Goal: Task Accomplishment & Management: Use online tool/utility

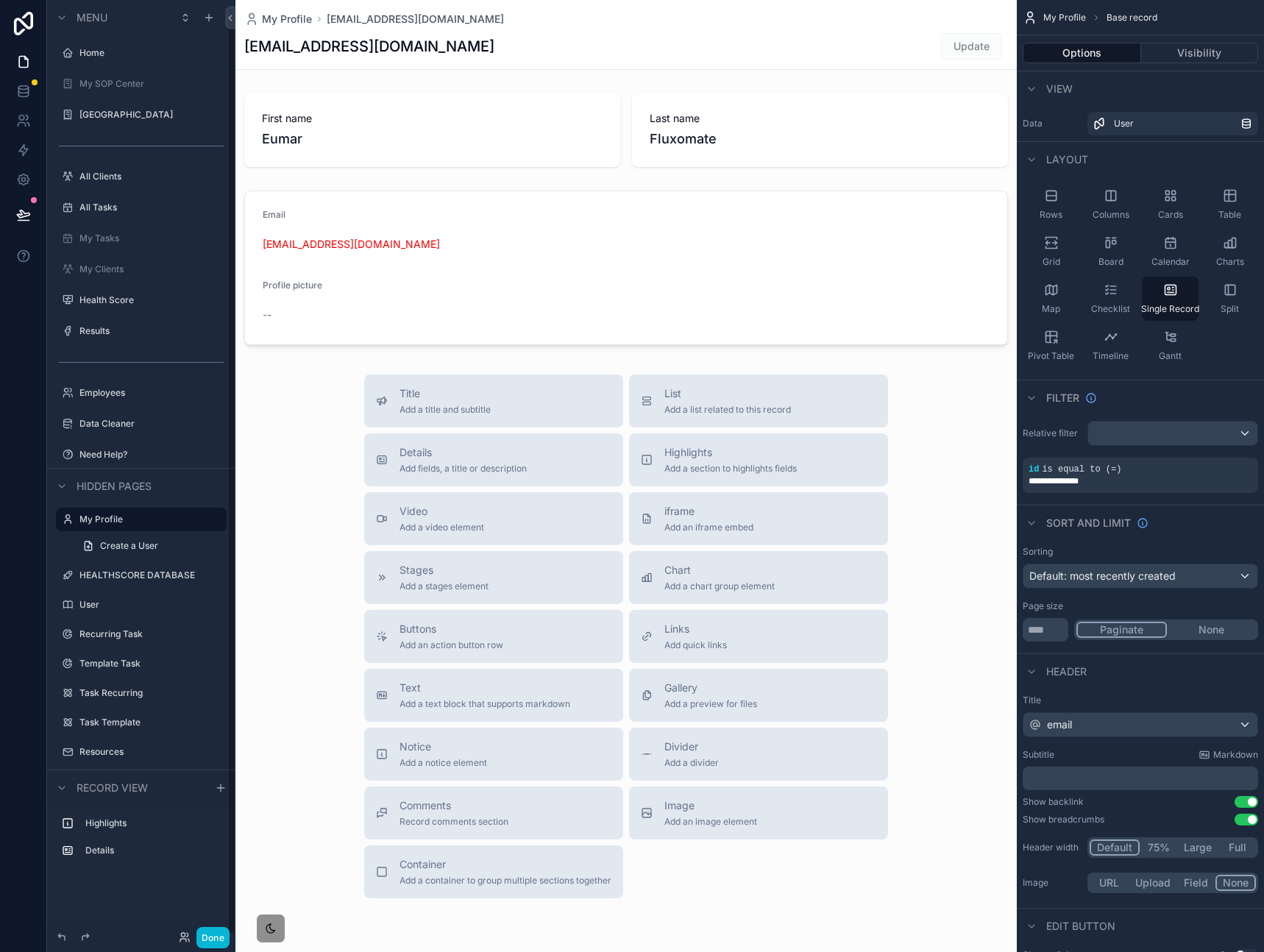
scroll to position [7, 0]
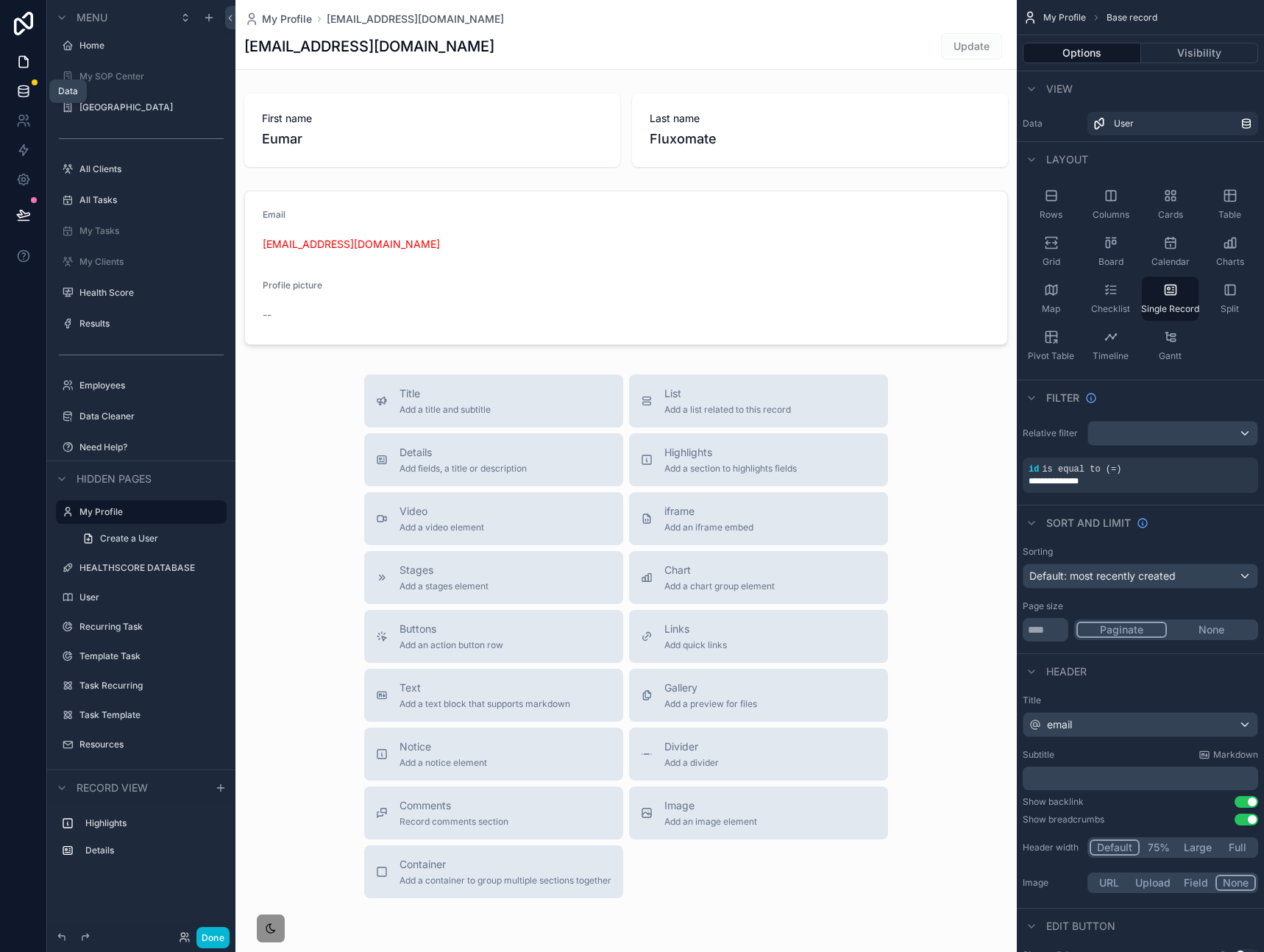
click at [26, 97] on icon at bounding box center [23, 94] width 10 height 6
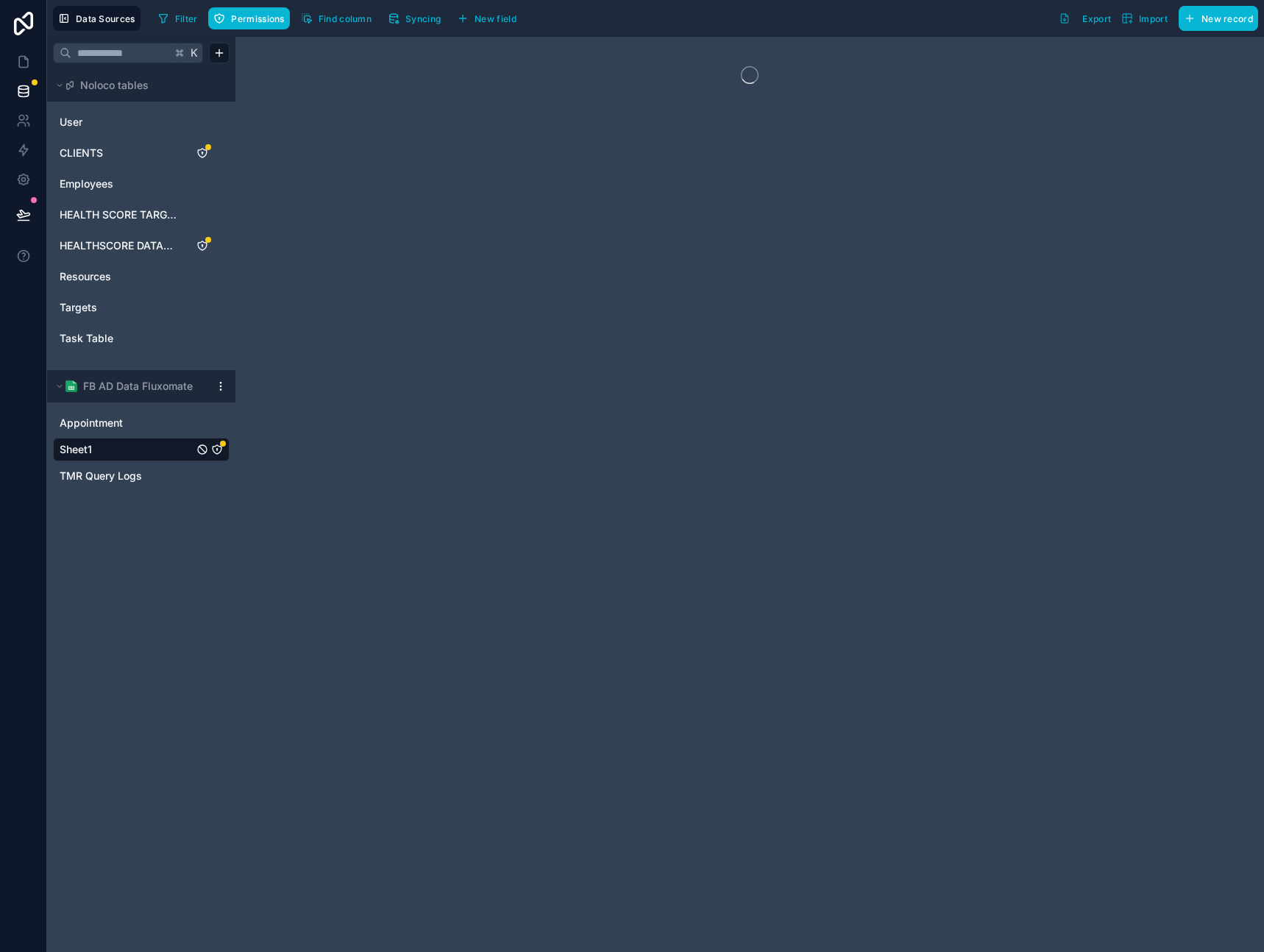
click at [105, 448] on link "Sheet1" at bounding box center [126, 449] width 134 height 15
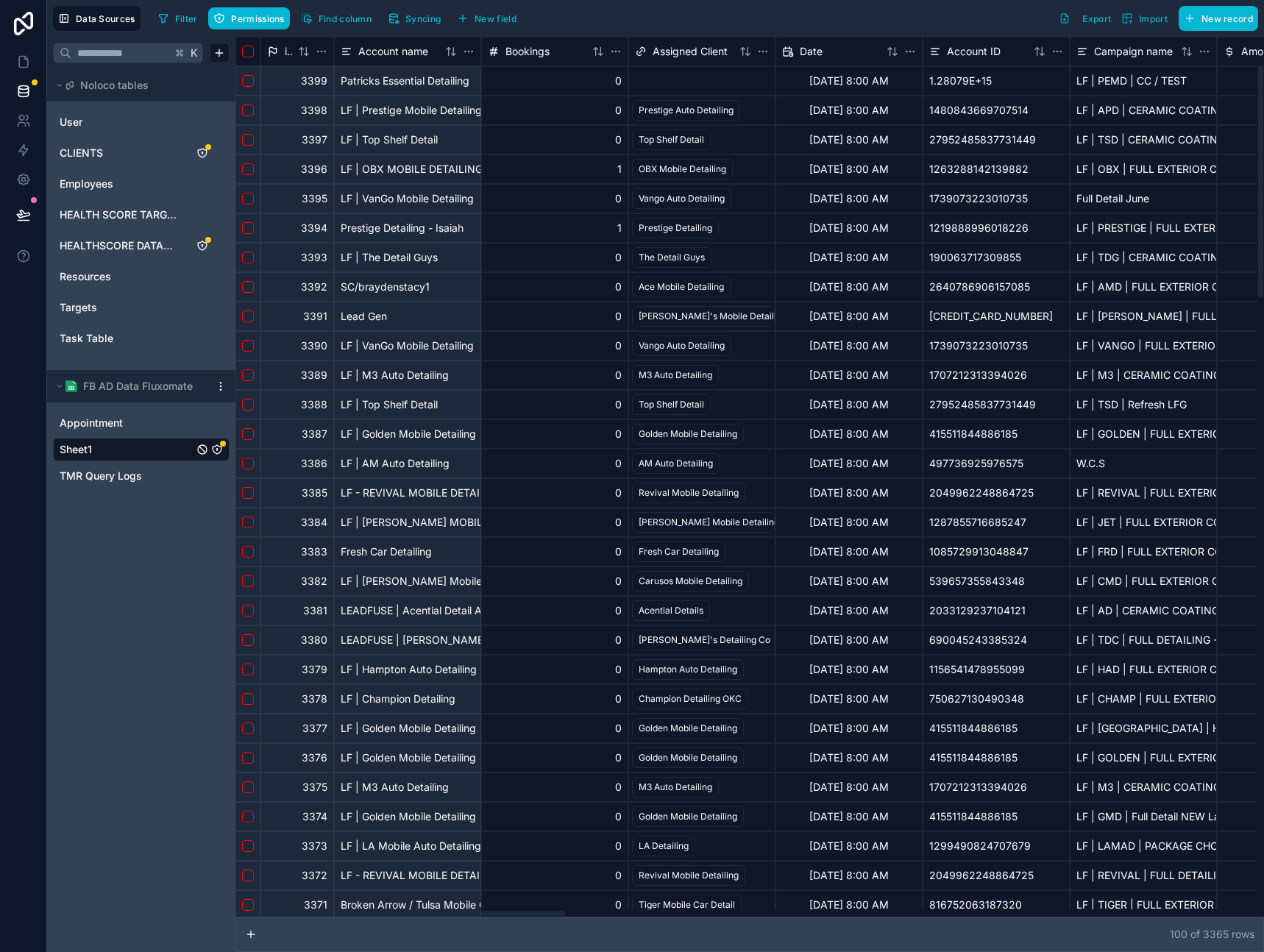
click at [163, 591] on div "K Noloco tables User CLIENTS Employees HEALTH SCORE TARGET HEALTHSCORE DATABASE…" at bounding box center [141, 494] width 189 height 915
click at [125, 566] on div "K Noloco tables User CLIENTS Employees HEALTH SCORE TARGET HEALTHSCORE DATABASE…" at bounding box center [141, 494] width 189 height 915
click at [116, 546] on div "K Noloco tables User CLIENTS Employees HEALTH SCORE TARGET HEALTHSCORE DATABASE…" at bounding box center [141, 494] width 189 height 915
click at [28, 62] on icon at bounding box center [23, 61] width 15 height 15
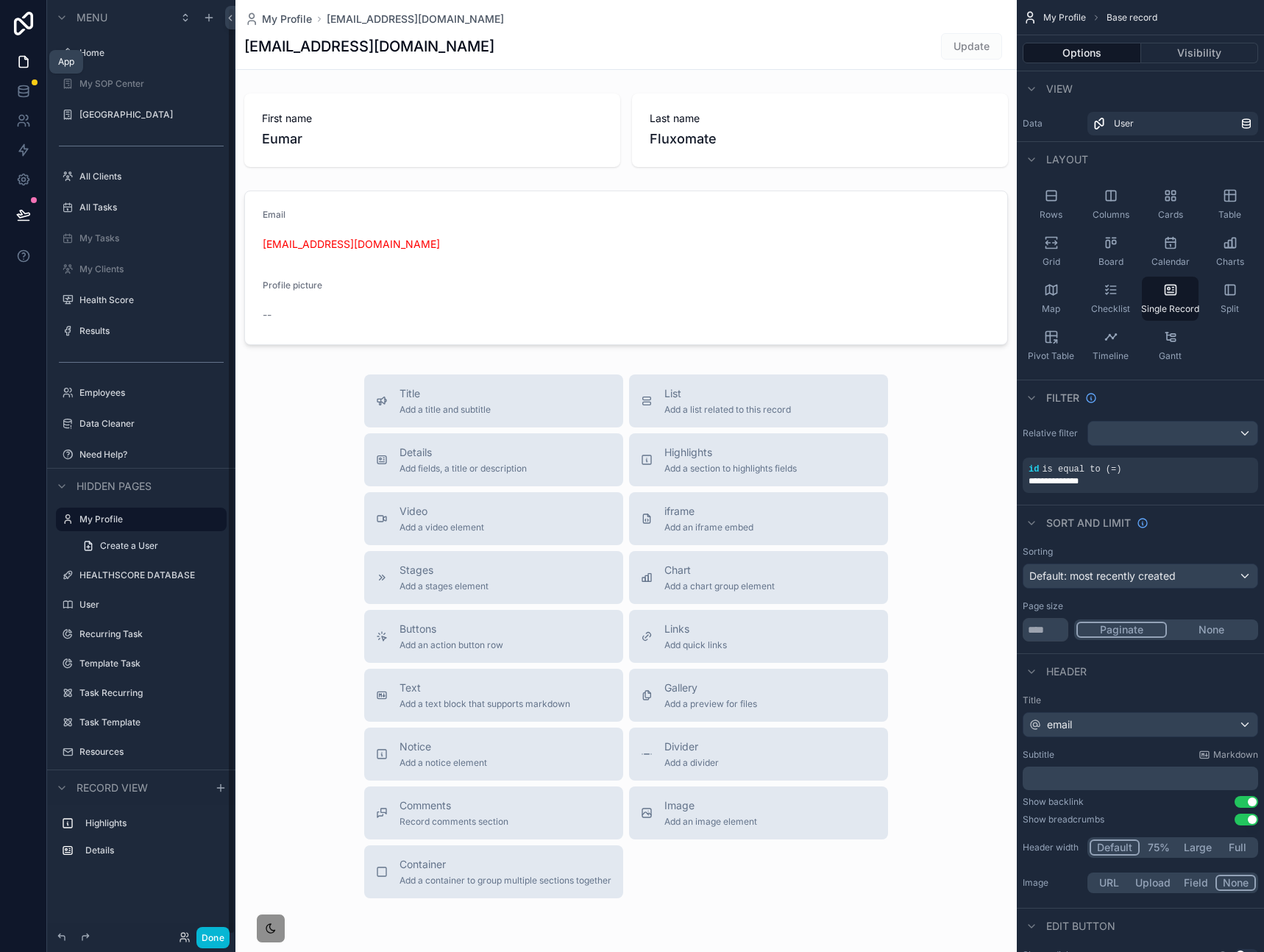
scroll to position [7, 0]
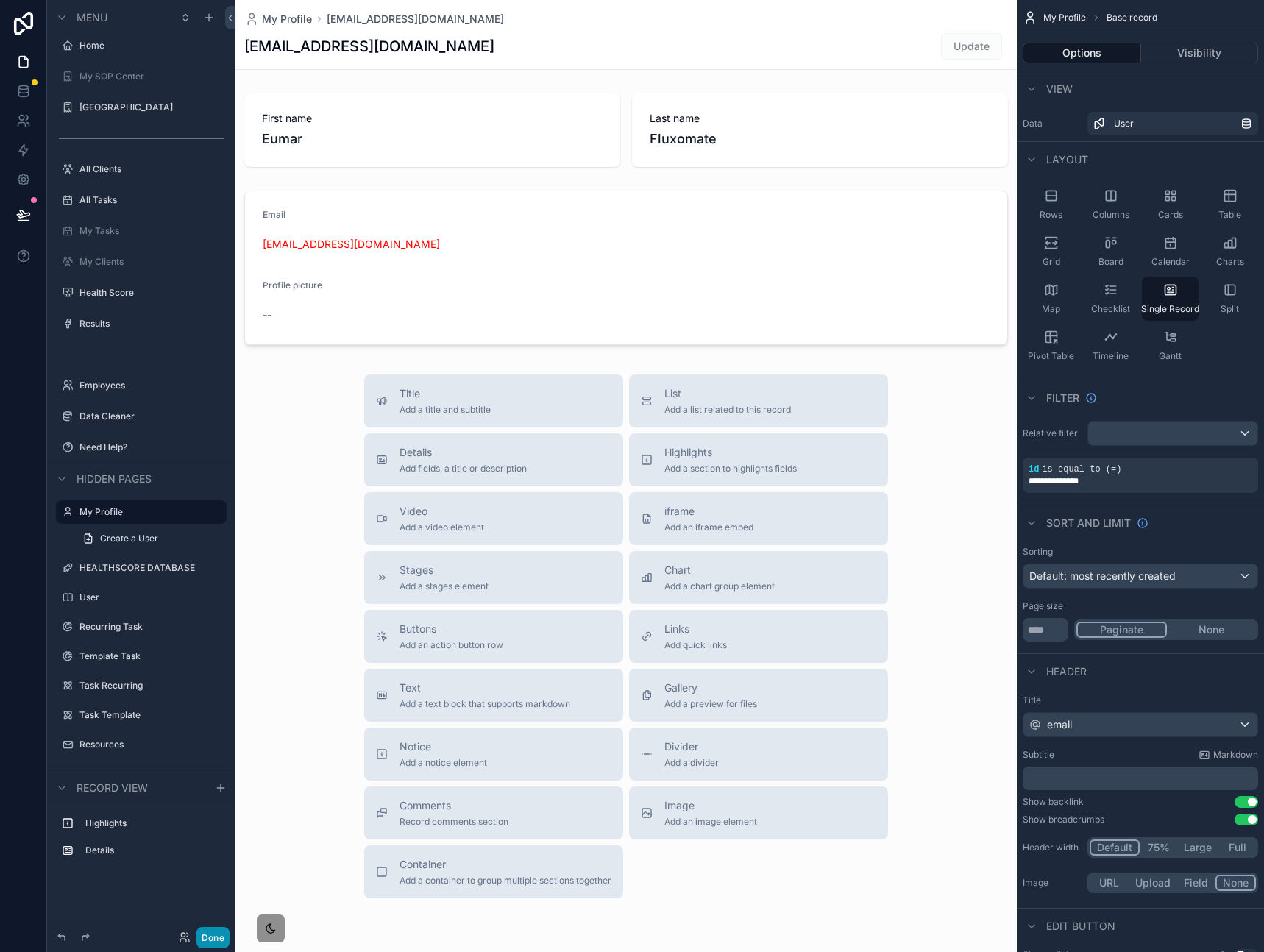
click at [212, 934] on button "Done" at bounding box center [213, 937] width 33 height 21
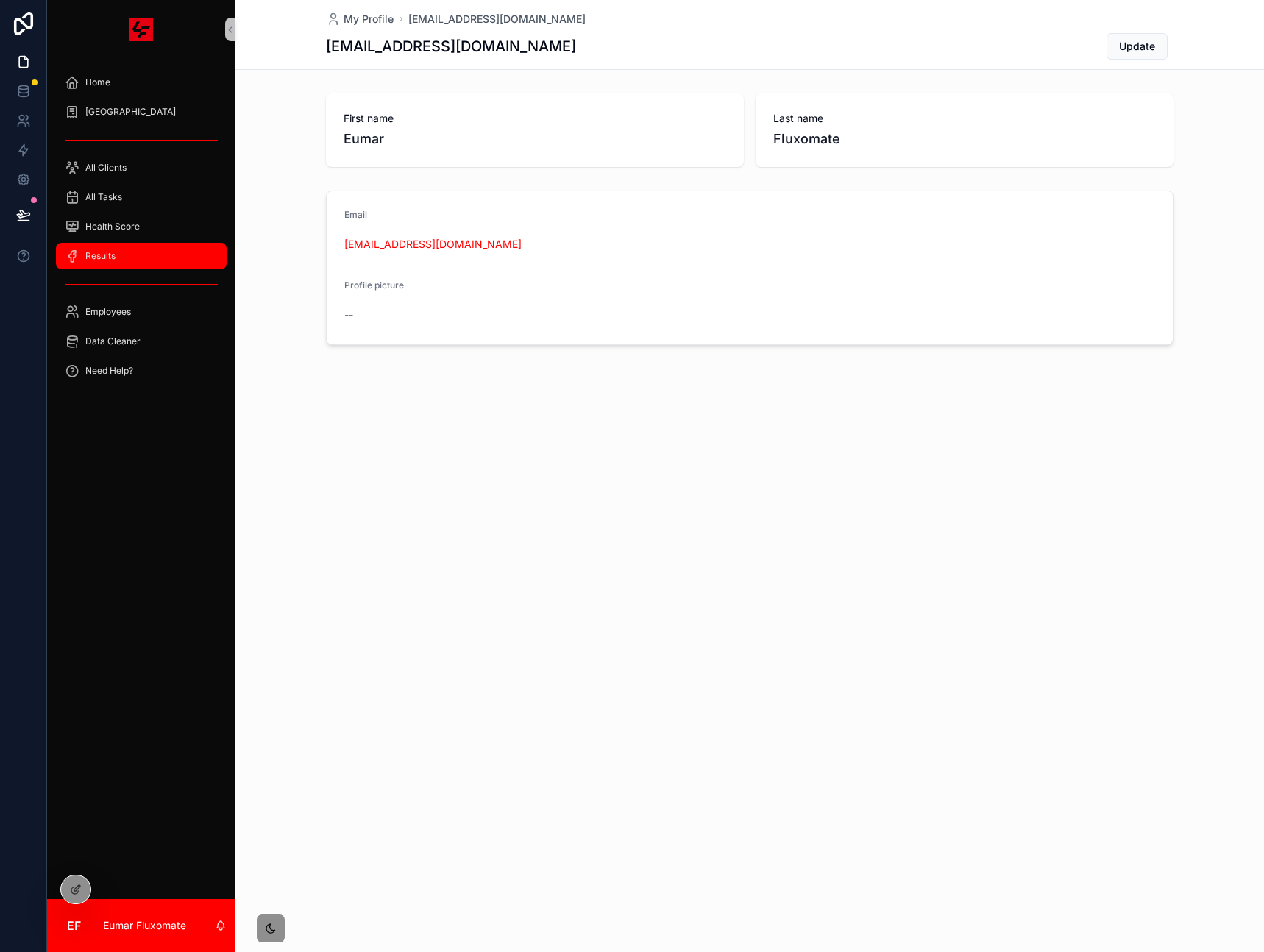
click at [144, 248] on div "Results" at bounding box center [141, 256] width 153 height 24
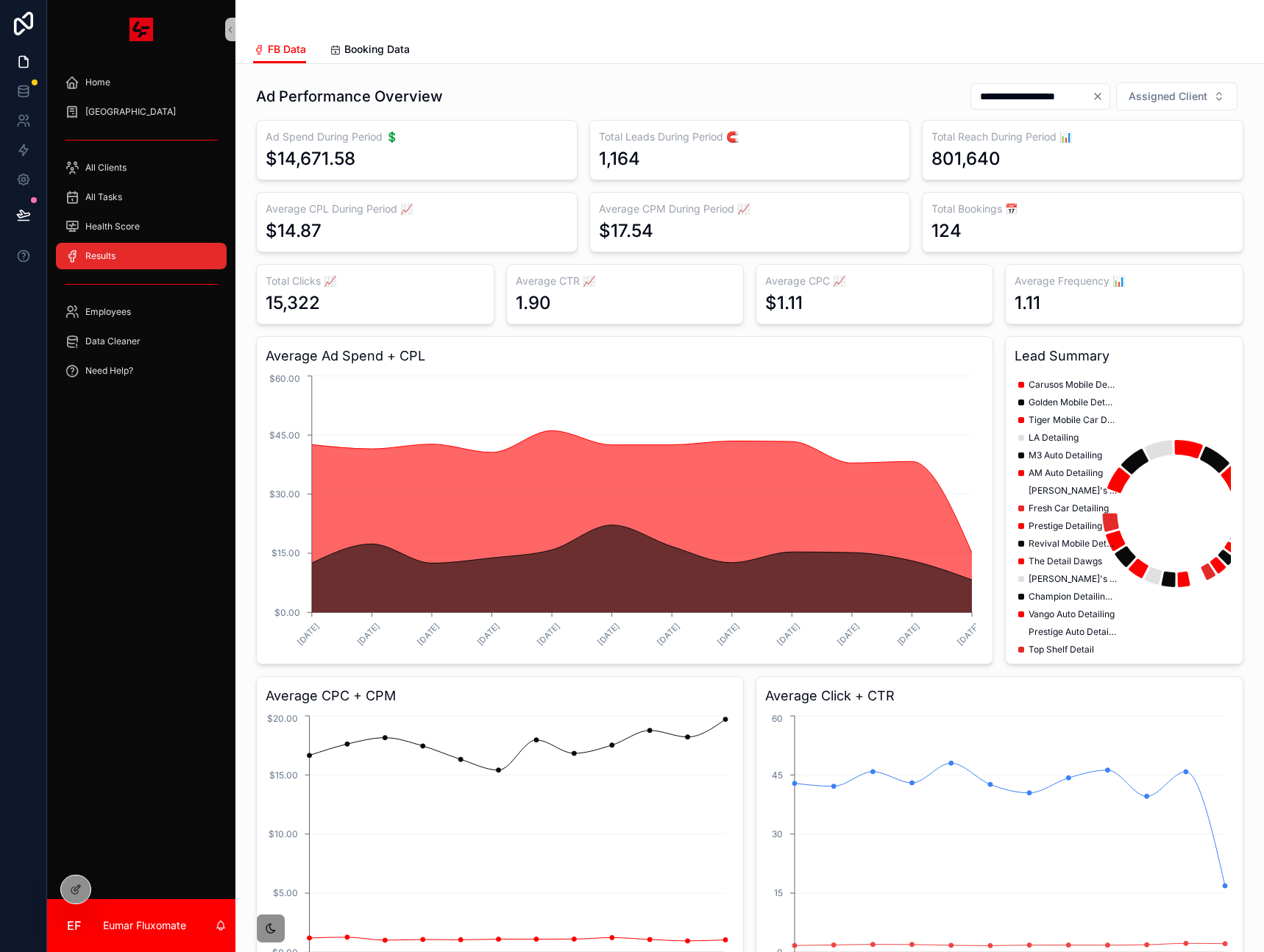
click at [120, 437] on div "Home SOP Center All Clients All Tasks Health Score Results Employees Data Clean…" at bounding box center [141, 478] width 189 height 840
click at [115, 423] on div "Home SOP Center All Clients All Tasks Health Score Results Employees Data Clean…" at bounding box center [141, 478] width 189 height 840
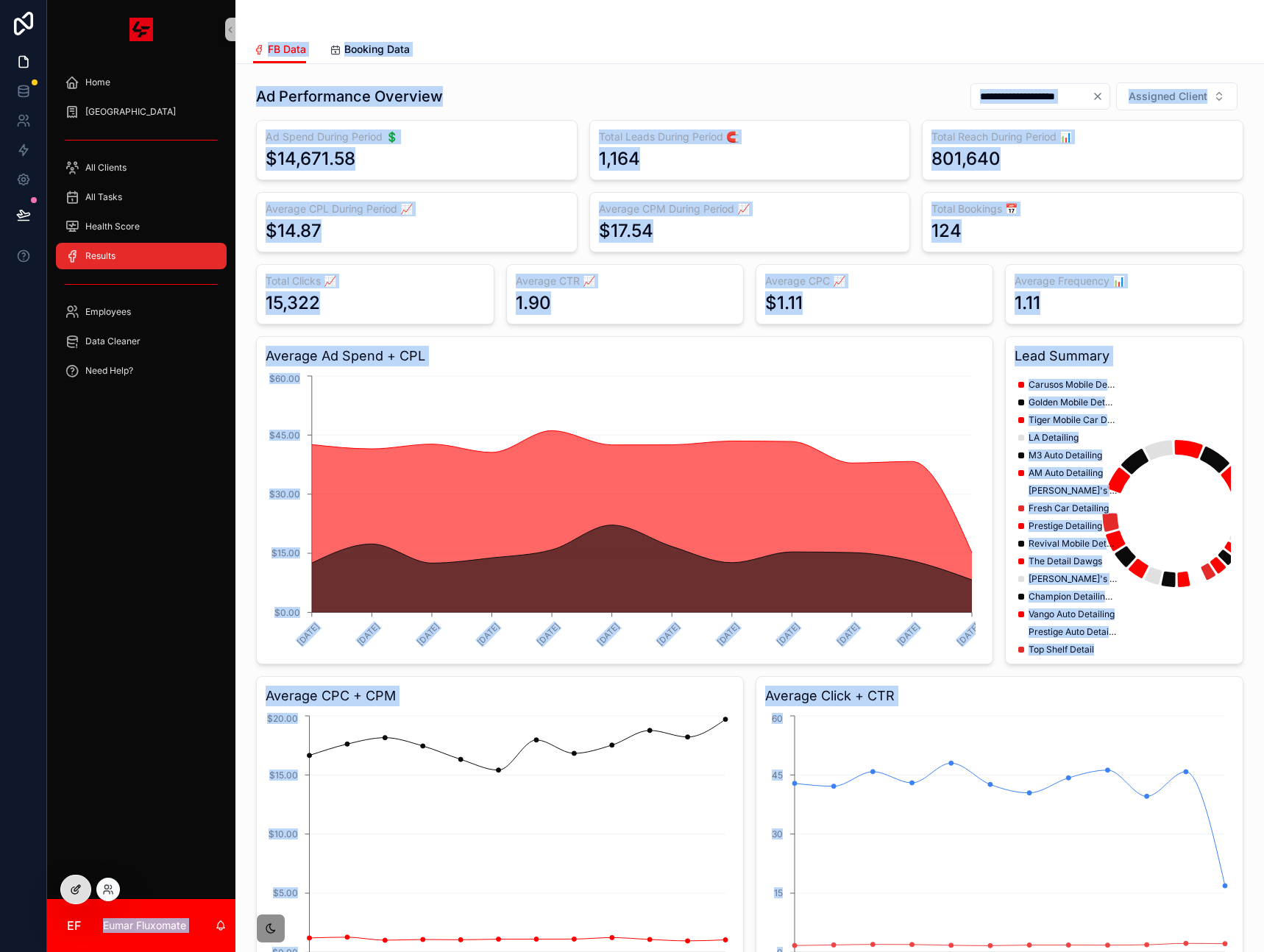
click at [83, 879] on div "**********" at bounding box center [655, 476] width 1217 height 952
click at [80, 887] on icon at bounding box center [75, 888] width 12 height 12
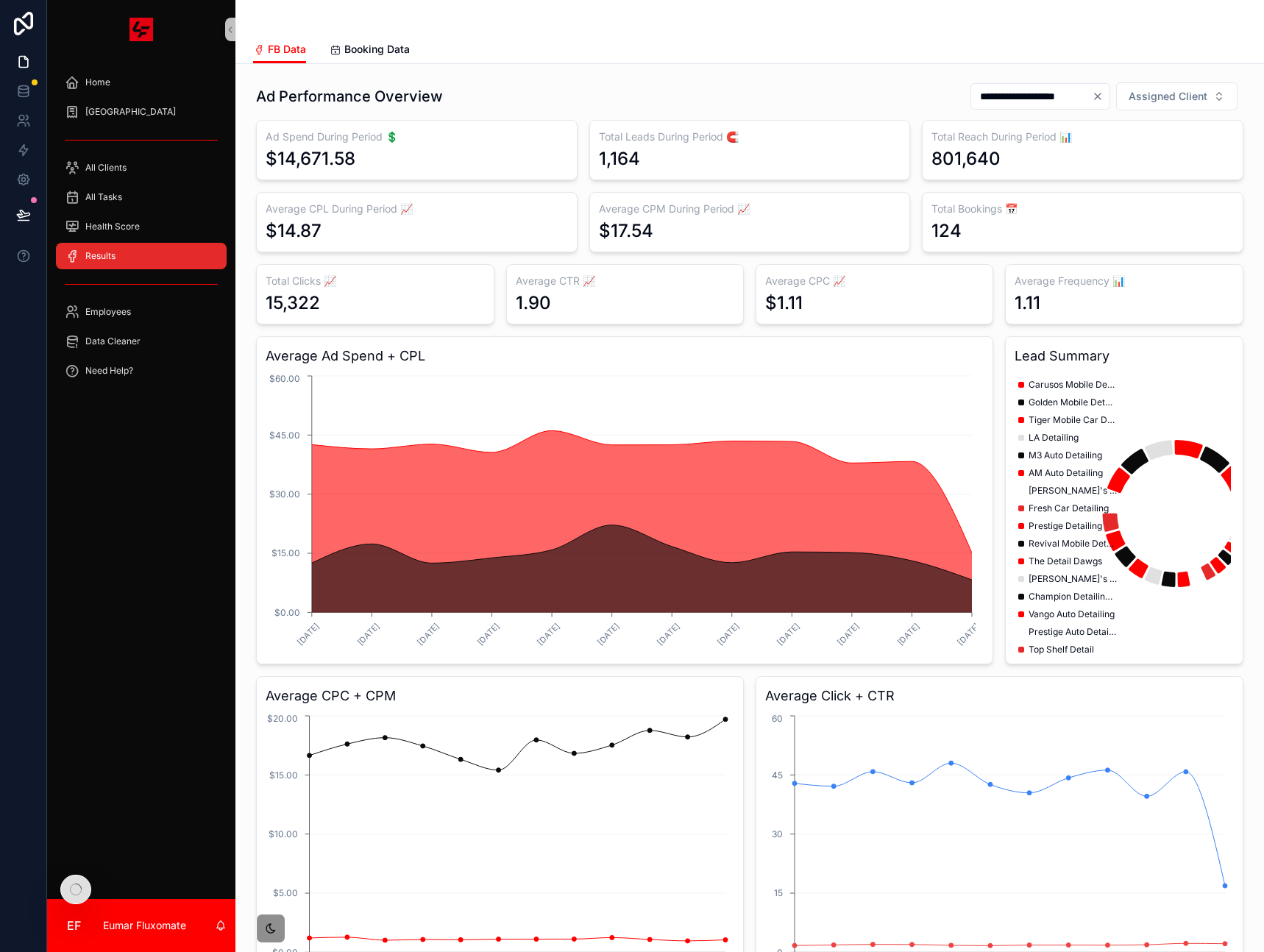
click at [89, 634] on div "Home SOP Center All Clients All Tasks Health Score Results Employees Data Clean…" at bounding box center [141, 478] width 189 height 840
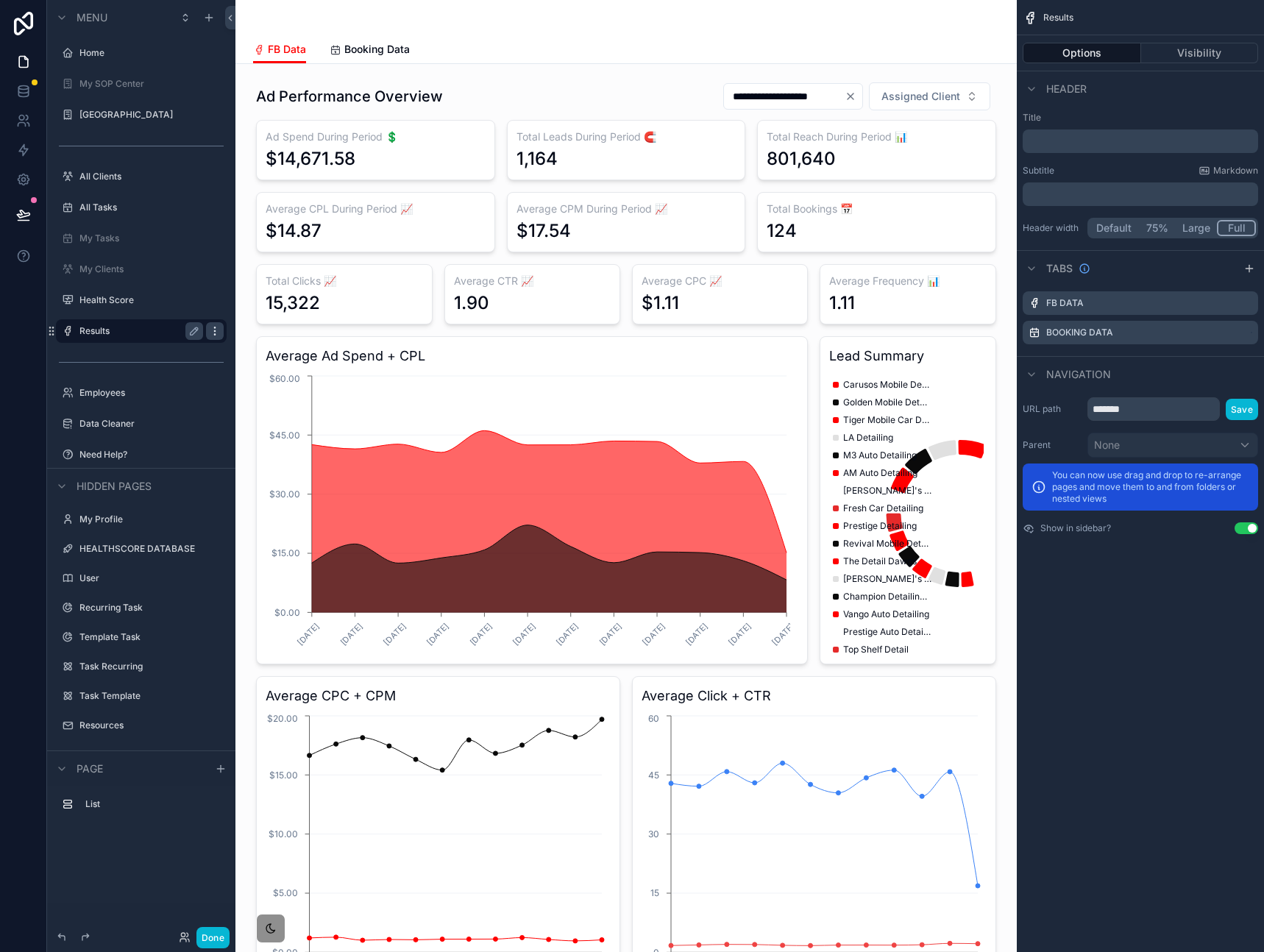
click at [215, 332] on icon "scrollable content" at bounding box center [214, 330] width 12 height 12
click at [254, 319] on icon at bounding box center [251, 321] width 6 height 6
click at [195, 362] on icon "scrollable content" at bounding box center [194, 361] width 7 height 7
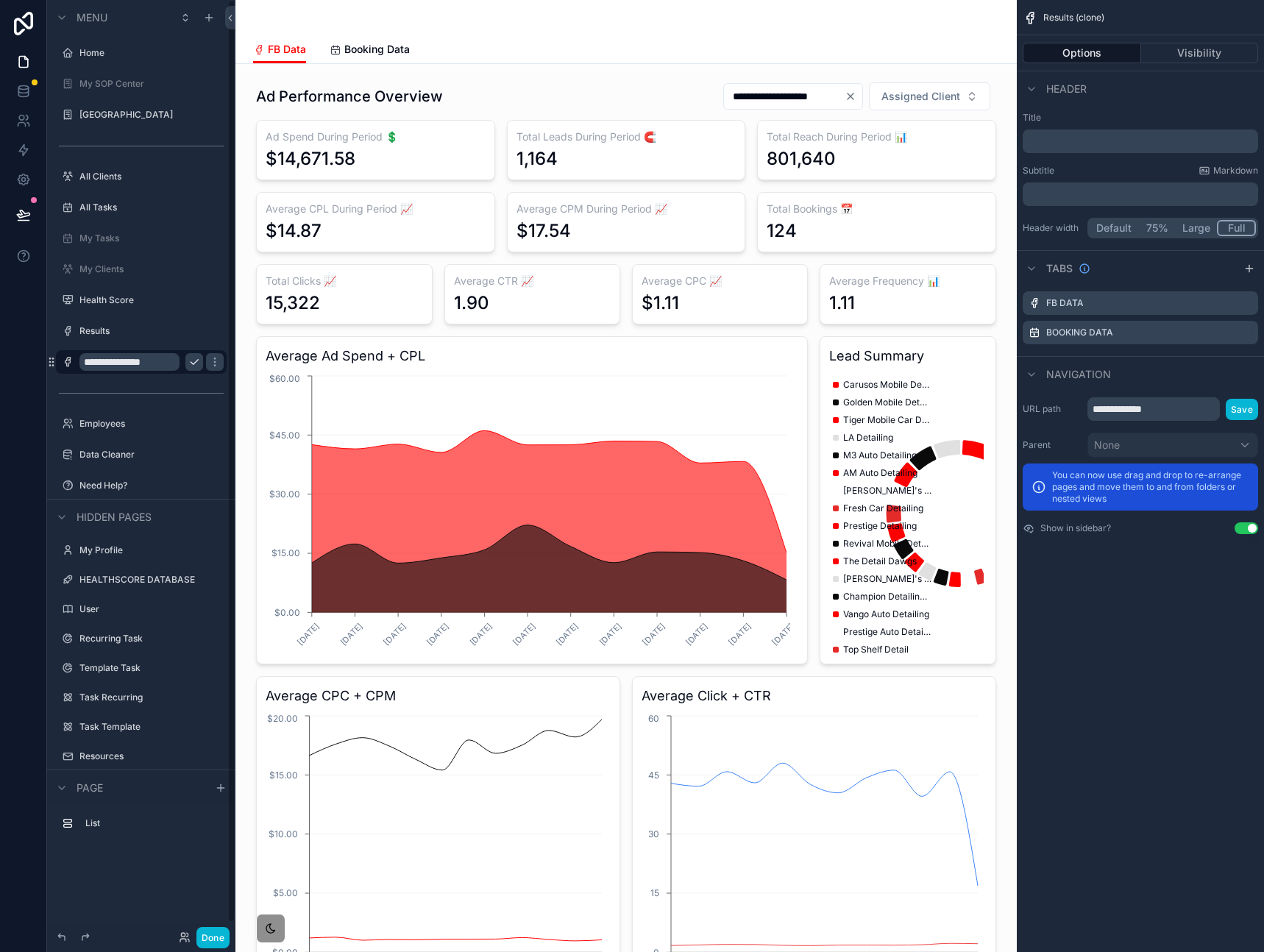
click at [136, 367] on input "**********" at bounding box center [129, 362] width 100 height 18
click at [94, 362] on input "**********" at bounding box center [129, 362] width 100 height 18
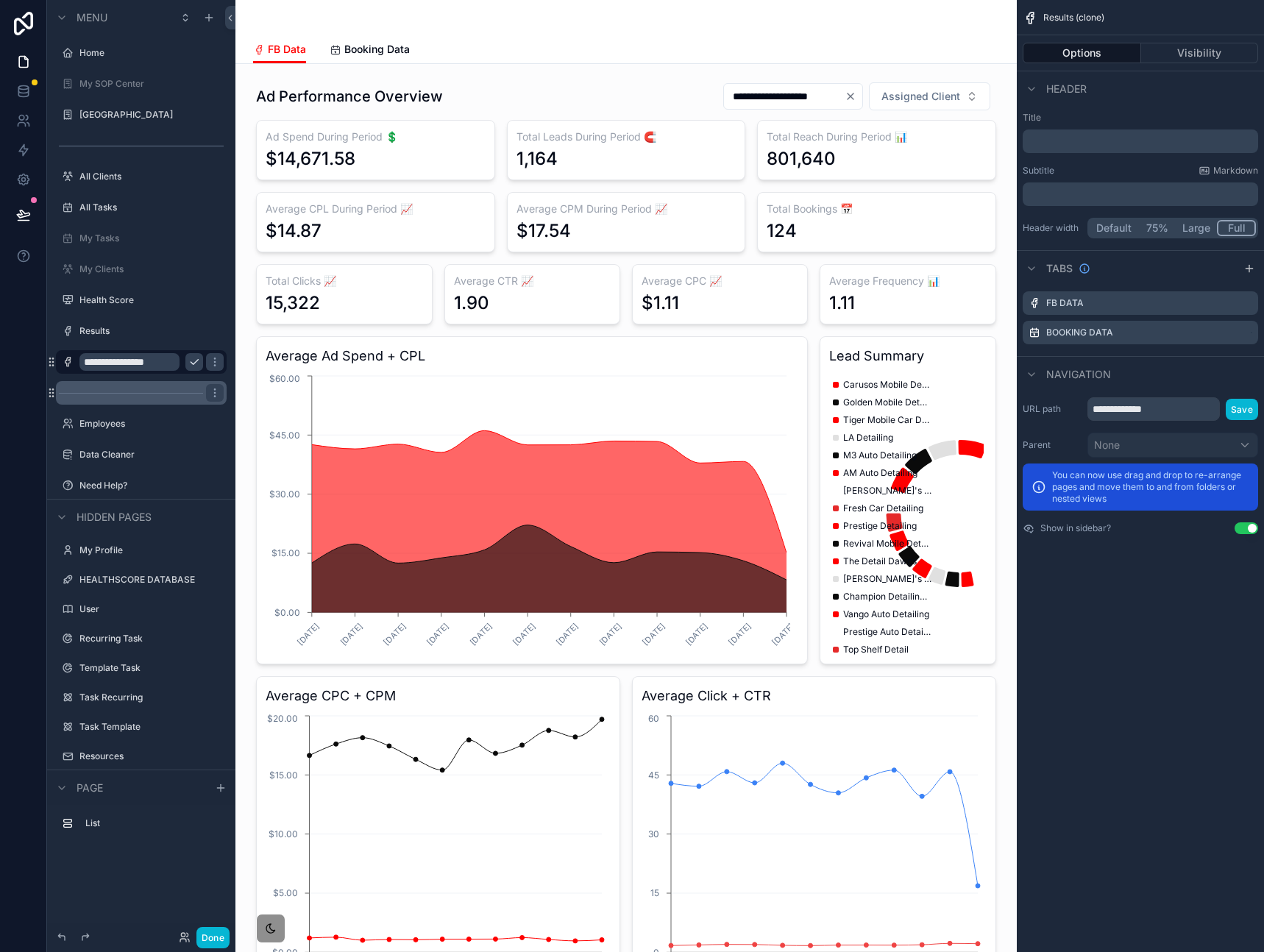
scroll to position [0, 0]
type input "**********"
click at [67, 368] on div "scrollable content" at bounding box center [67, 362] width 18 height 18
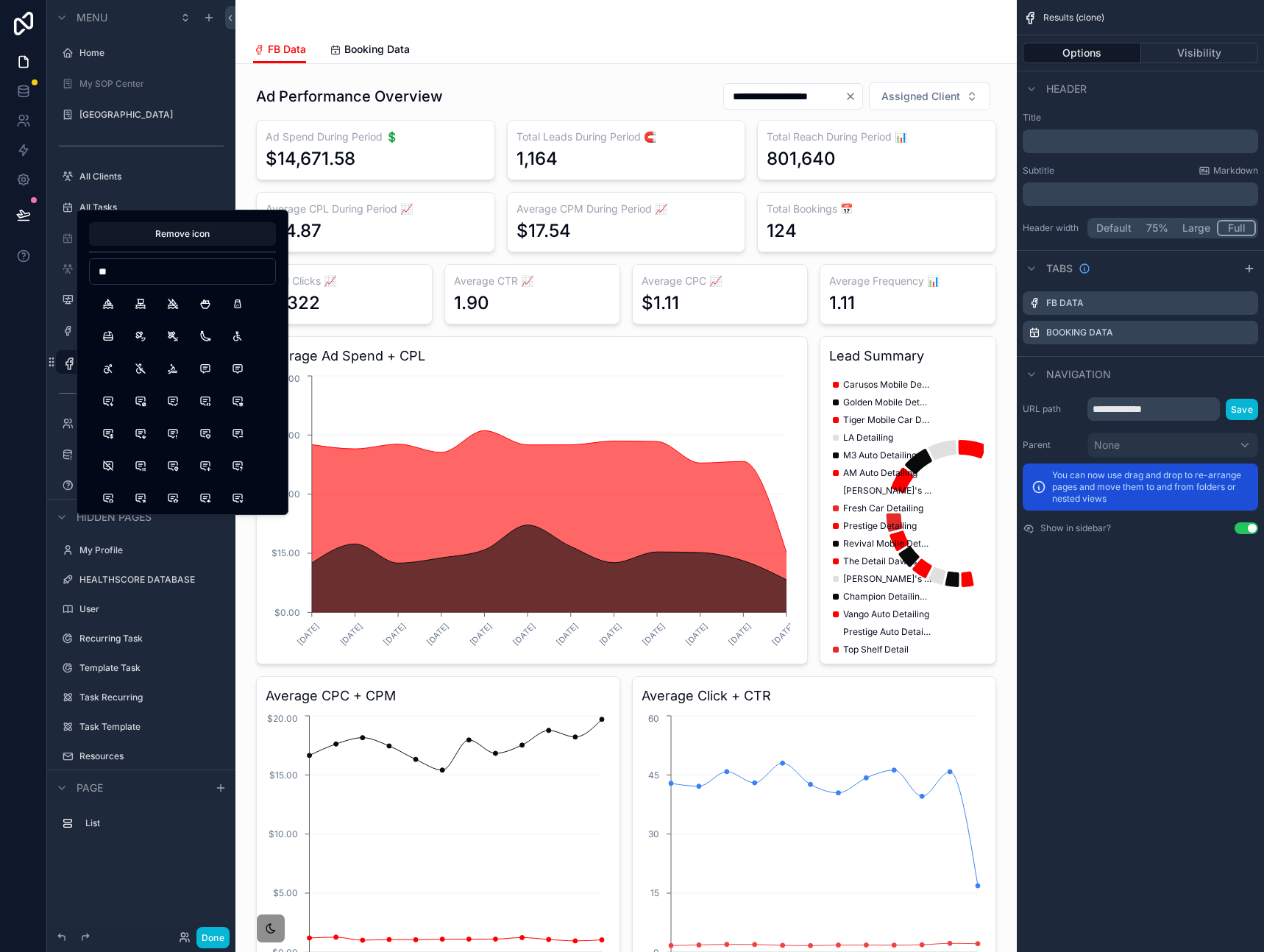
type input "*"
type input "*****"
click at [209, 313] on button "ReportMoney" at bounding box center [205, 304] width 27 height 27
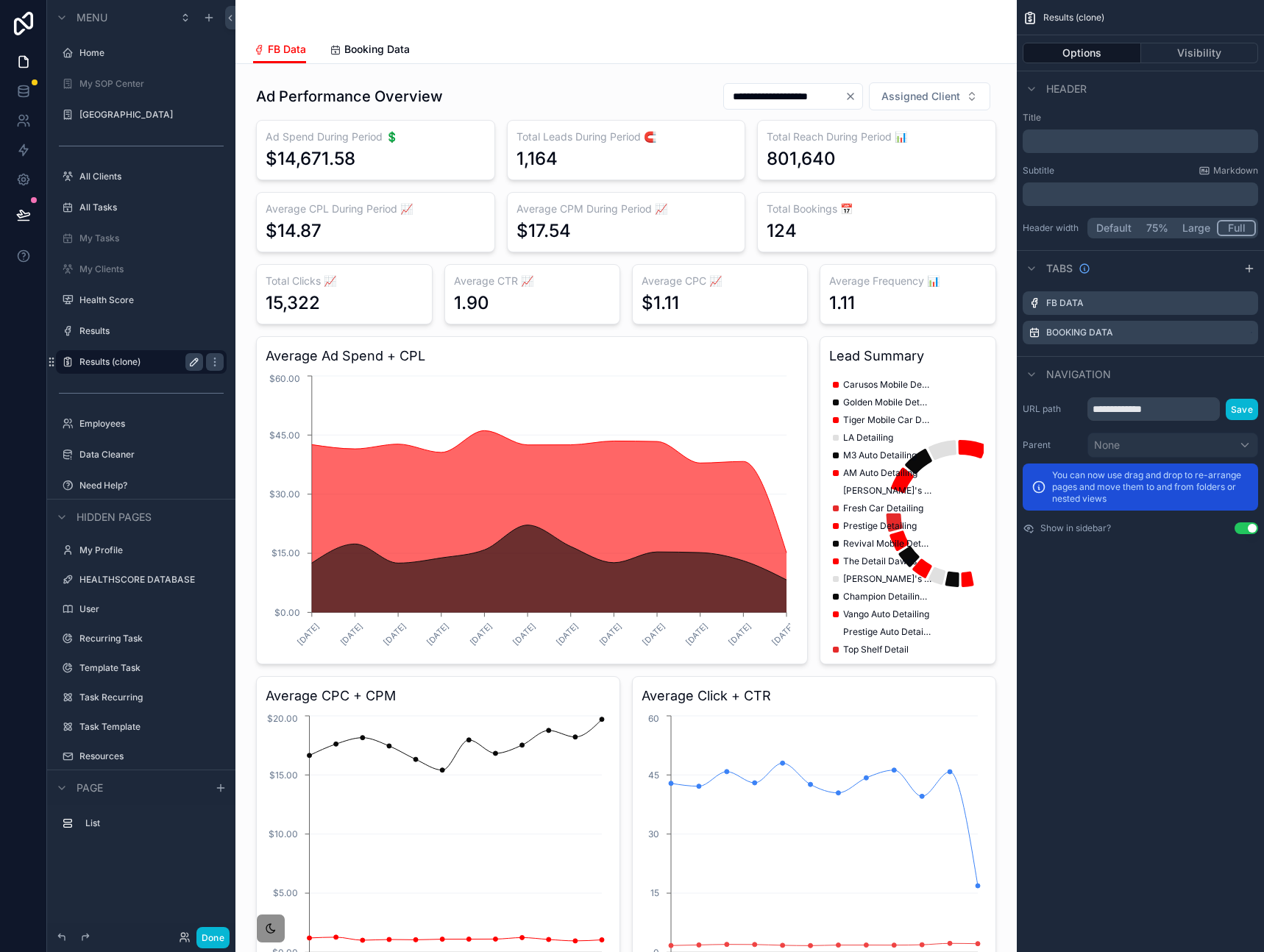
click at [192, 361] on icon "scrollable content" at bounding box center [194, 361] width 12 height 12
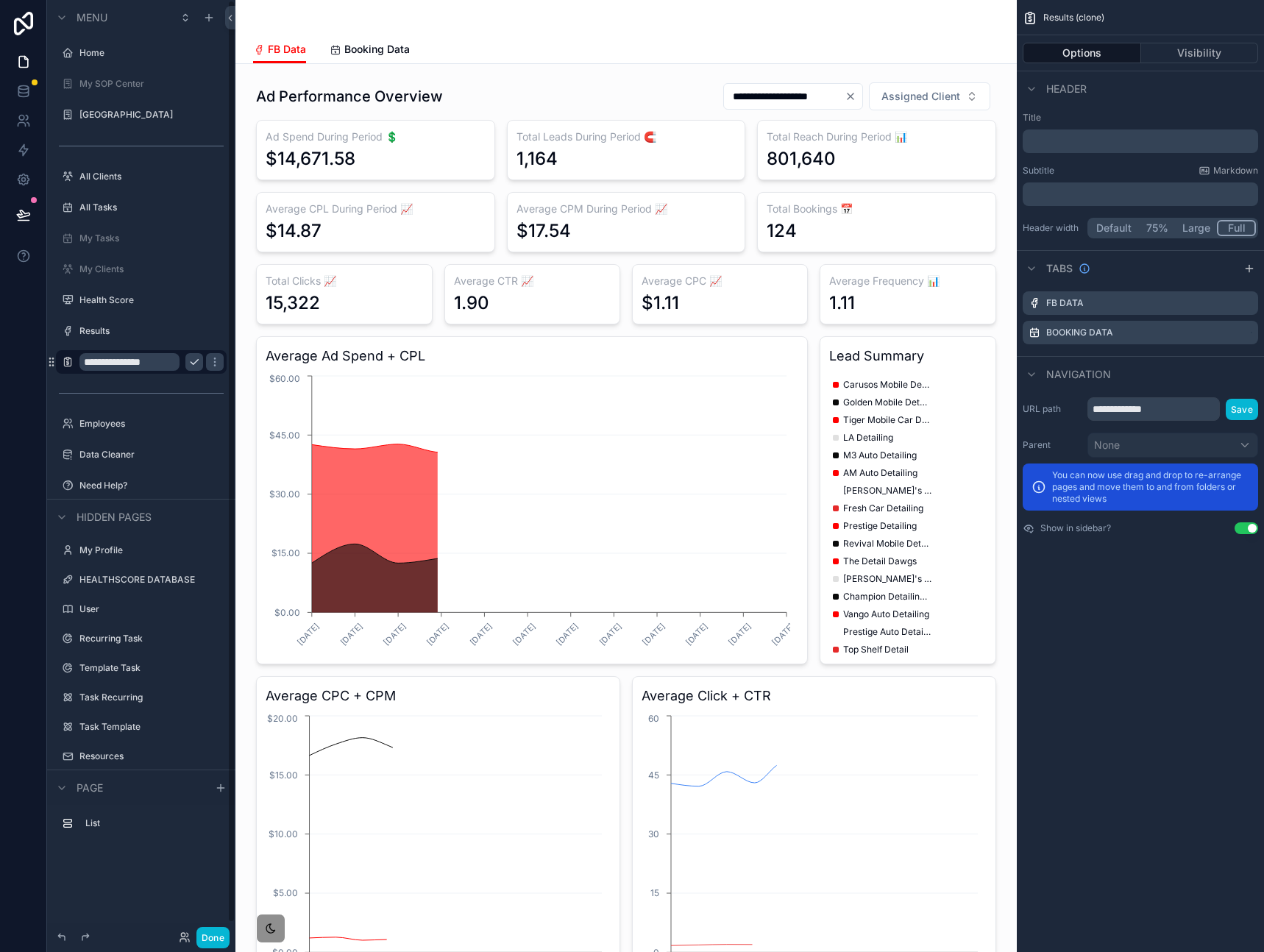
click at [153, 364] on input "**********" at bounding box center [129, 362] width 100 height 18
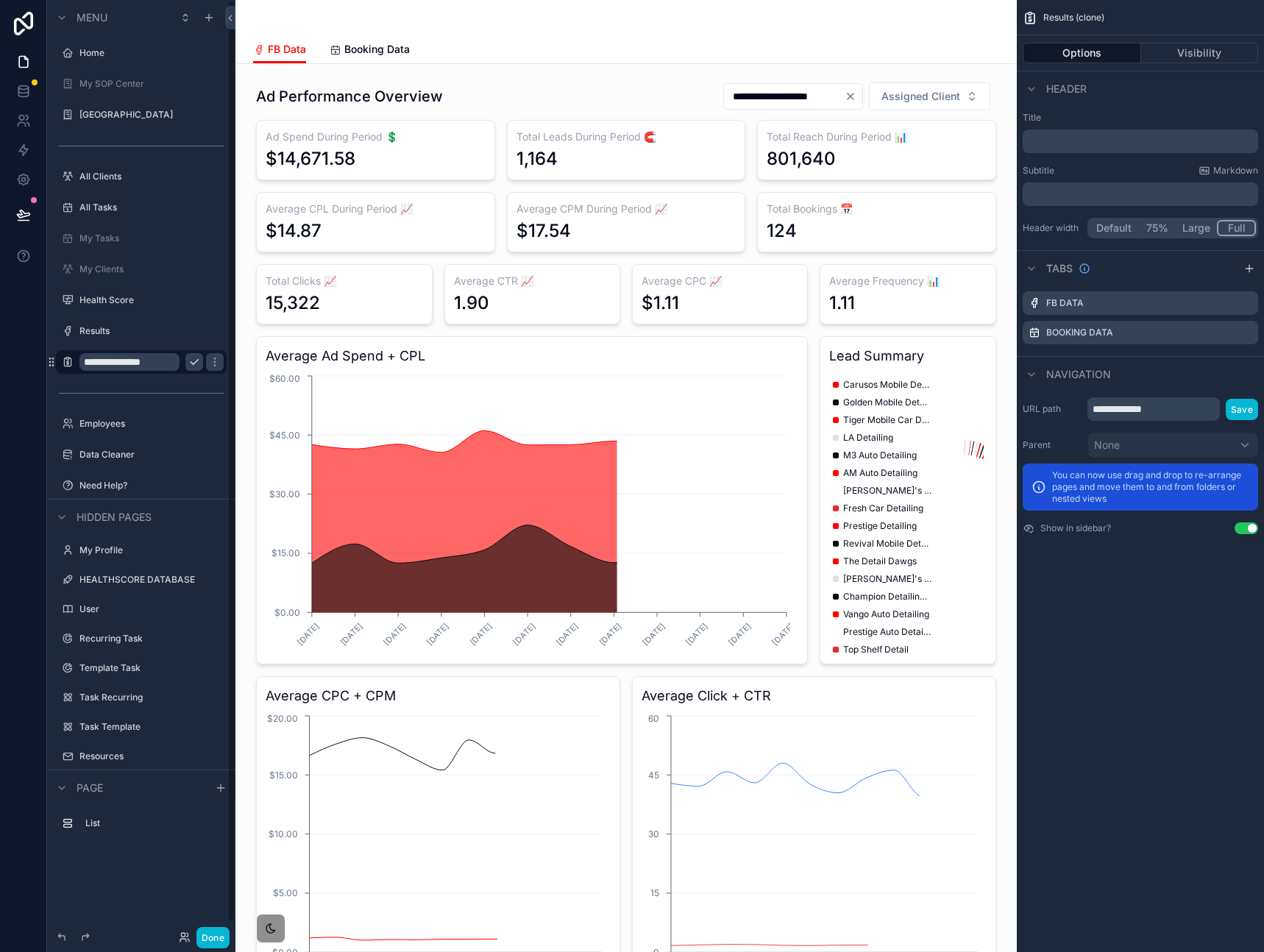
click at [153, 364] on input "**********" at bounding box center [129, 362] width 100 height 18
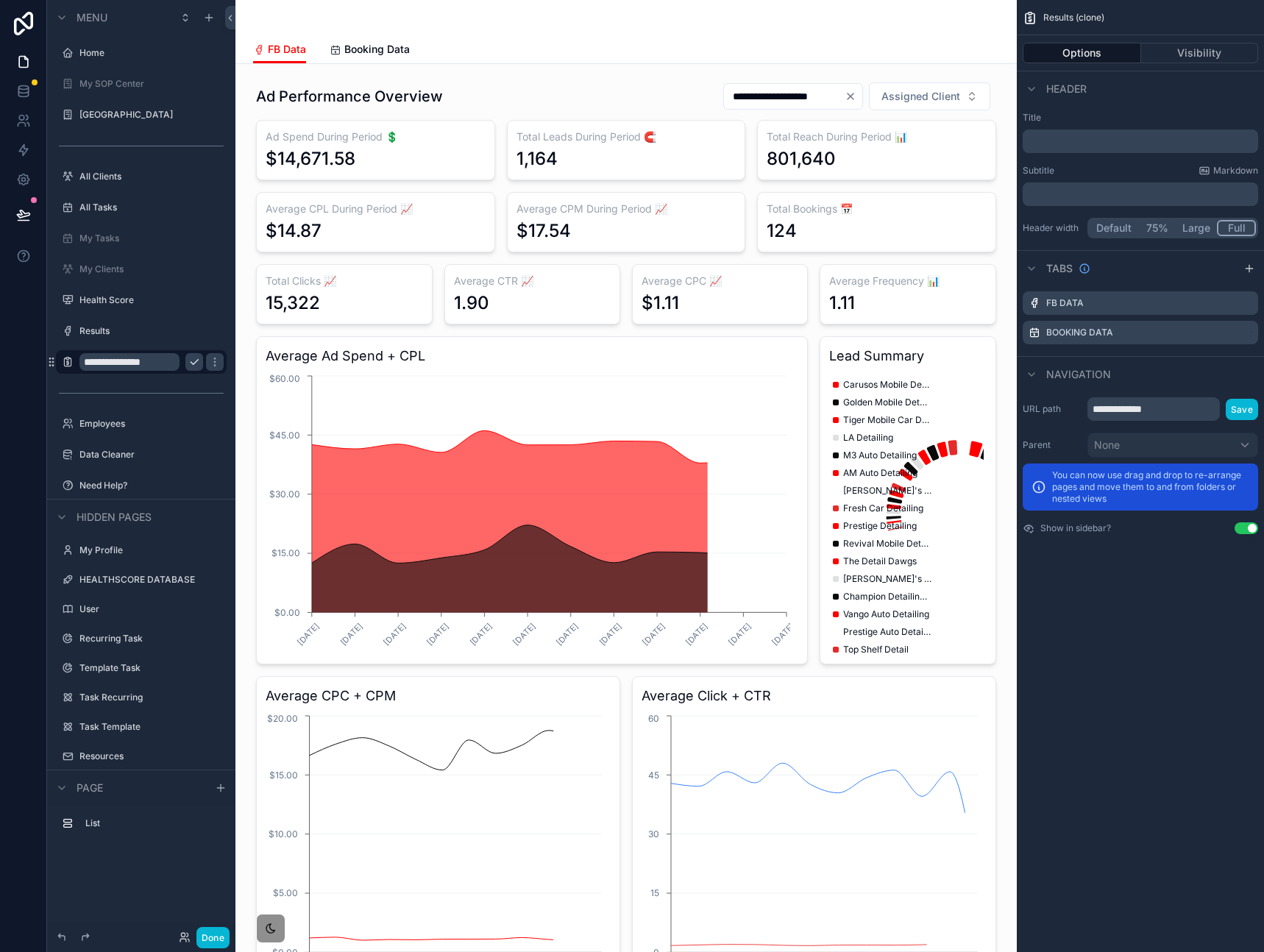
click at [153, 364] on input "**********" at bounding box center [129, 362] width 100 height 18
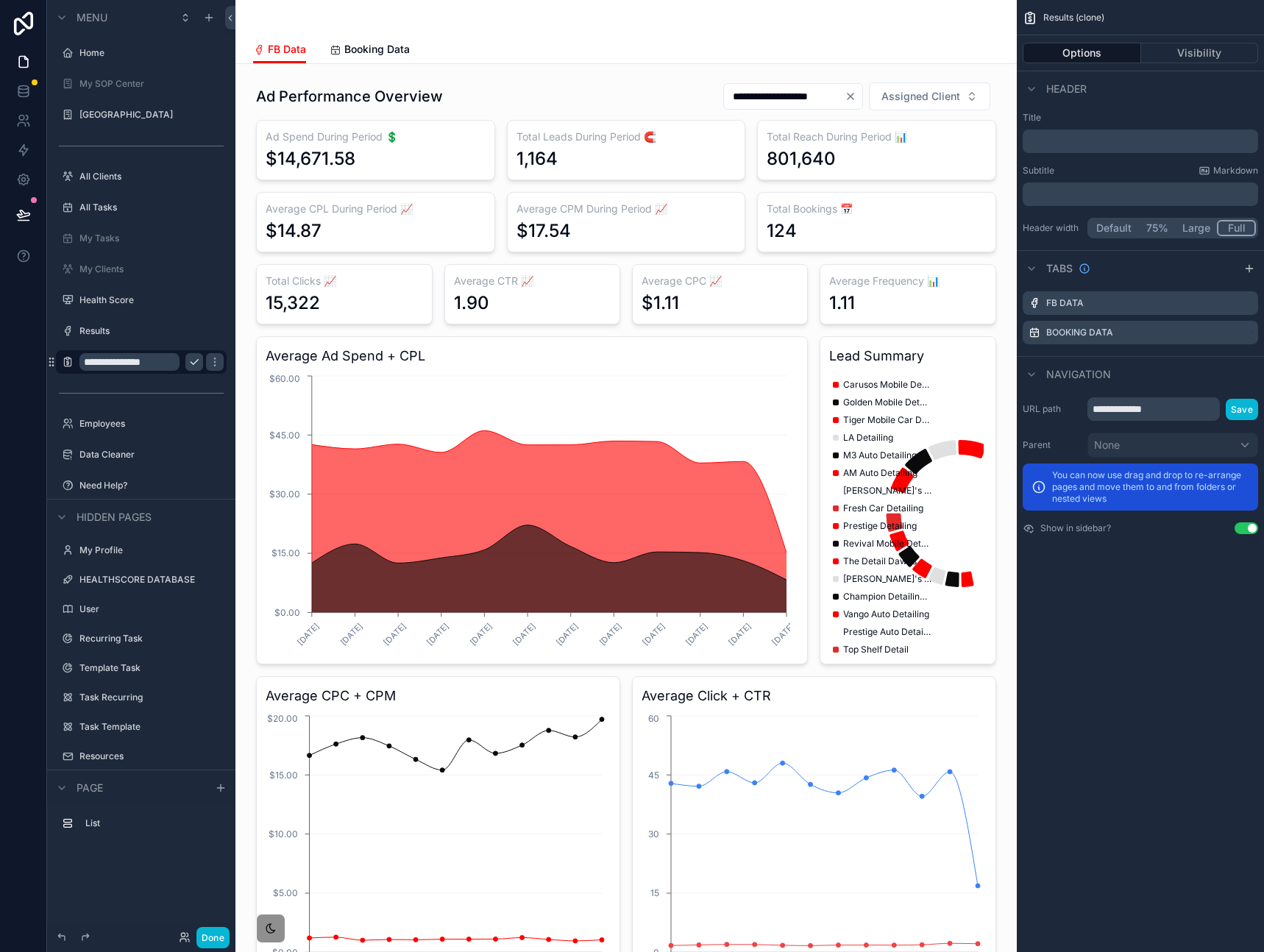
type input "**********"
click at [198, 363] on icon "scrollable content" at bounding box center [194, 361] width 12 height 12
click at [354, 44] on span "Booking Data" at bounding box center [377, 49] width 66 height 15
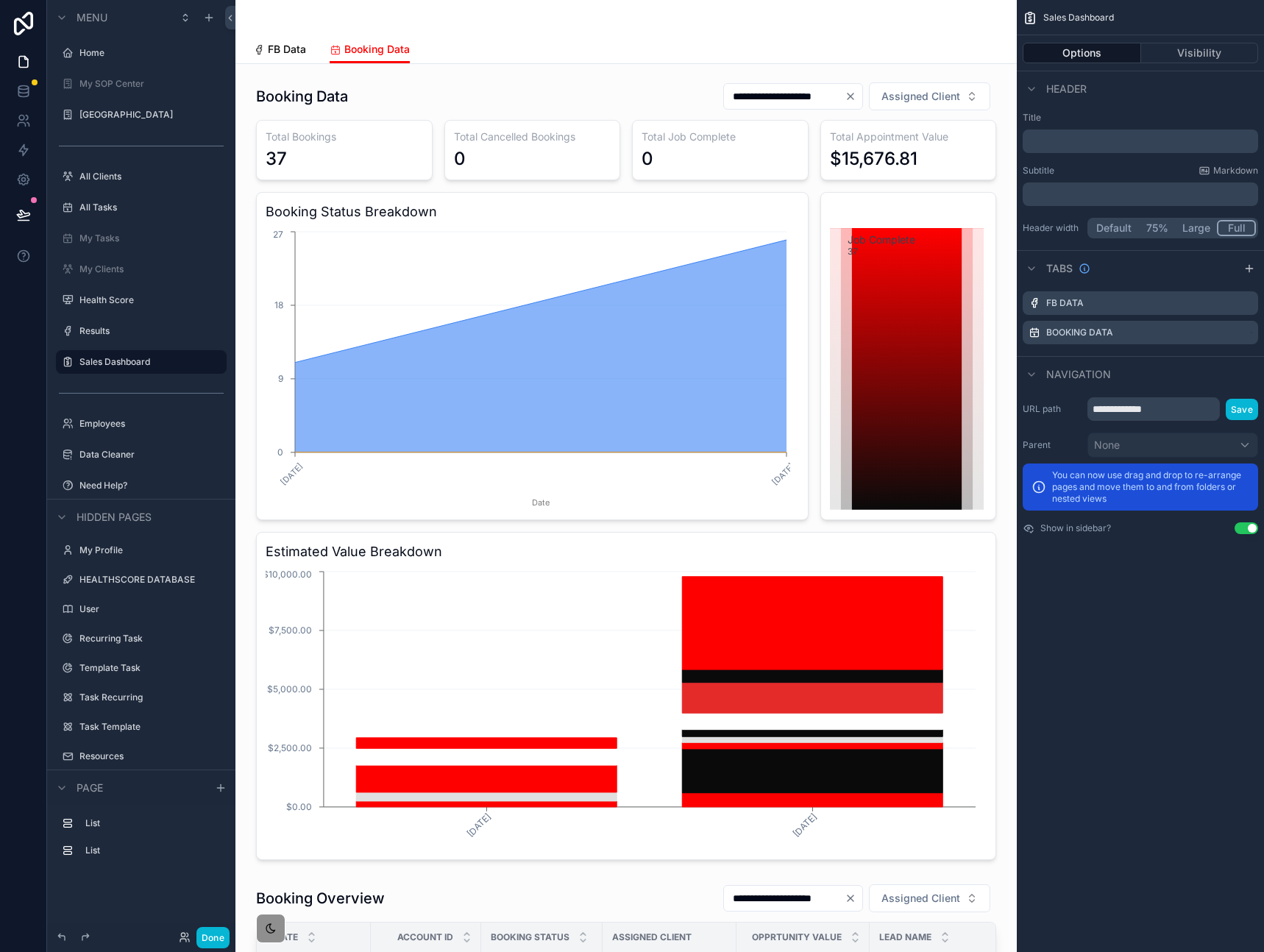
click at [292, 51] on span "FB Data" at bounding box center [286, 49] width 38 height 15
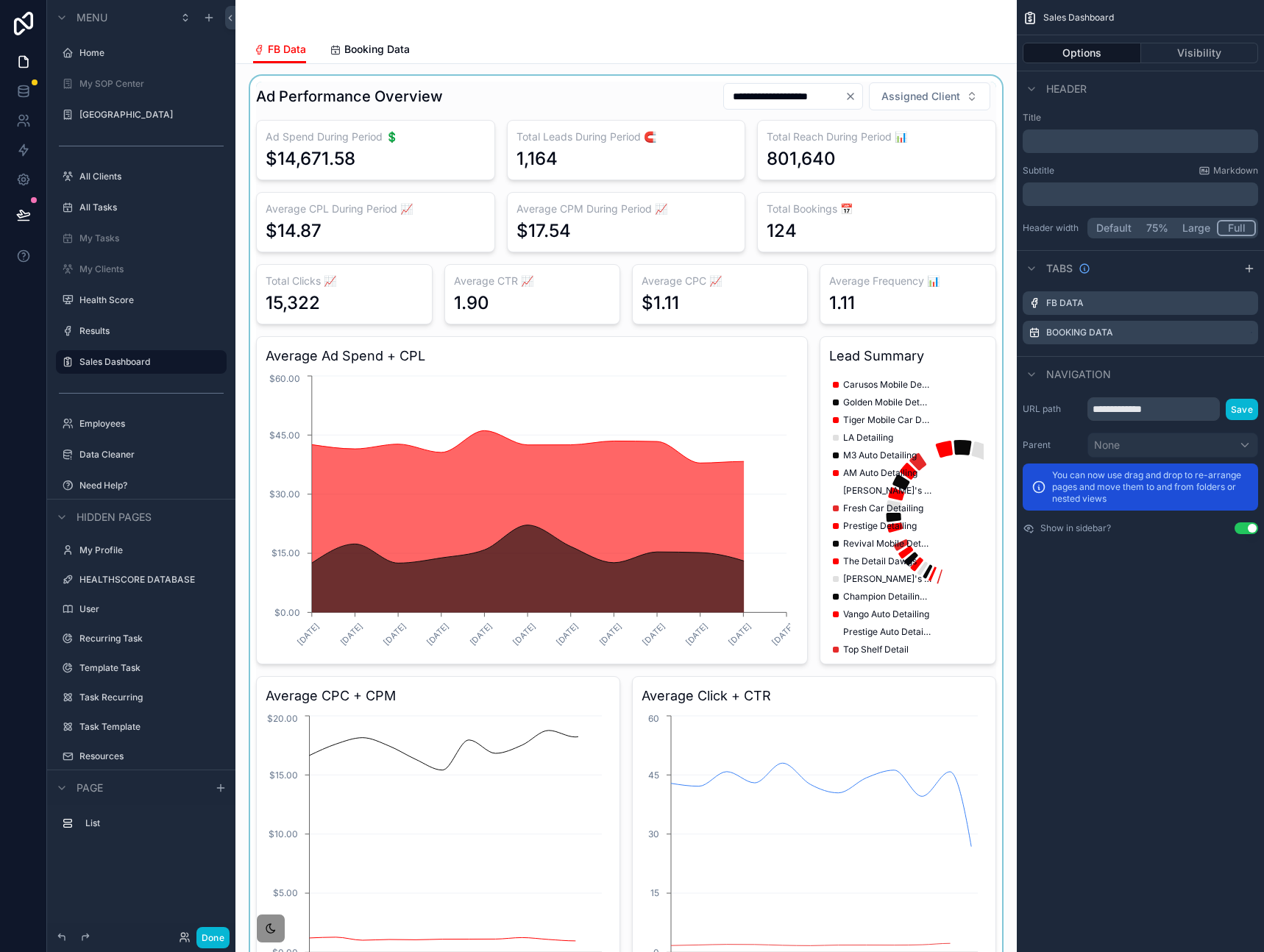
click at [467, 104] on div "scrollable content" at bounding box center [625, 713] width 757 height 1274
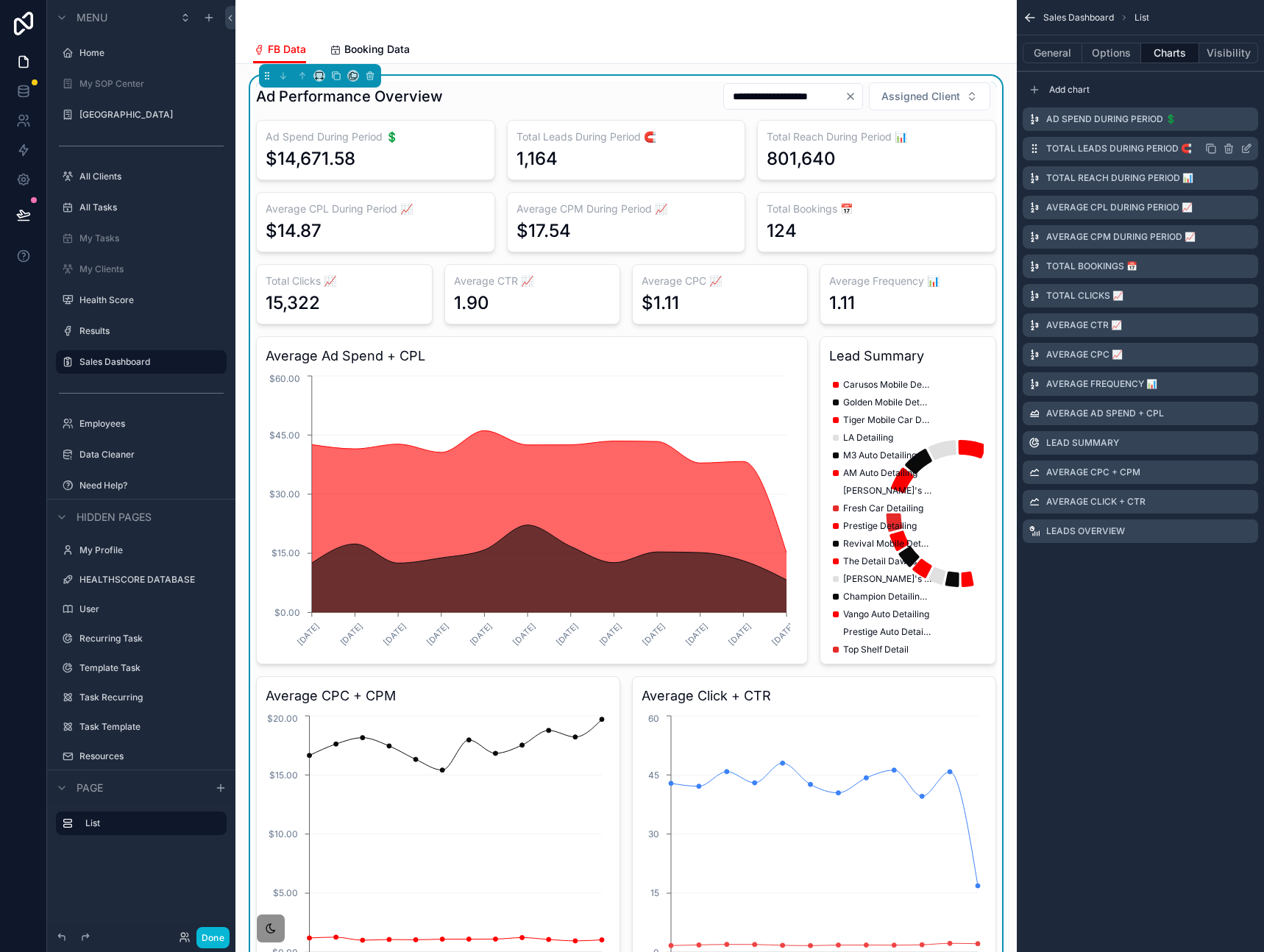
click at [1246, 149] on icon "scrollable content" at bounding box center [1245, 148] width 12 height 12
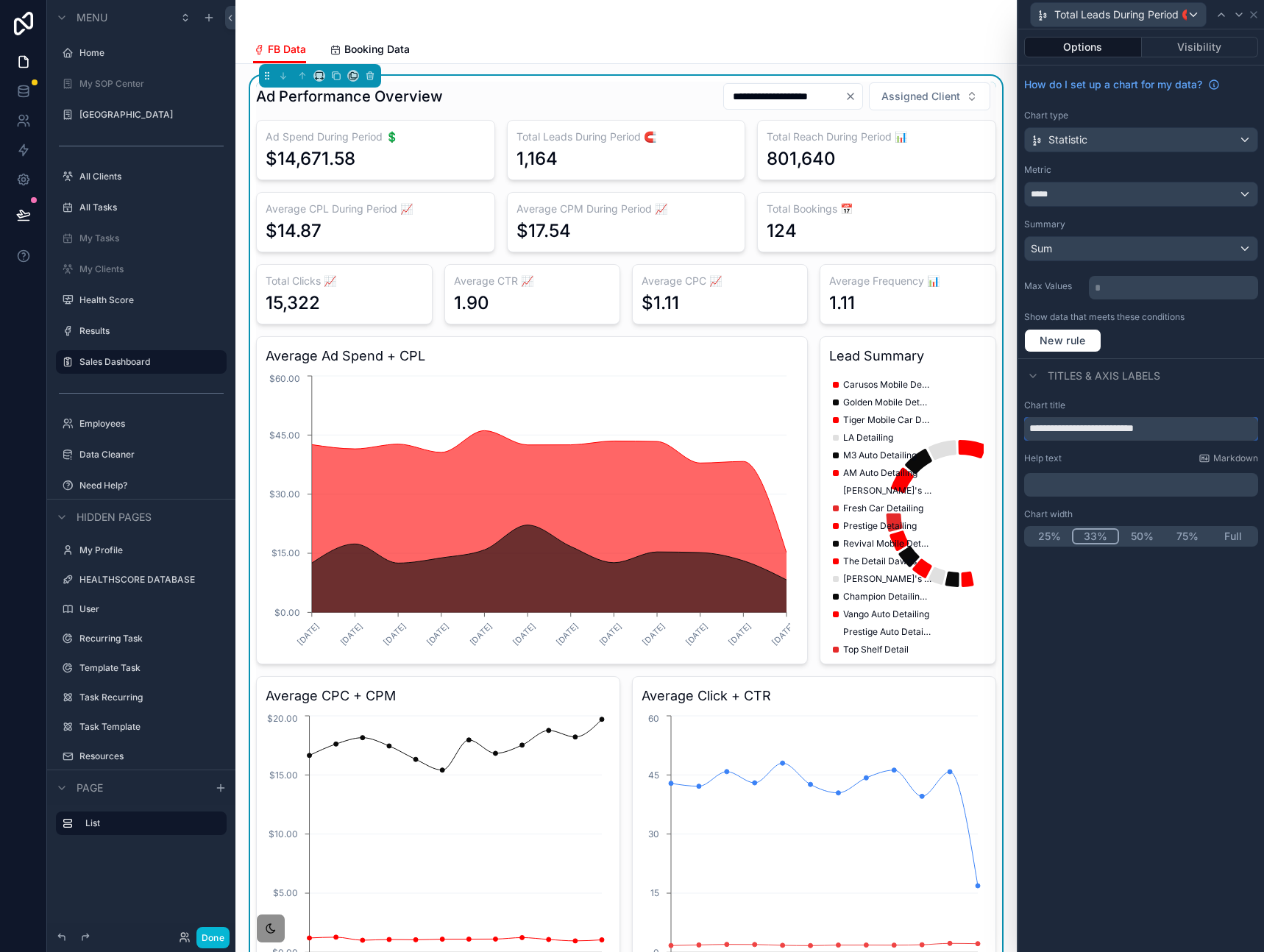
drag, startPoint x: 1155, startPoint y: 428, endPoint x: 949, endPoint y: 420, distance: 206.2
click at [949, 420] on div "**********" at bounding box center [632, 476] width 1264 height 952
paste input "text"
type input "**********"
click at [1128, 618] on div "**********" at bounding box center [1140, 491] width 245 height 923
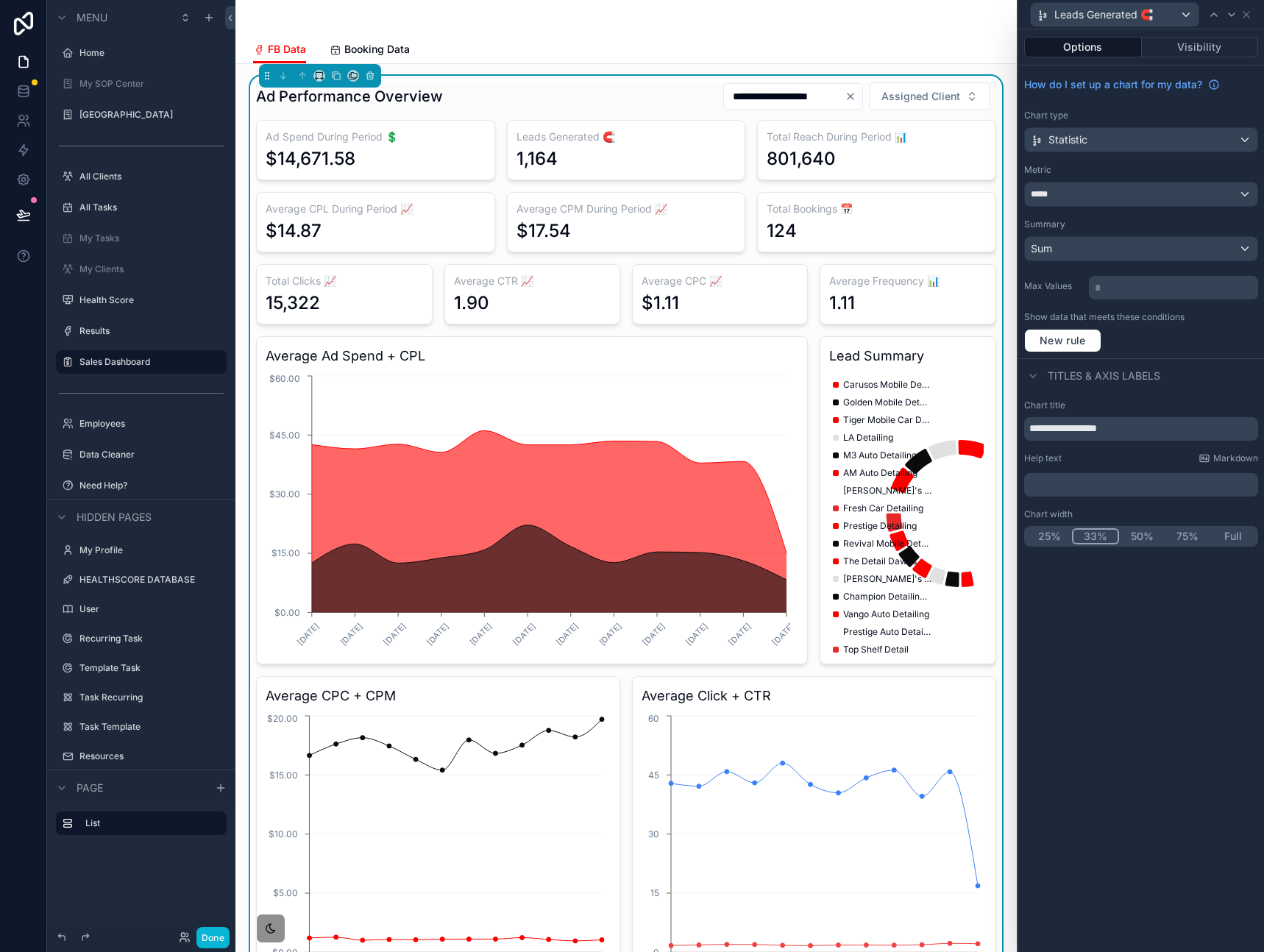
click at [1252, 14] on div "Leads Generated 🧲" at bounding box center [1141, 14] width 234 height 28
click at [1252, 13] on icon at bounding box center [1245, 14] width 12 height 12
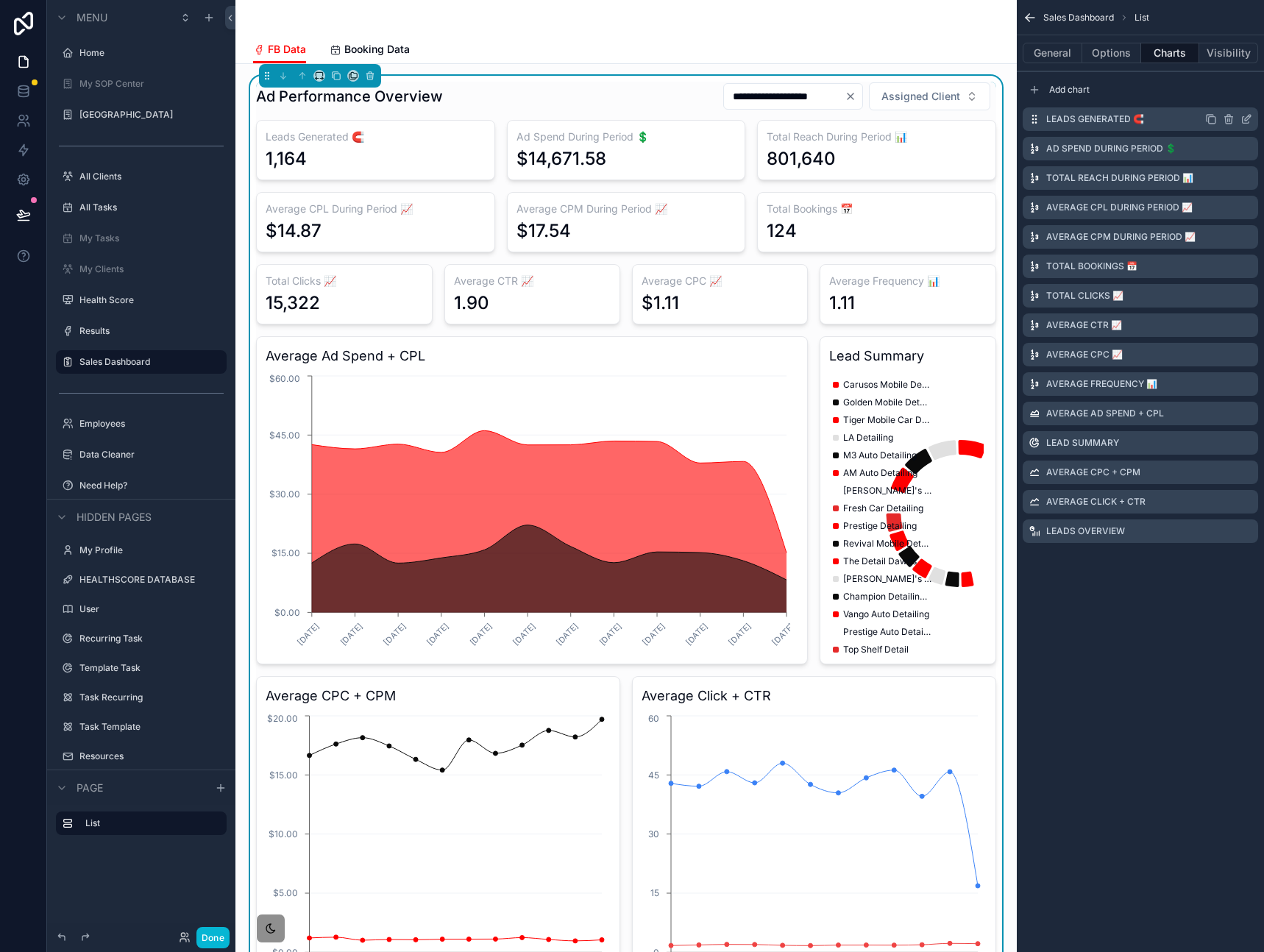
click at [1246, 120] on icon "scrollable content" at bounding box center [1247, 118] width 6 height 6
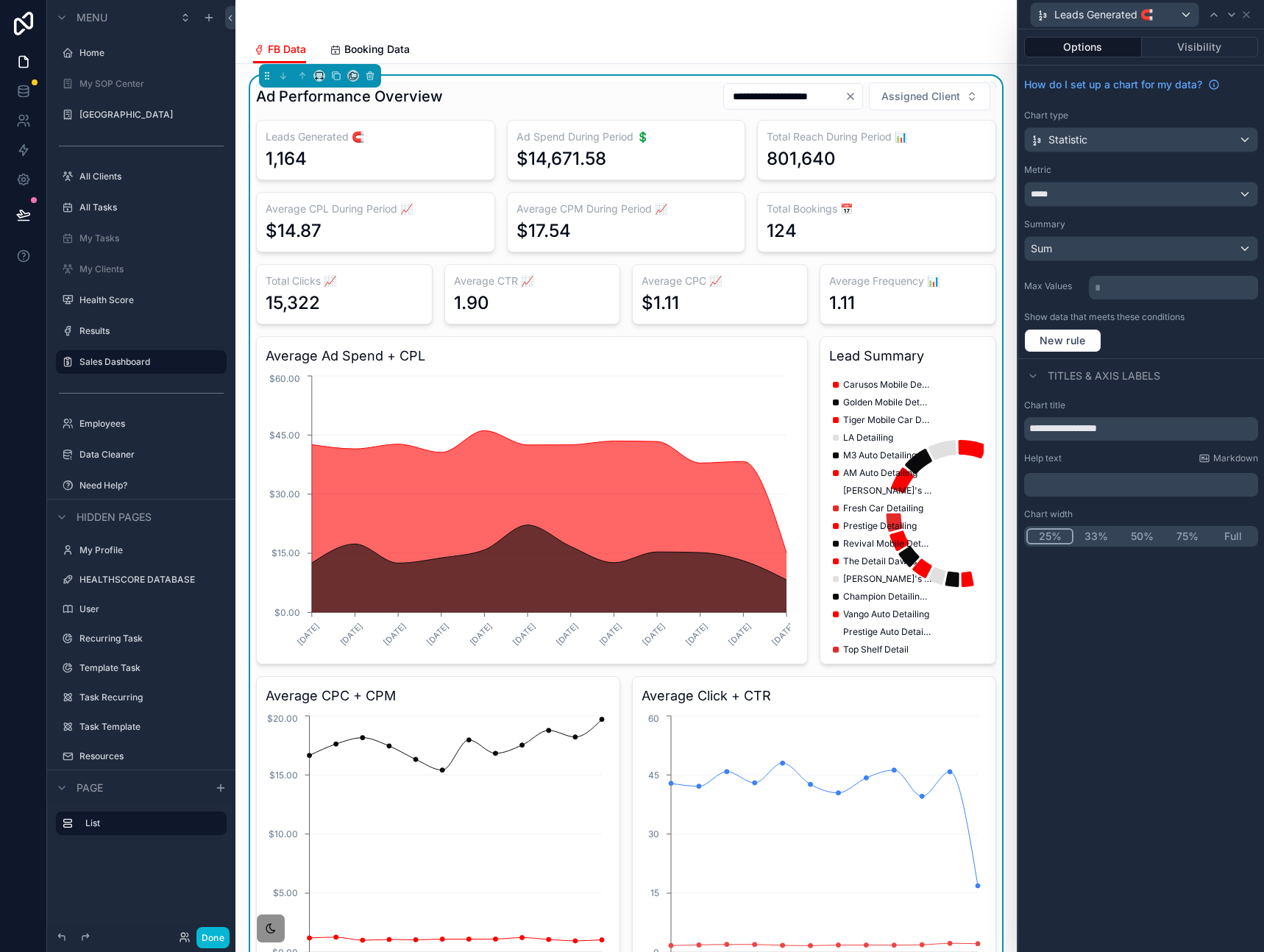
click at [1060, 534] on button "25%" at bounding box center [1050, 536] width 47 height 16
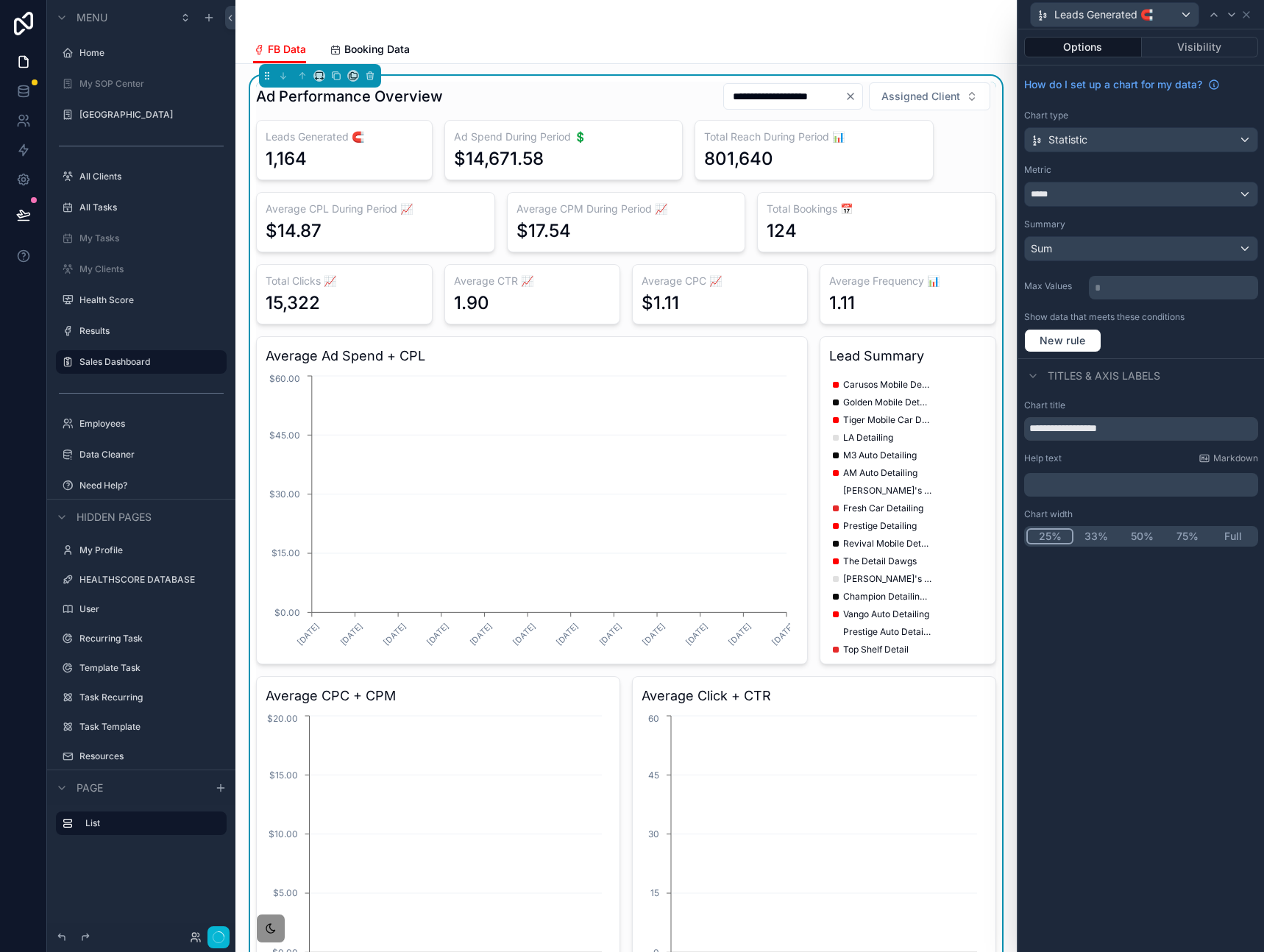
click at [1088, 631] on div "**********" at bounding box center [1140, 491] width 245 height 923
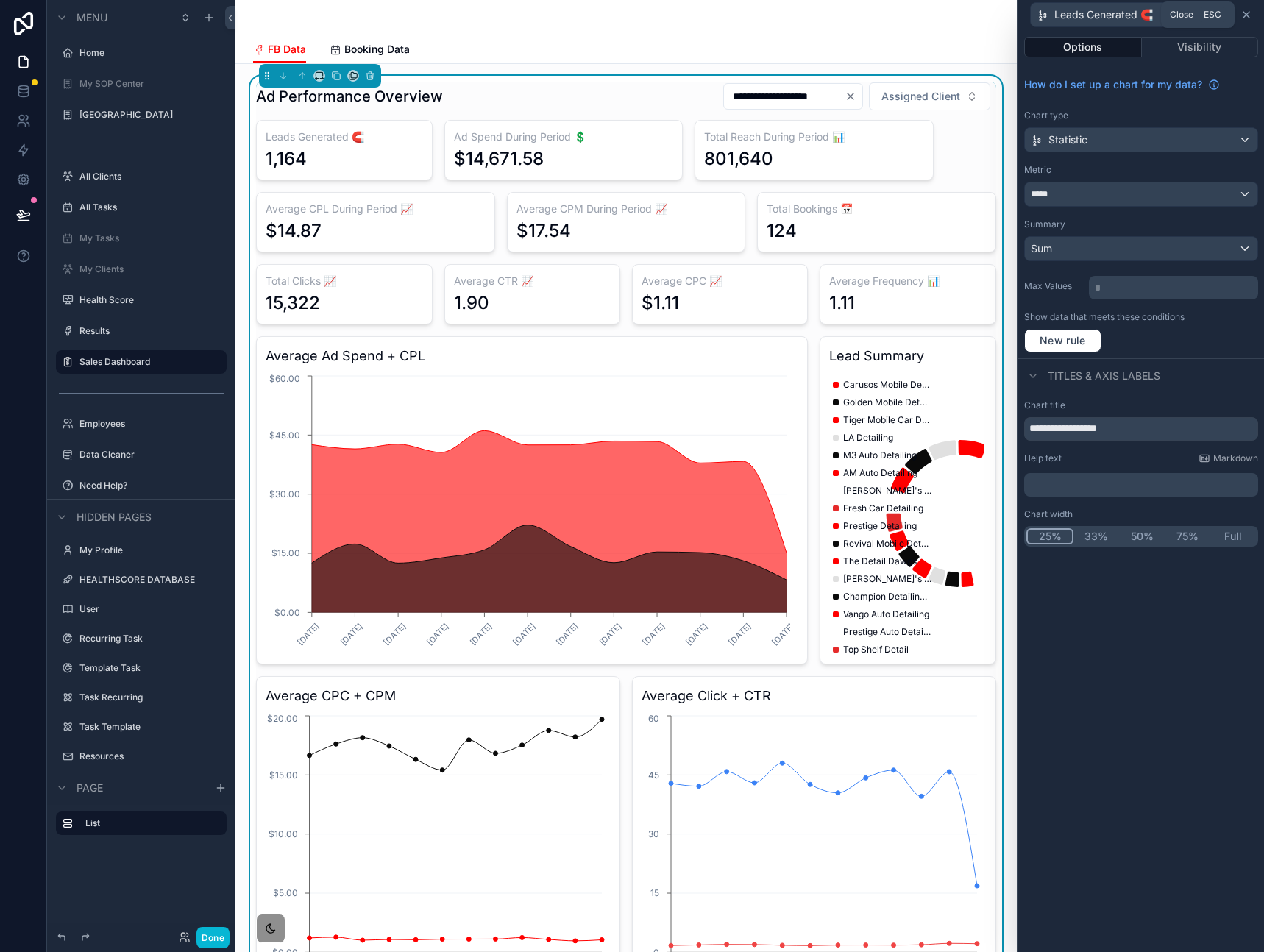
click at [1246, 17] on icon at bounding box center [1245, 14] width 12 height 12
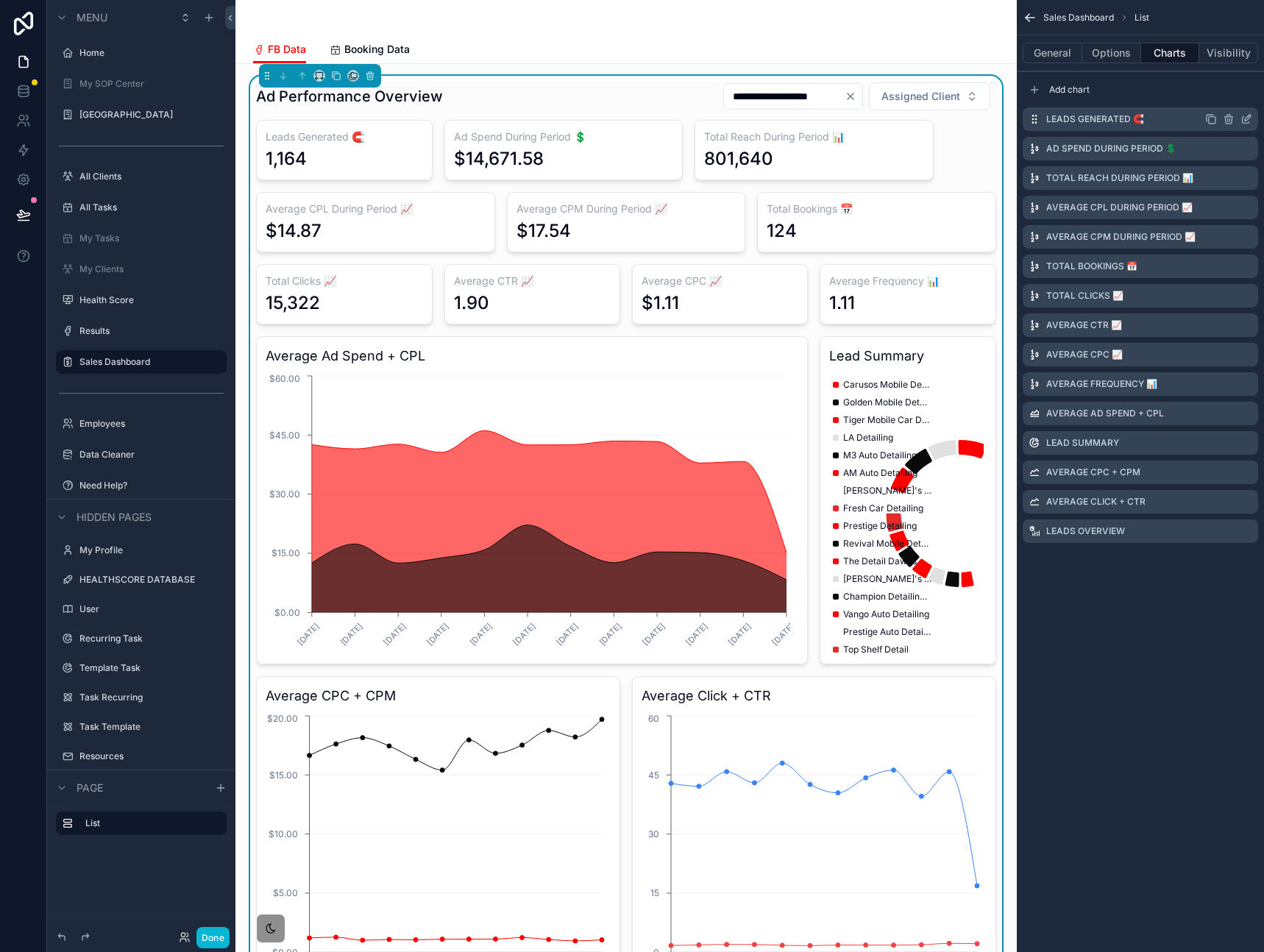
click at [1210, 117] on icon "scrollable content" at bounding box center [1212, 120] width 6 height 6
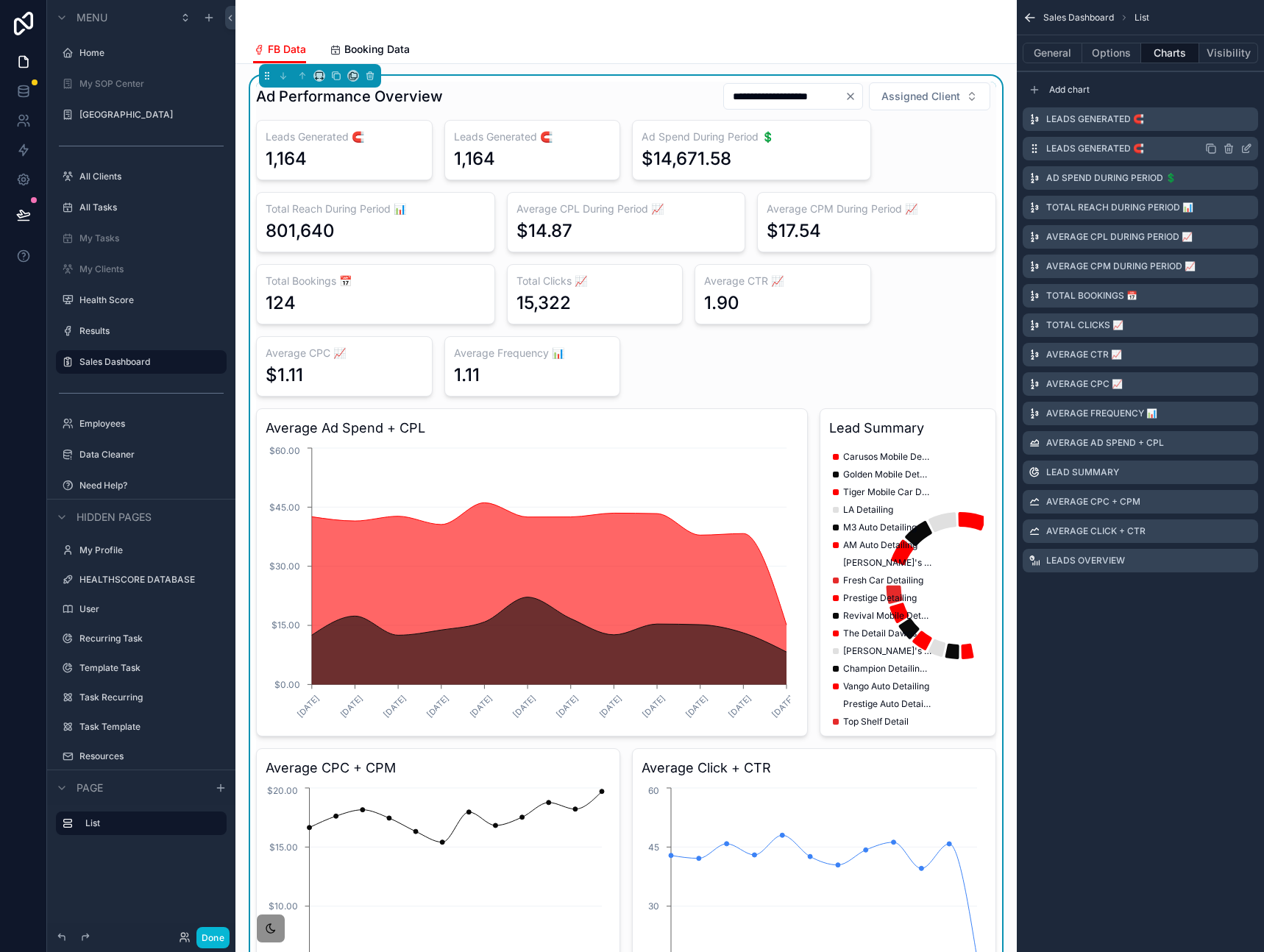
click at [1243, 146] on icon "scrollable content" at bounding box center [1245, 149] width 6 height 6
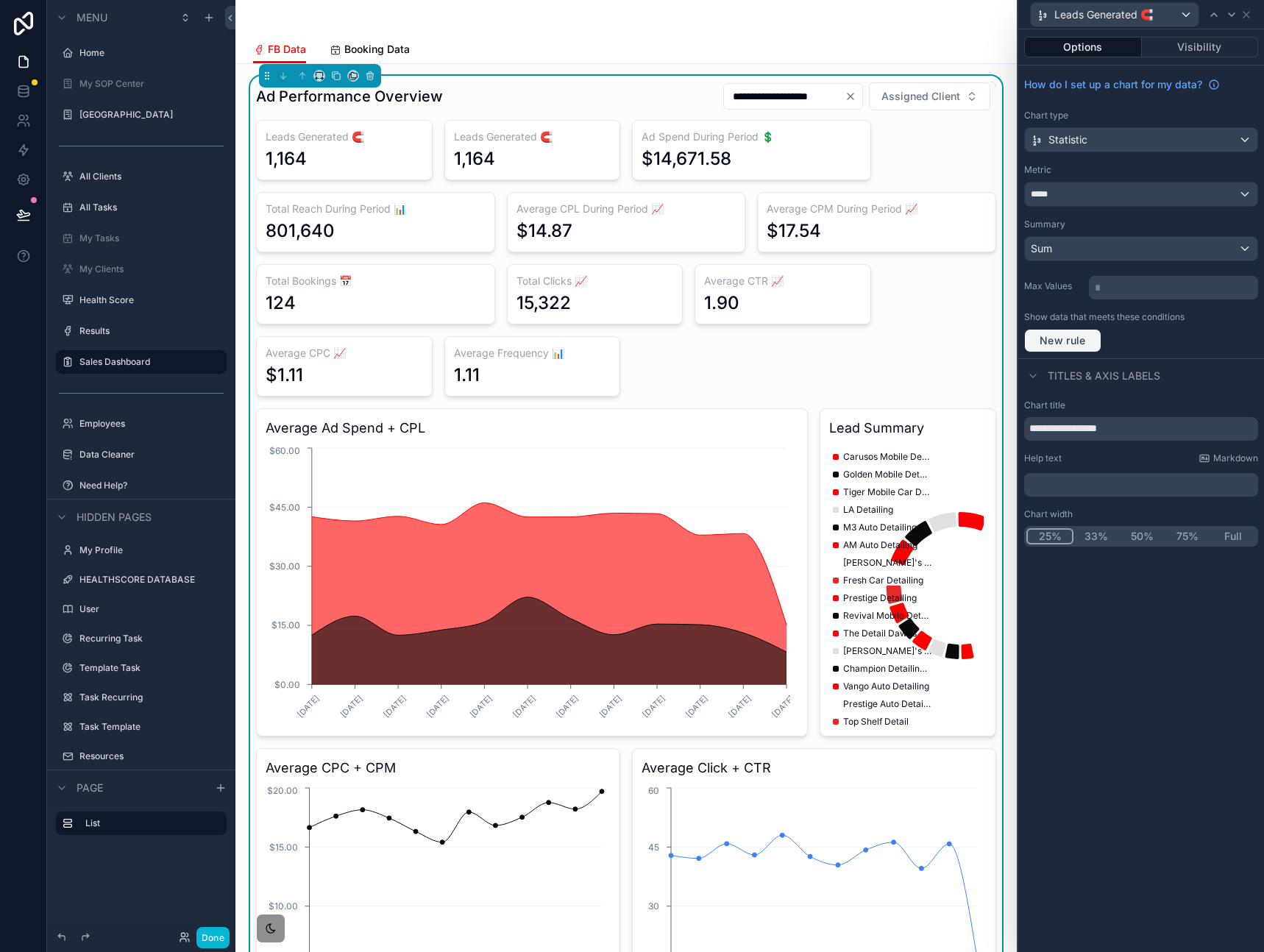
click at [1083, 347] on button "New rule" at bounding box center [1062, 340] width 77 height 24
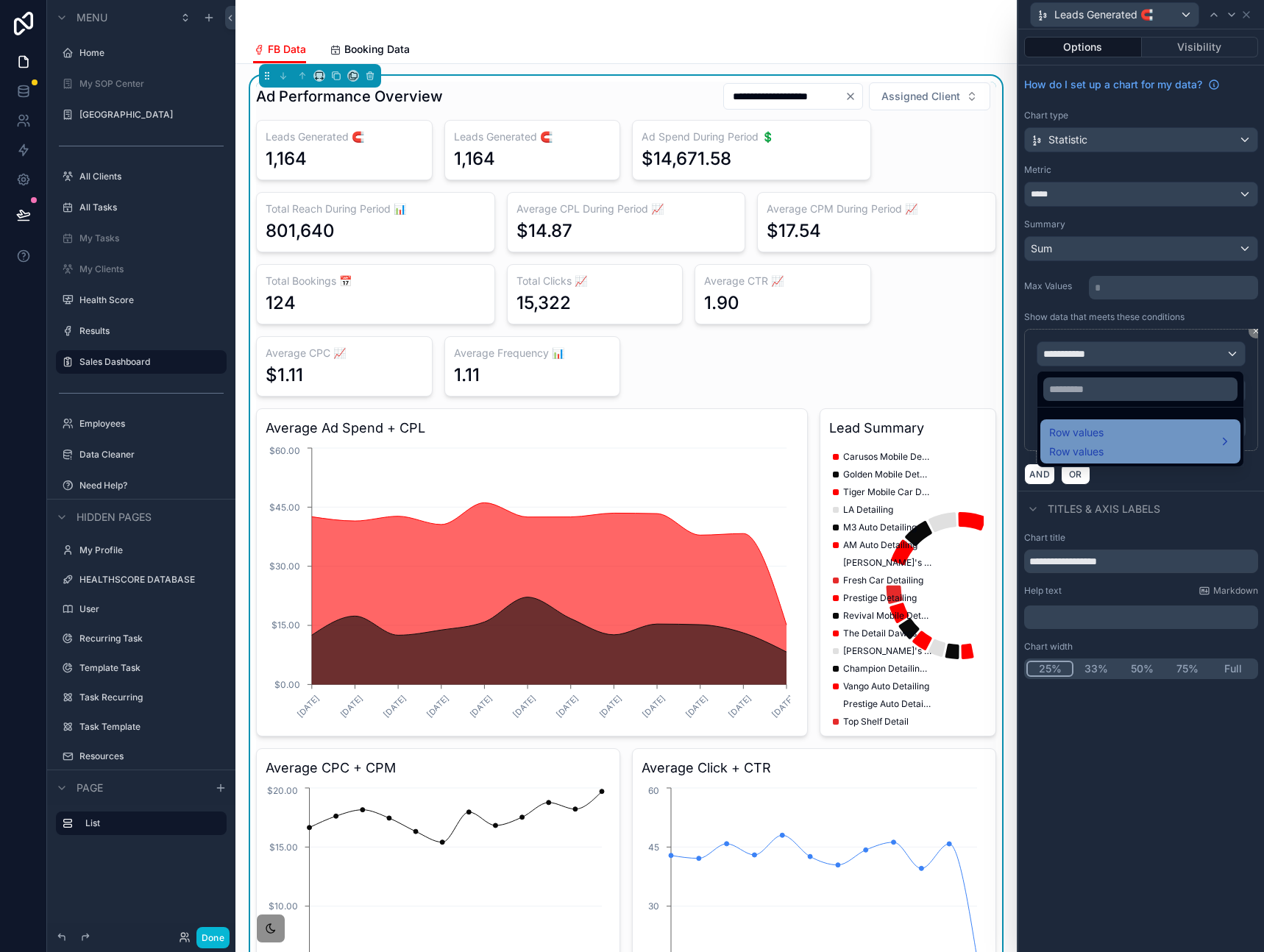
click at [1089, 449] on span "Row values" at bounding box center [1075, 452] width 54 height 15
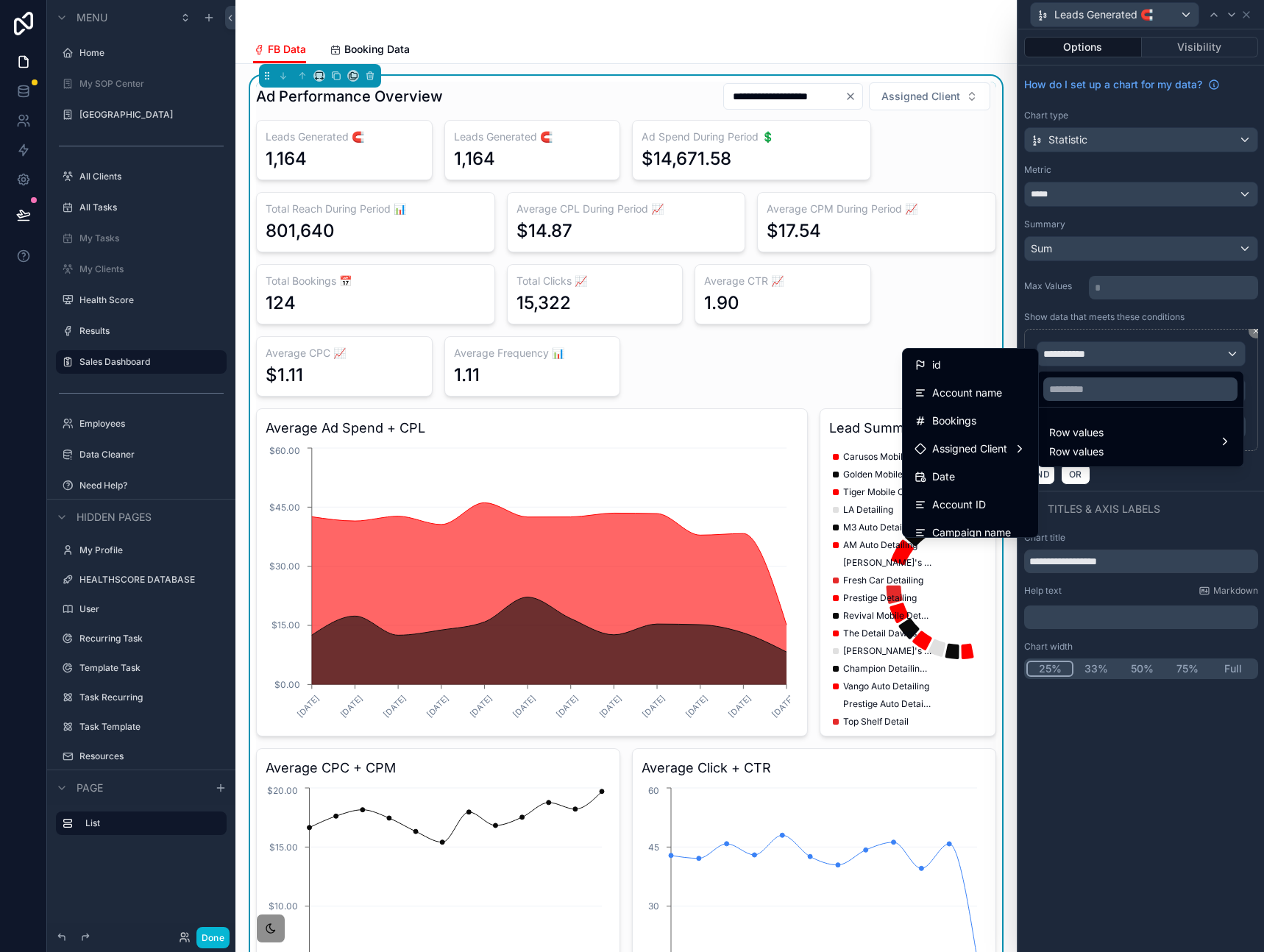
click at [1205, 486] on div at bounding box center [1140, 476] width 245 height 952
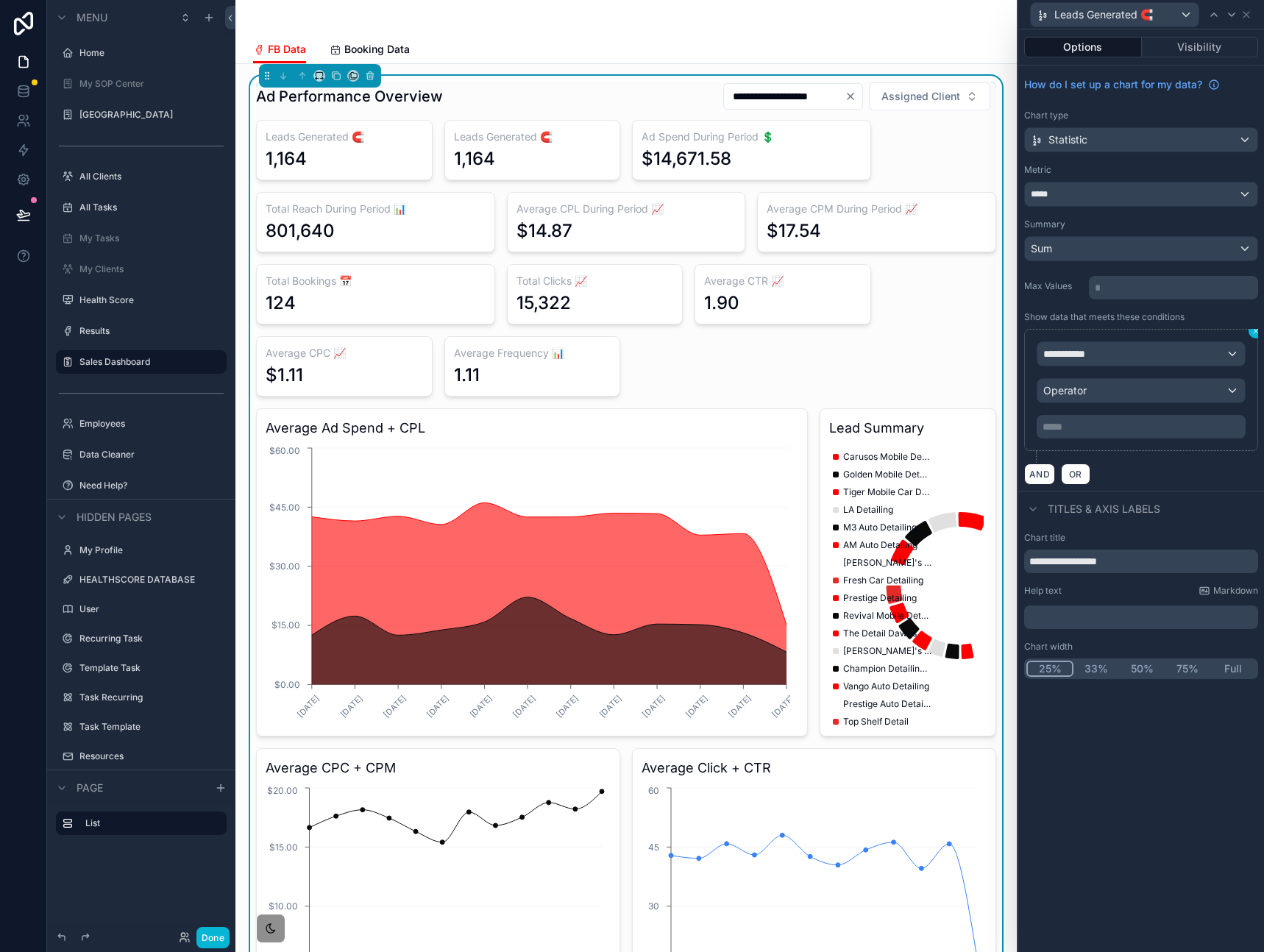
click at [1252, 334] on icon at bounding box center [1256, 331] width 9 height 9
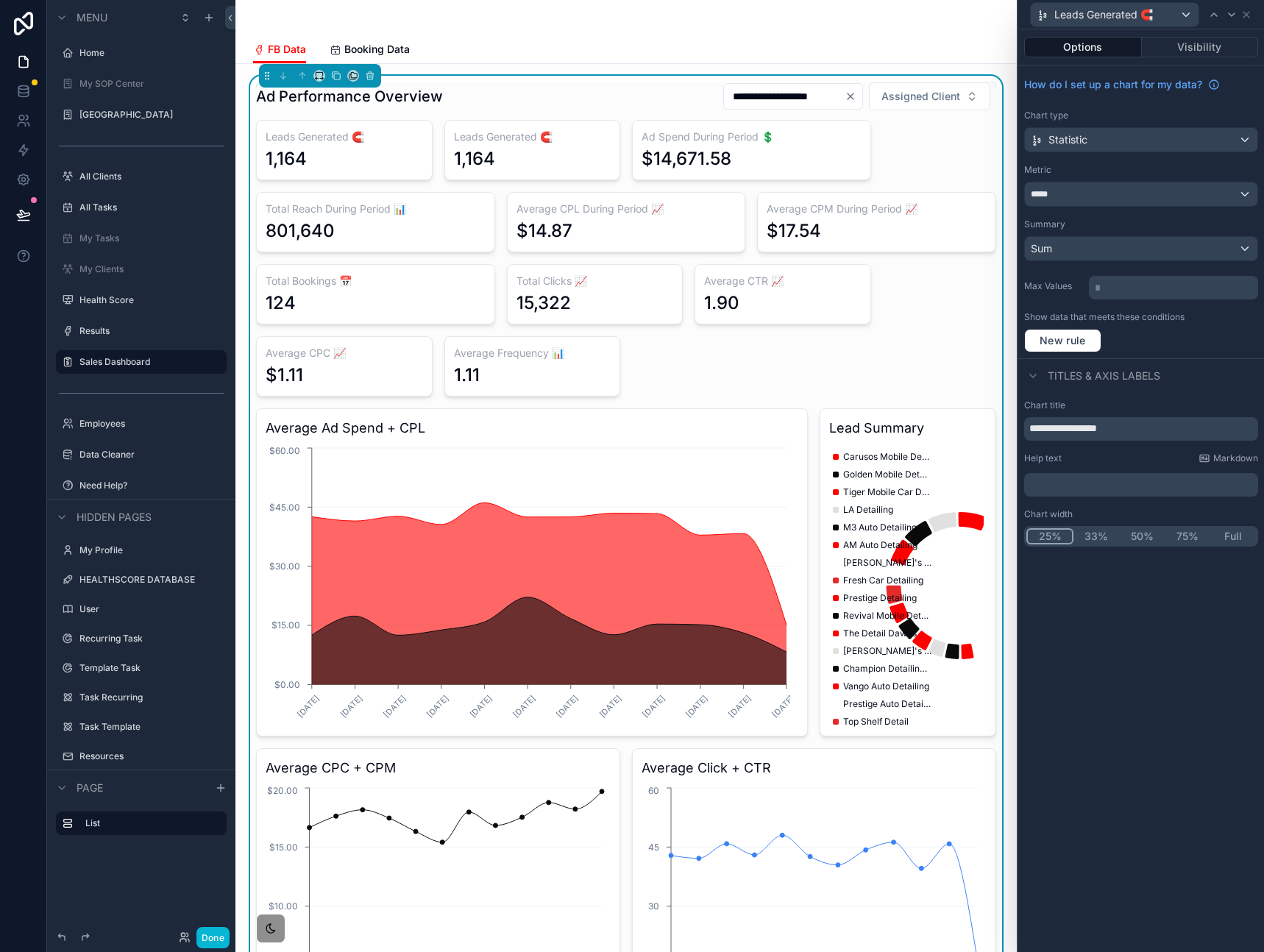
click at [1156, 731] on div "**********" at bounding box center [1140, 491] width 245 height 923
click at [1248, 15] on icon at bounding box center [1245, 14] width 12 height 12
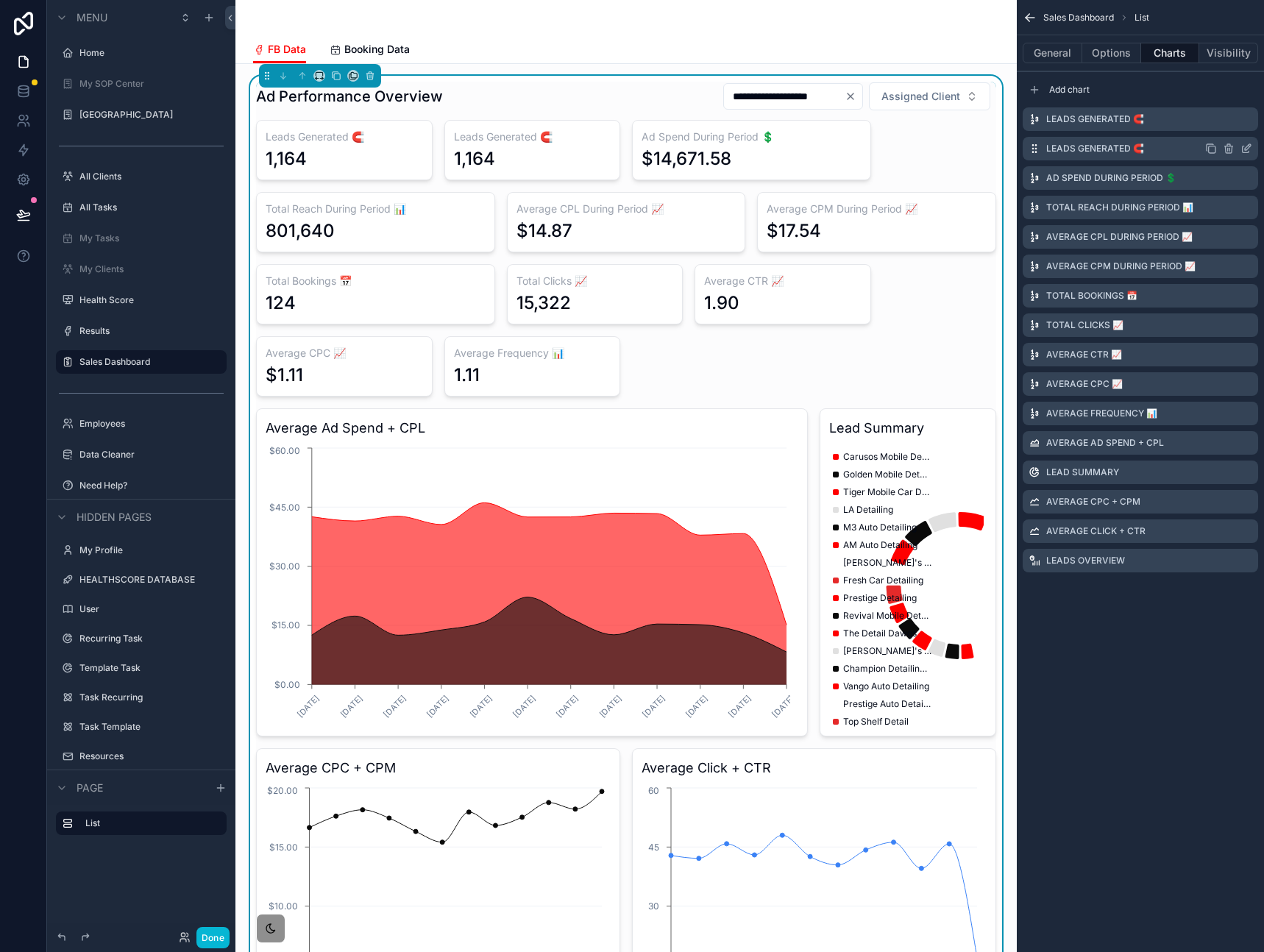
click at [1227, 146] on icon "scrollable content" at bounding box center [1228, 148] width 12 height 12
click at [1218, 124] on icon at bounding box center [1222, 125] width 12 height 12
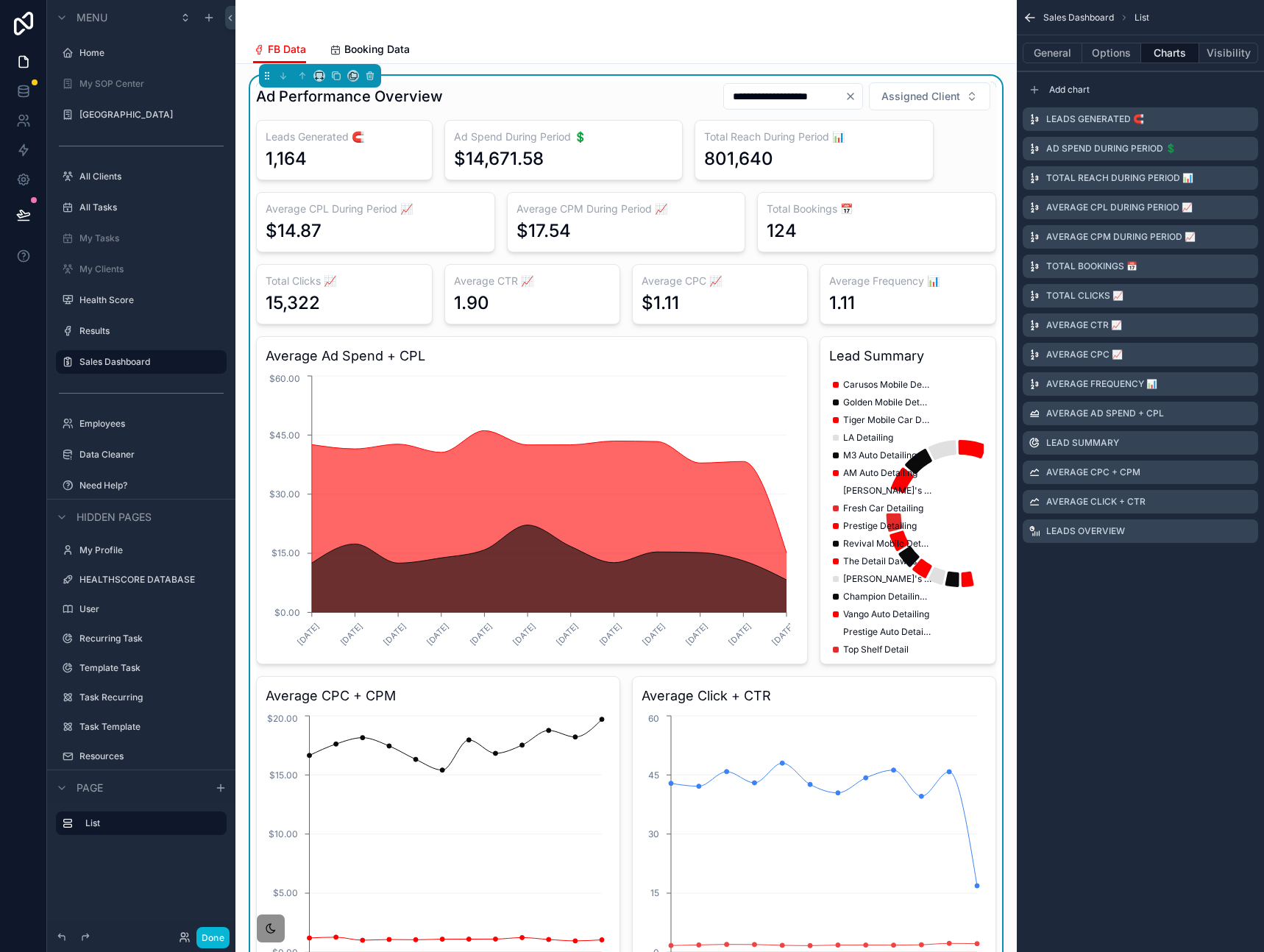
click at [1122, 662] on div "Sales Dashboard List General Options Charts Visibility Add chart Leads Generate…" at bounding box center [1140, 476] width 247 height 952
click at [371, 47] on span "Booking Data" at bounding box center [377, 49] width 66 height 15
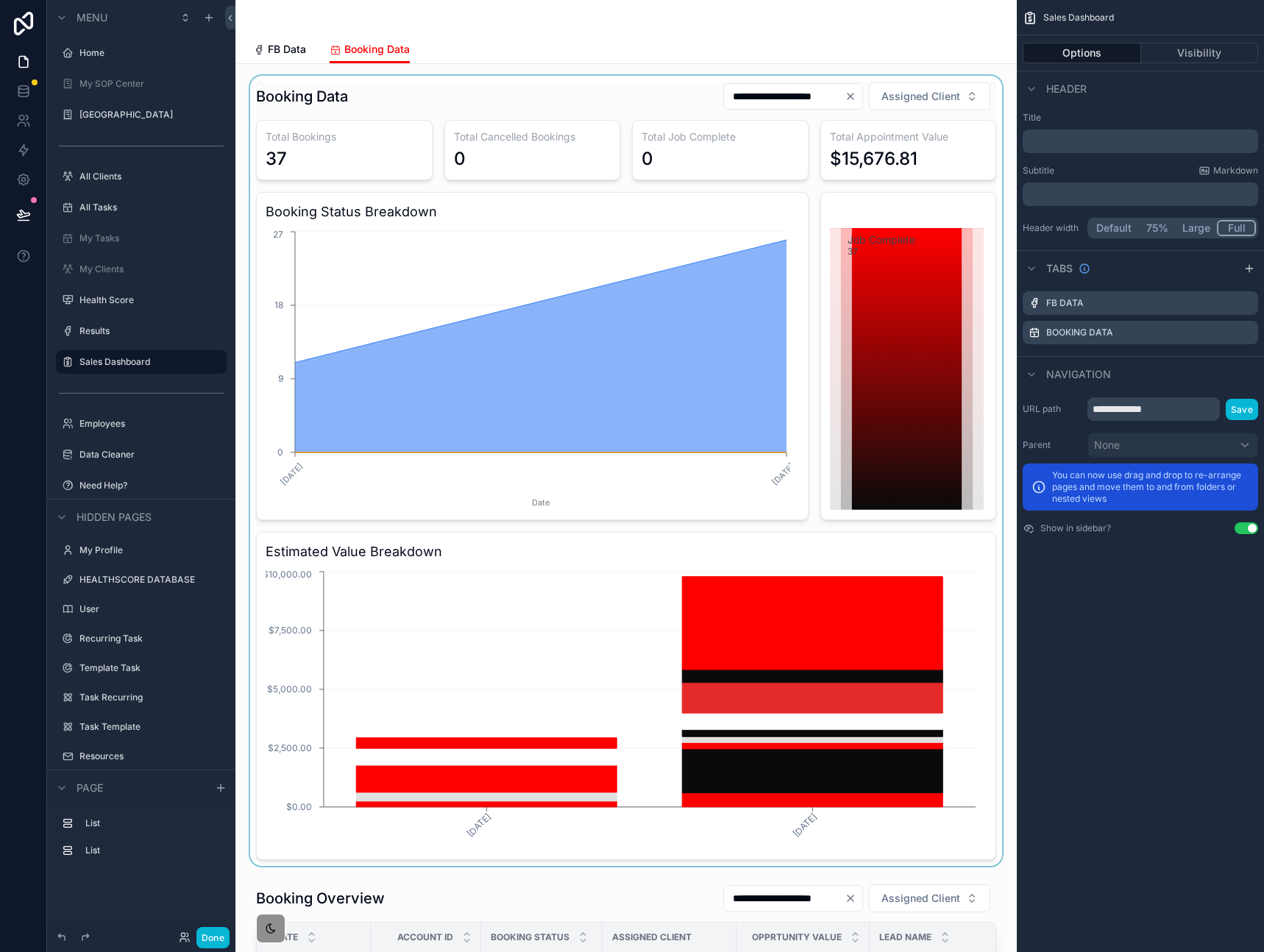
click at [365, 150] on div "scrollable content" at bounding box center [625, 471] width 757 height 790
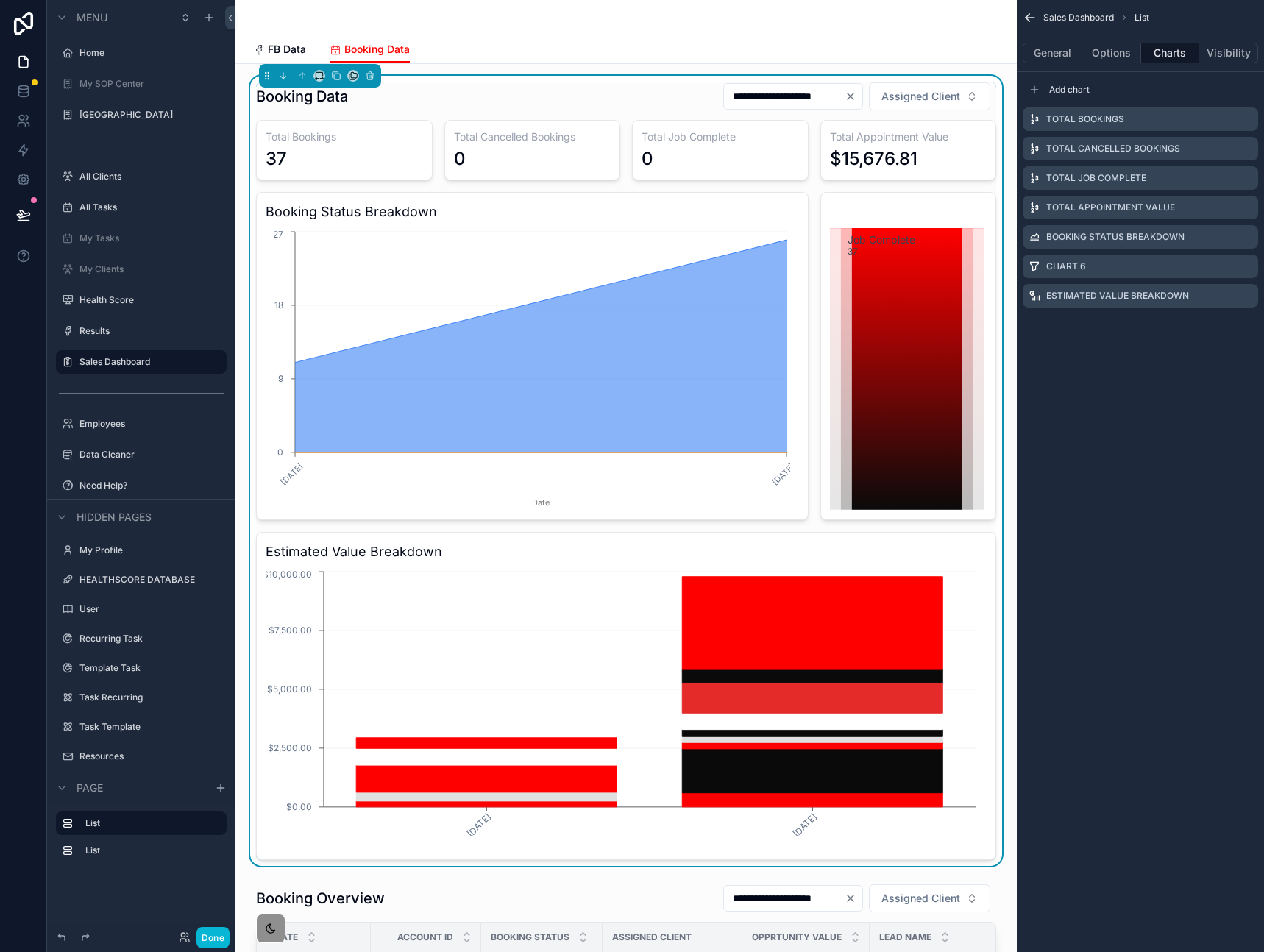
click at [359, 151] on div "37" at bounding box center [345, 159] width 158 height 24
click at [367, 138] on h3 "Total Bookings" at bounding box center [345, 136] width 158 height 15
click at [1248, 119] on icon "scrollable content" at bounding box center [1245, 119] width 12 height 12
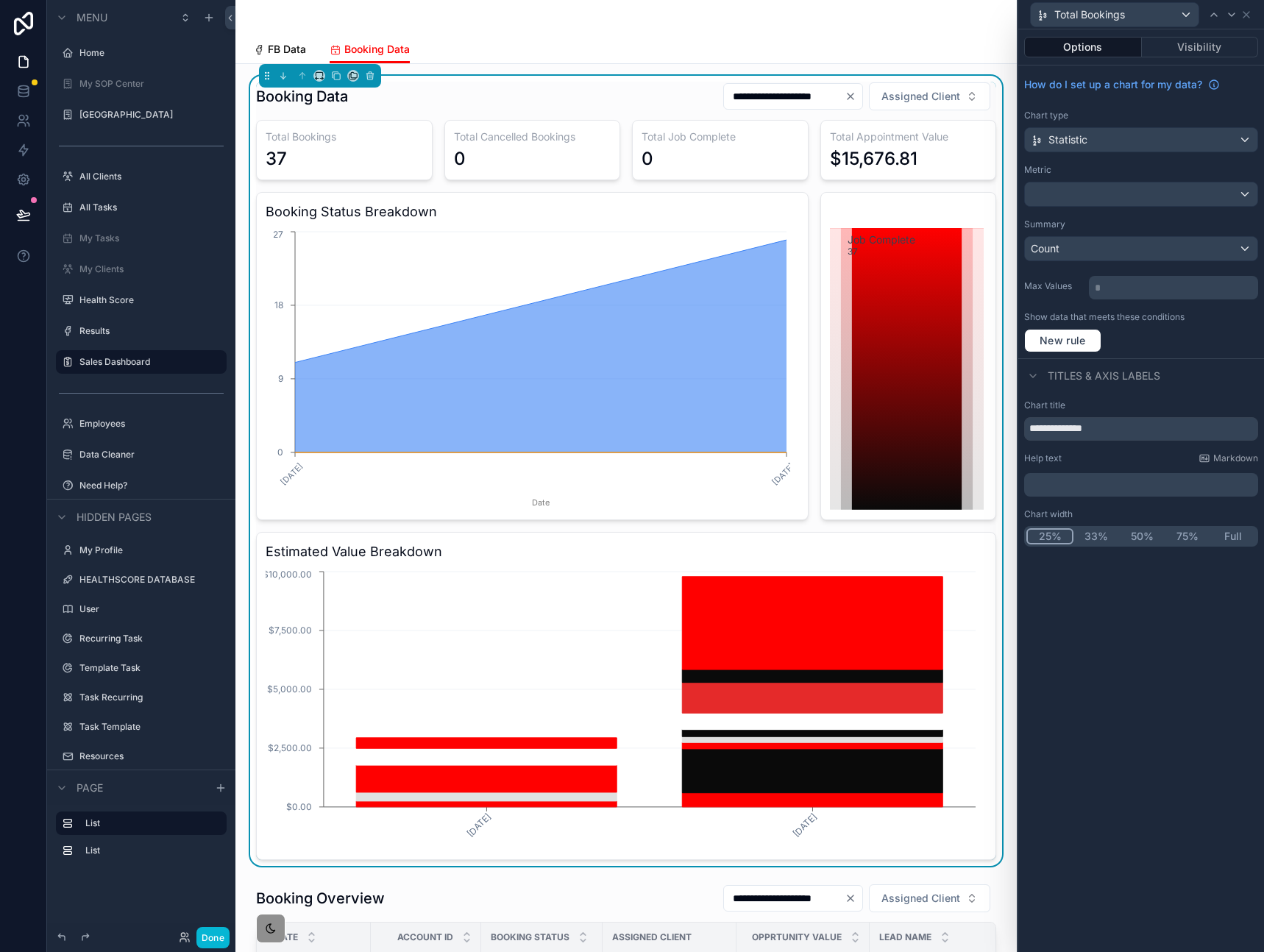
click at [290, 52] on span "FB Data" at bounding box center [286, 49] width 38 height 15
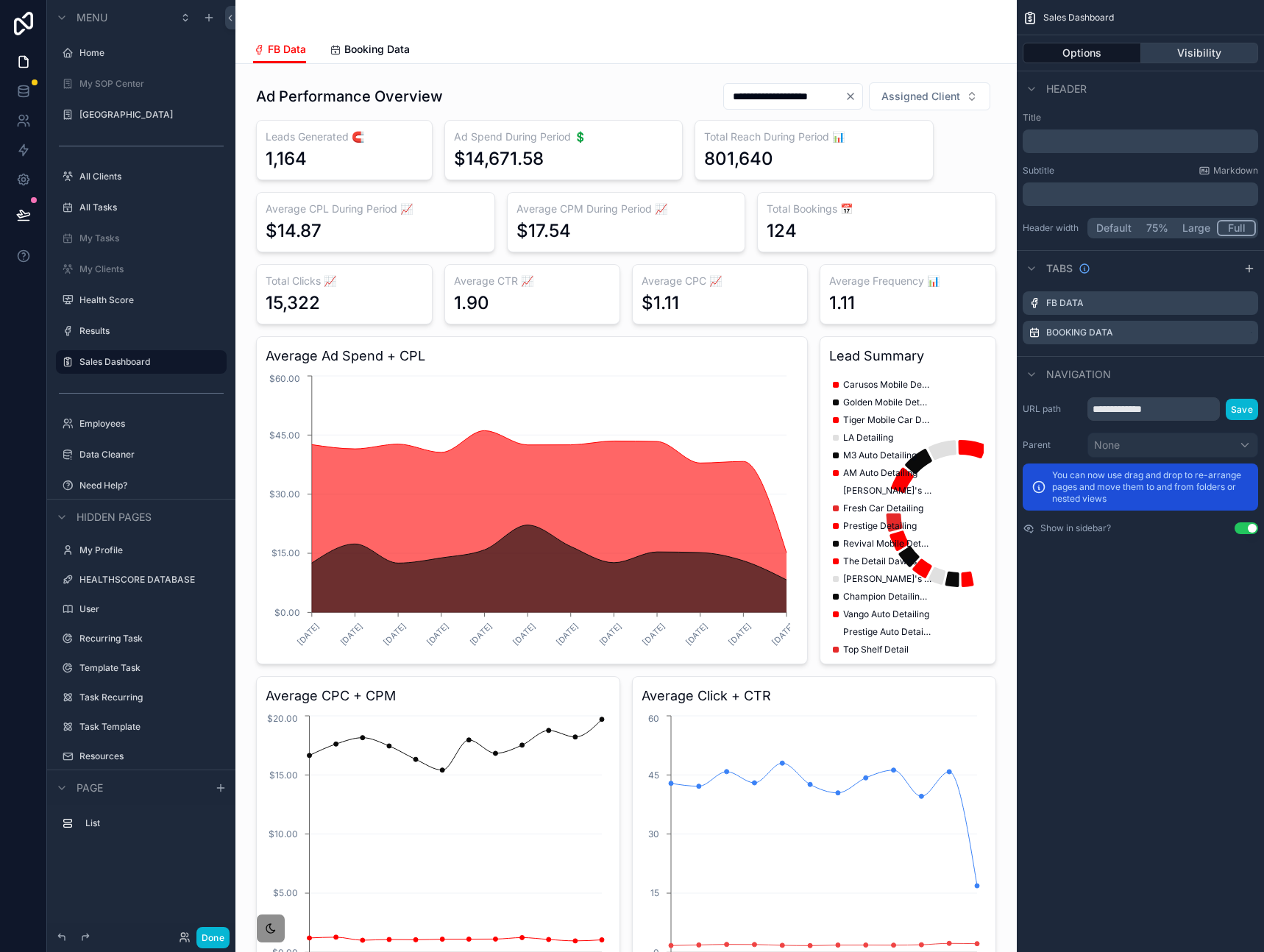
click at [1169, 43] on button "Visibility" at bounding box center [1199, 52] width 118 height 20
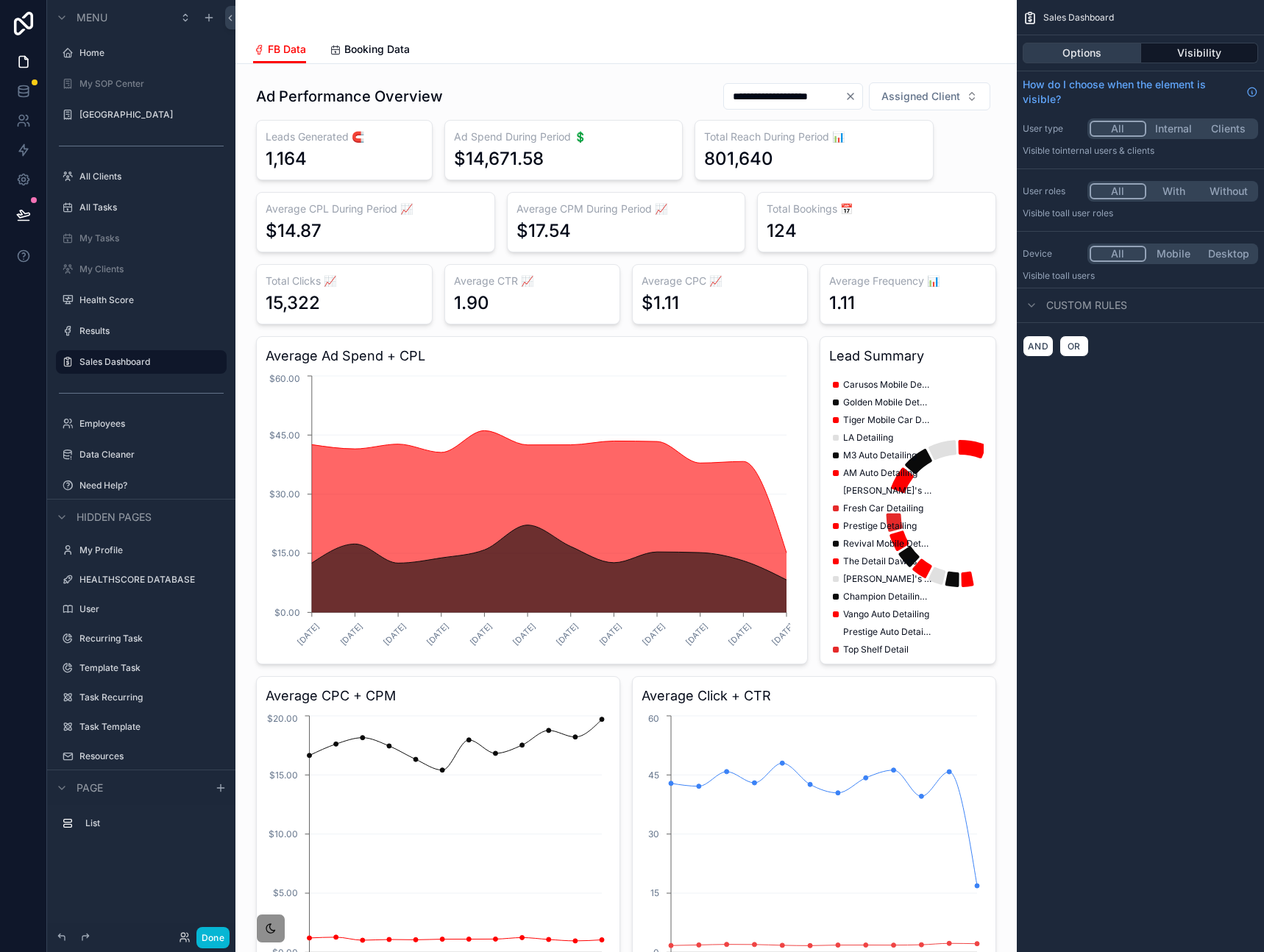
click at [1081, 44] on button "Options" at bounding box center [1082, 52] width 119 height 20
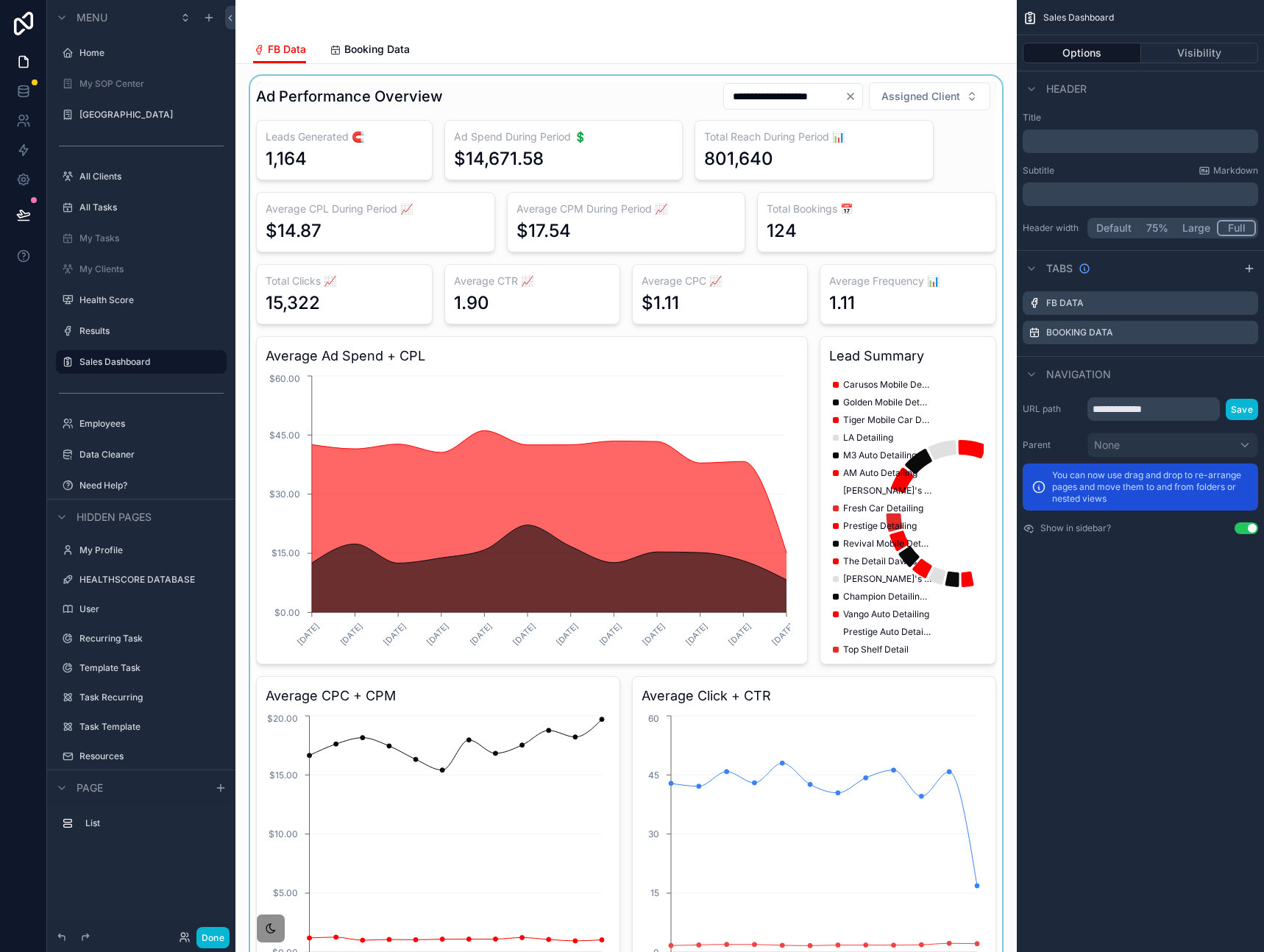
click at [973, 150] on div "scrollable content" at bounding box center [625, 713] width 757 height 1274
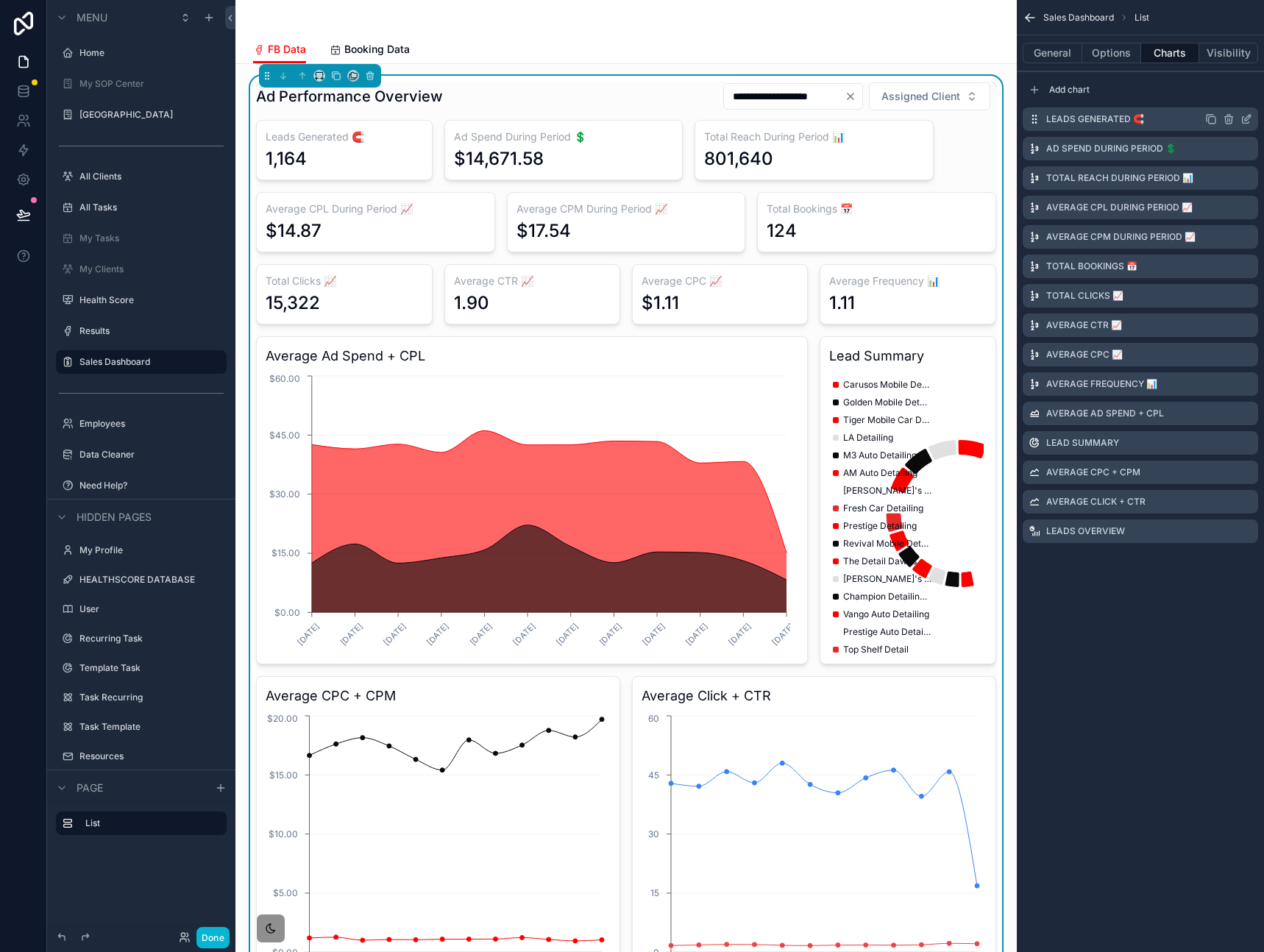
click at [1209, 121] on icon "scrollable content" at bounding box center [1210, 119] width 12 height 12
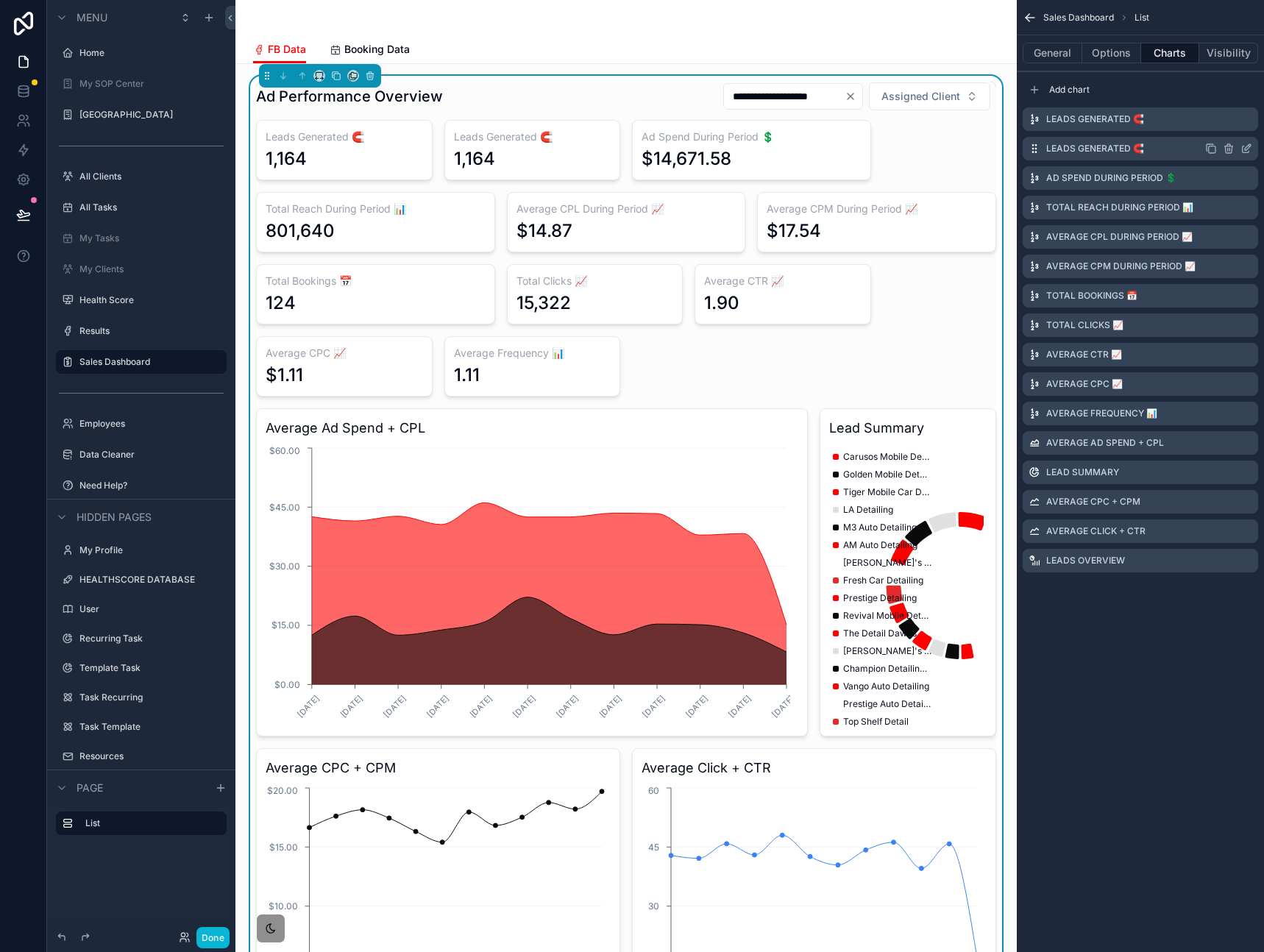
click at [1248, 150] on icon "scrollable content" at bounding box center [1245, 148] width 12 height 12
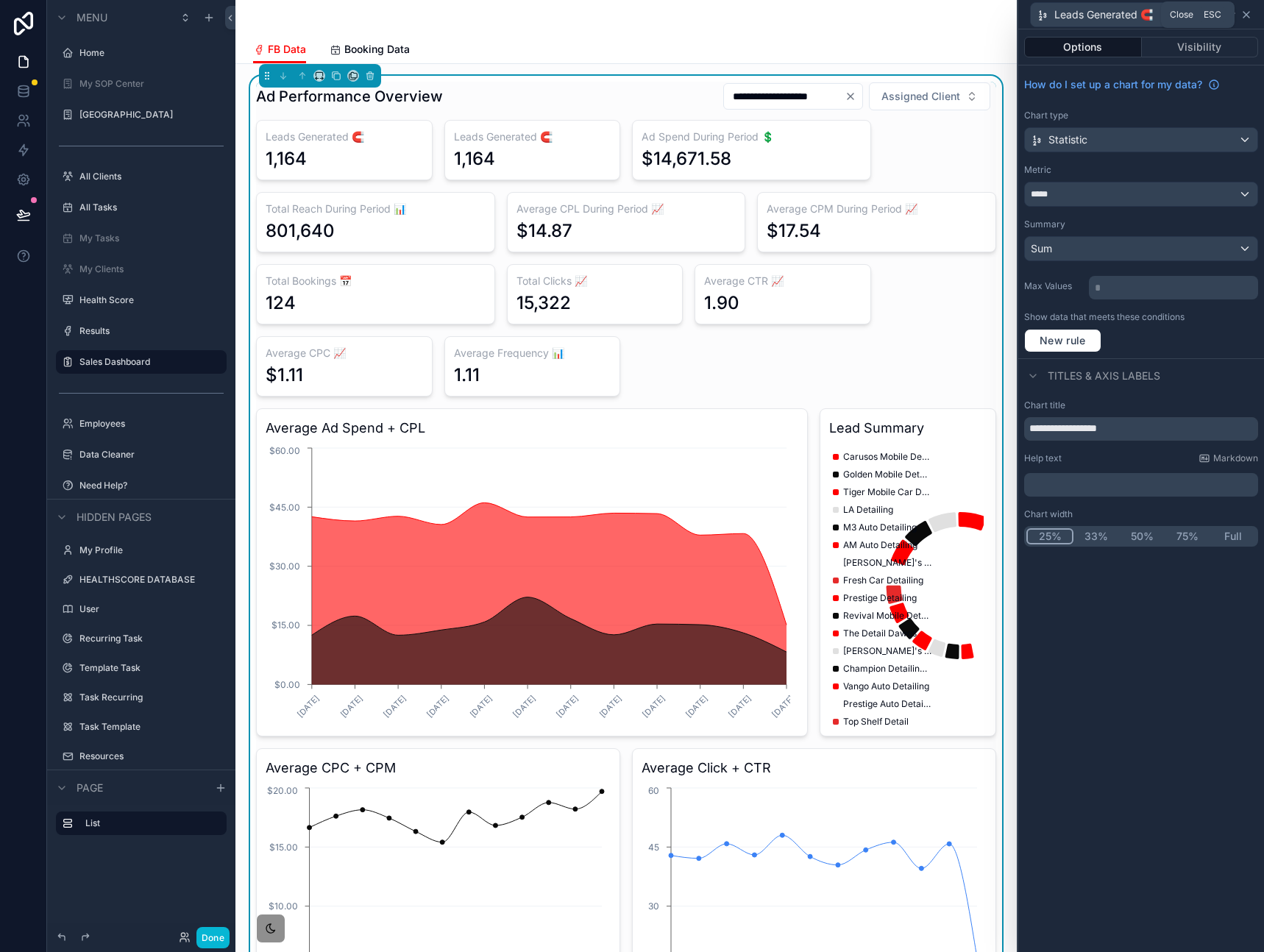
click at [1249, 12] on icon at bounding box center [1245, 14] width 12 height 12
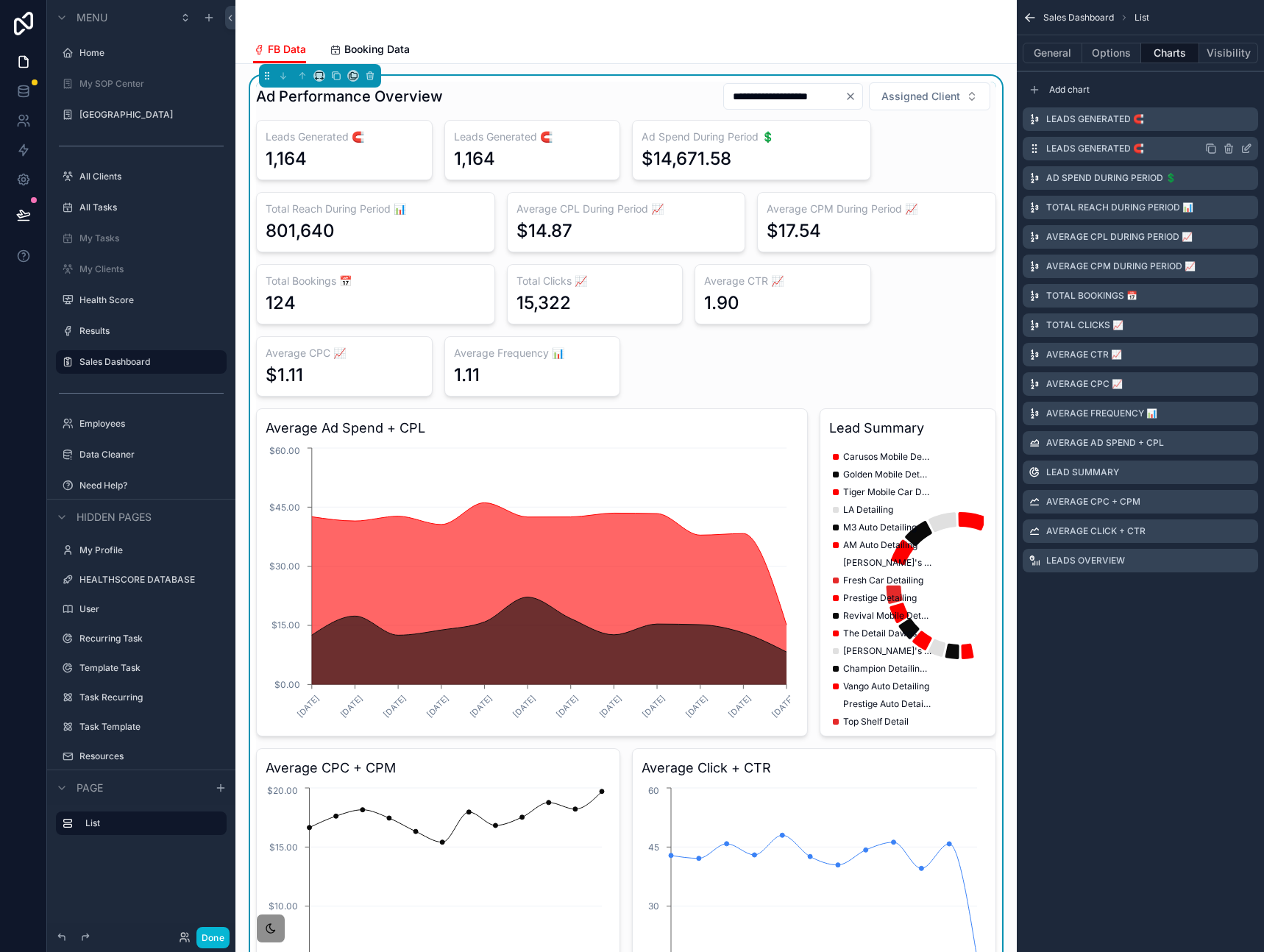
click at [1228, 147] on icon "scrollable content" at bounding box center [1228, 148] width 12 height 12
click at [1223, 128] on icon at bounding box center [1222, 125] width 12 height 12
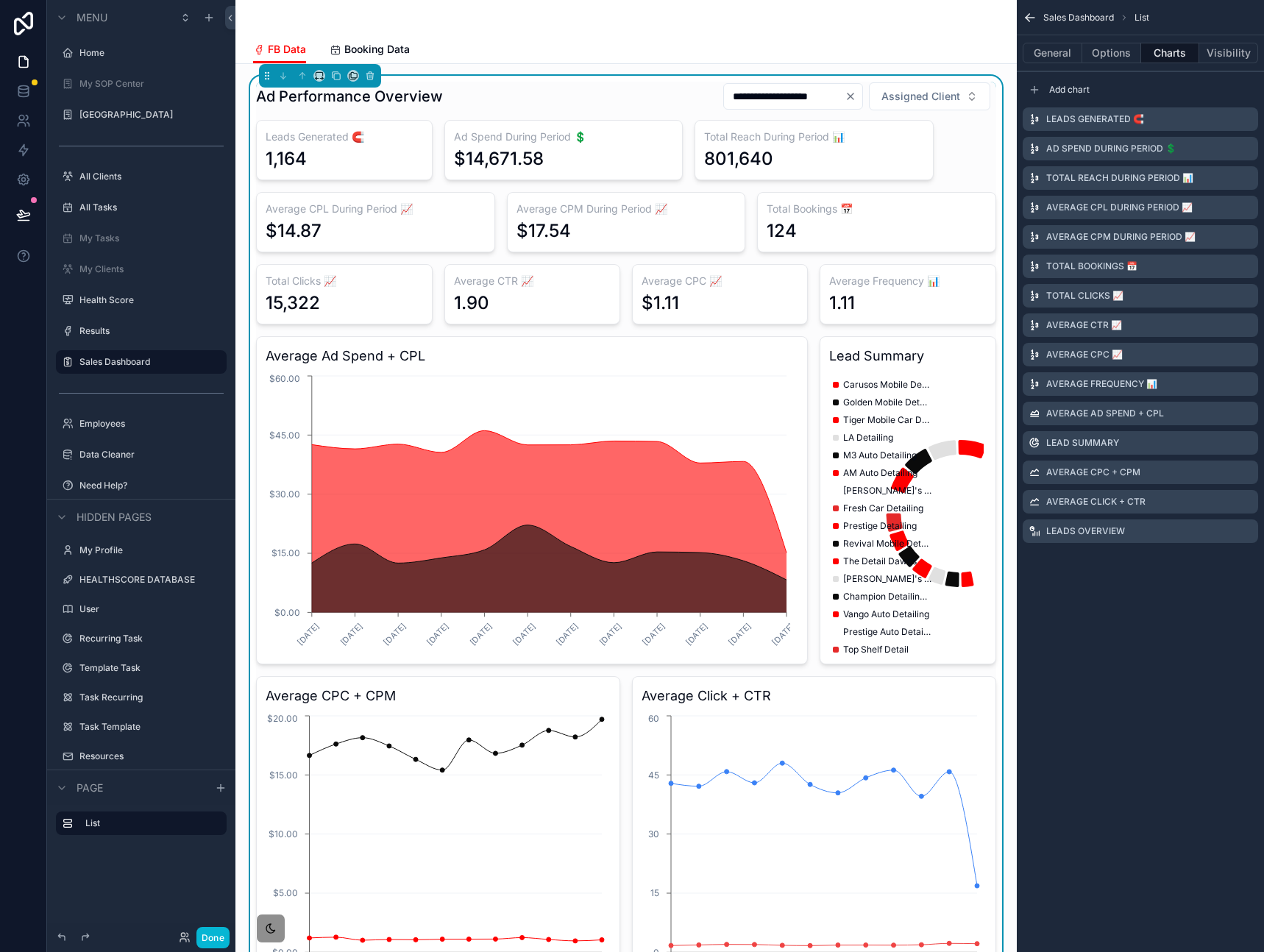
click at [1166, 586] on div "Sales Dashboard List General Options Charts Visibility Add chart Leads Generate…" at bounding box center [1140, 476] width 247 height 952
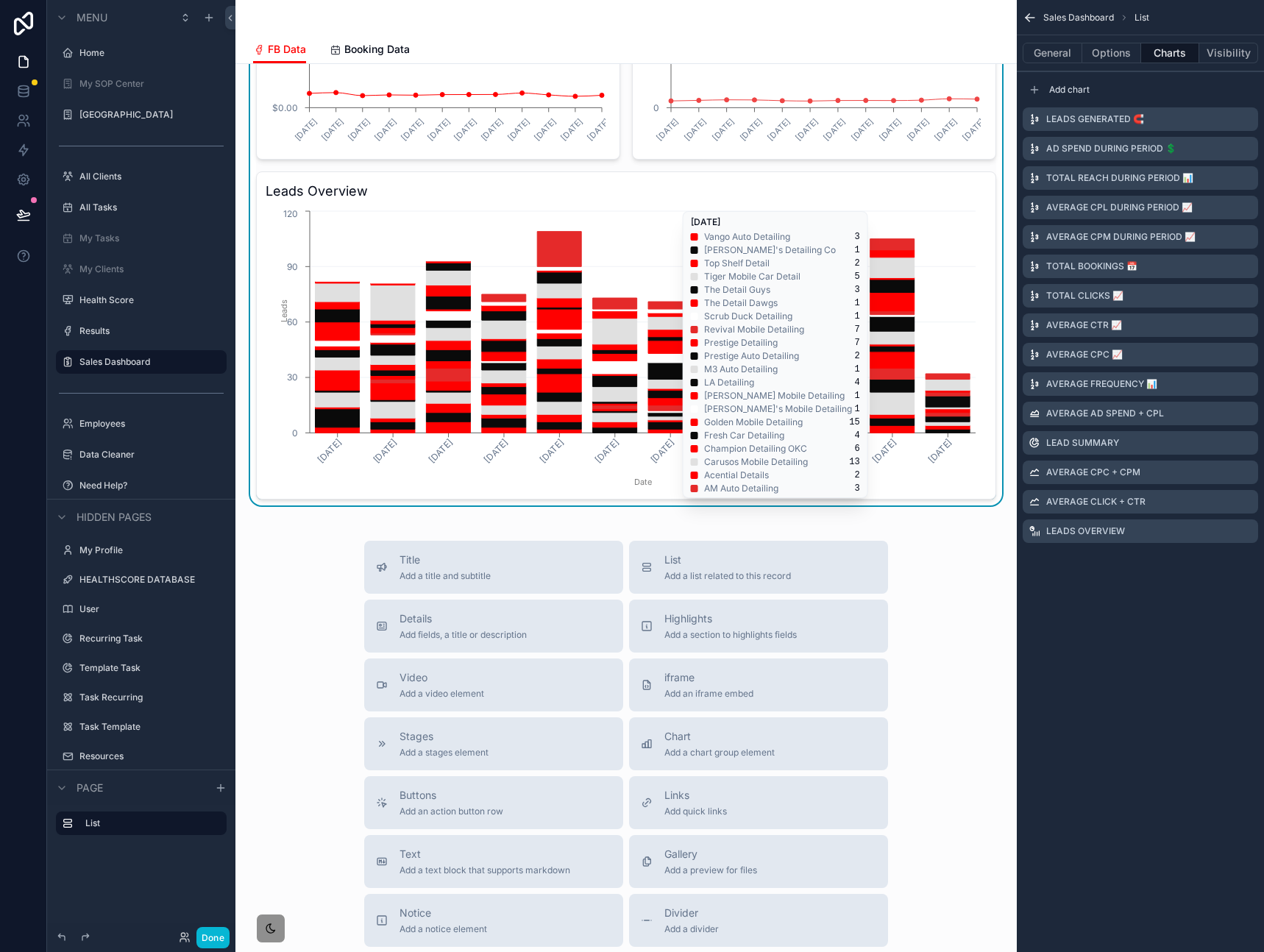
scroll to position [832, 0]
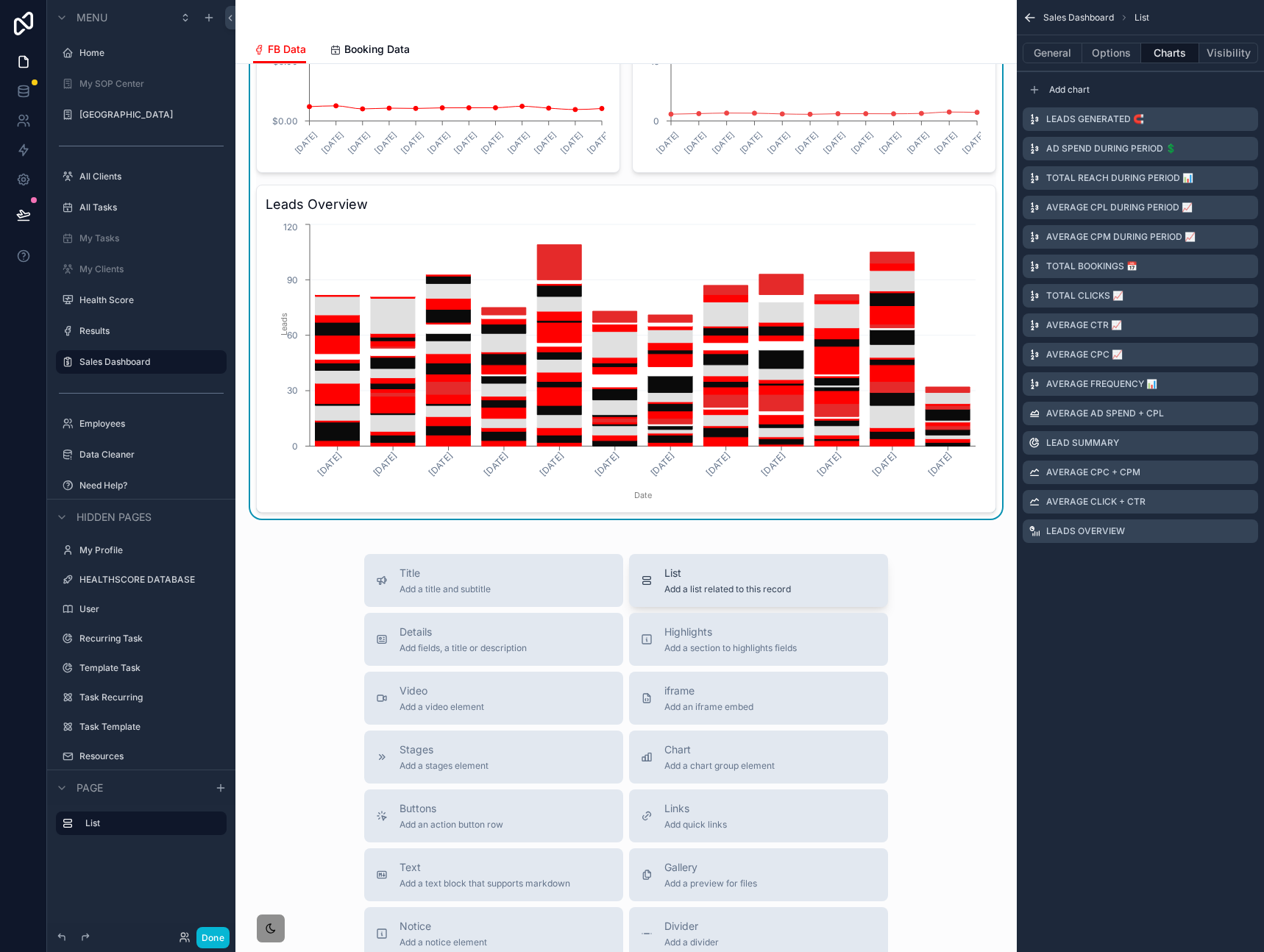
click at [708, 563] on button "List Add a list related to this record" at bounding box center [758, 580] width 259 height 53
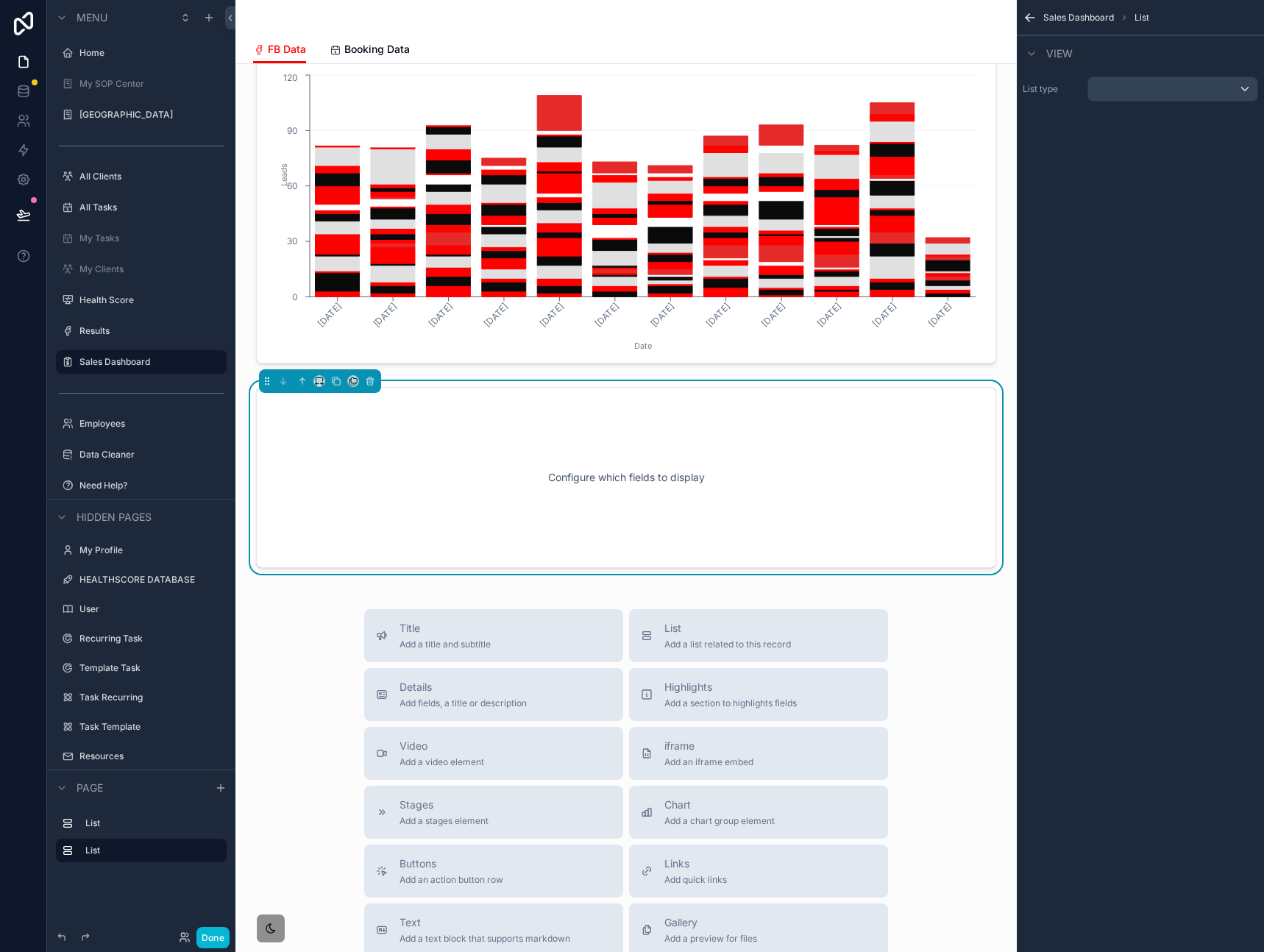
click at [469, 588] on div "**********" at bounding box center [626, 166] width 781 height 2167
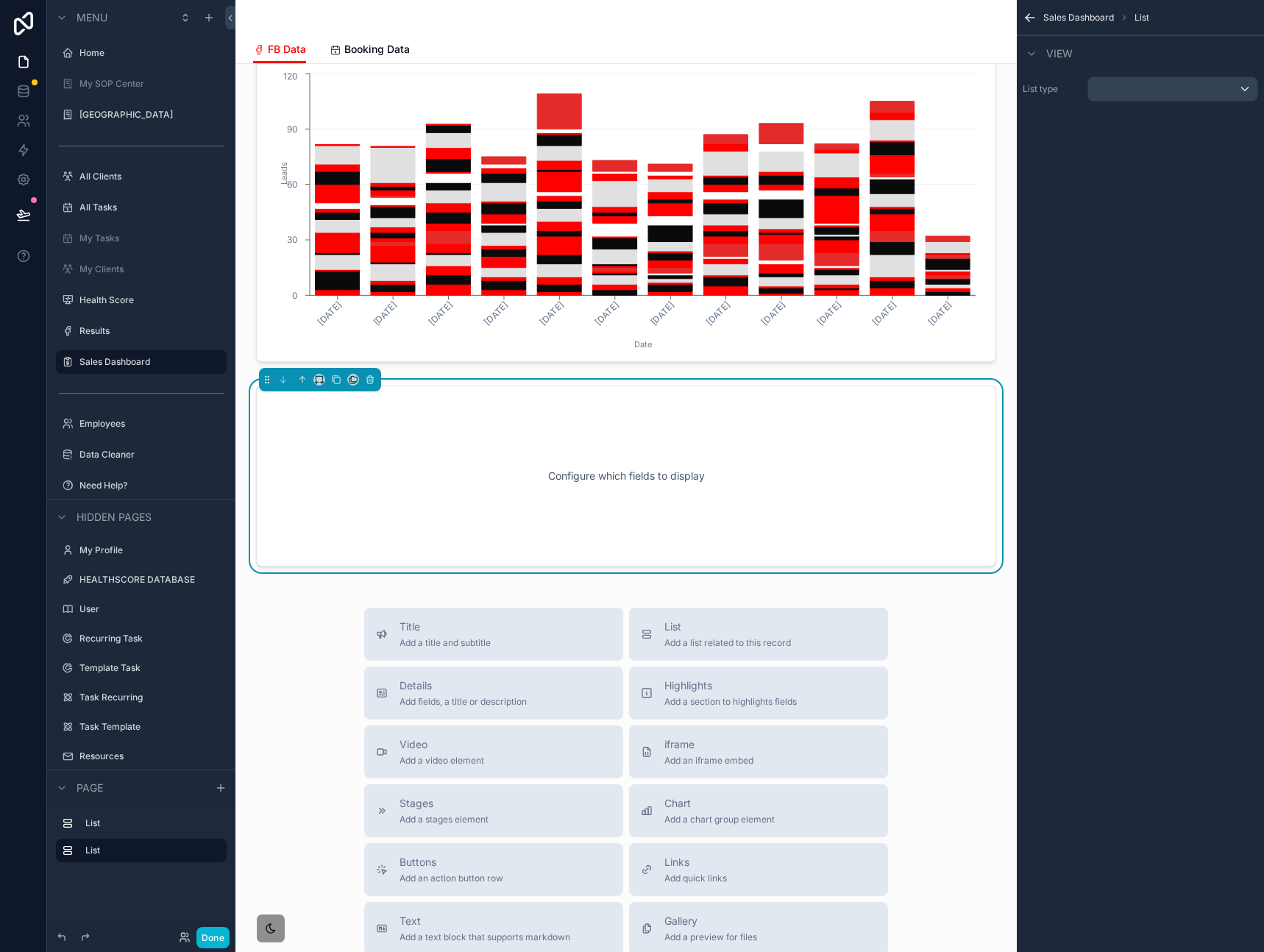
click at [528, 523] on div "Configure which fields to display" at bounding box center [625, 476] width 692 height 132
click at [549, 507] on div "Configure which fields to display" at bounding box center [625, 476] width 692 height 132
click at [1157, 93] on div "scrollable content" at bounding box center [1172, 89] width 169 height 24
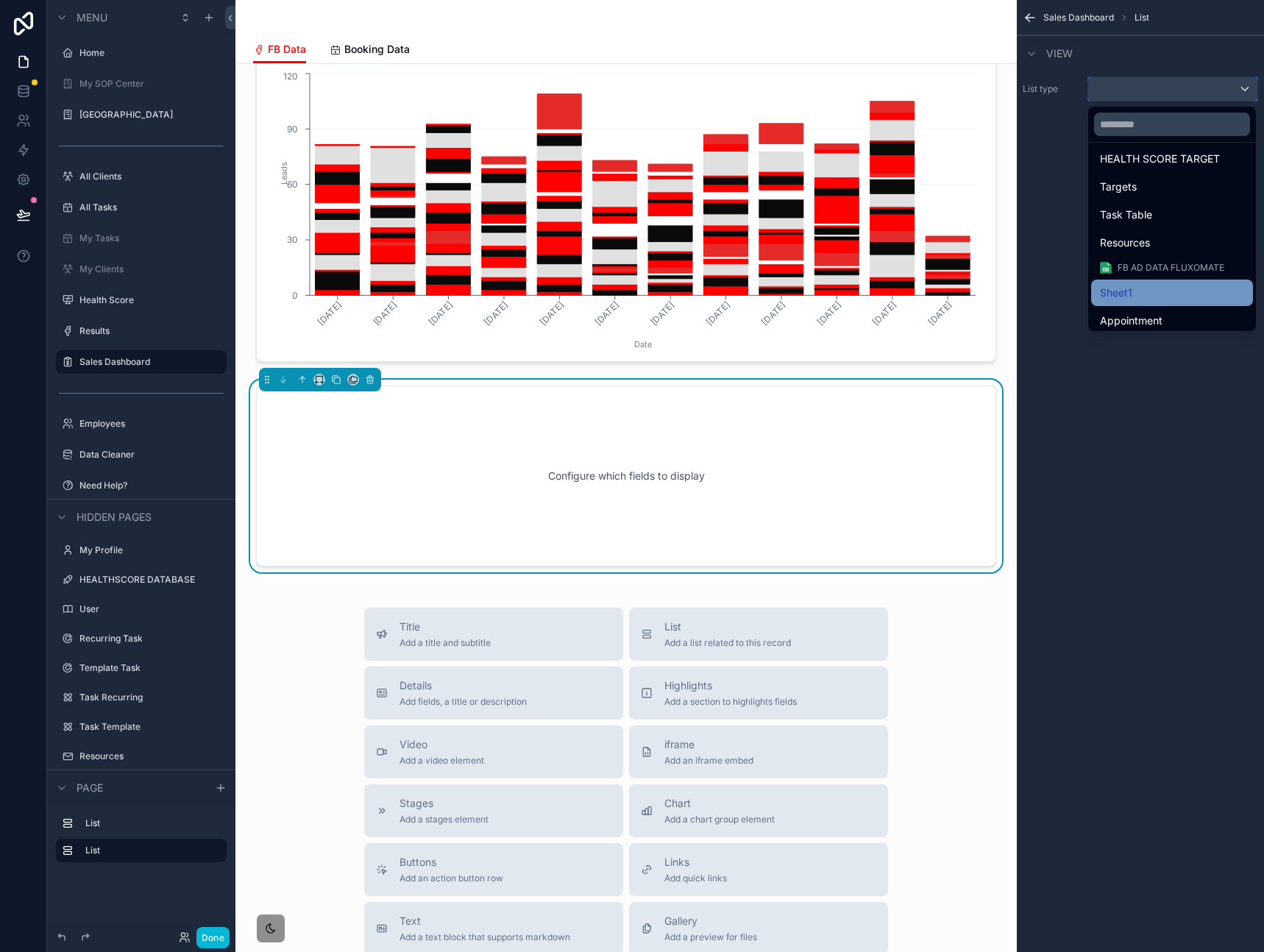
scroll to position [163, 0]
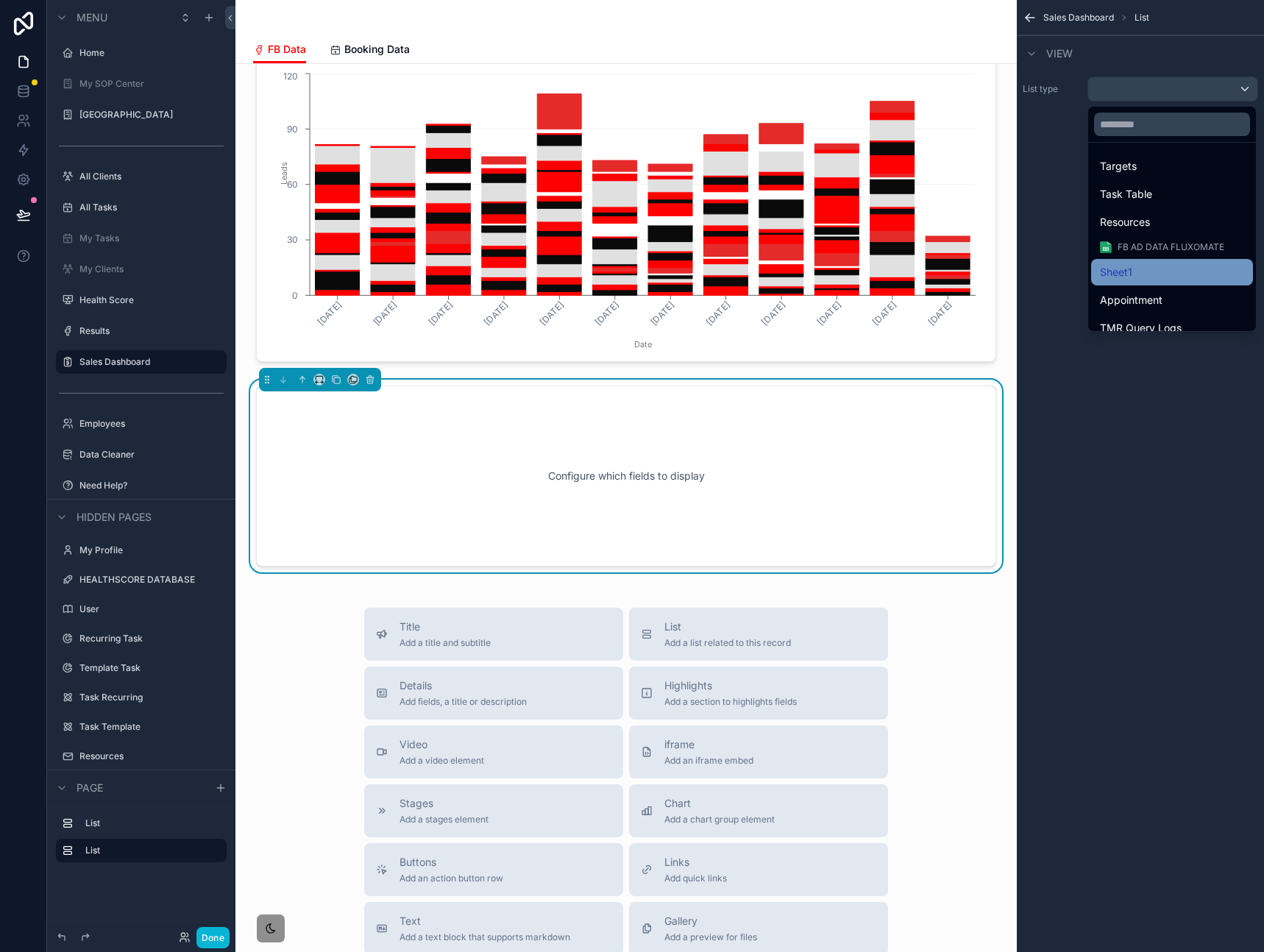
click at [1152, 280] on div "Sheet1" at bounding box center [1172, 272] width 144 height 18
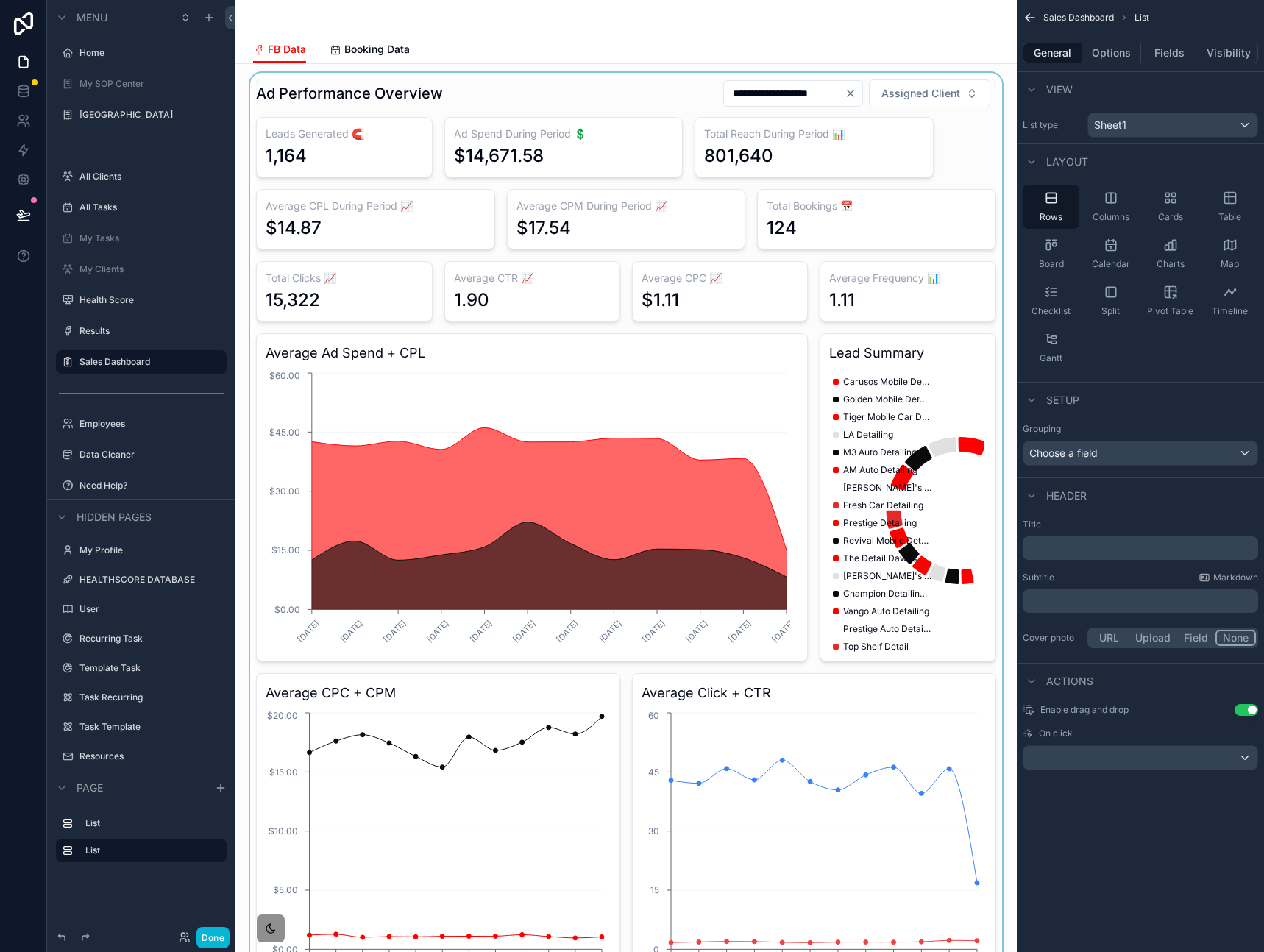
scroll to position [0, 0]
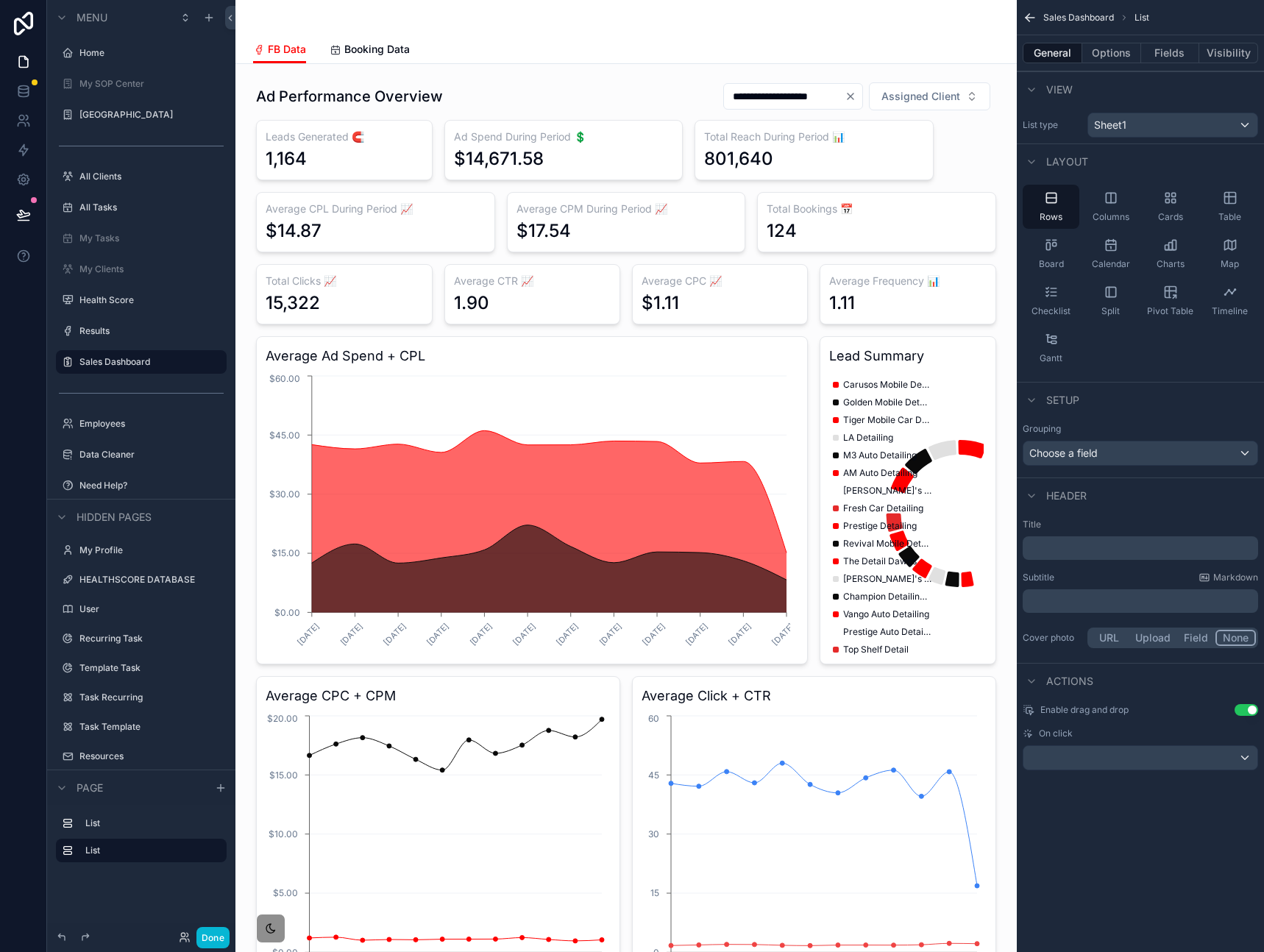
click at [964, 166] on div "scrollable content" at bounding box center [625, 713] width 757 height 1274
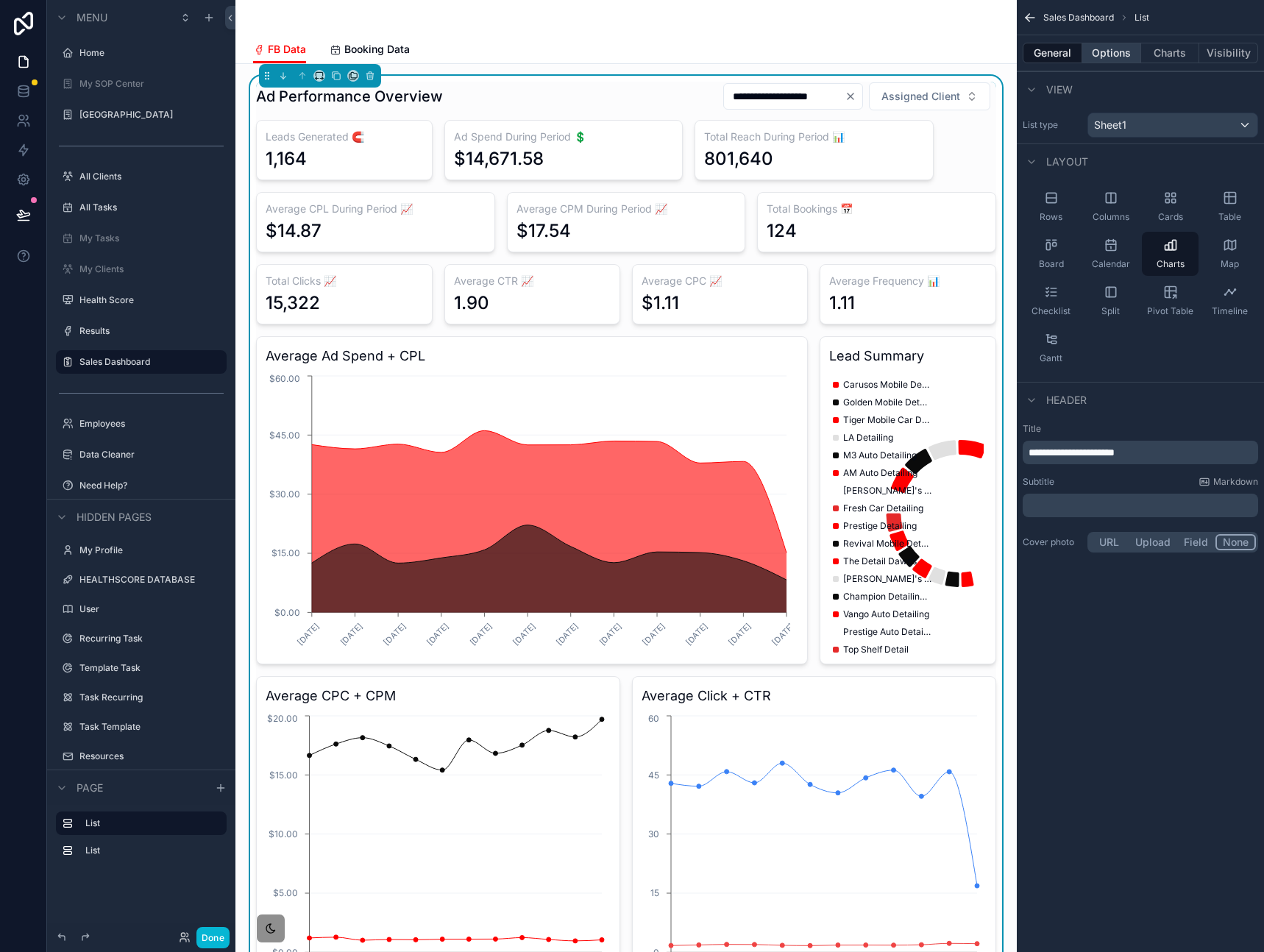
click at [1105, 58] on button "Options" at bounding box center [1112, 52] width 58 height 20
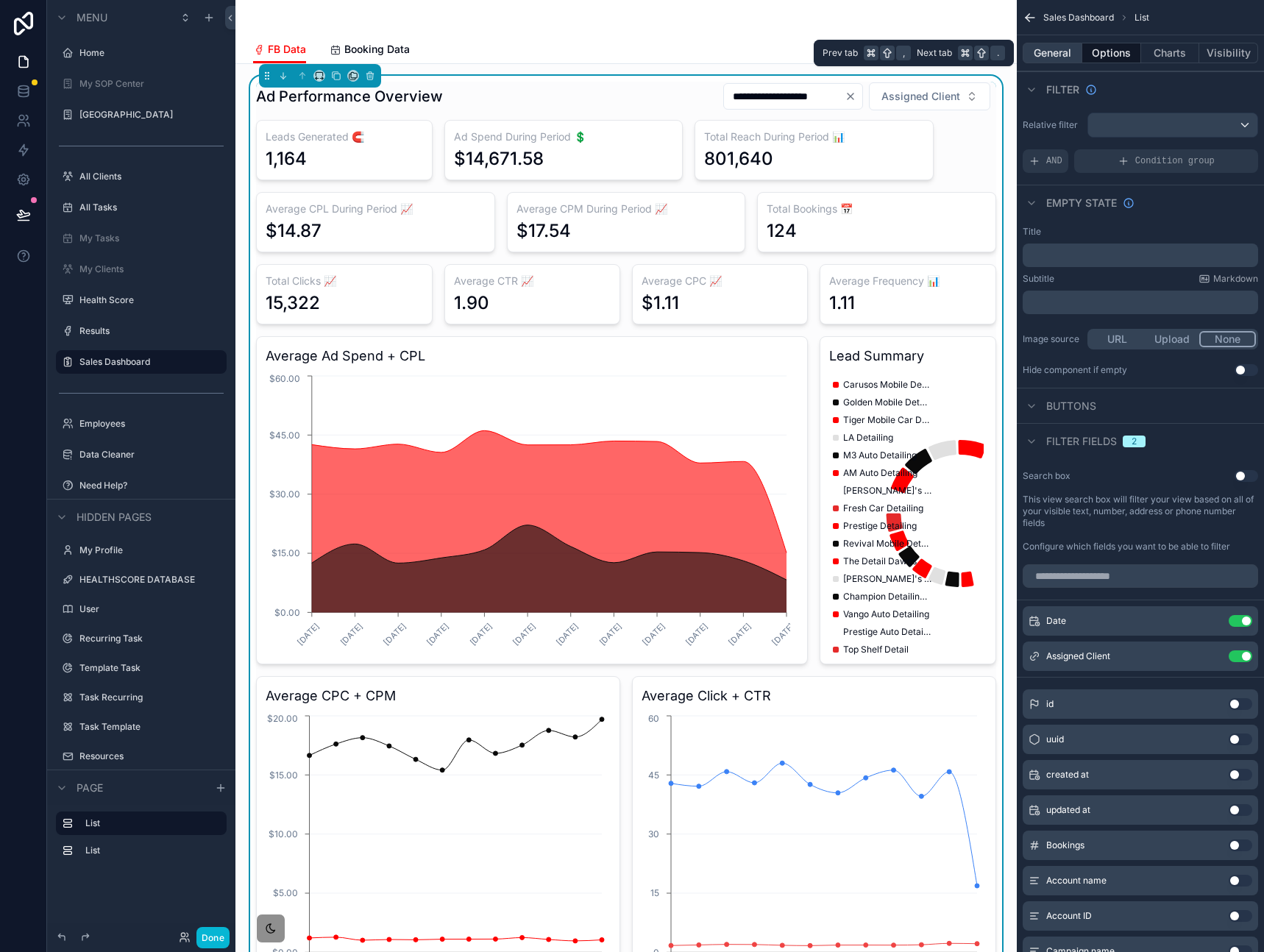
click at [1060, 55] on button "General" at bounding box center [1051, 52] width 59 height 20
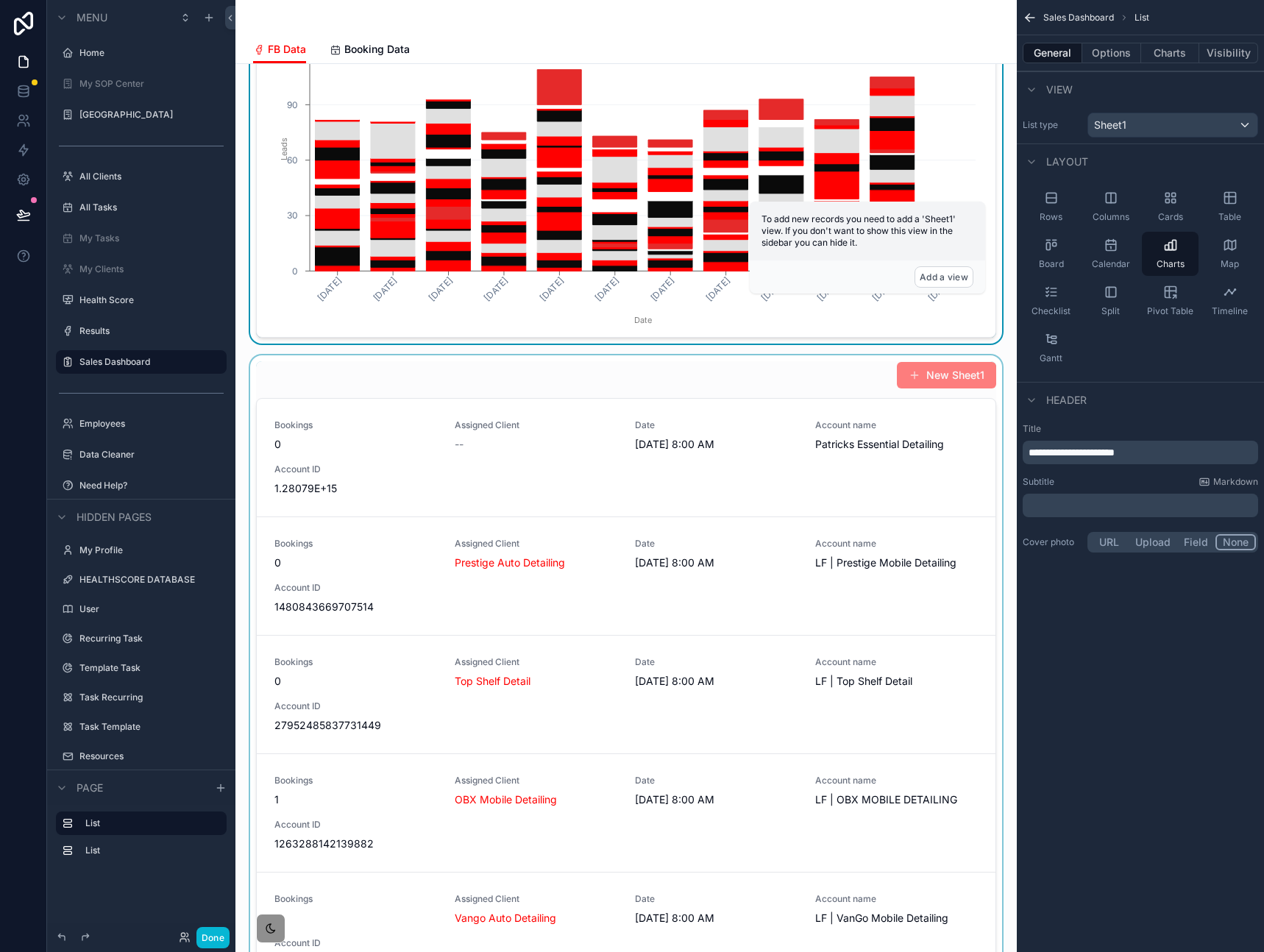
scroll to position [1208, 0]
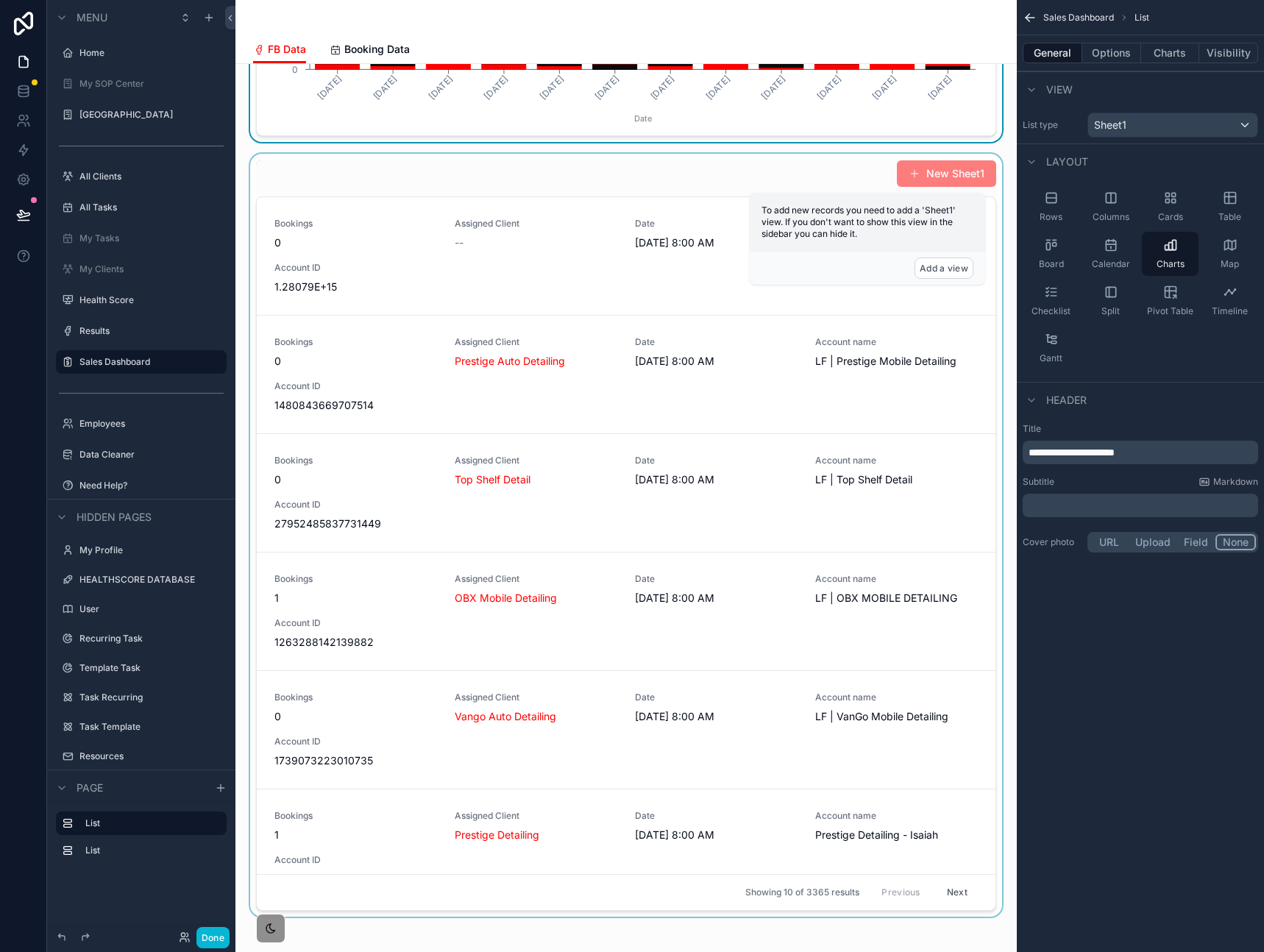
click at [705, 193] on div "scrollable content" at bounding box center [625, 535] width 757 height 762
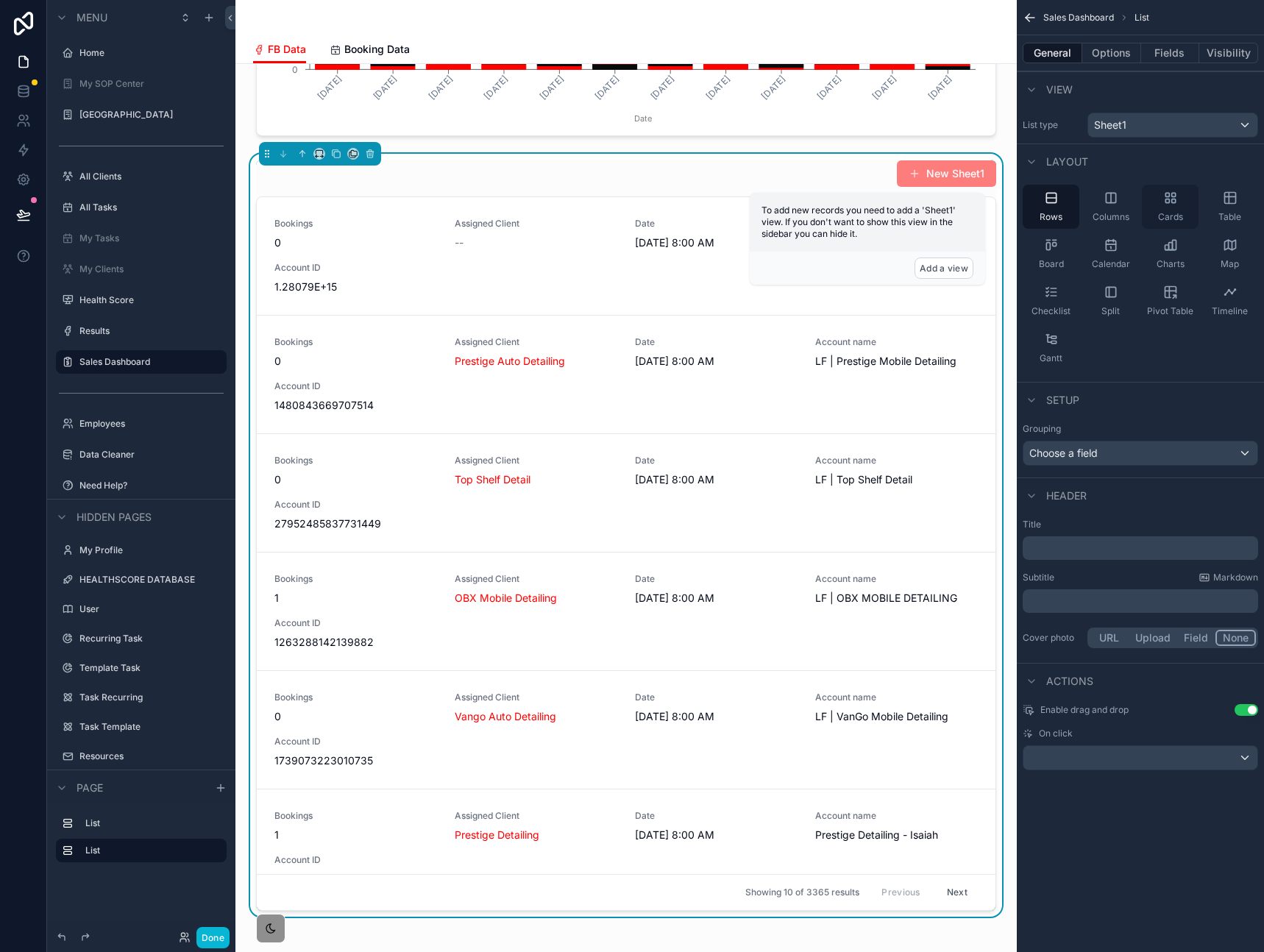
click at [1161, 205] on div "Cards" at bounding box center [1170, 206] width 57 height 44
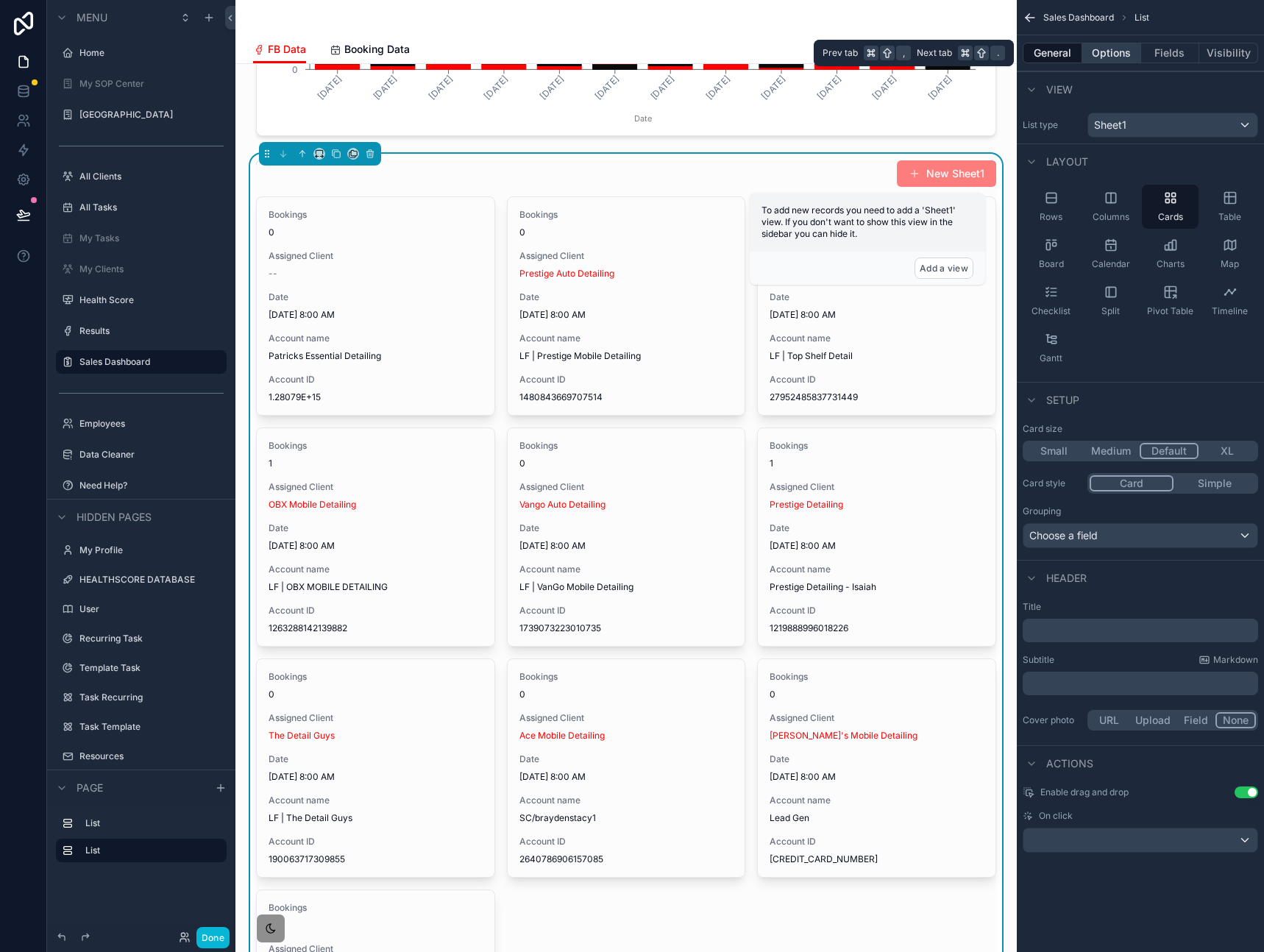
click at [1113, 57] on button "Options" at bounding box center [1112, 52] width 58 height 20
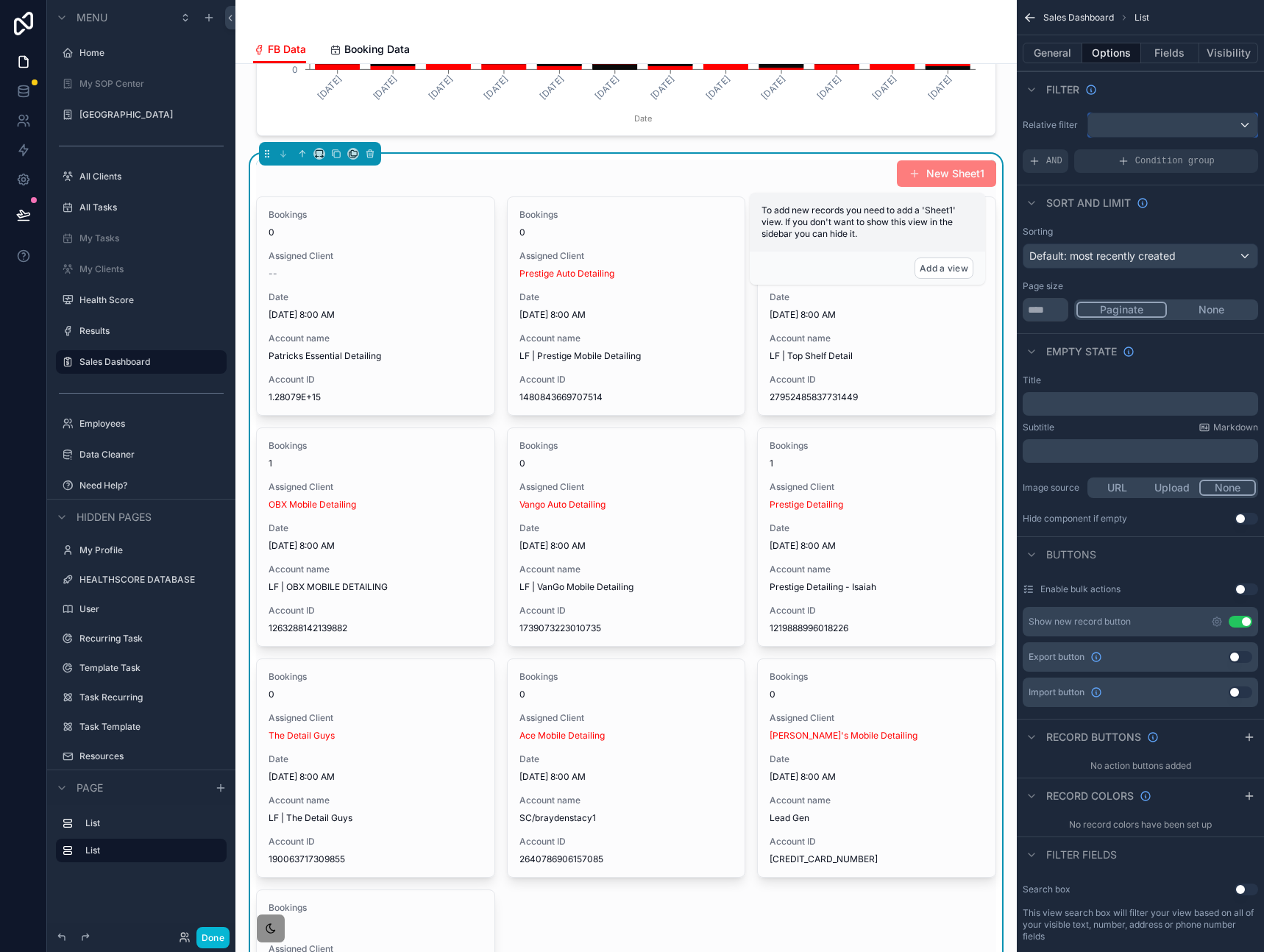
click at [1147, 124] on div "scrollable content" at bounding box center [1172, 125] width 169 height 24
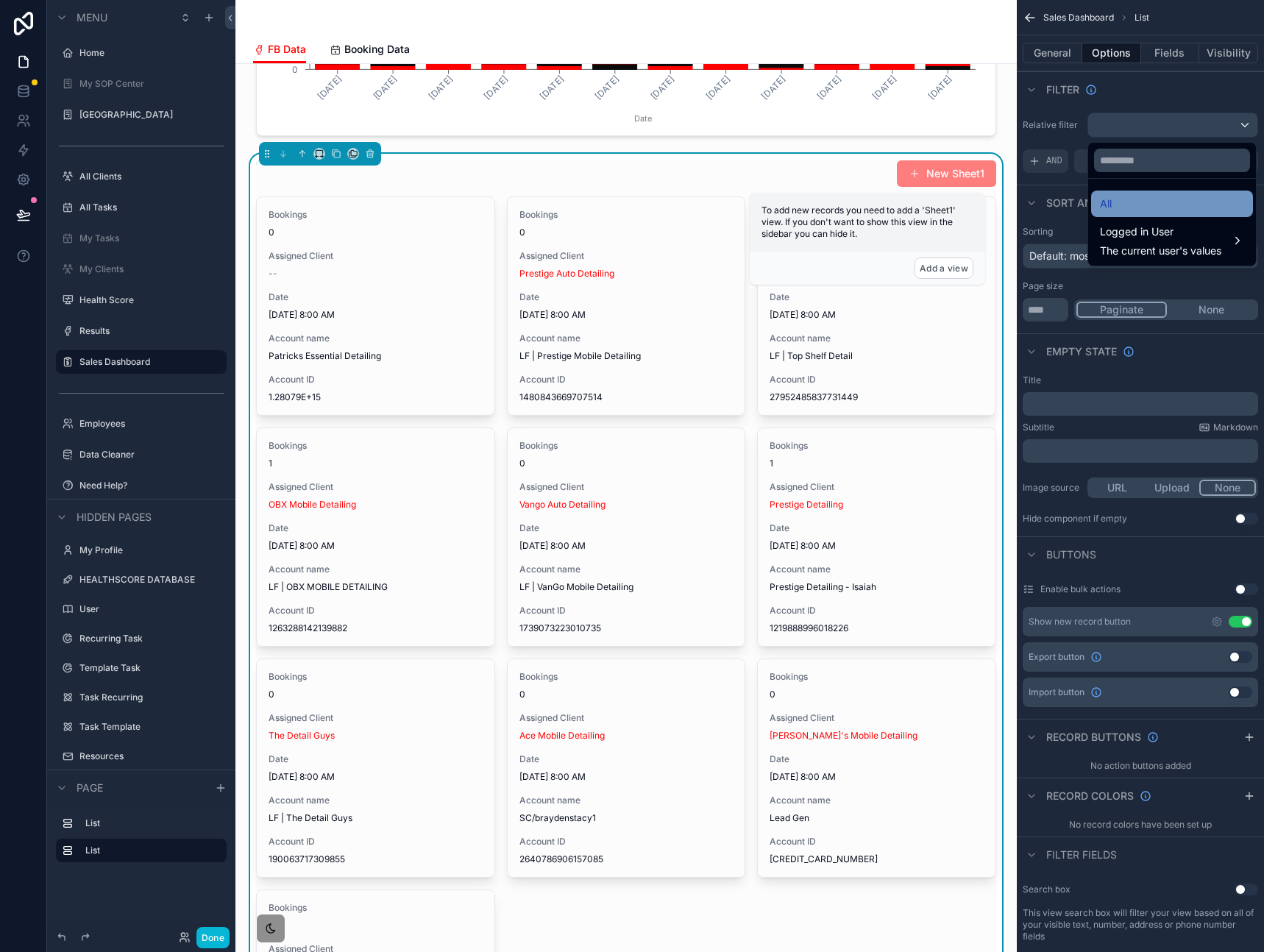
click at [1142, 196] on div "All" at bounding box center [1172, 204] width 144 height 18
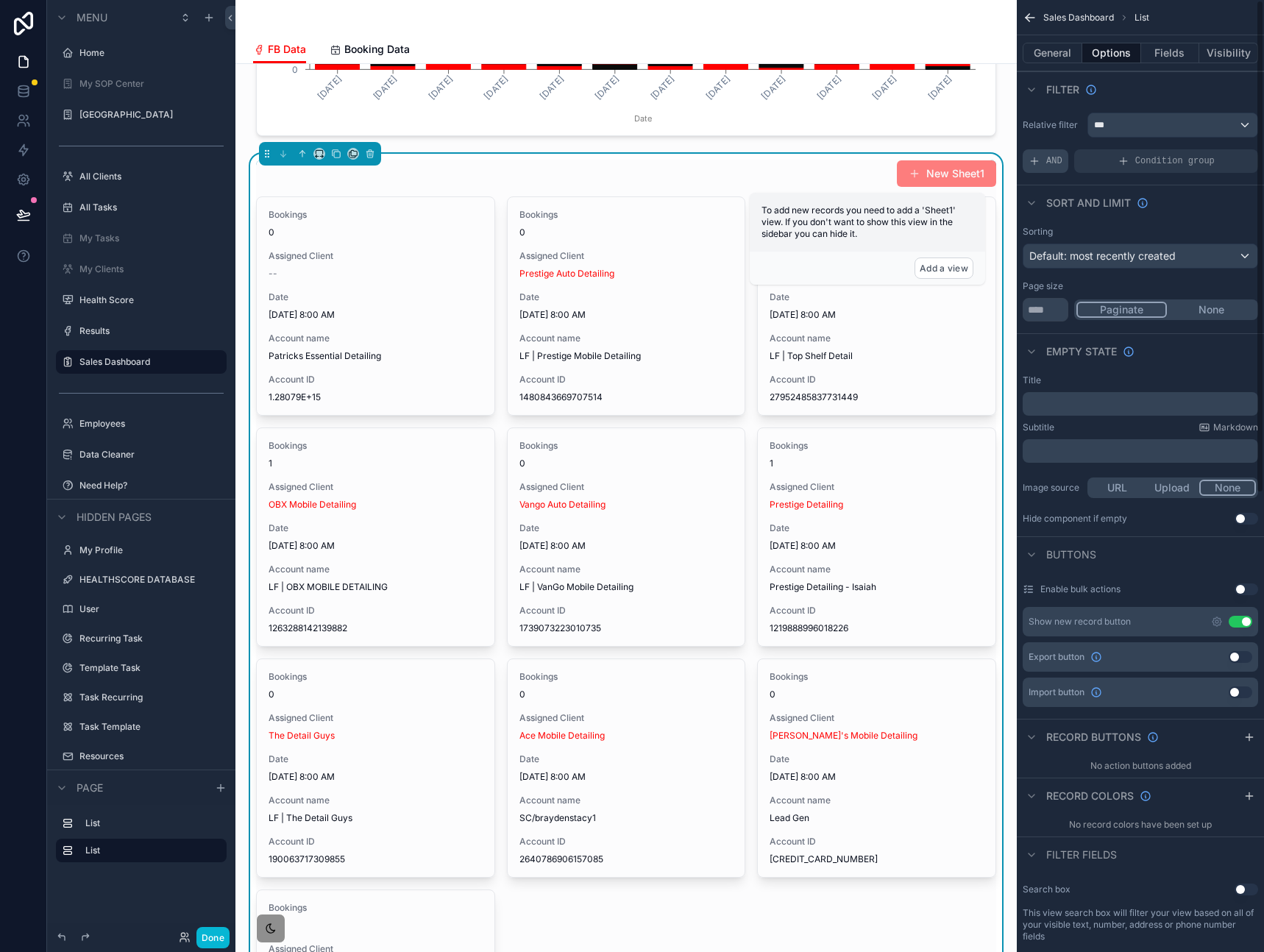
click at [1055, 166] on span "AND" at bounding box center [1054, 160] width 16 height 12
click at [1215, 151] on div "scrollable content" at bounding box center [1221, 151] width 20 height 20
click at [1173, 56] on button "Fields" at bounding box center [1170, 52] width 58 height 20
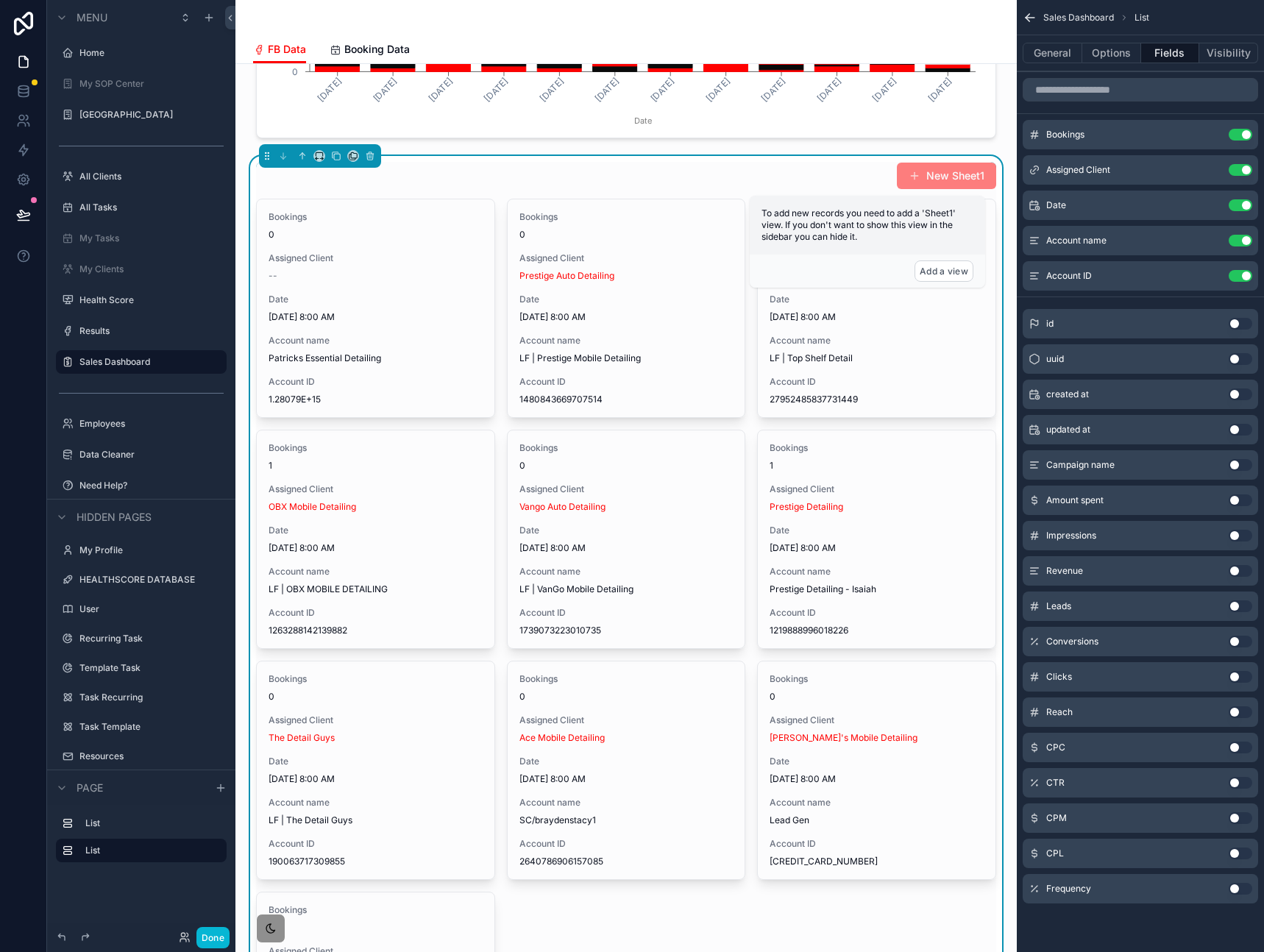
scroll to position [1204, 0]
click at [1117, 54] on button "Options" at bounding box center [1112, 52] width 58 height 20
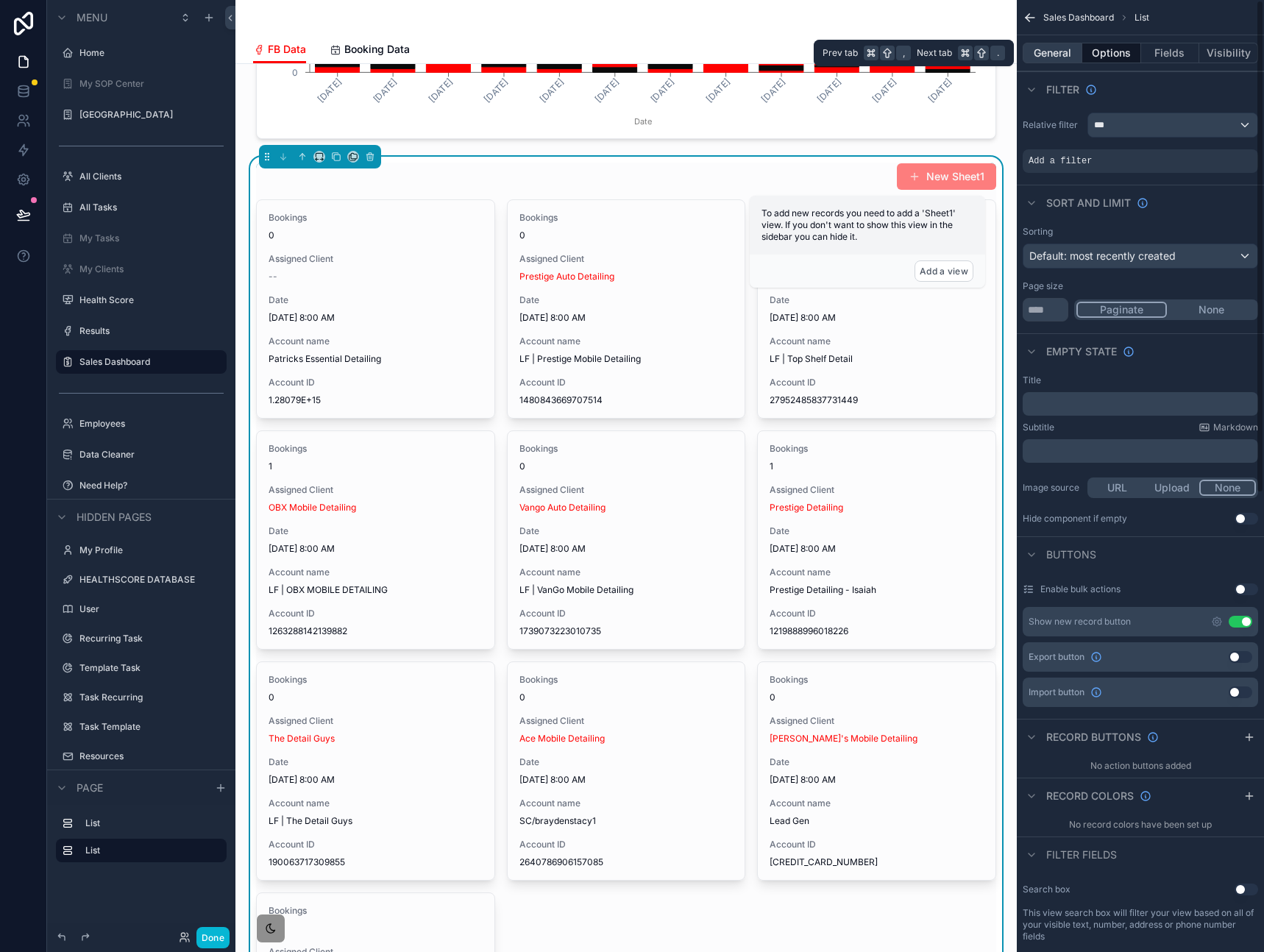
click at [1062, 54] on button "General" at bounding box center [1051, 52] width 59 height 20
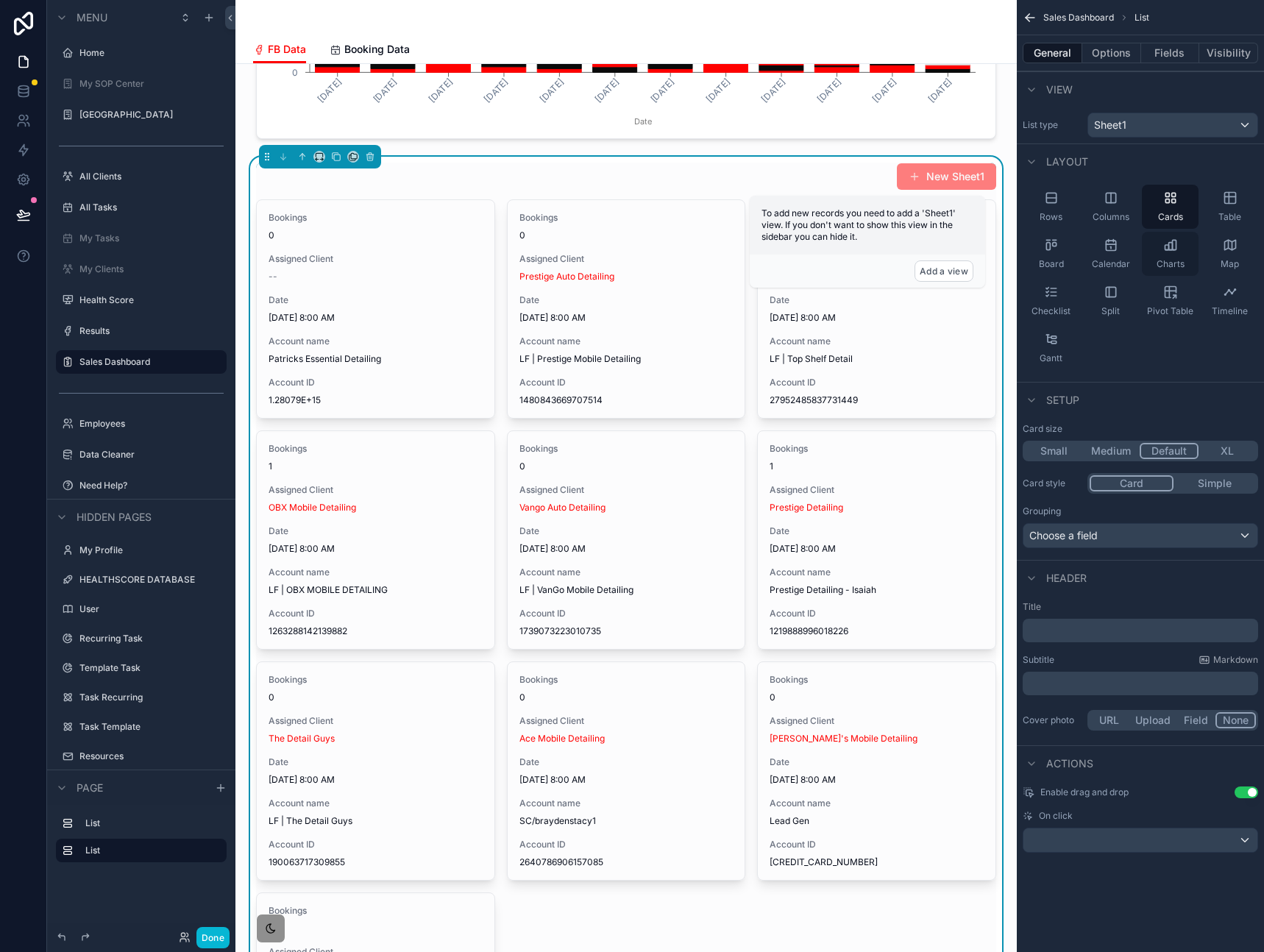
click at [1180, 245] on div "Charts" at bounding box center [1170, 254] width 57 height 44
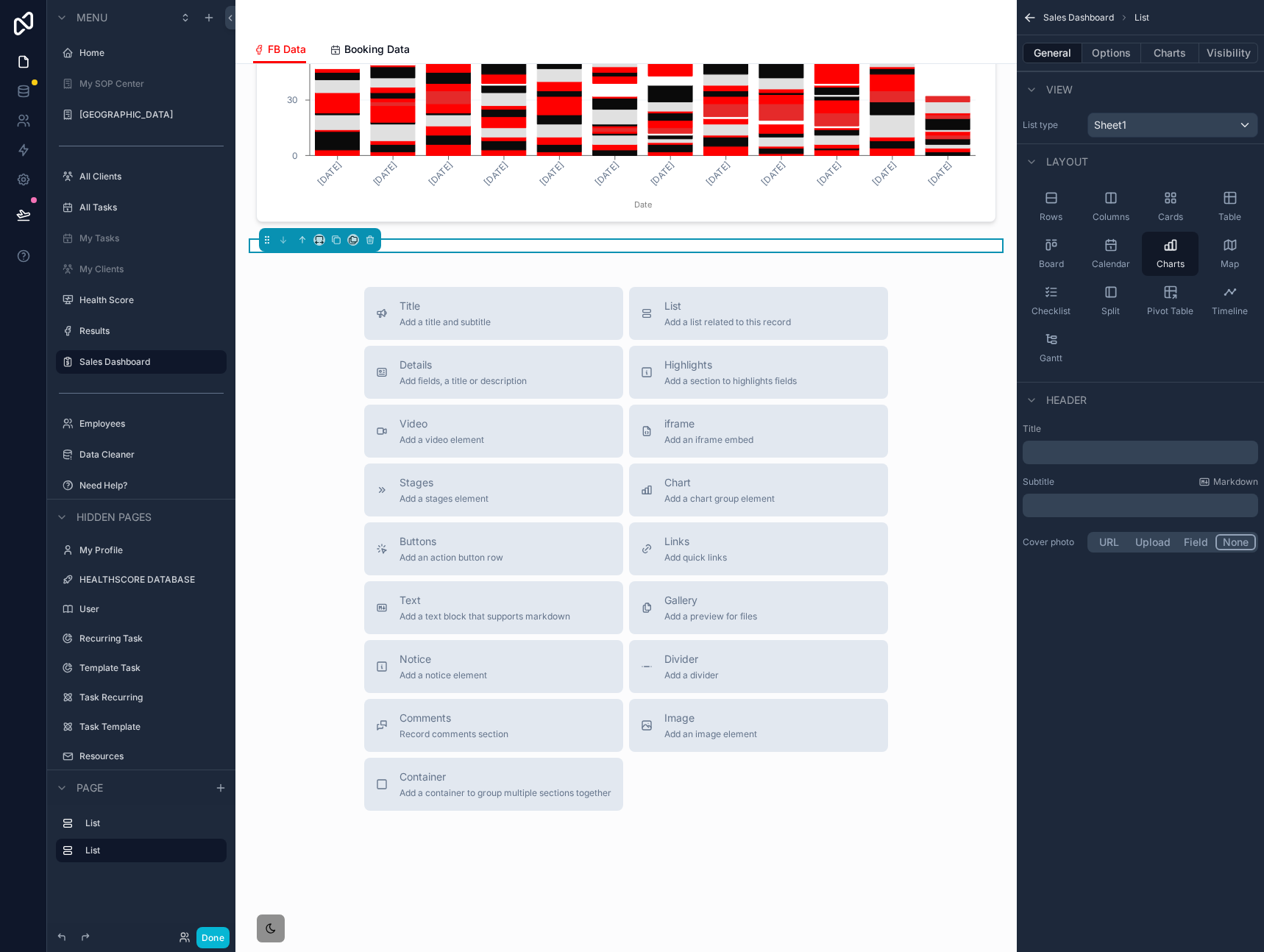
scroll to position [1122, 0]
click at [1123, 58] on button "Options" at bounding box center [1112, 52] width 58 height 20
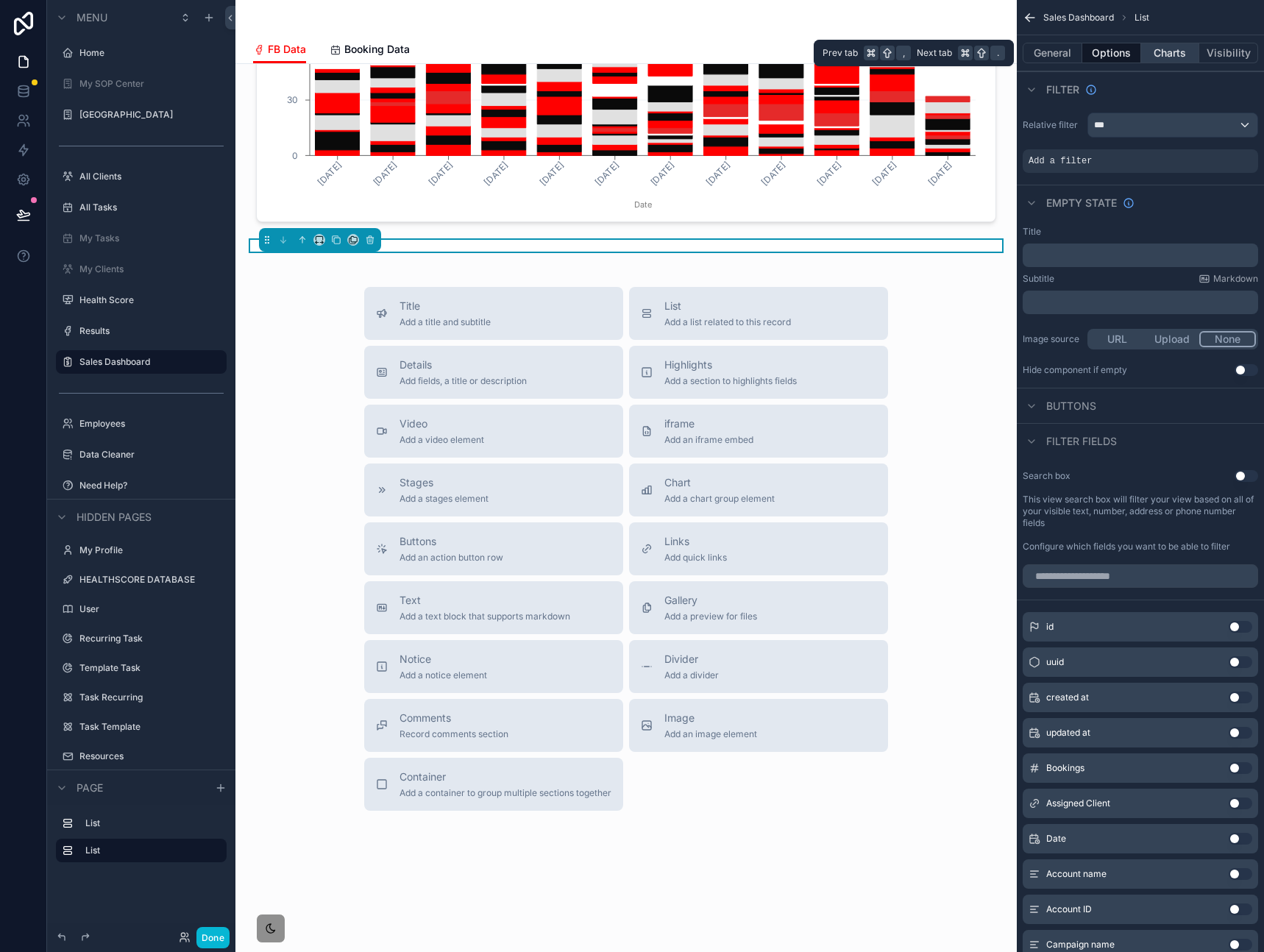
click at [1163, 58] on button "Charts" at bounding box center [1170, 52] width 58 height 20
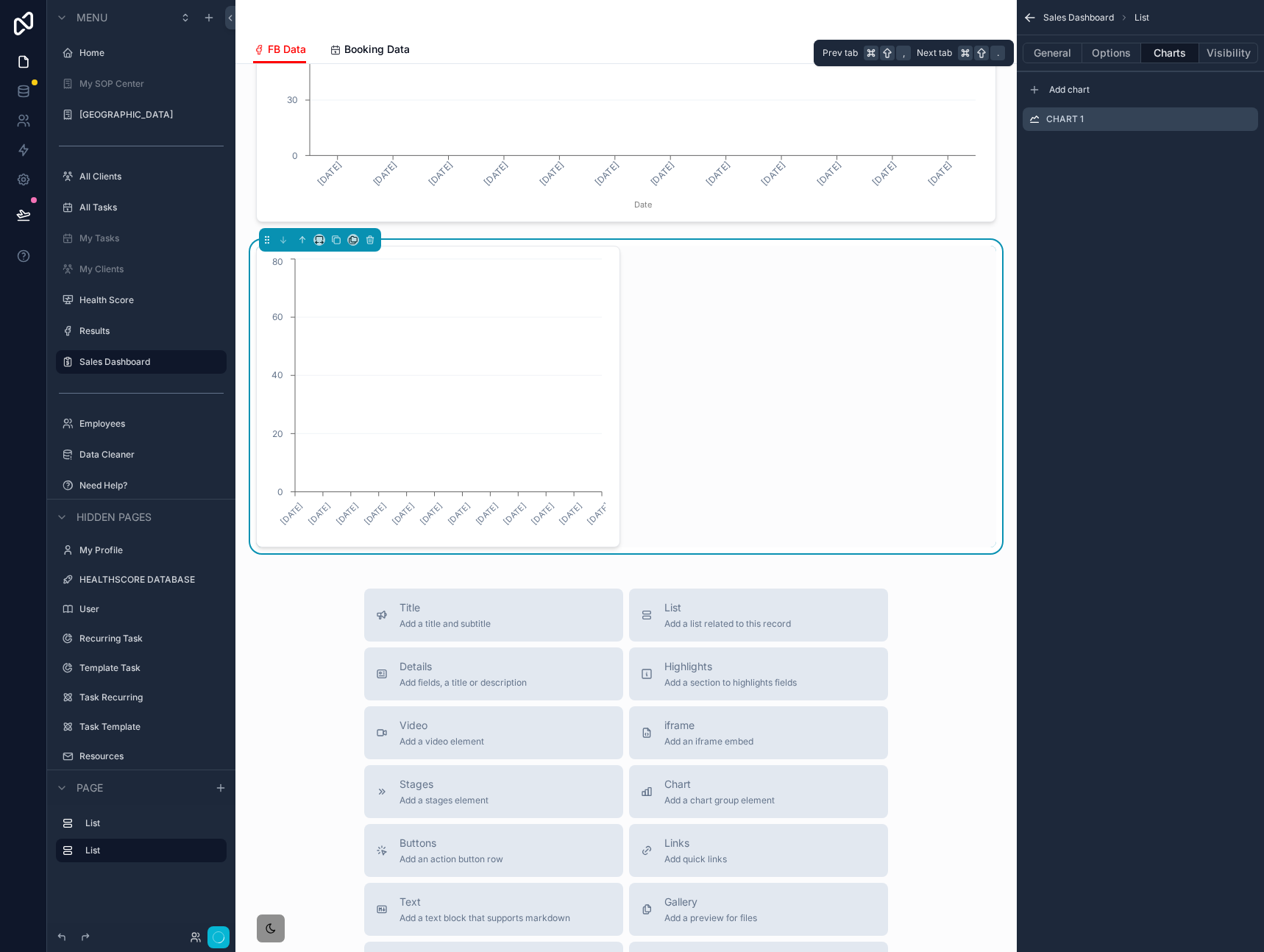
scroll to position [1204, 0]
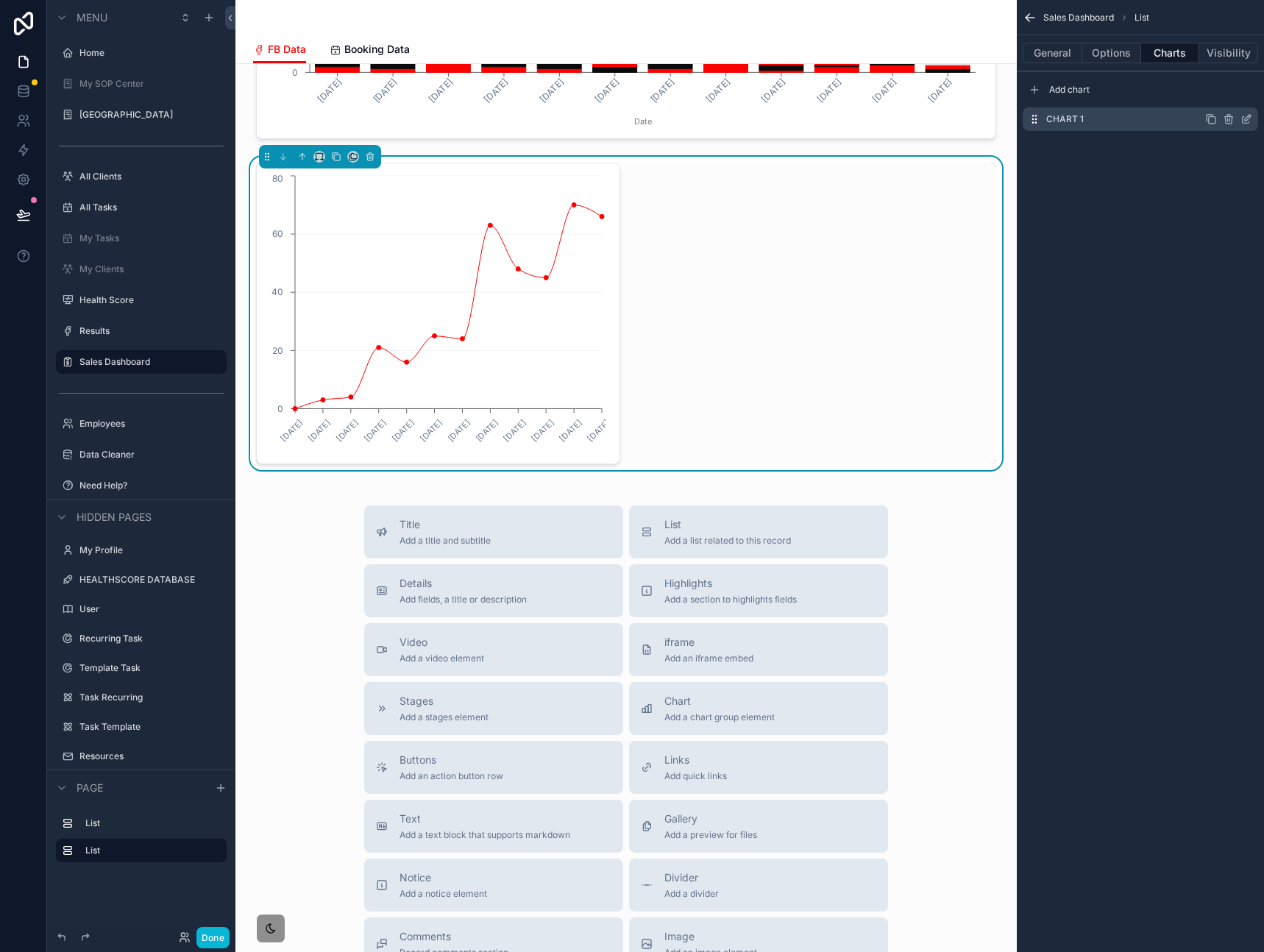
click at [1245, 120] on icon "scrollable content" at bounding box center [1247, 118] width 6 height 6
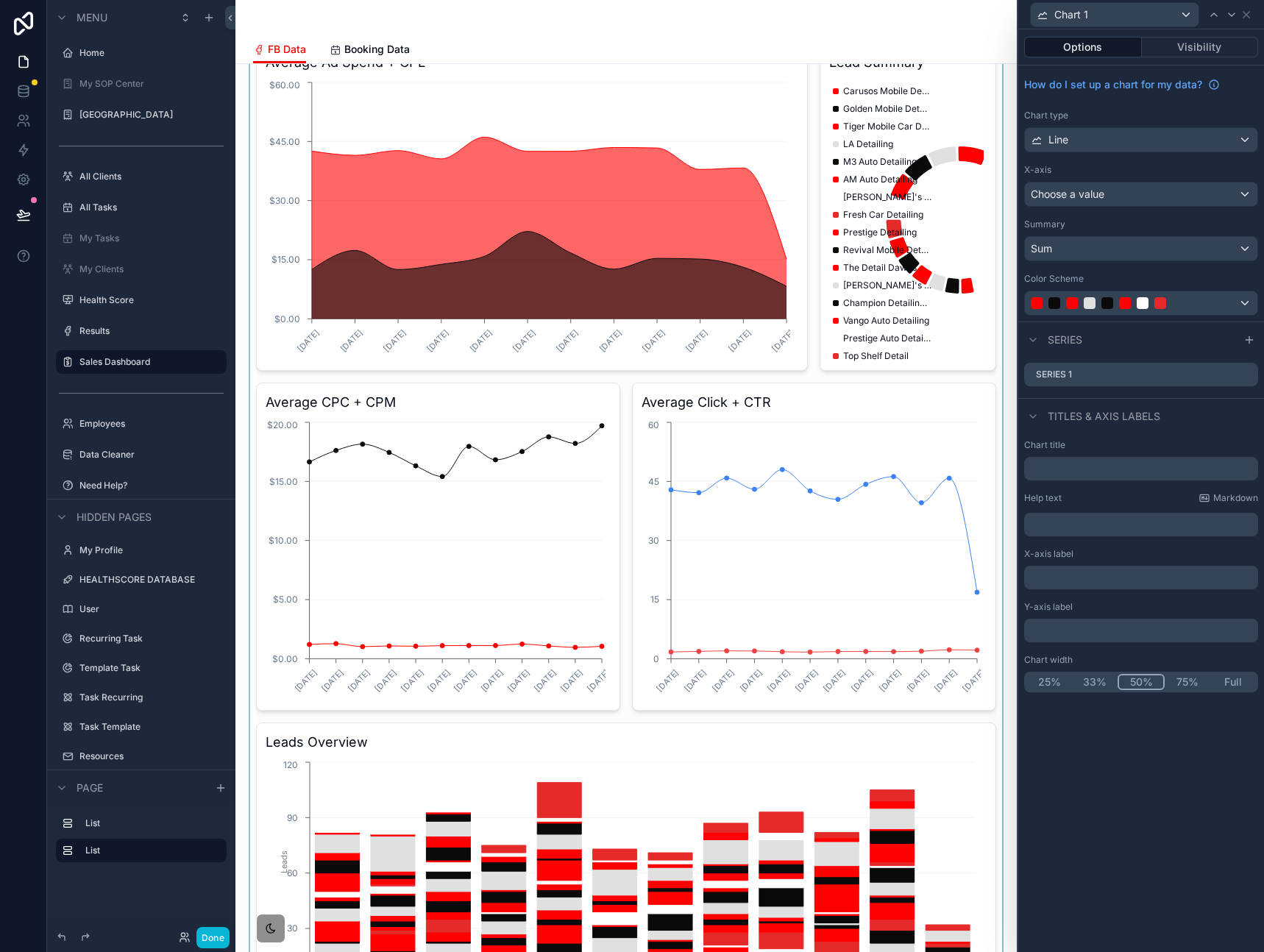
scroll to position [0, 0]
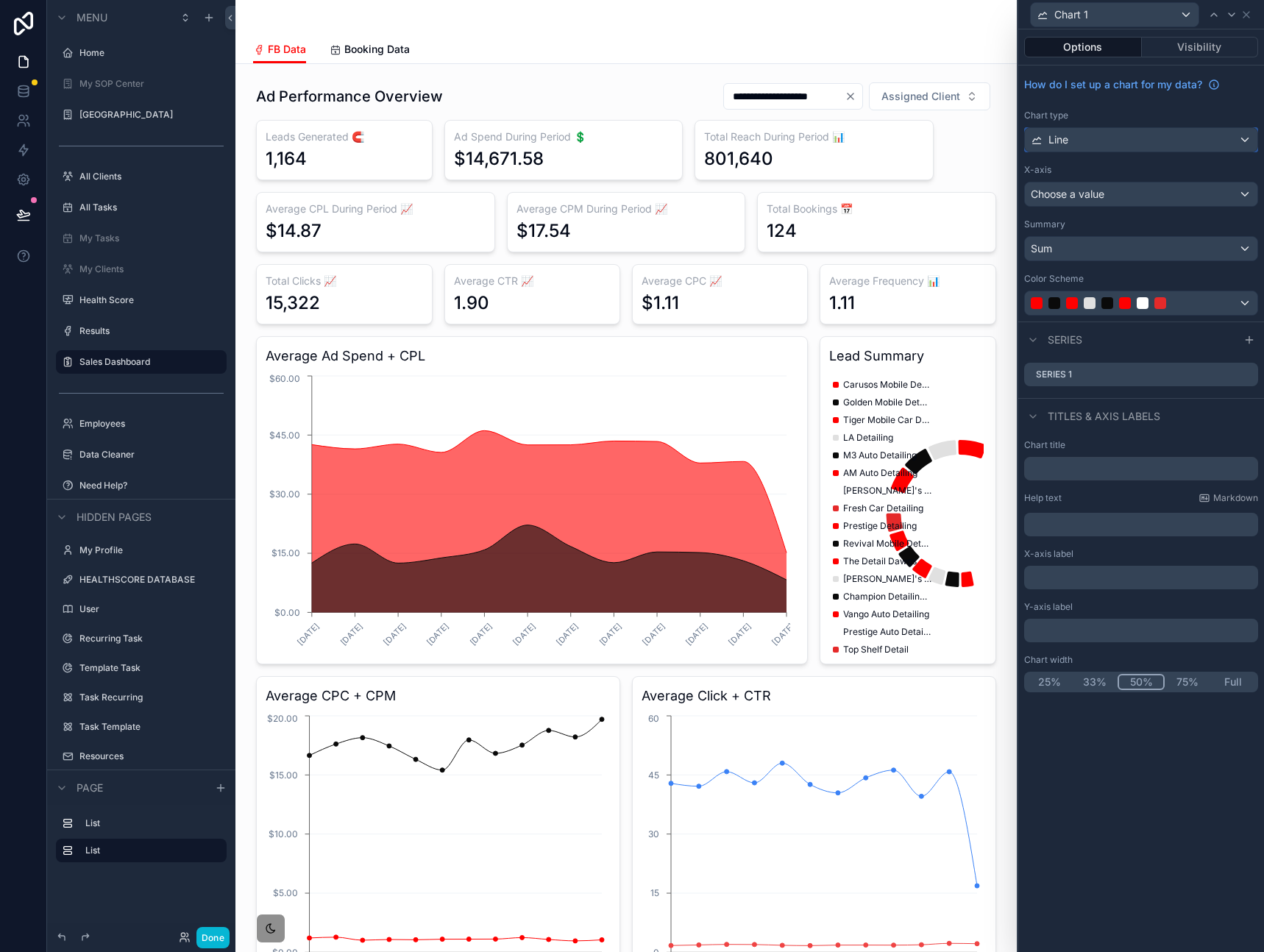
click at [1108, 145] on div "Line" at bounding box center [1141, 140] width 232 height 24
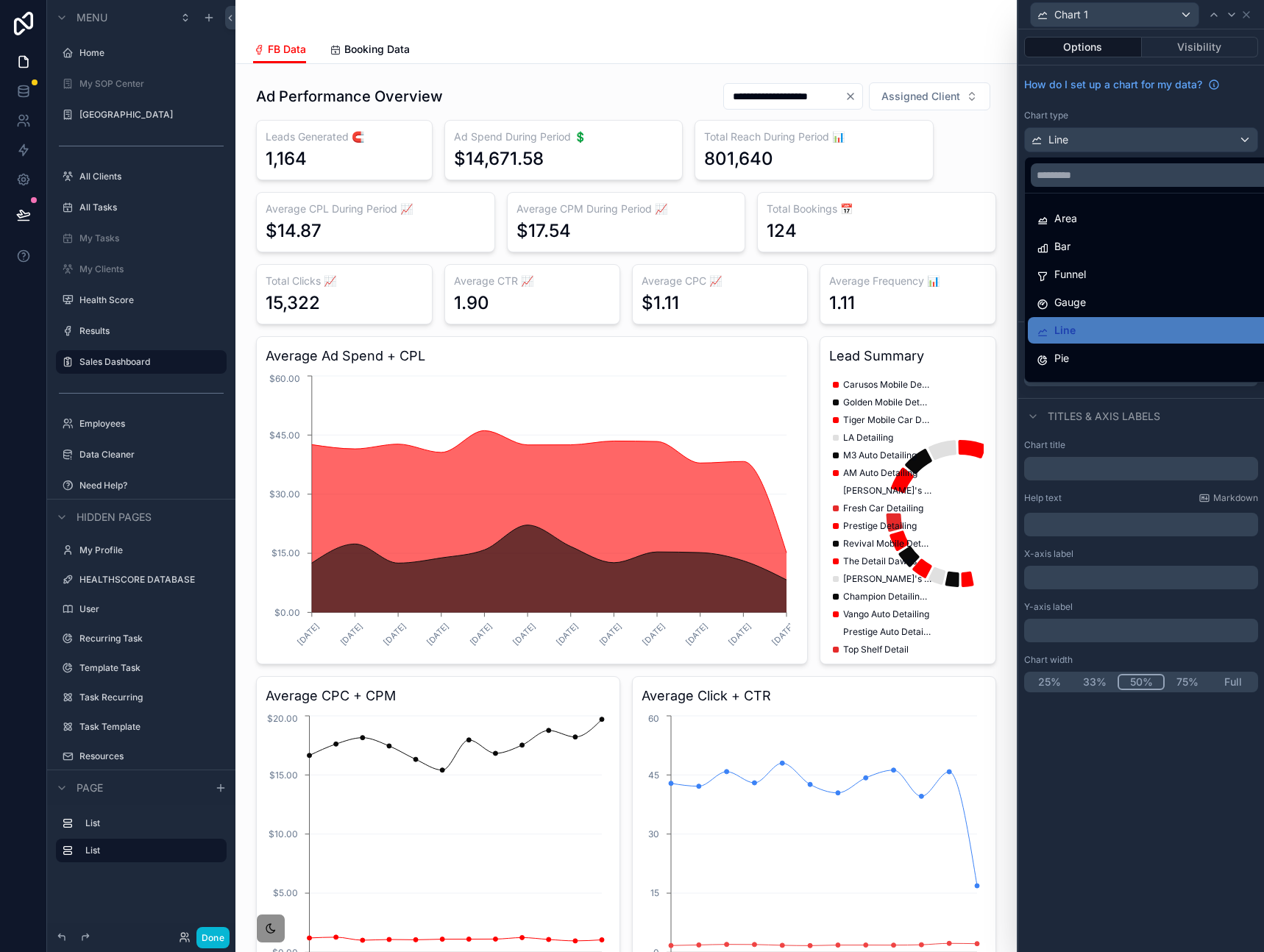
click at [1152, 115] on div at bounding box center [1140, 476] width 245 height 952
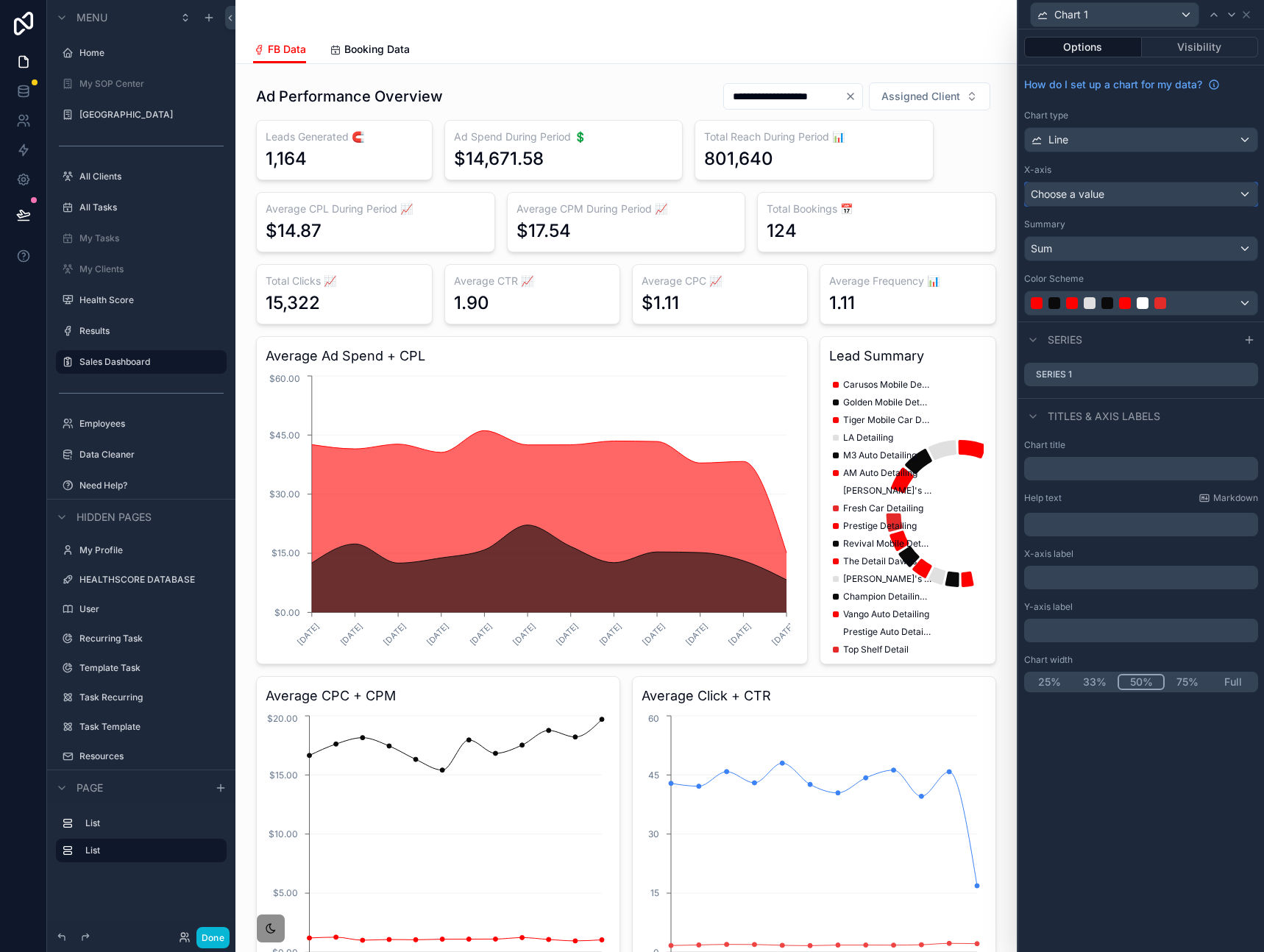
click at [1108, 189] on div "Choose a value" at bounding box center [1141, 194] width 232 height 24
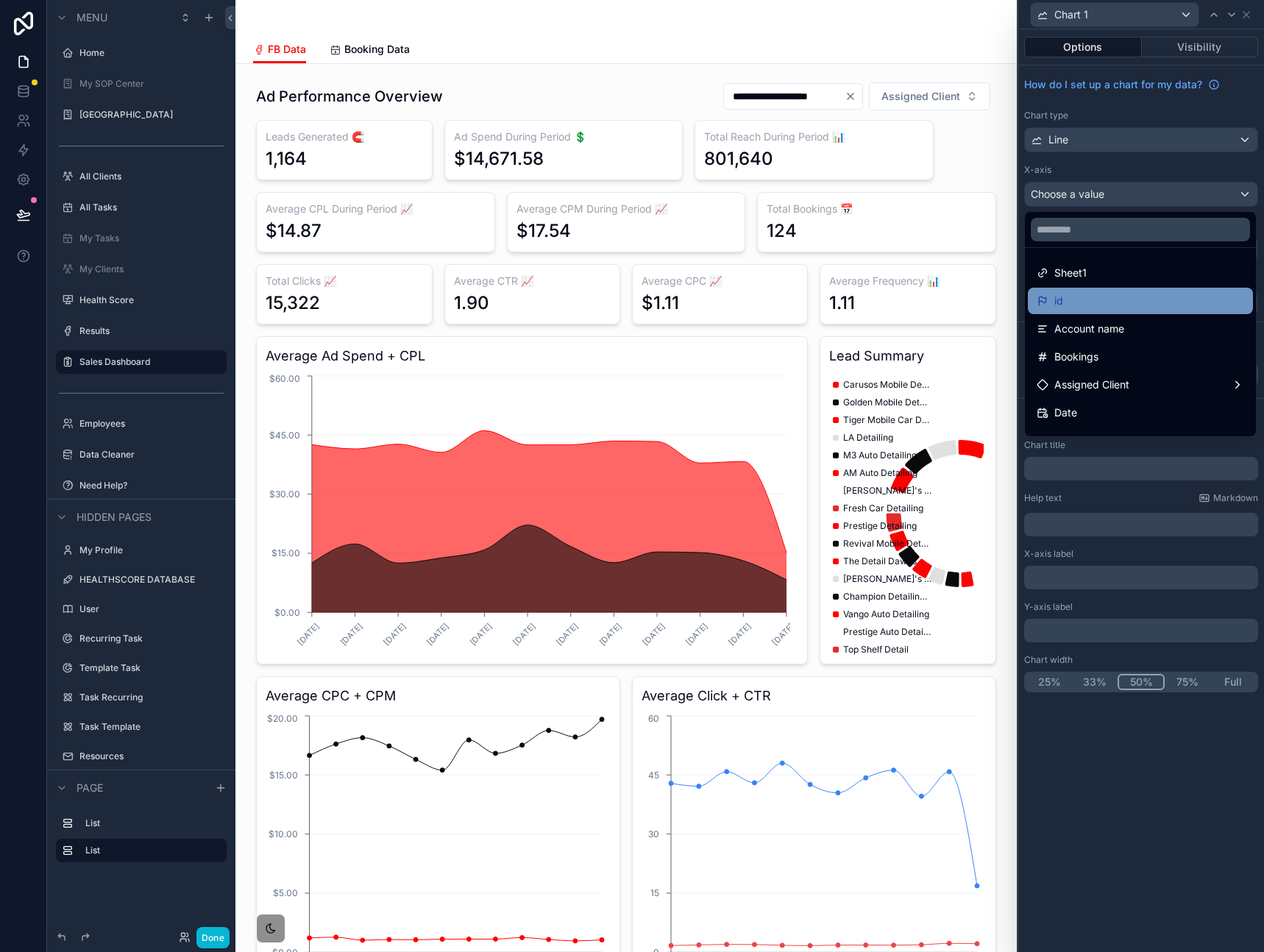
click at [1105, 297] on div "id" at bounding box center [1140, 301] width 207 height 18
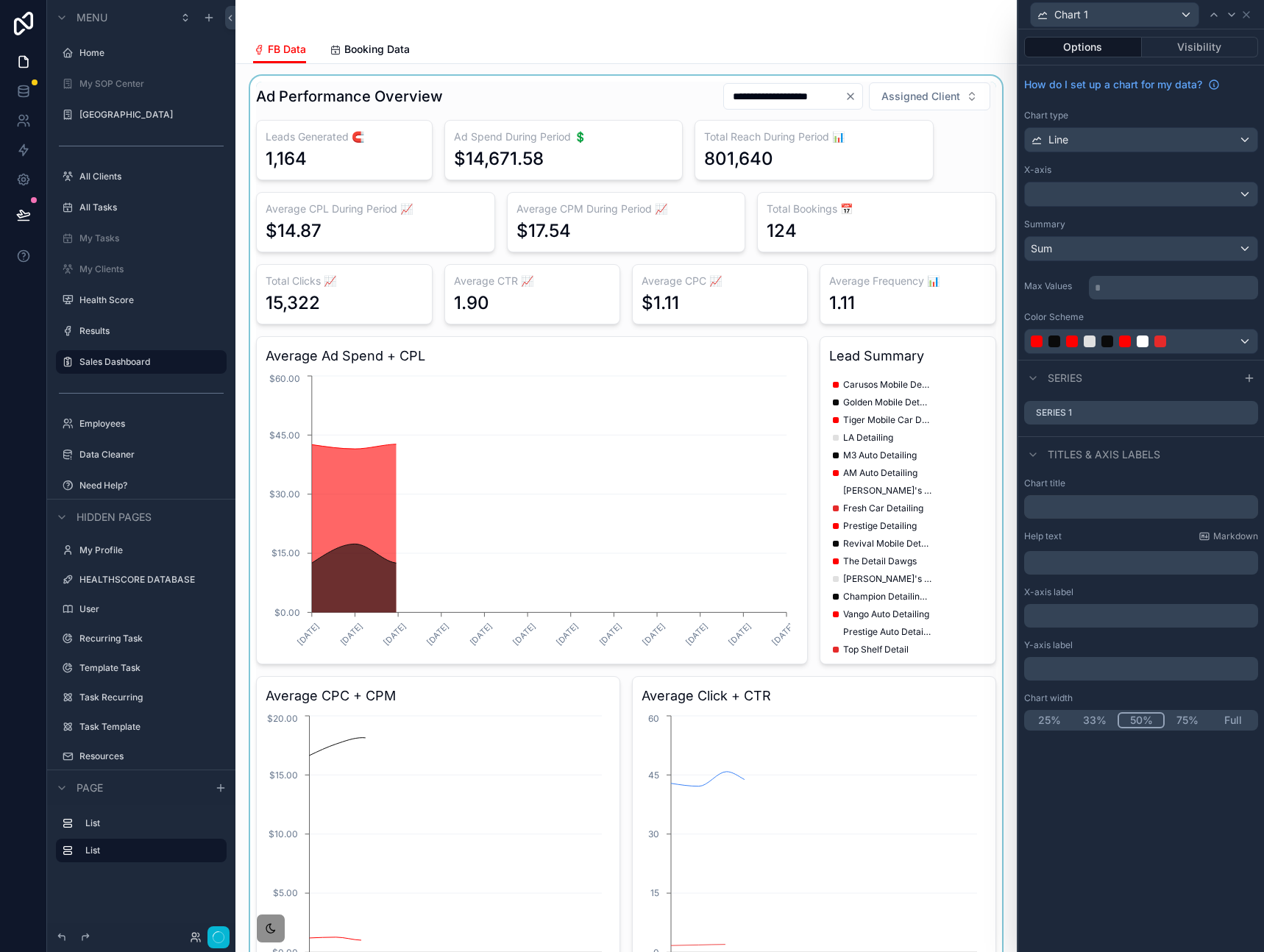
click at [350, 127] on div "scrollable content" at bounding box center [625, 713] width 757 height 1274
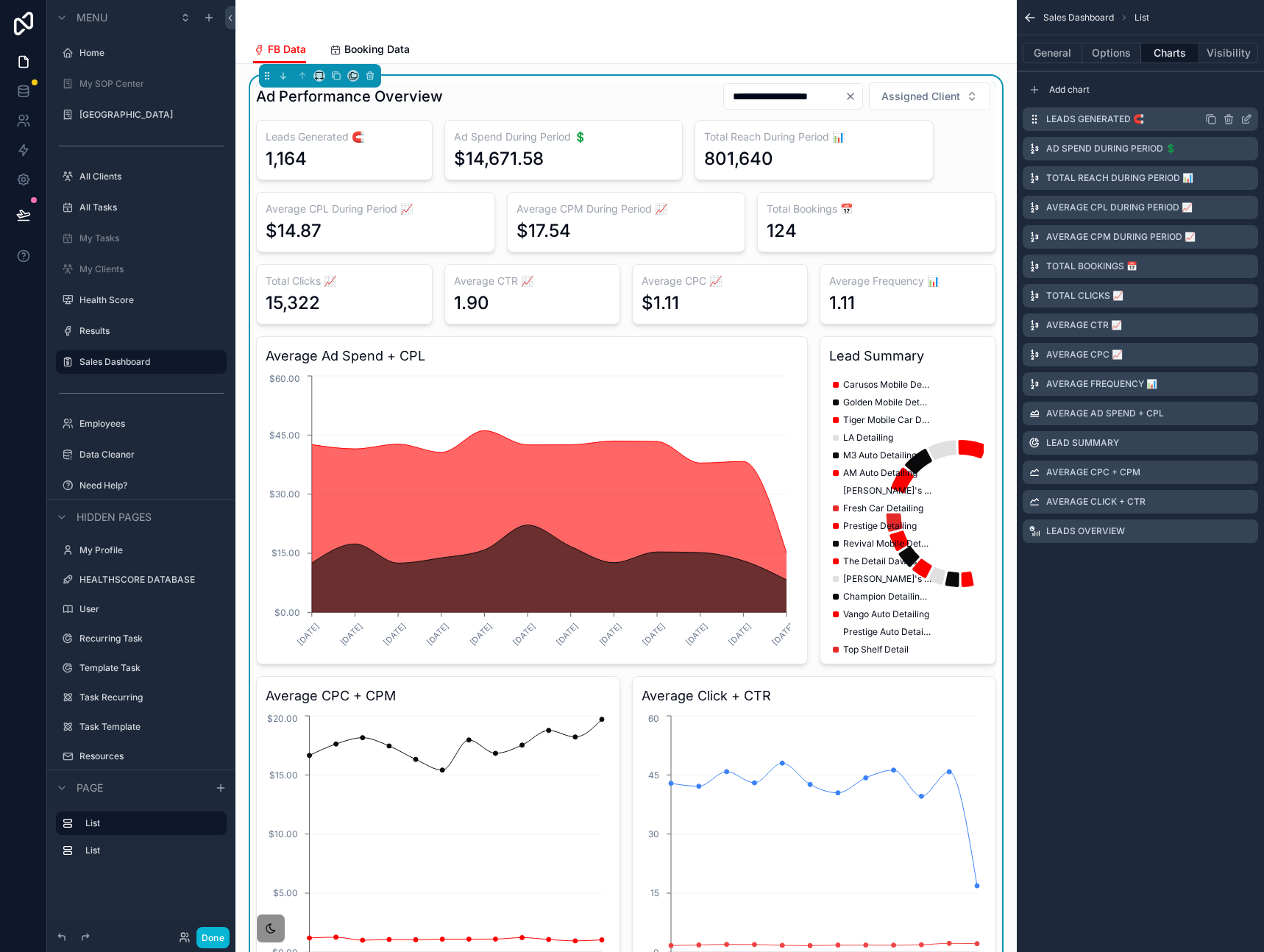
click at [1251, 116] on icon "scrollable content" at bounding box center [1245, 119] width 12 height 12
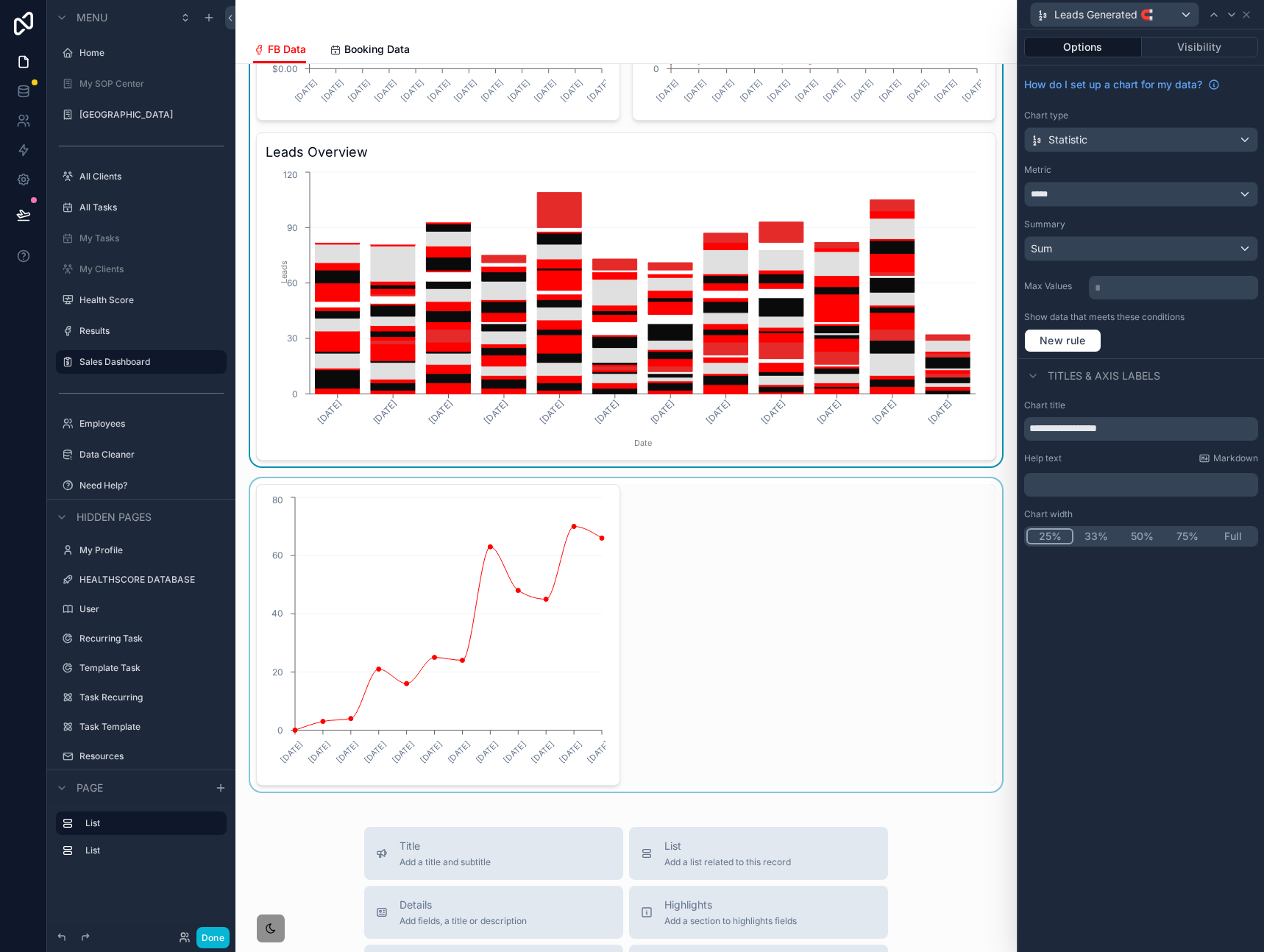
scroll to position [1211, 0]
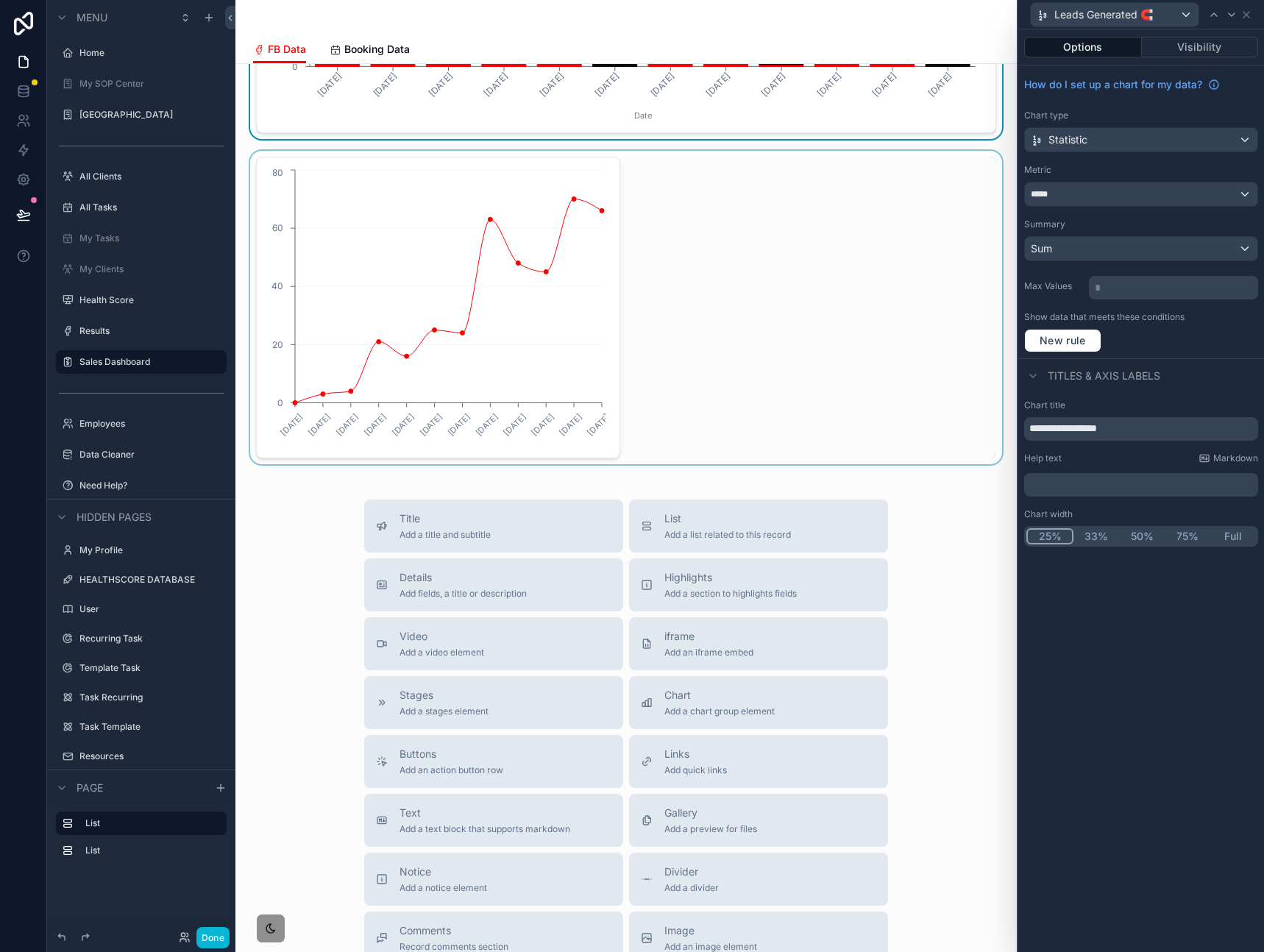
click at [653, 306] on div "scrollable content" at bounding box center [625, 307] width 757 height 313
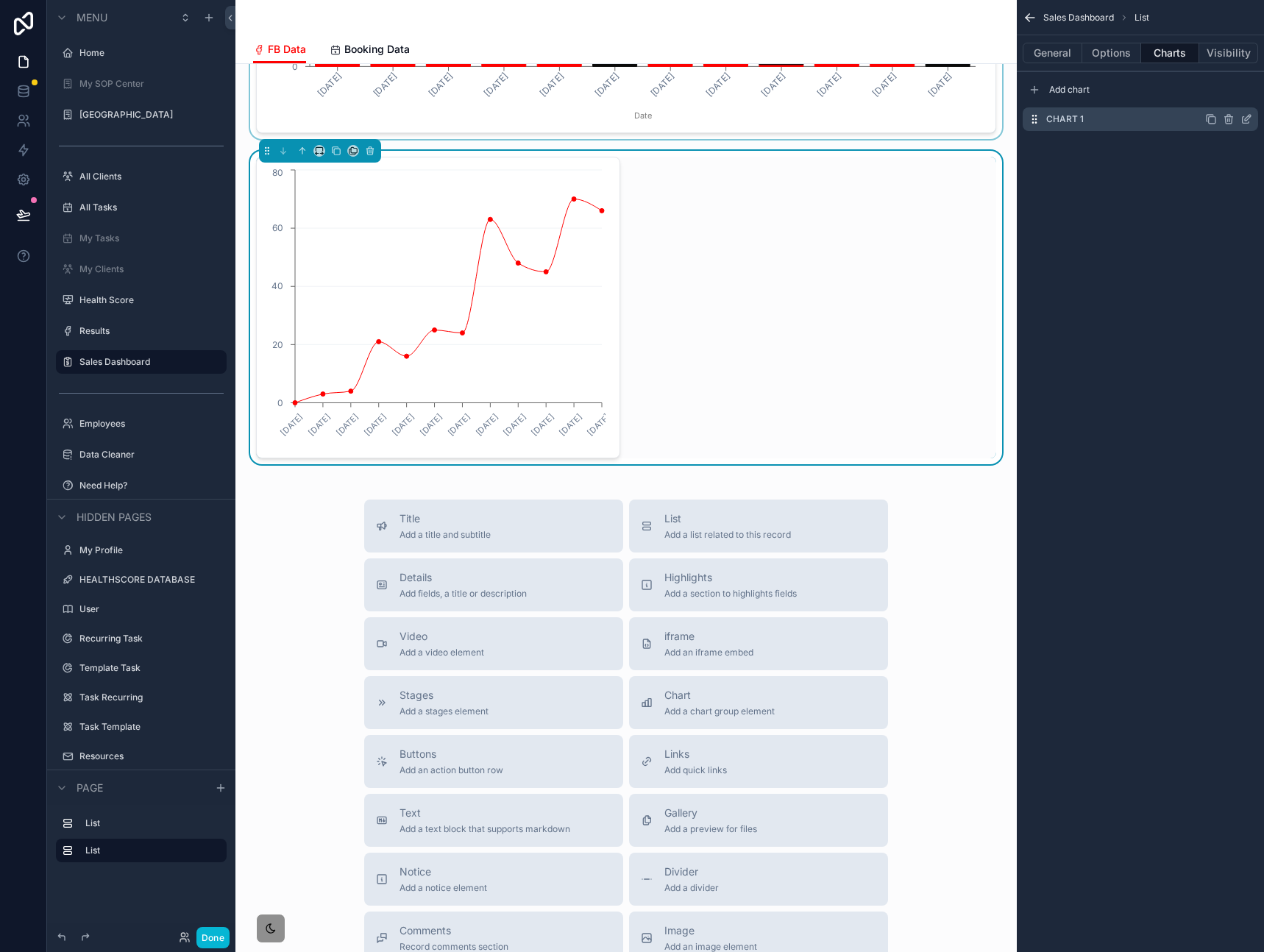
click at [1244, 116] on icon "scrollable content" at bounding box center [1245, 119] width 12 height 12
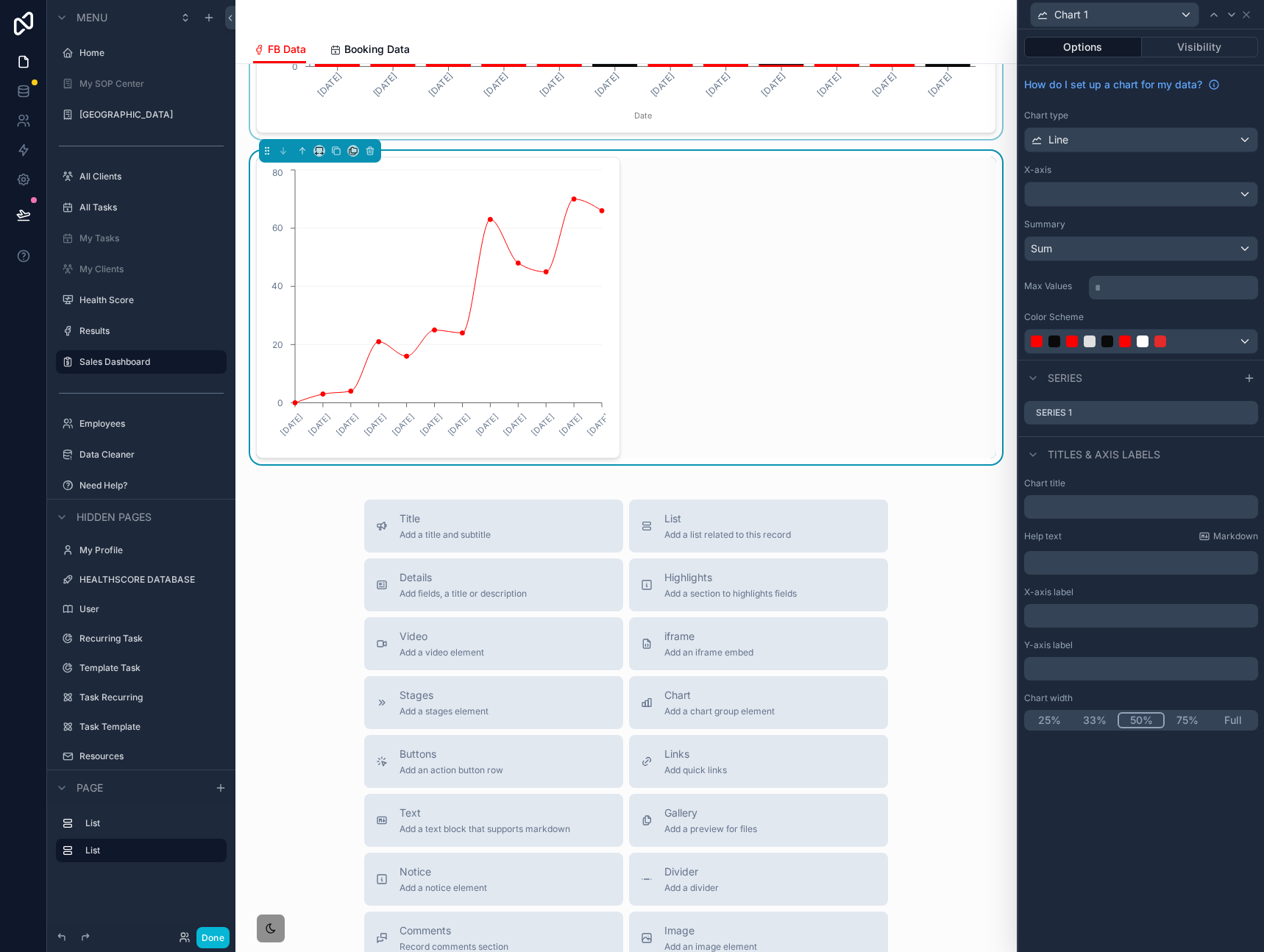
click at [1092, 208] on div "How do I set up a chart for my data? Chart type Line X-axis Summary Sum Max Val…" at bounding box center [1140, 213] width 245 height 294
click at [1097, 195] on div at bounding box center [1141, 194] width 232 height 24
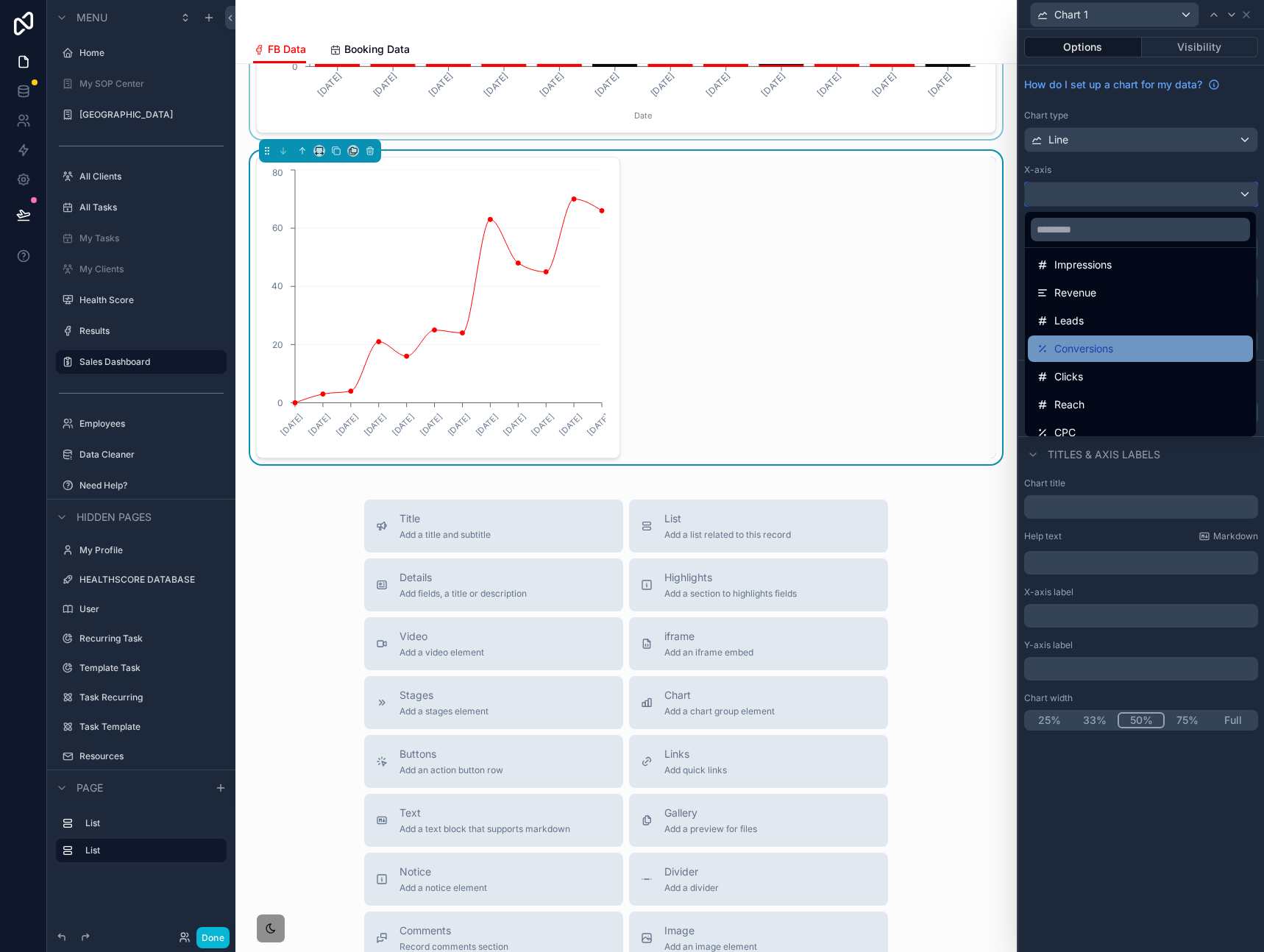
scroll to position [287, 0]
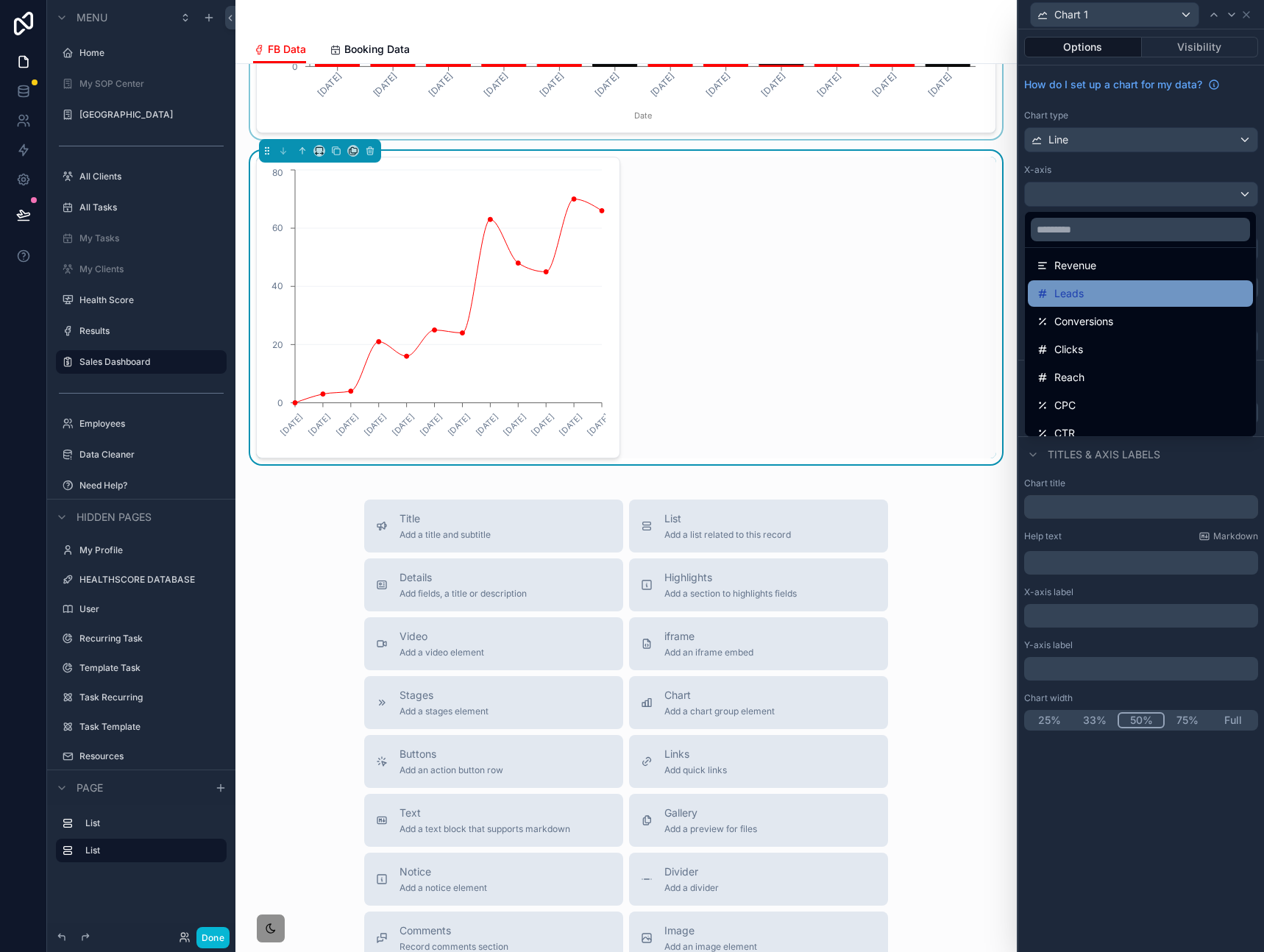
click at [1109, 290] on div "Leads" at bounding box center [1140, 293] width 207 height 18
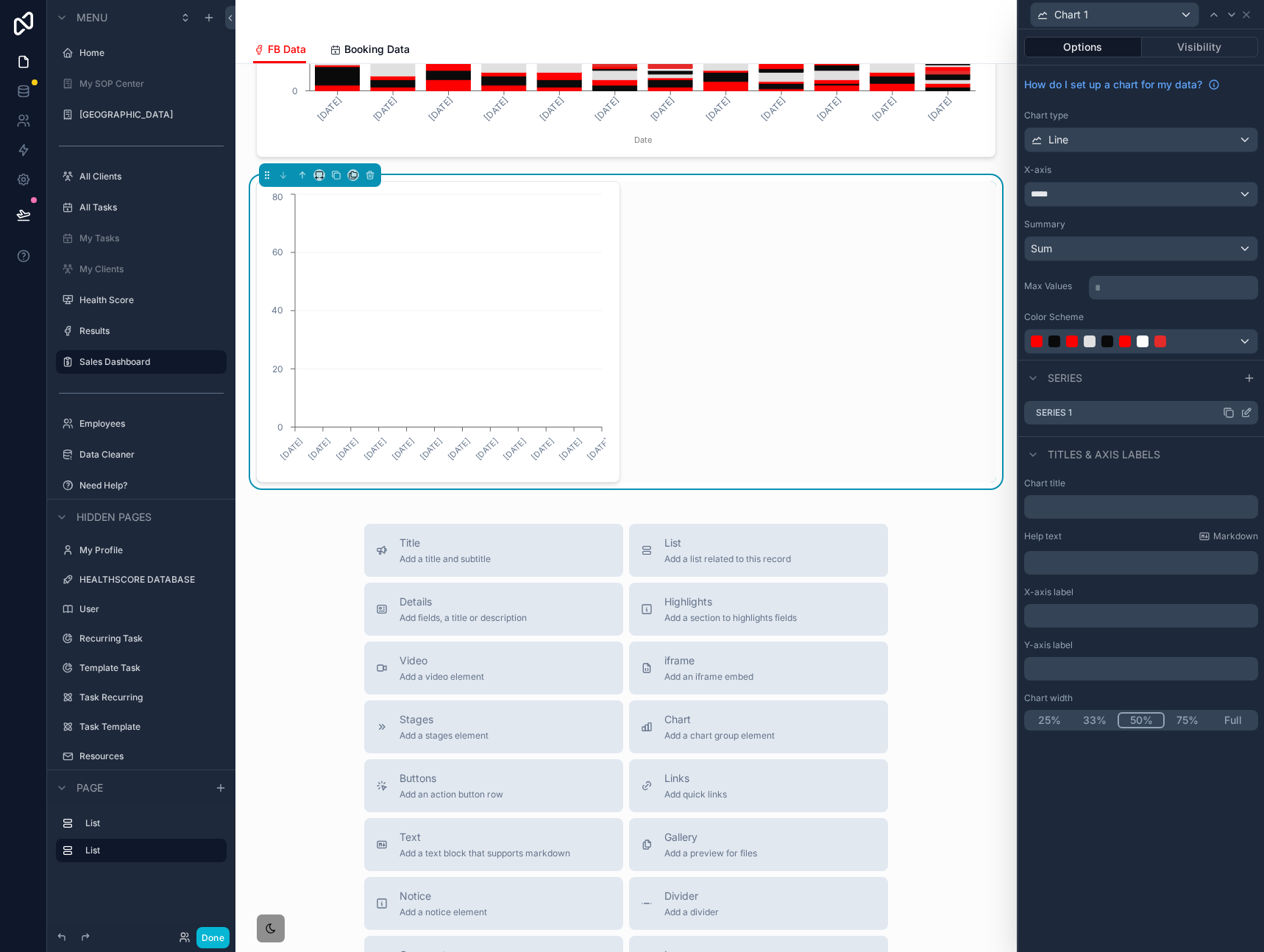
scroll to position [1211, 0]
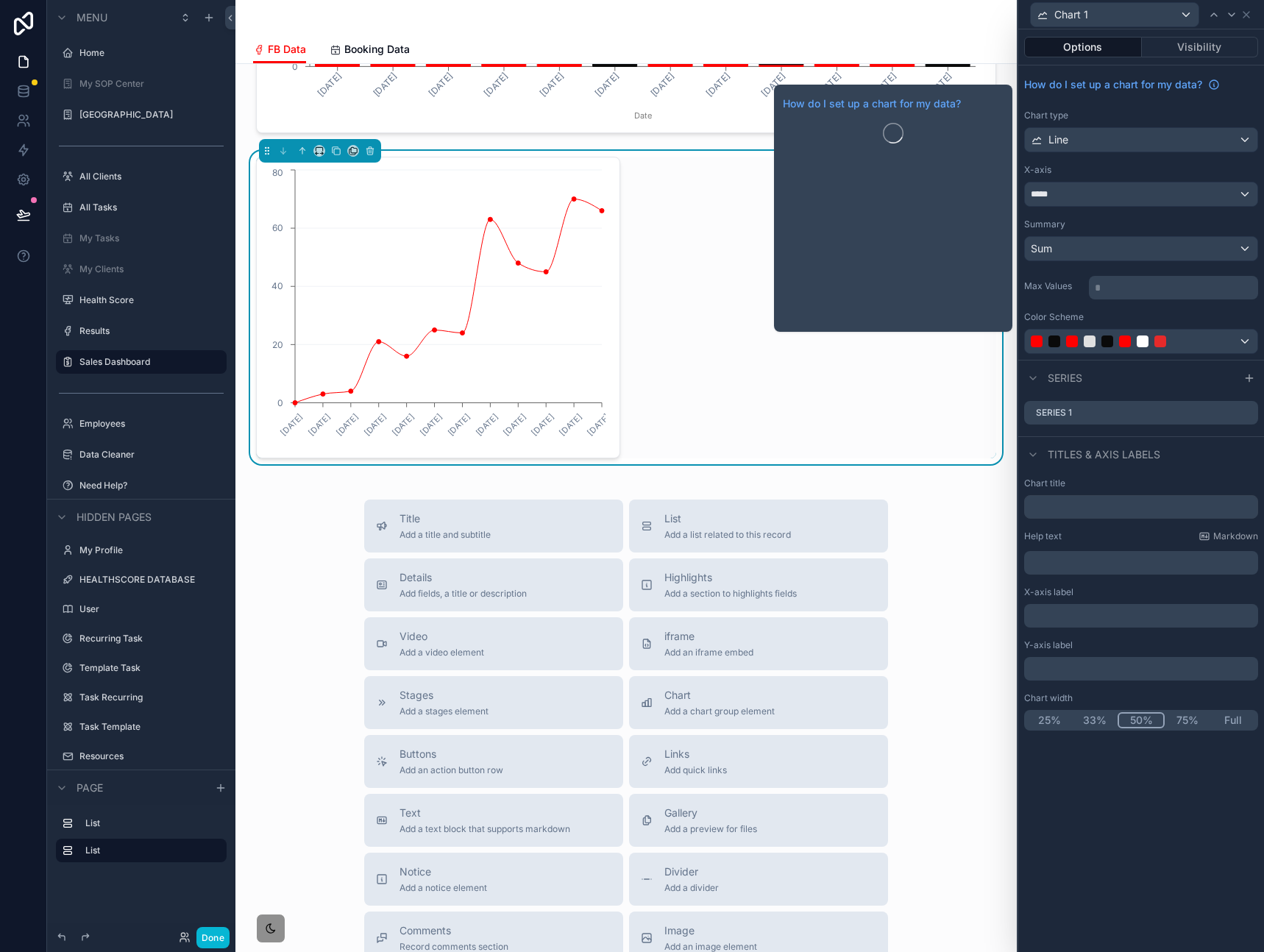
click at [1130, 120] on div "Chart type" at bounding box center [1141, 115] width 234 height 12
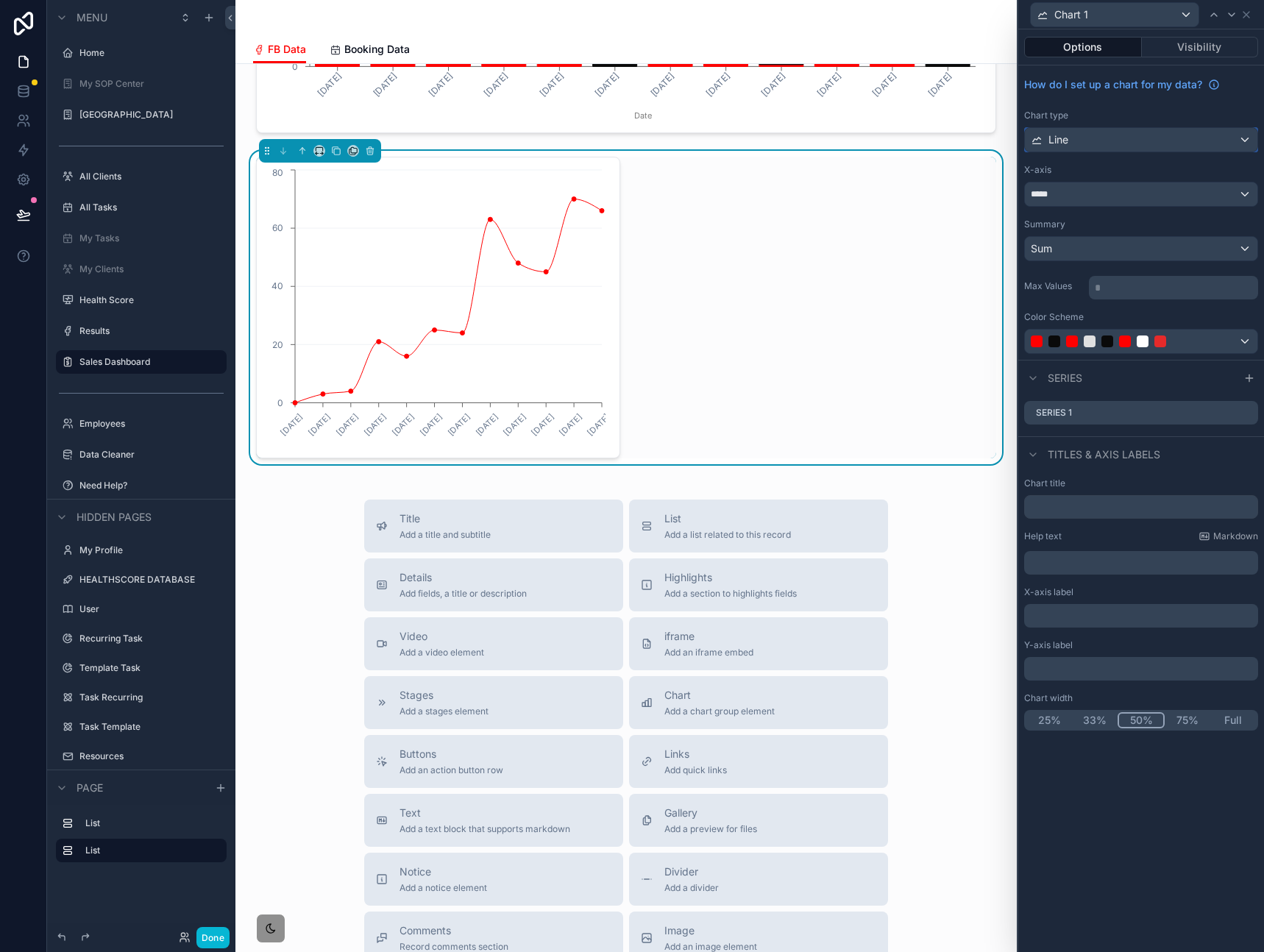
click at [1121, 132] on div "Line" at bounding box center [1141, 140] width 232 height 24
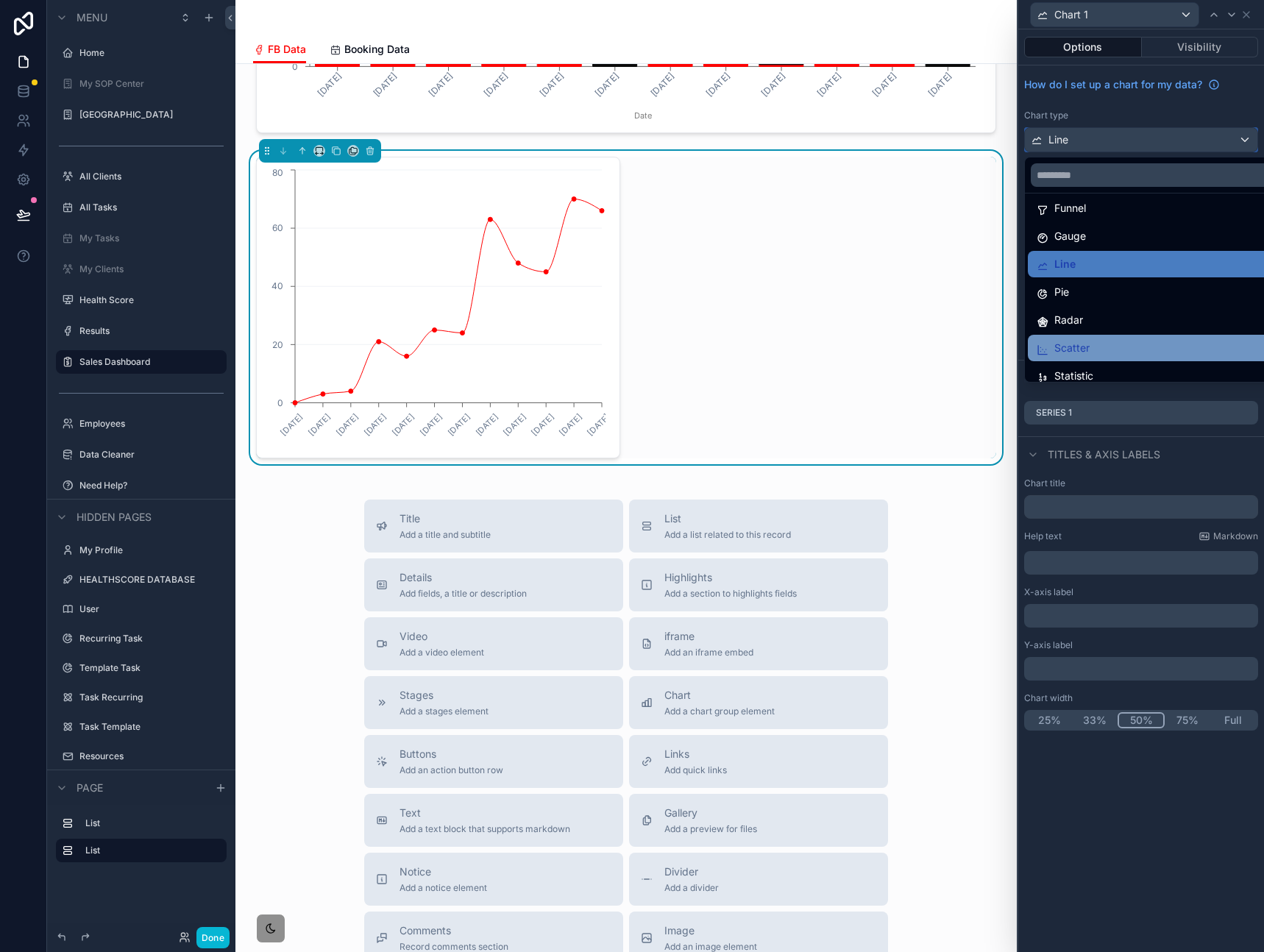
scroll to position [104, 0]
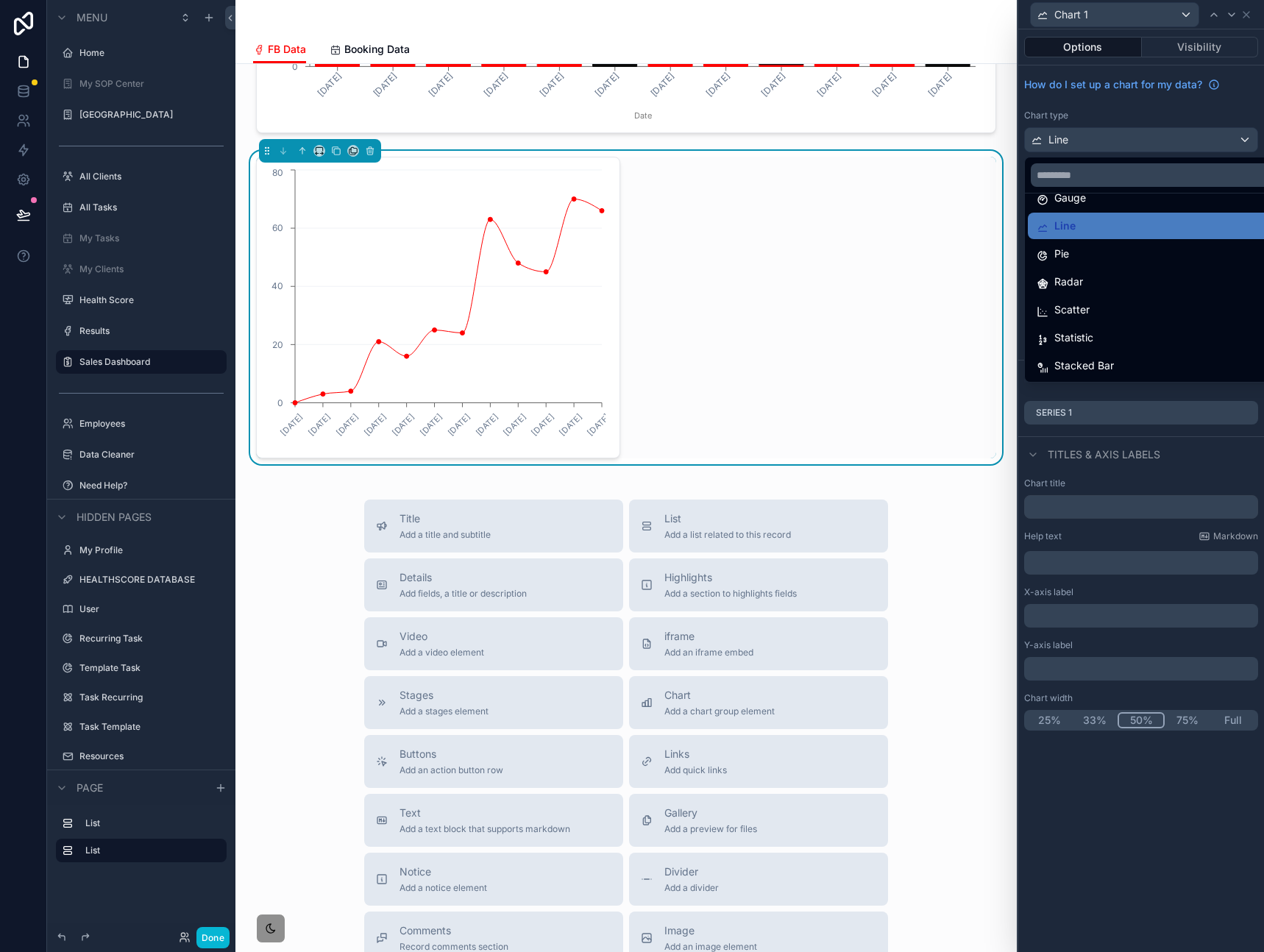
click at [1108, 342] on div "Statistic" at bounding box center [1158, 337] width 243 height 18
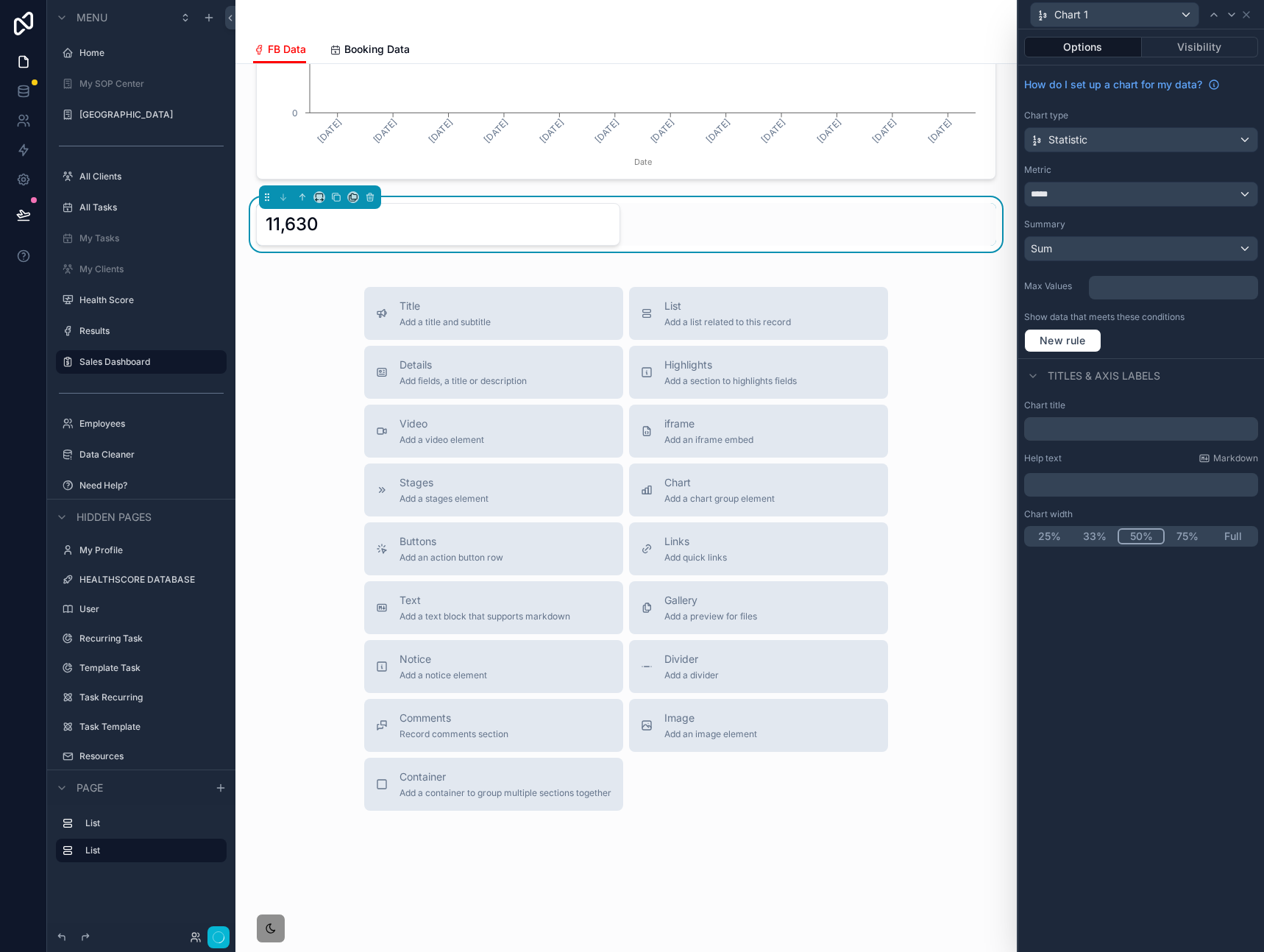
scroll to position [1165, 0]
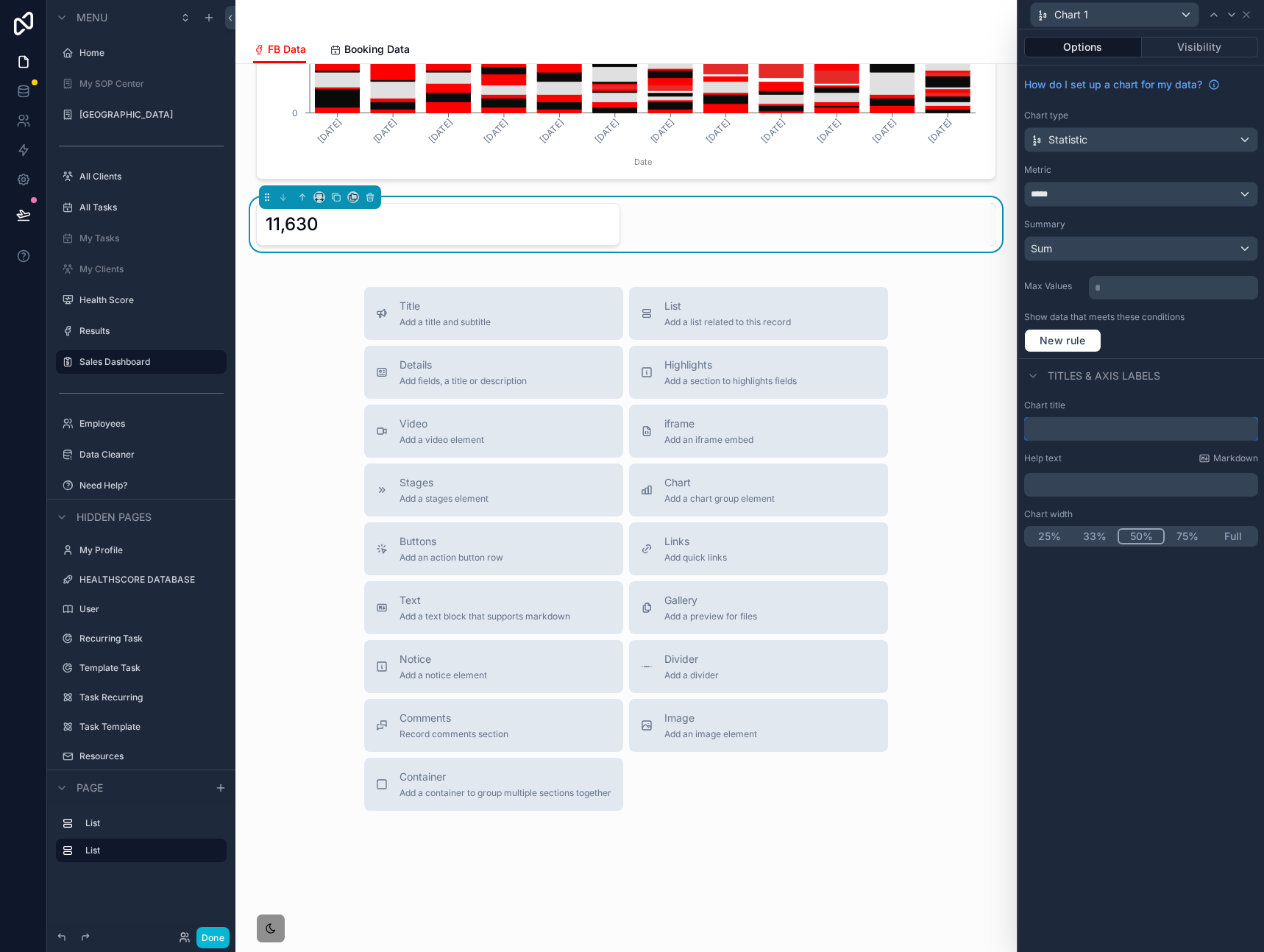
click at [1128, 419] on input "text" at bounding box center [1141, 429] width 234 height 24
paste input "**********"
click at [927, 420] on div "**********" at bounding box center [632, 476] width 1264 height 952
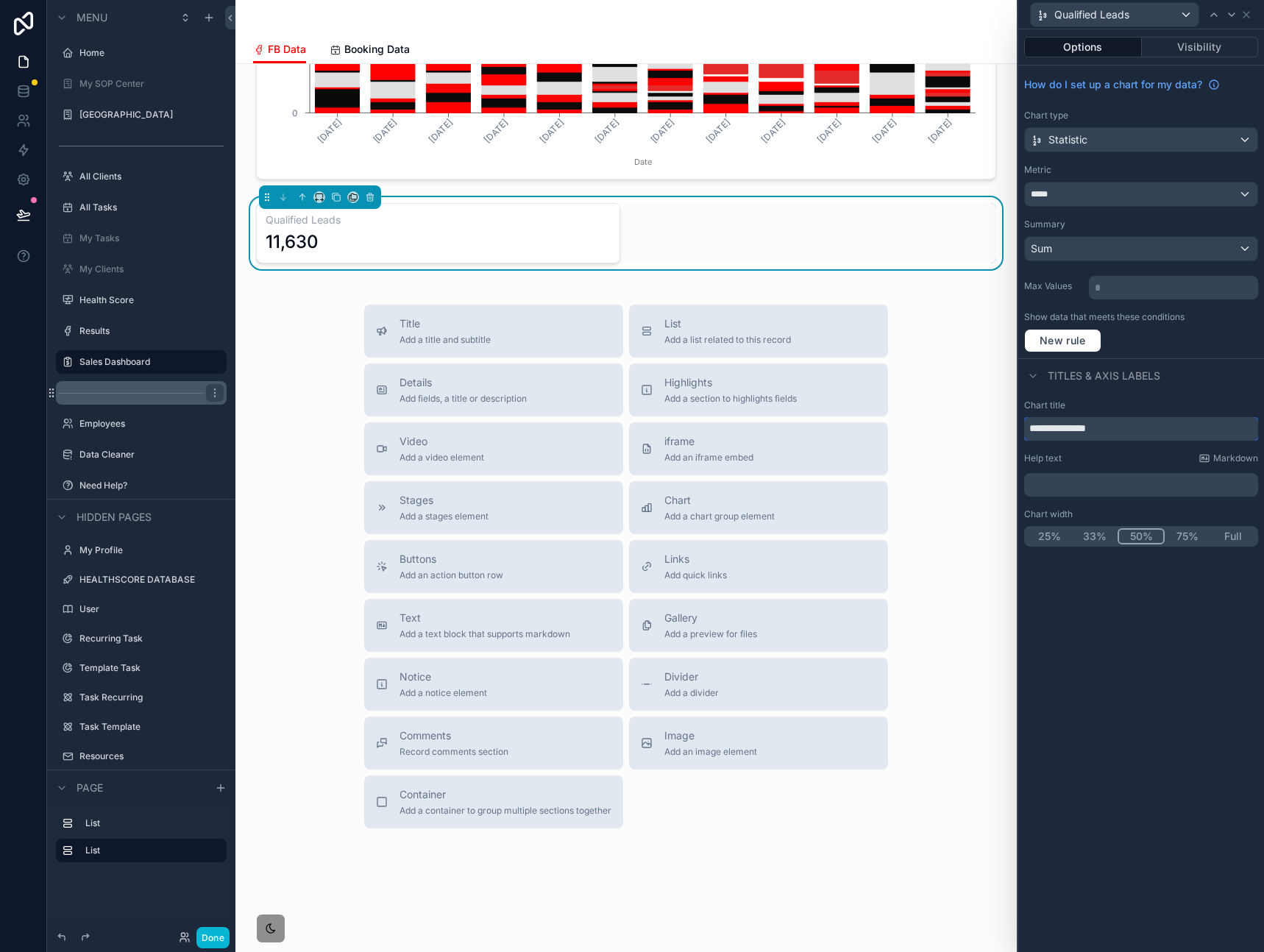
scroll to position [1182, 0]
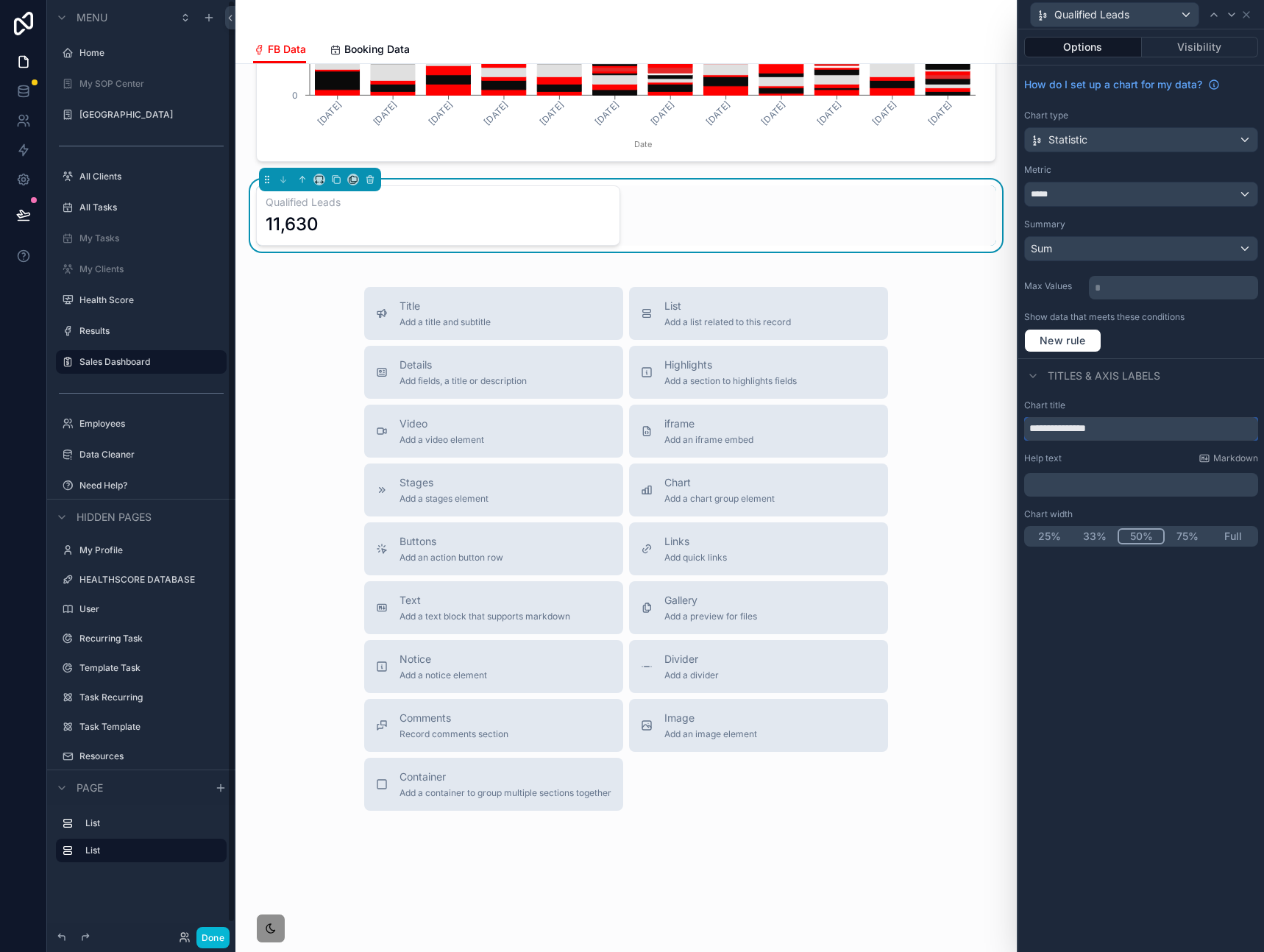
type input "**********"
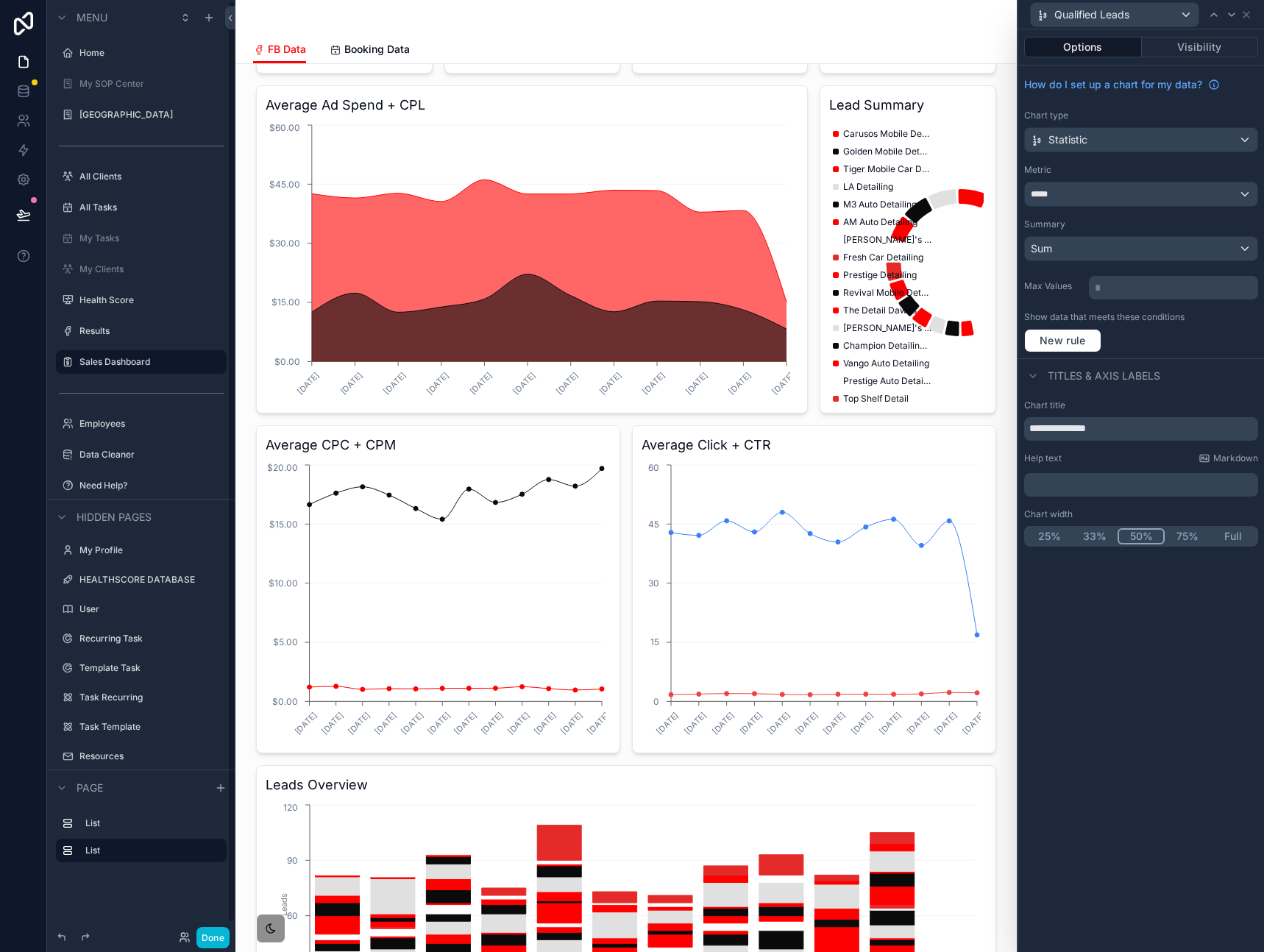
scroll to position [0, 0]
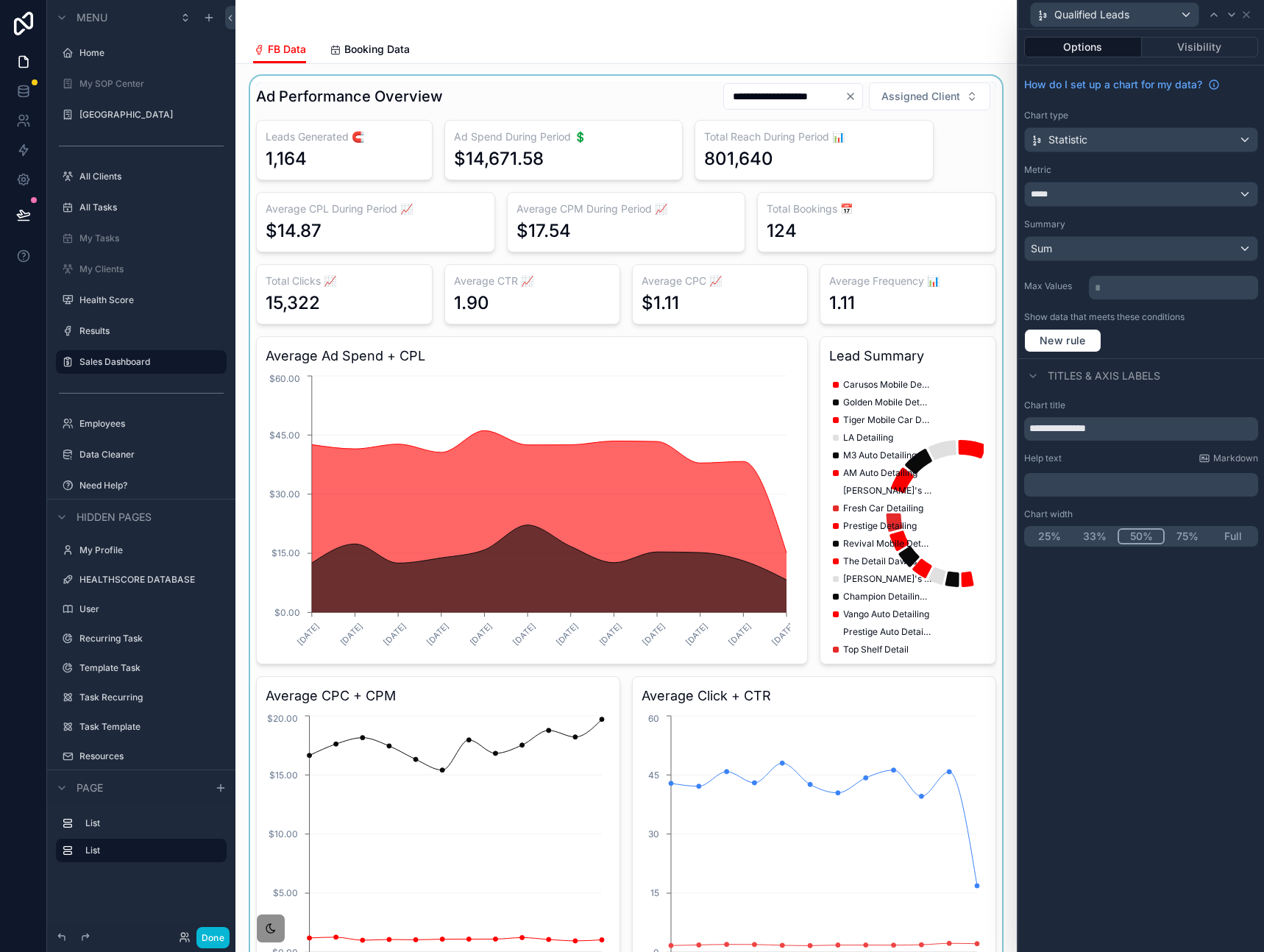
click at [492, 104] on div "scrollable content" at bounding box center [625, 713] width 757 height 1274
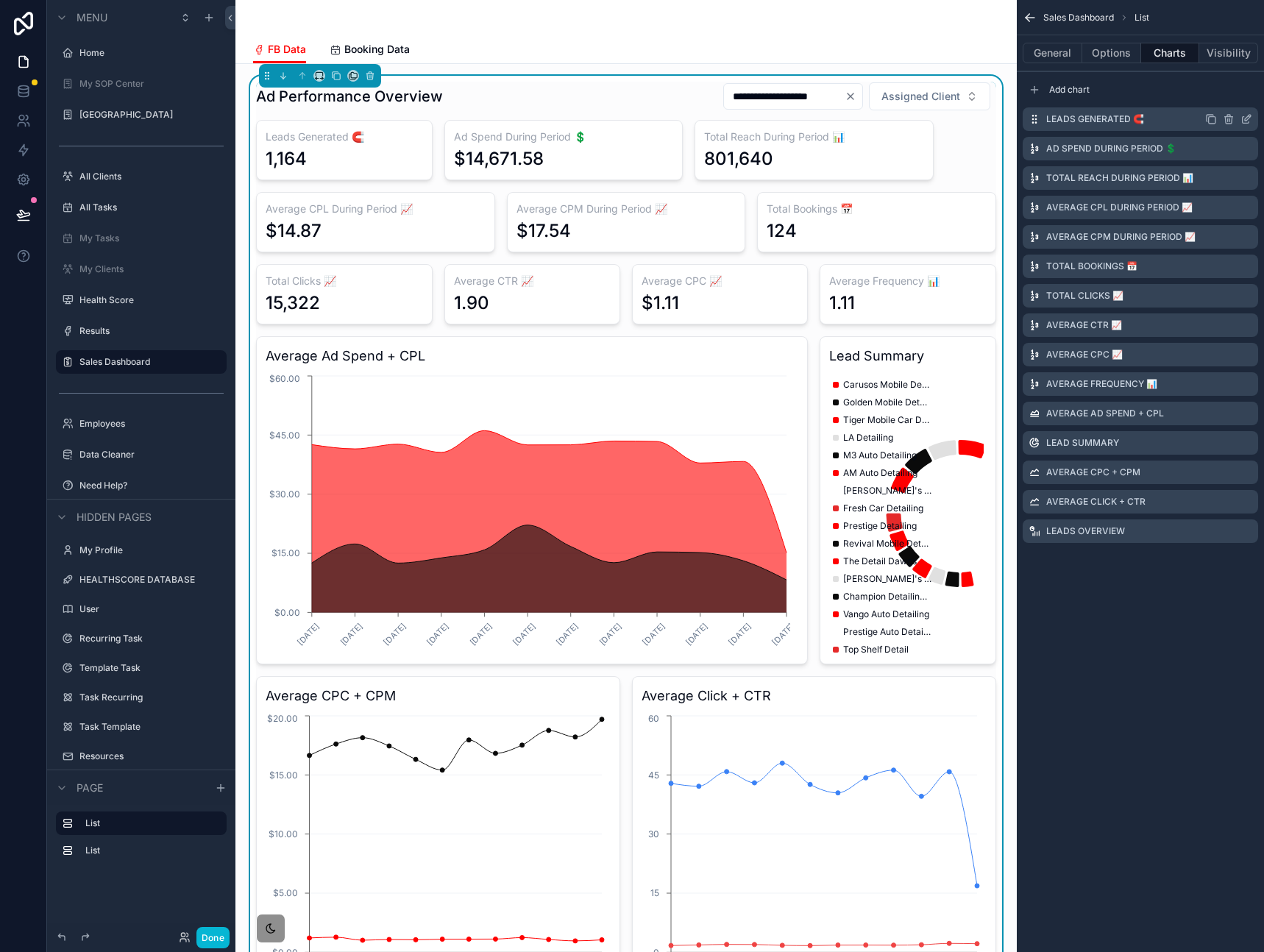
click at [1244, 118] on icon "scrollable content" at bounding box center [1245, 119] width 12 height 12
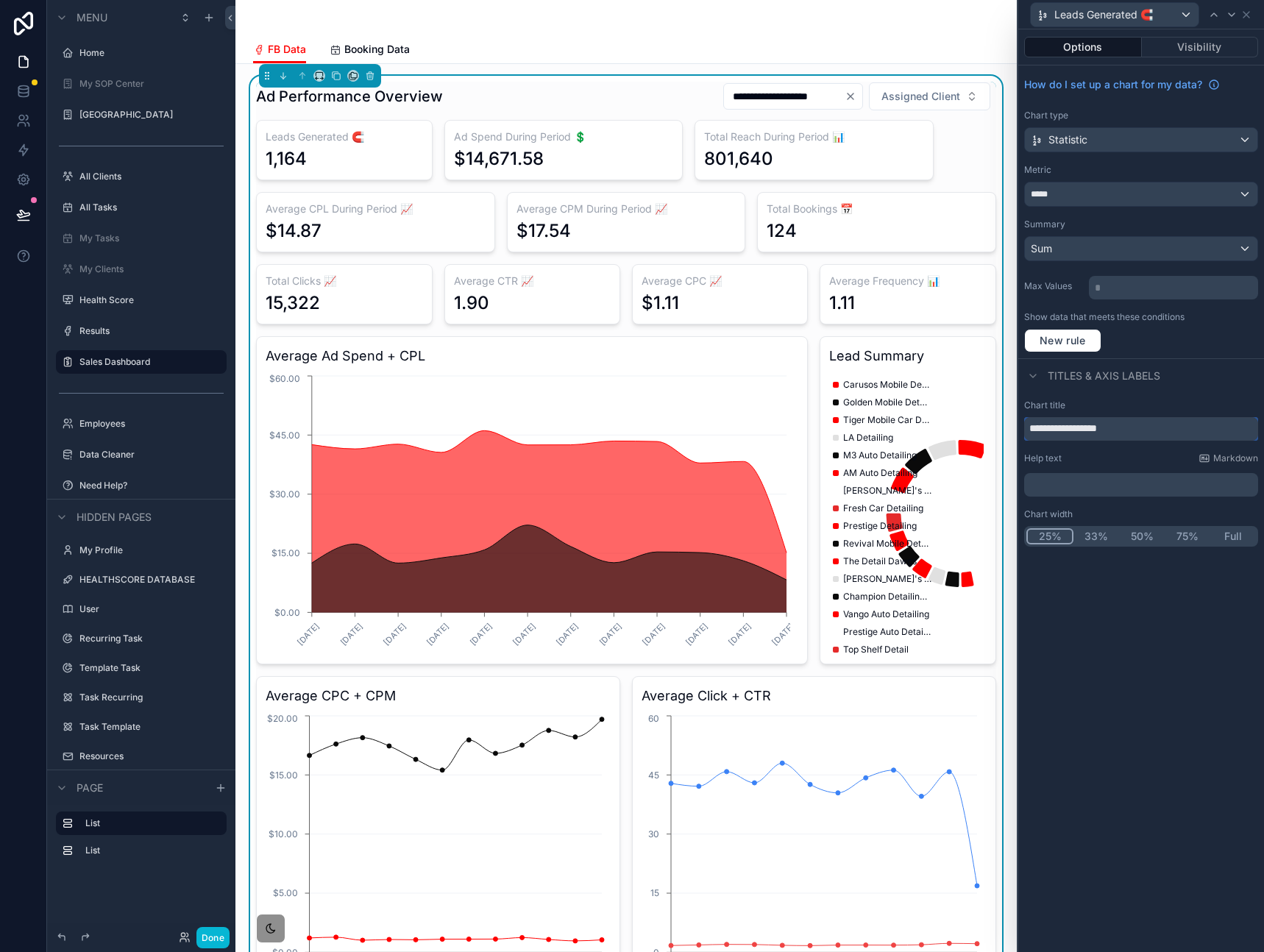
drag, startPoint x: 1139, startPoint y: 424, endPoint x: 978, endPoint y: 424, distance: 161.0
click at [976, 424] on div "**********" at bounding box center [632, 476] width 1264 height 952
click at [1188, 639] on div "**********" at bounding box center [1140, 491] width 245 height 923
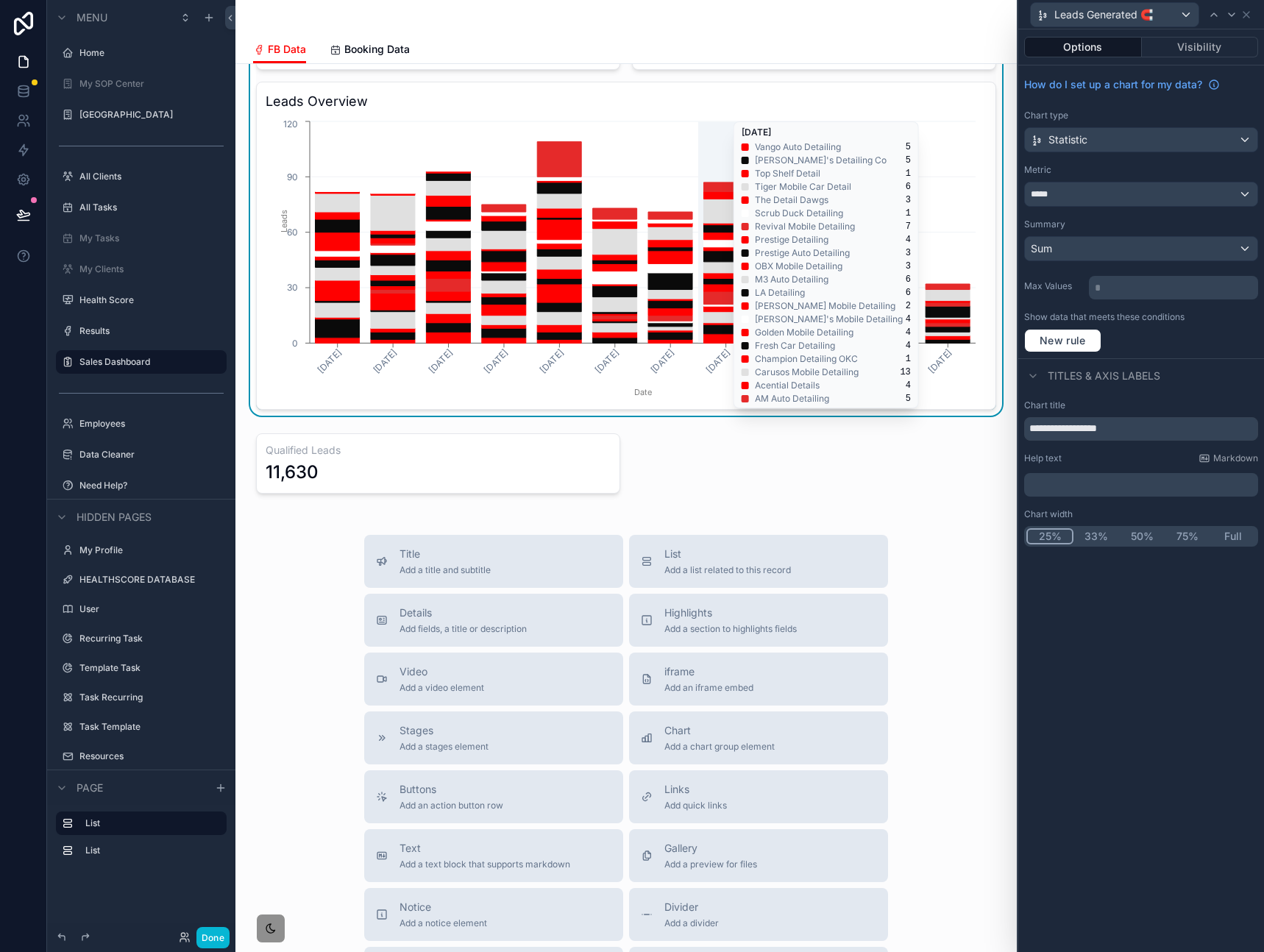
scroll to position [1012, 0]
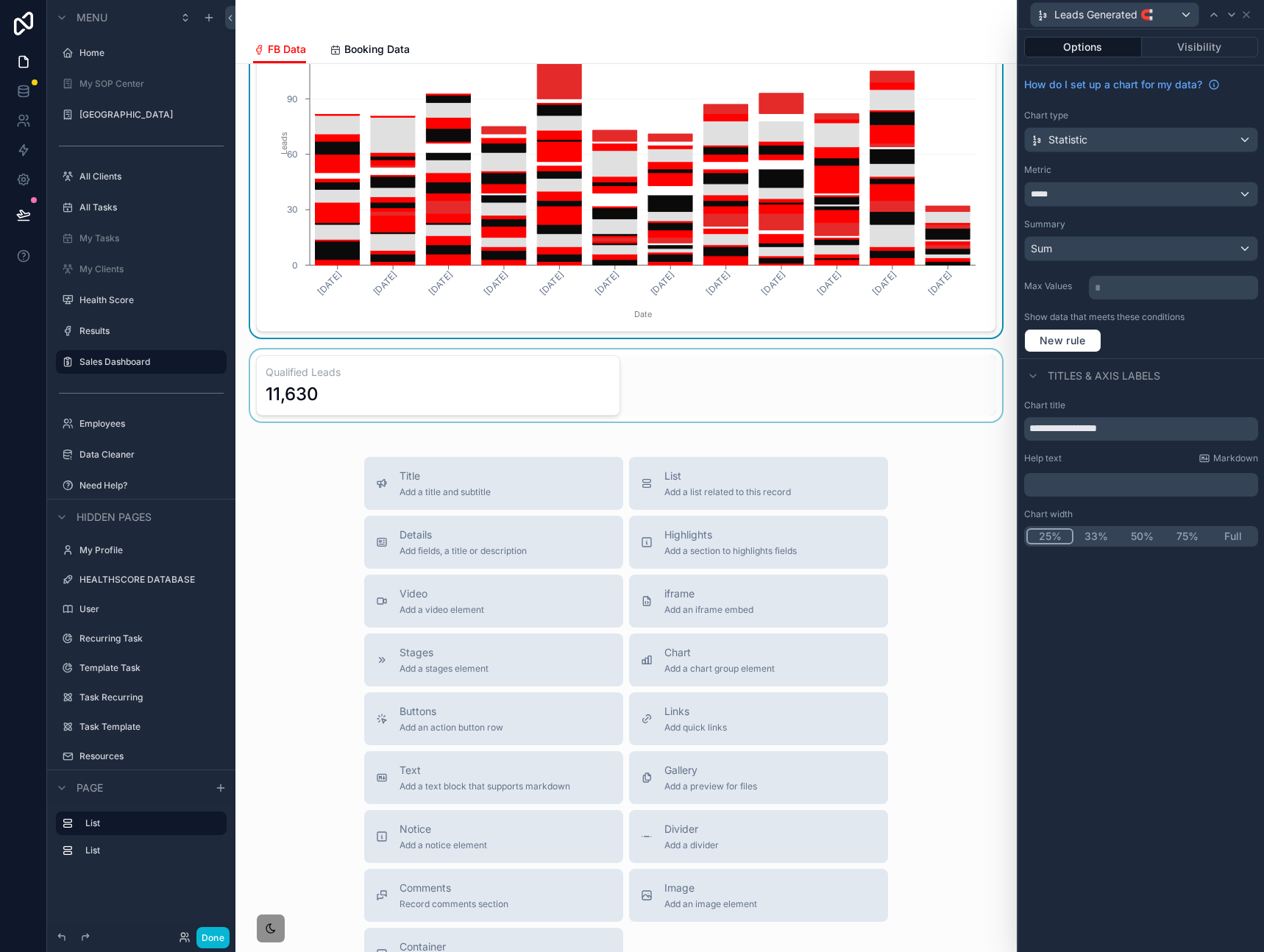
click at [751, 393] on div "scrollable content" at bounding box center [625, 385] width 757 height 72
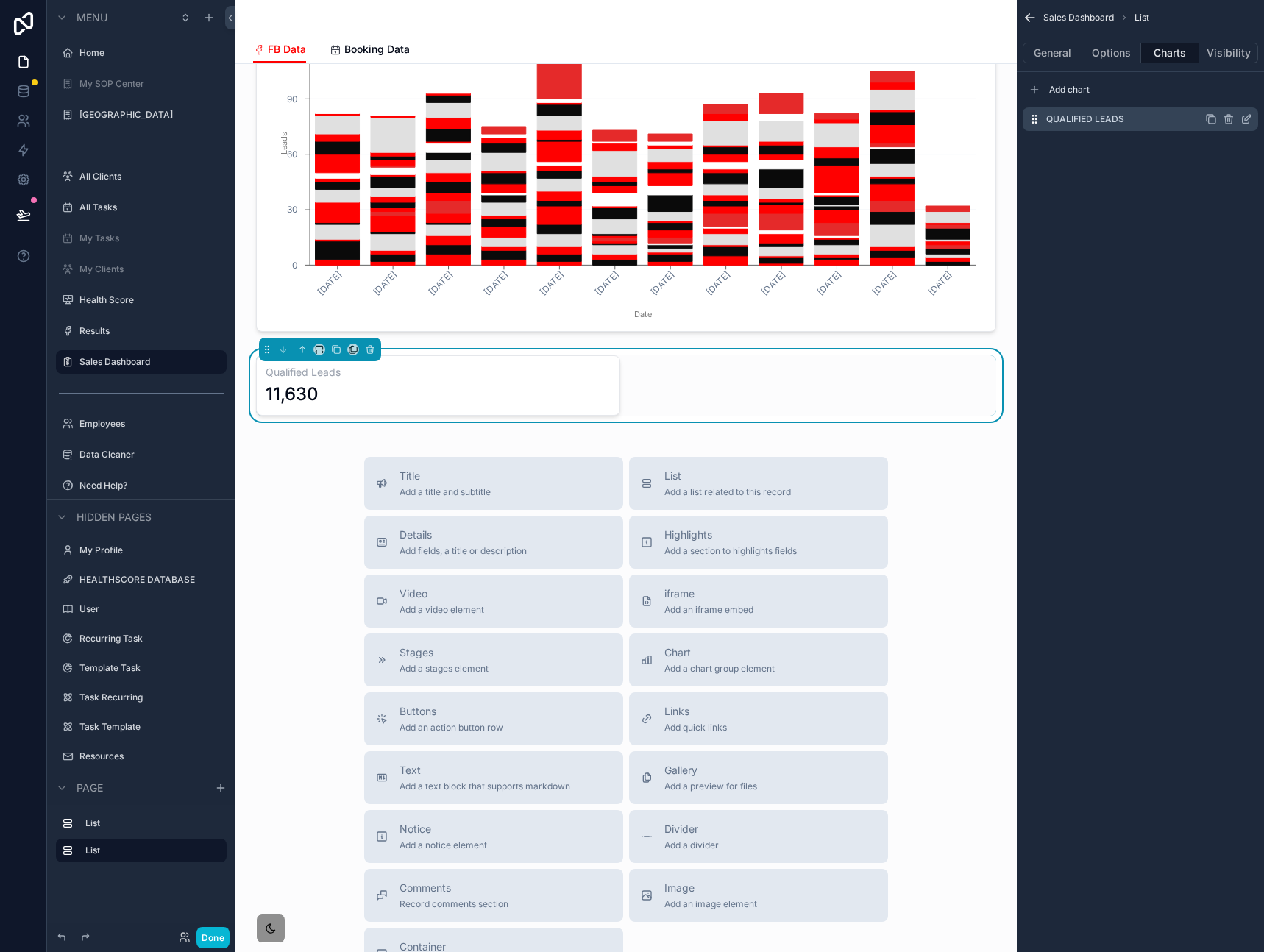
click at [1243, 119] on icon "scrollable content" at bounding box center [1245, 120] width 6 height 6
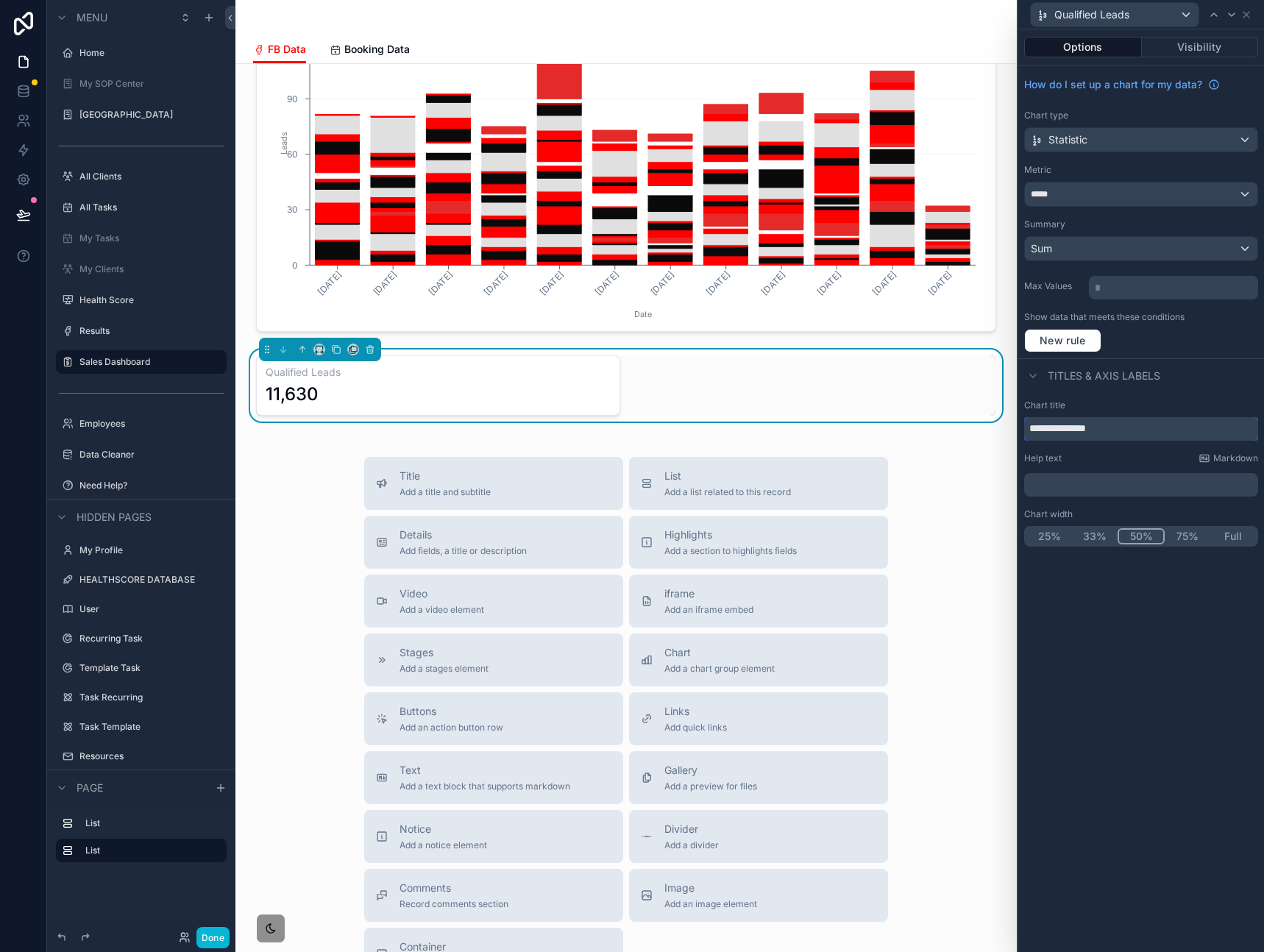
click at [1117, 436] on input "**********" at bounding box center [1141, 429] width 234 height 24
drag, startPoint x: 1124, startPoint y: 430, endPoint x: 997, endPoint y: 437, distance: 127.2
click at [931, 432] on div "**********" at bounding box center [632, 476] width 1264 height 952
paste input "***"
type input "**********"
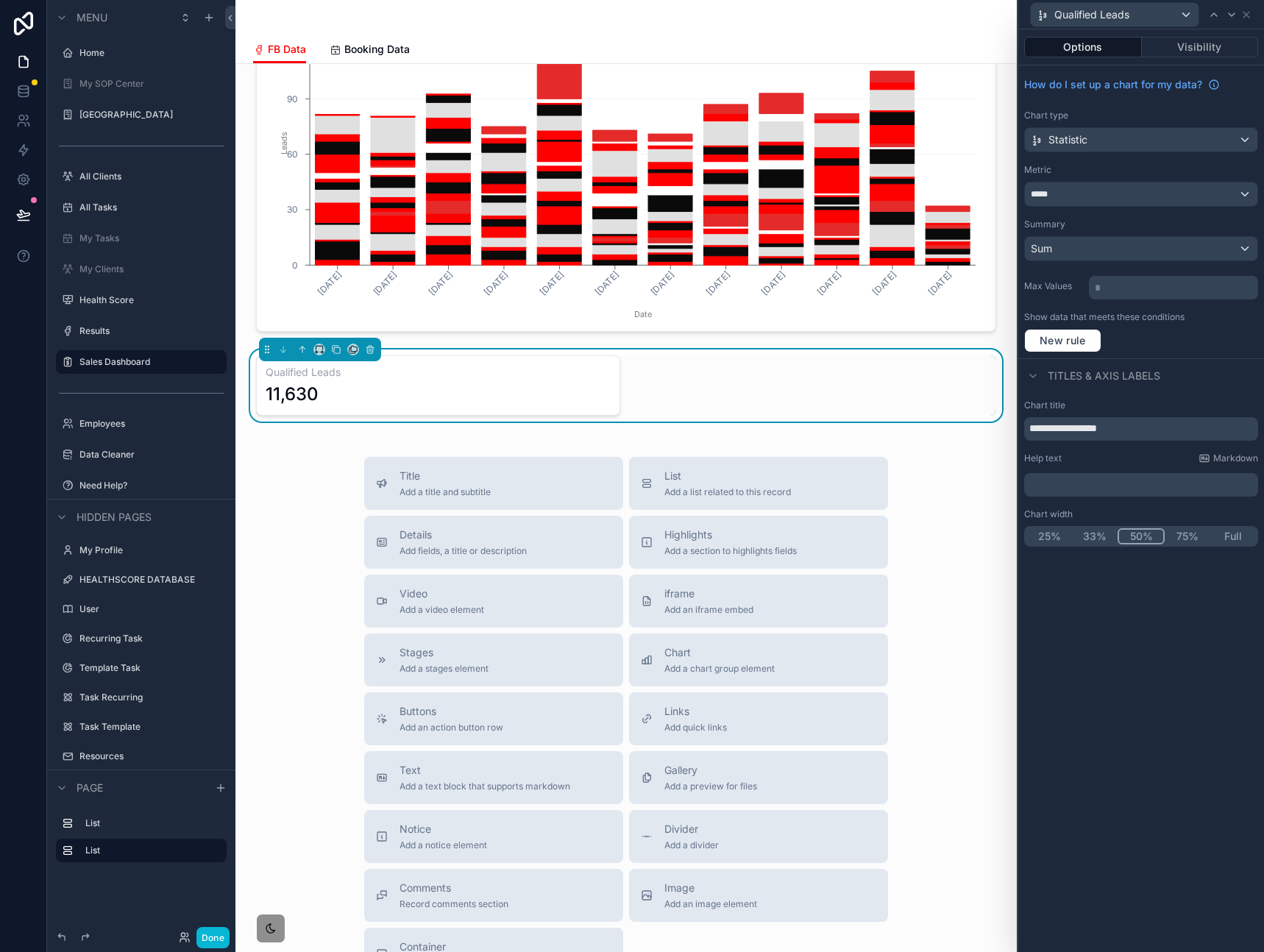
click at [1176, 387] on div "Titles & Axis labels" at bounding box center [1140, 375] width 245 height 35
click at [1125, 627] on div "**********" at bounding box center [1140, 491] width 245 height 923
click at [949, 445] on div "**********" at bounding box center [626, 74] width 781 height 2047
click at [941, 448] on div "**********" at bounding box center [626, 74] width 781 height 2047
click at [306, 501] on div "Title Add a title and subtitle List Add a list related to this record Details A…" at bounding box center [625, 718] width 757 height 523
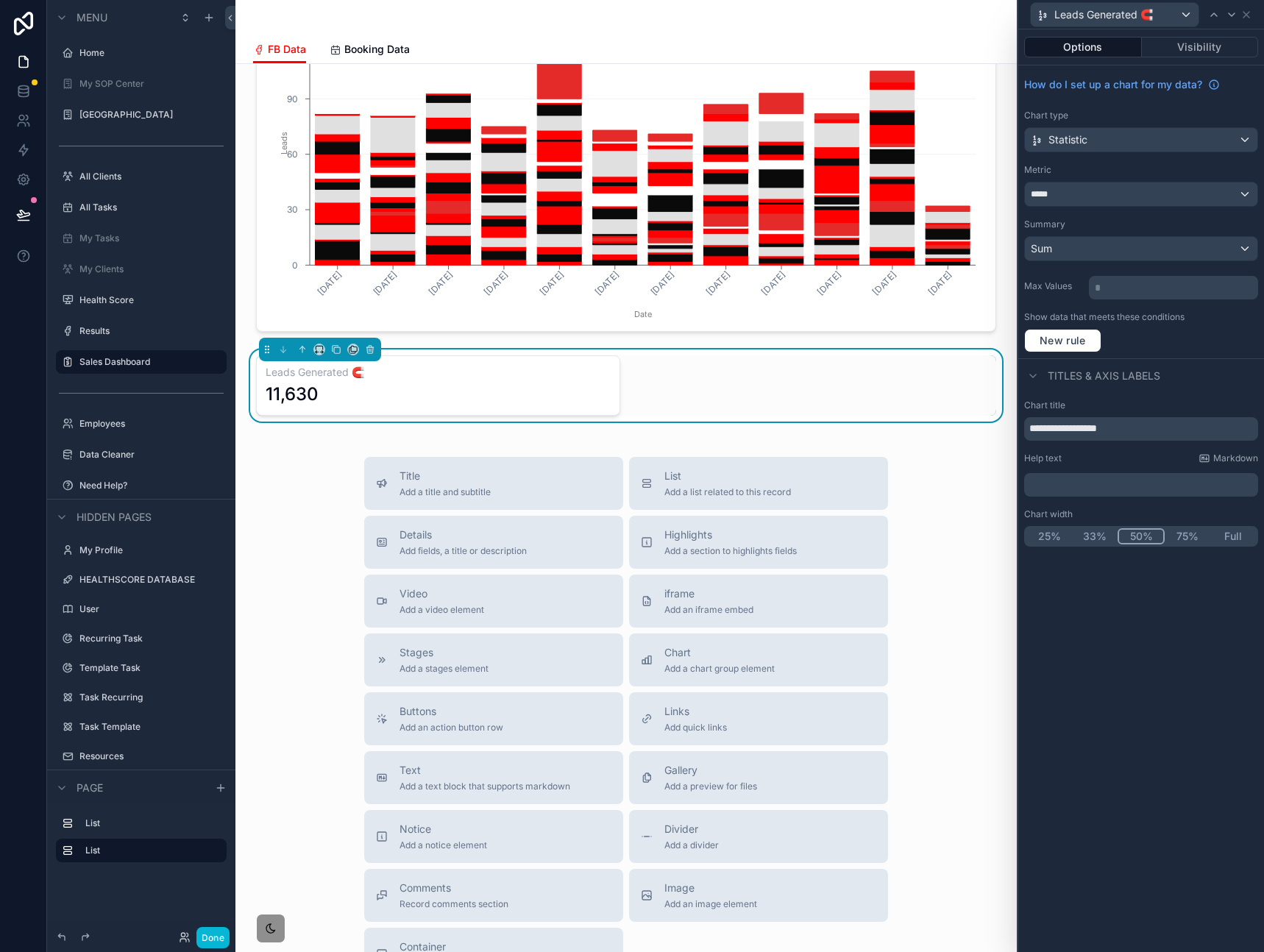
click at [1109, 605] on div "**********" at bounding box center [1140, 491] width 245 height 923
click at [938, 550] on div "Title Add a title and subtitle List Add a list related to this record Details A…" at bounding box center [625, 718] width 757 height 523
click at [1161, 649] on div "**********" at bounding box center [1140, 491] width 245 height 923
click at [879, 401] on div "Leads Generated 🧲 11,630" at bounding box center [626, 385] width 741 height 60
click at [1233, 536] on button "Full" at bounding box center [1232, 536] width 45 height 16
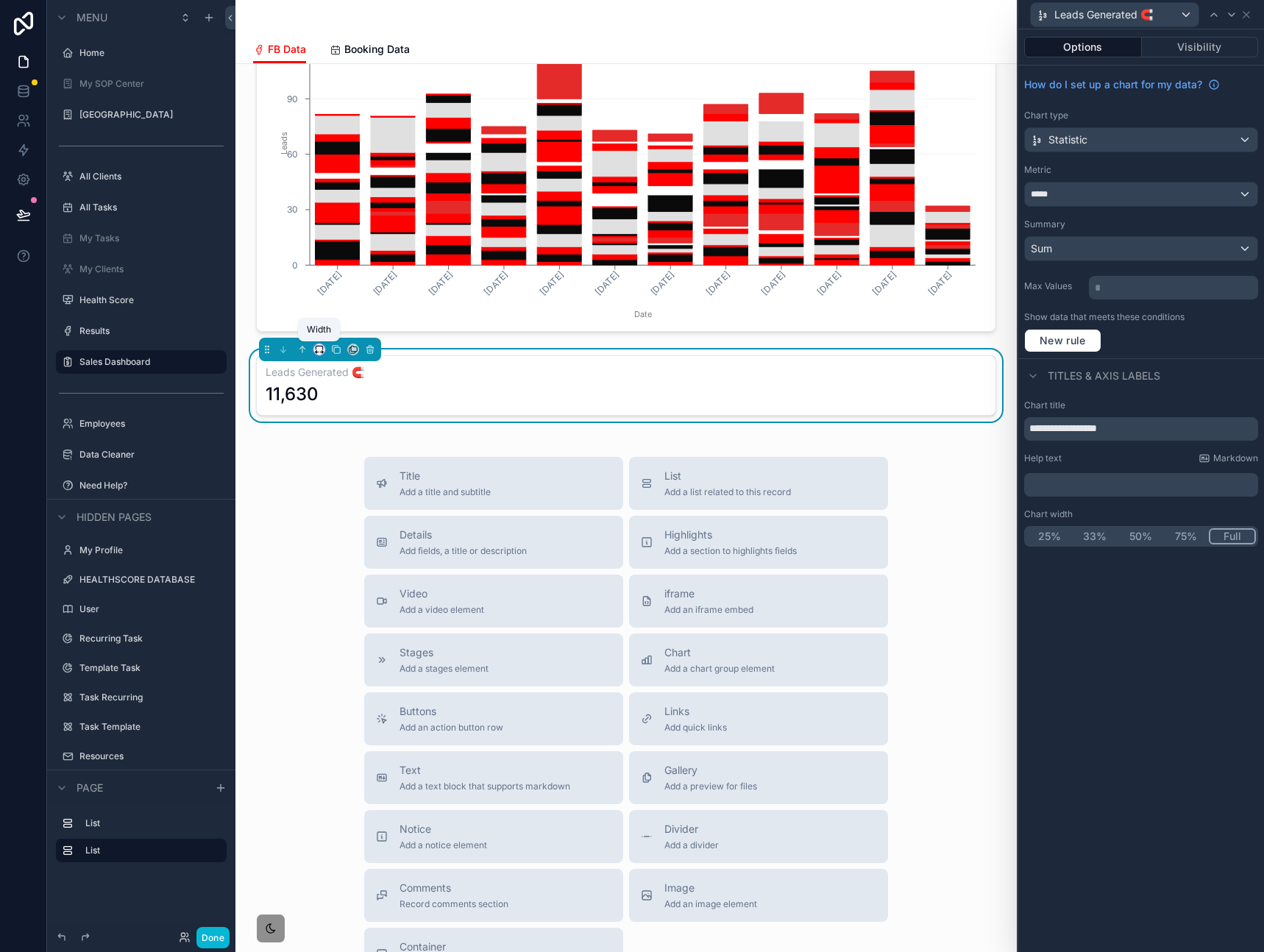
click at [320, 350] on icon "scrollable content" at bounding box center [320, 350] width 11 height 11
click at [332, 402] on span "25%" at bounding box center [337, 405] width 23 height 18
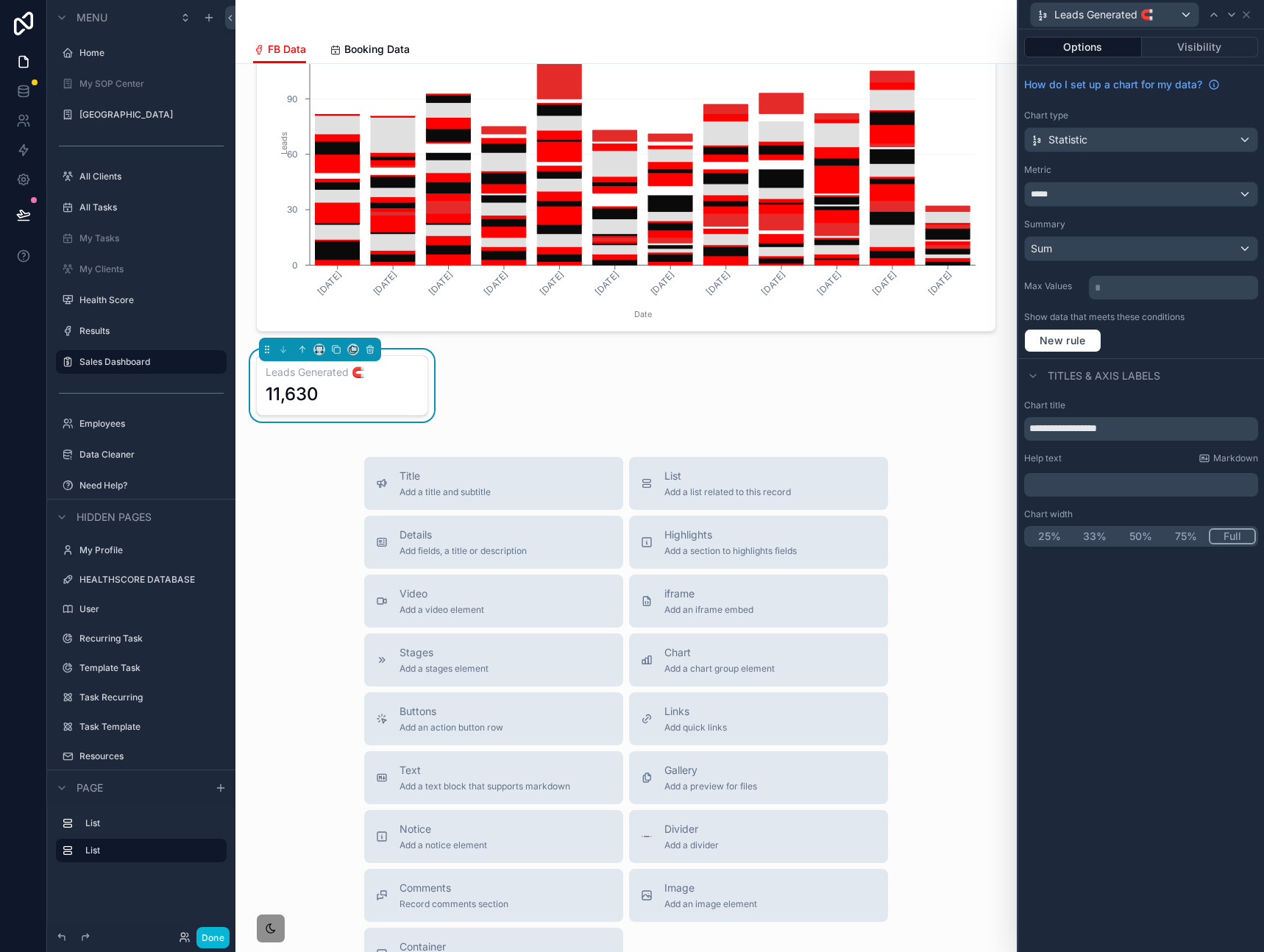
click at [571, 406] on div "**********" at bounding box center [626, 74] width 781 height 2047
click at [334, 352] on icon "scrollable content" at bounding box center [337, 350] width 6 height 6
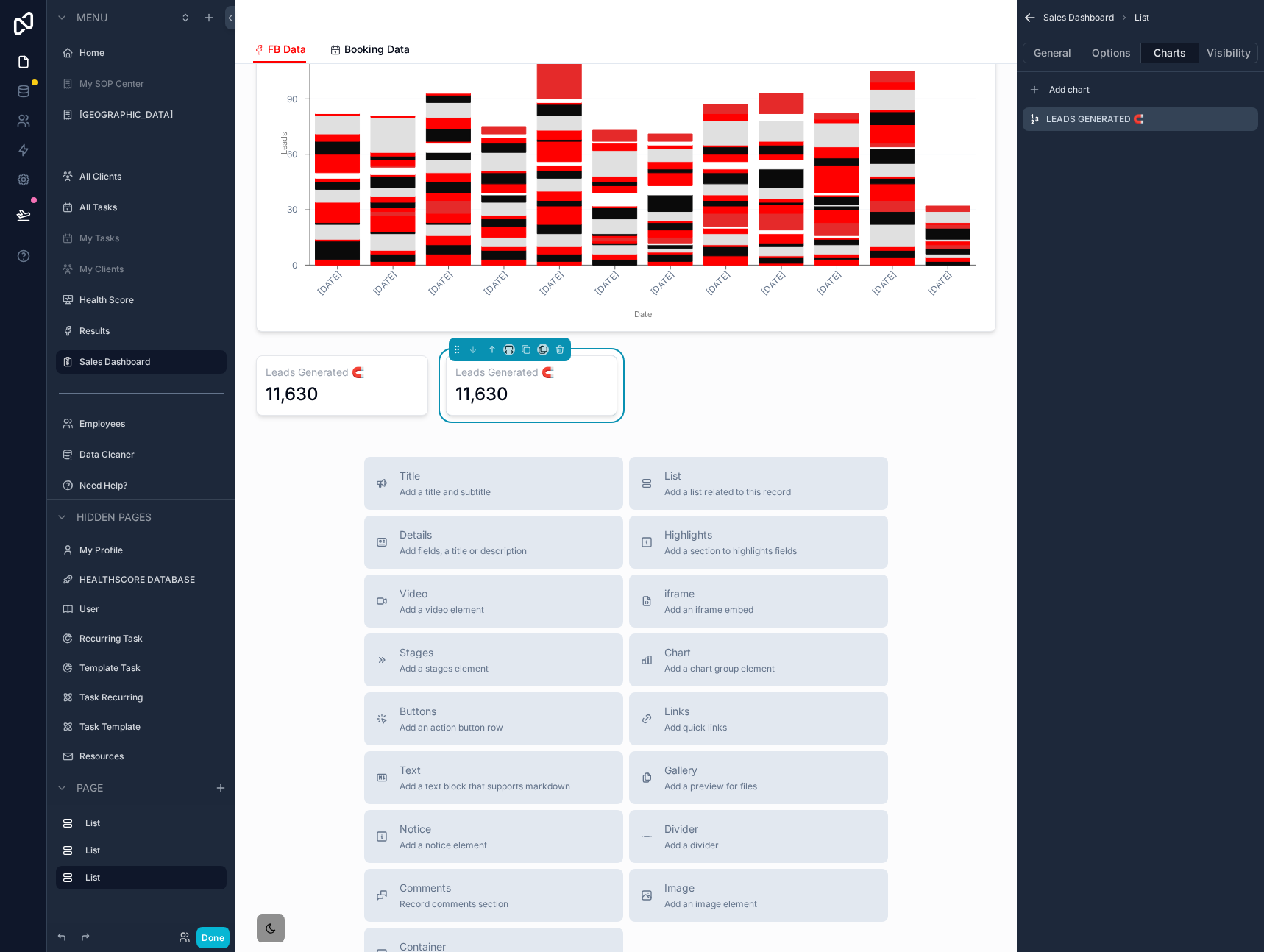
click at [530, 391] on div "11,630" at bounding box center [531, 394] width 153 height 24
click at [566, 390] on div "11,630" at bounding box center [531, 394] width 153 height 24
click at [1108, 57] on button "Options" at bounding box center [1112, 52] width 58 height 20
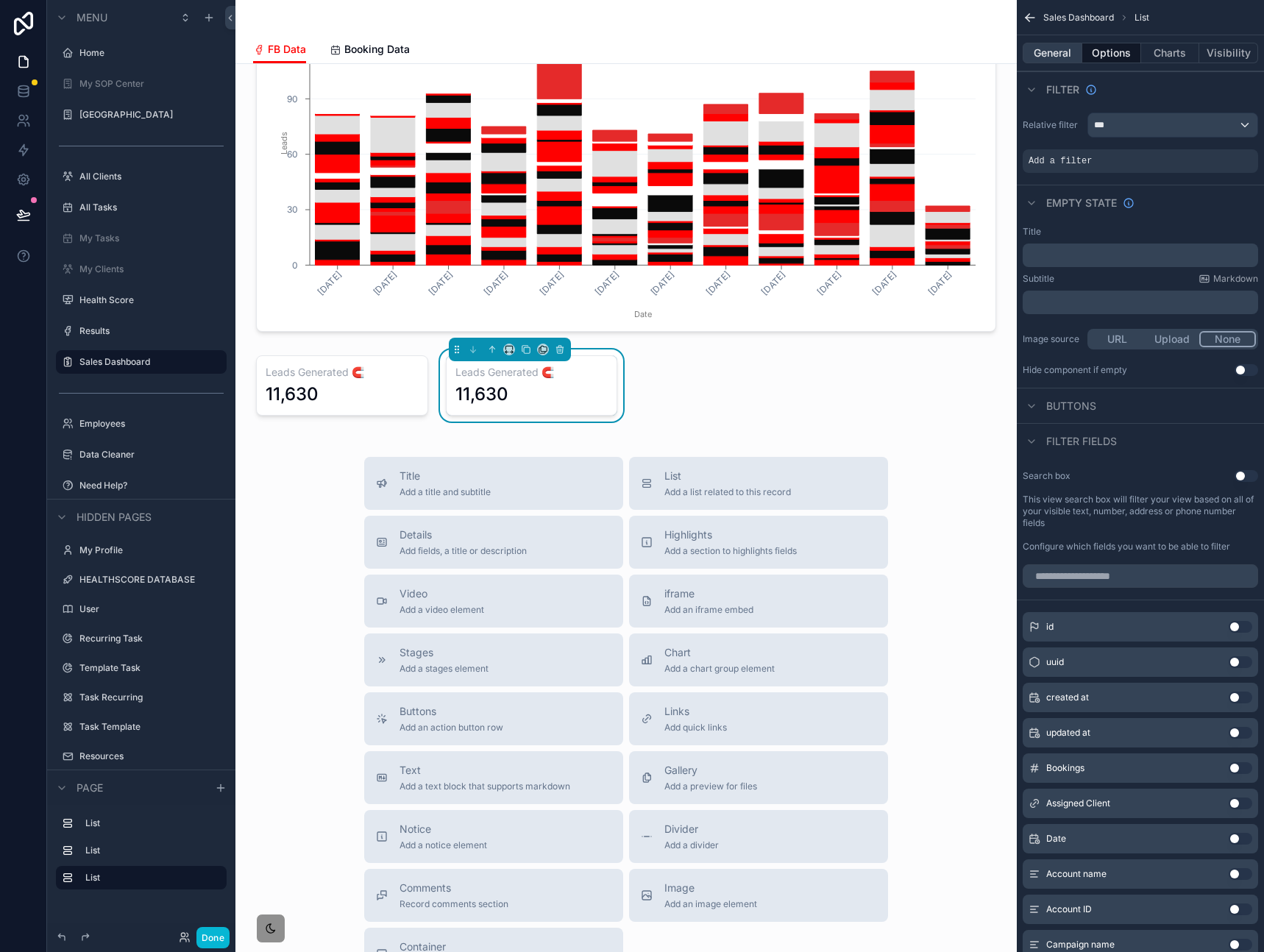
click at [1060, 58] on button "General" at bounding box center [1051, 52] width 59 height 20
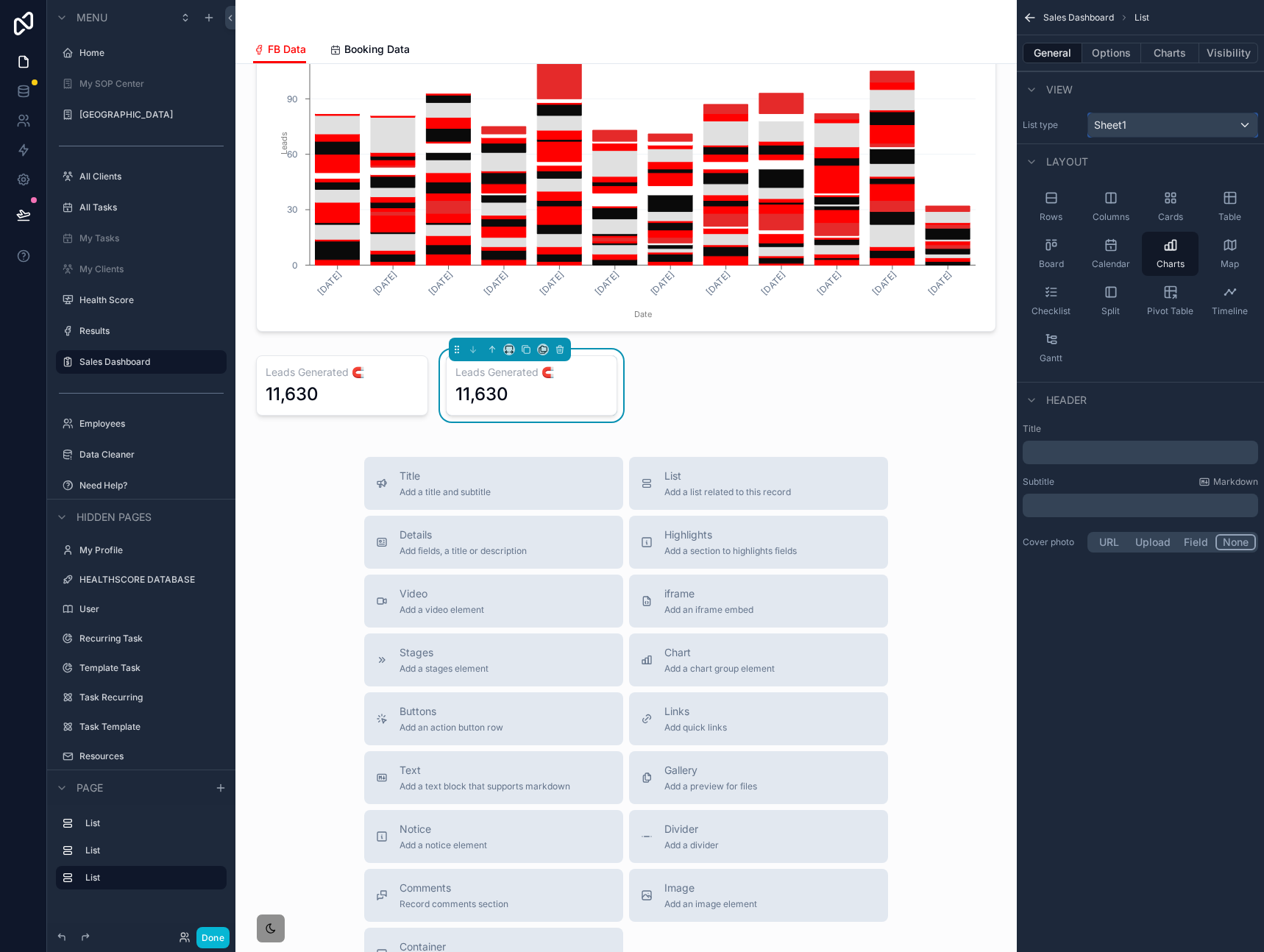
click at [1189, 131] on div "Sheet1" at bounding box center [1172, 125] width 169 height 24
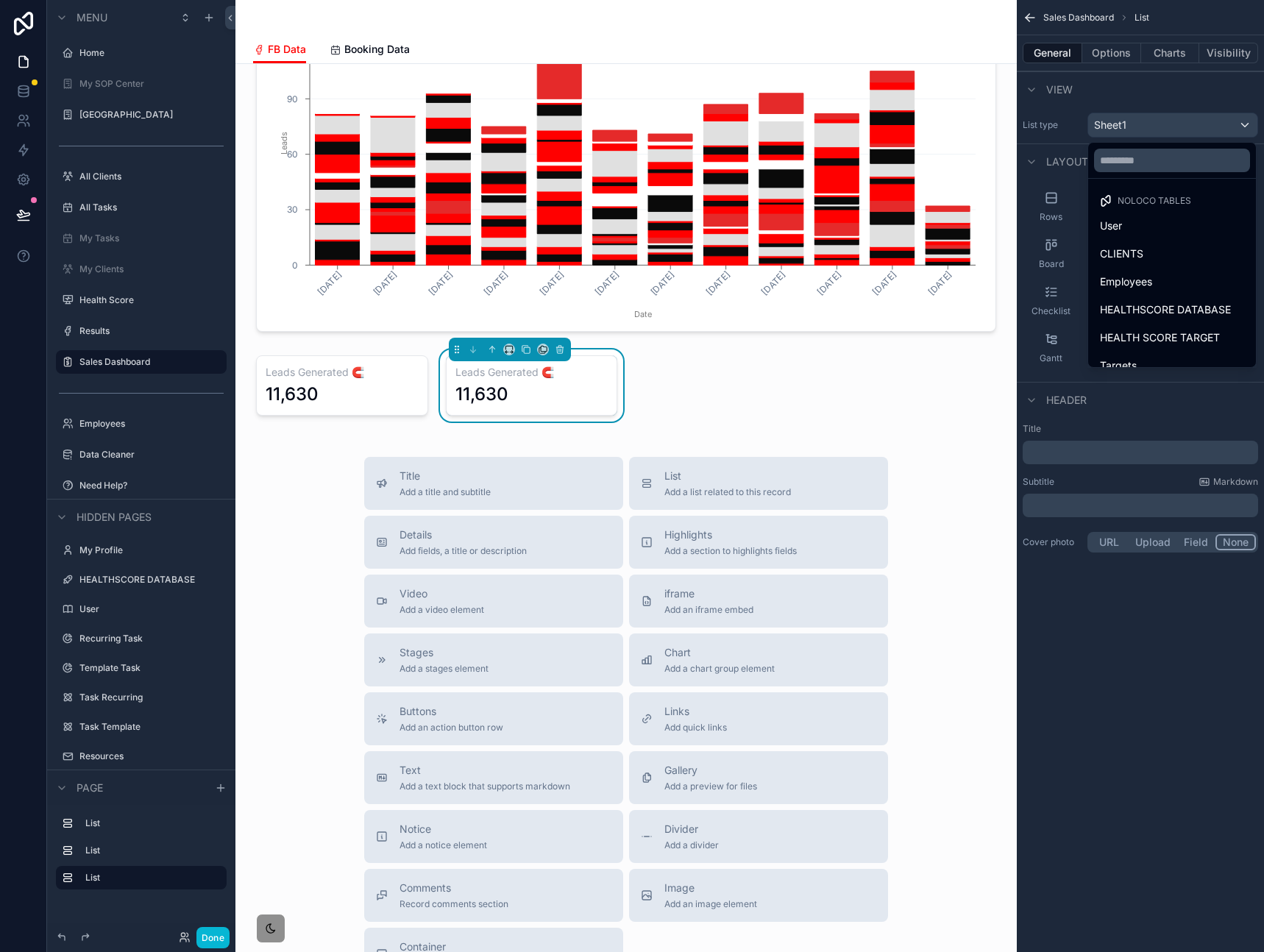
click at [1189, 131] on div "scrollable content" at bounding box center [632, 476] width 1264 height 952
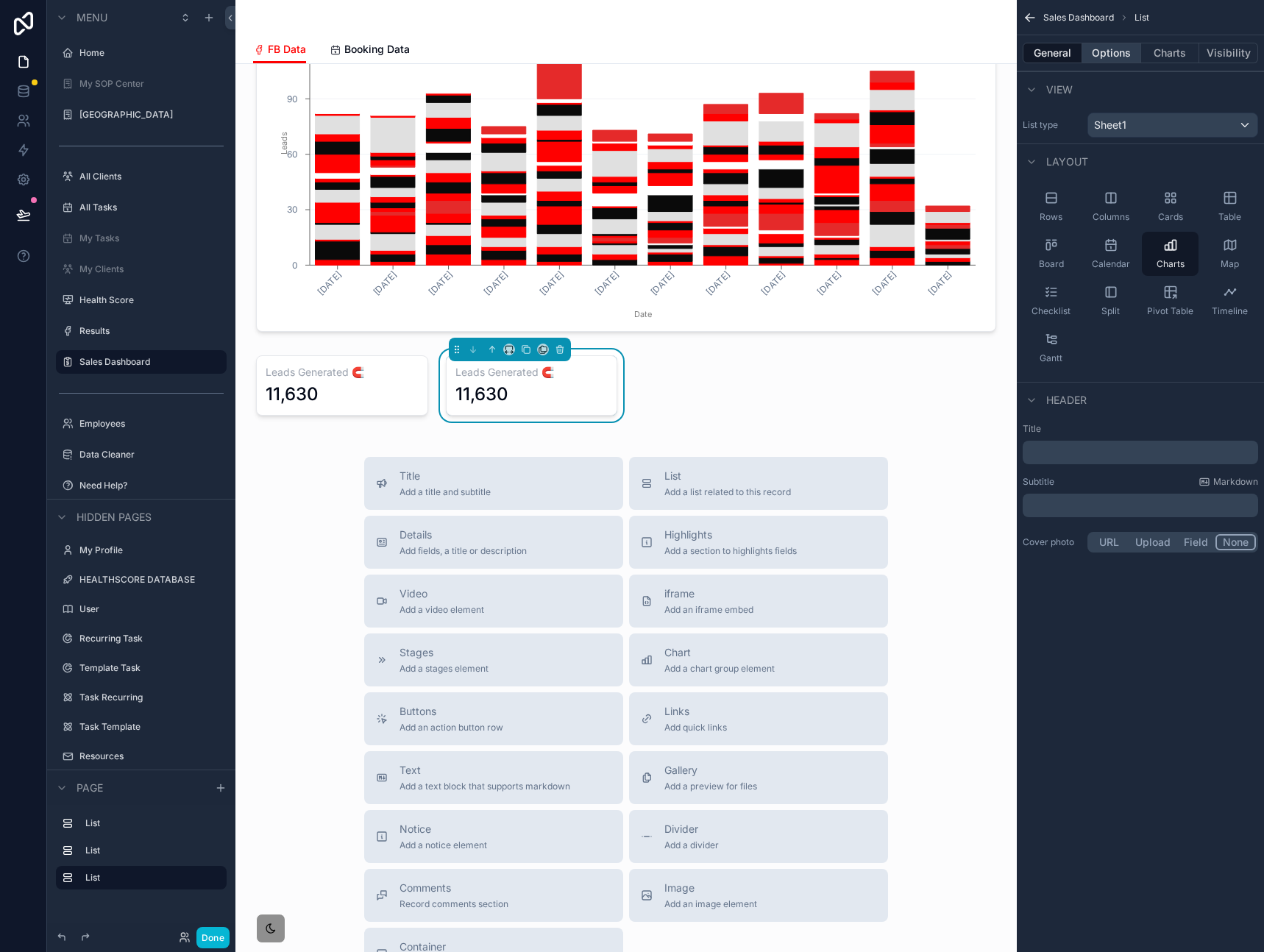
click at [1113, 50] on button "Options" at bounding box center [1112, 52] width 58 height 20
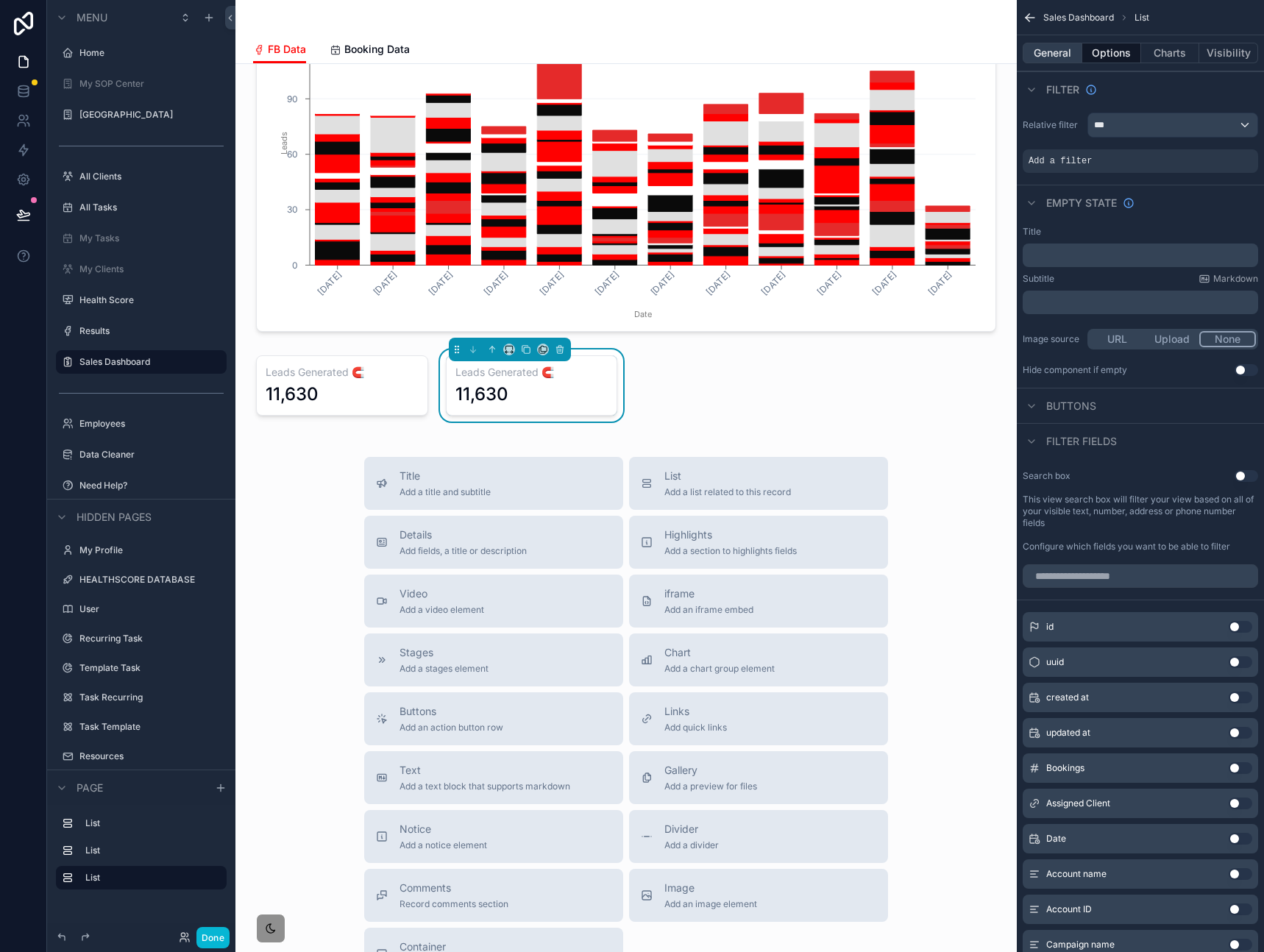
click at [1048, 51] on button "General" at bounding box center [1051, 52] width 59 height 20
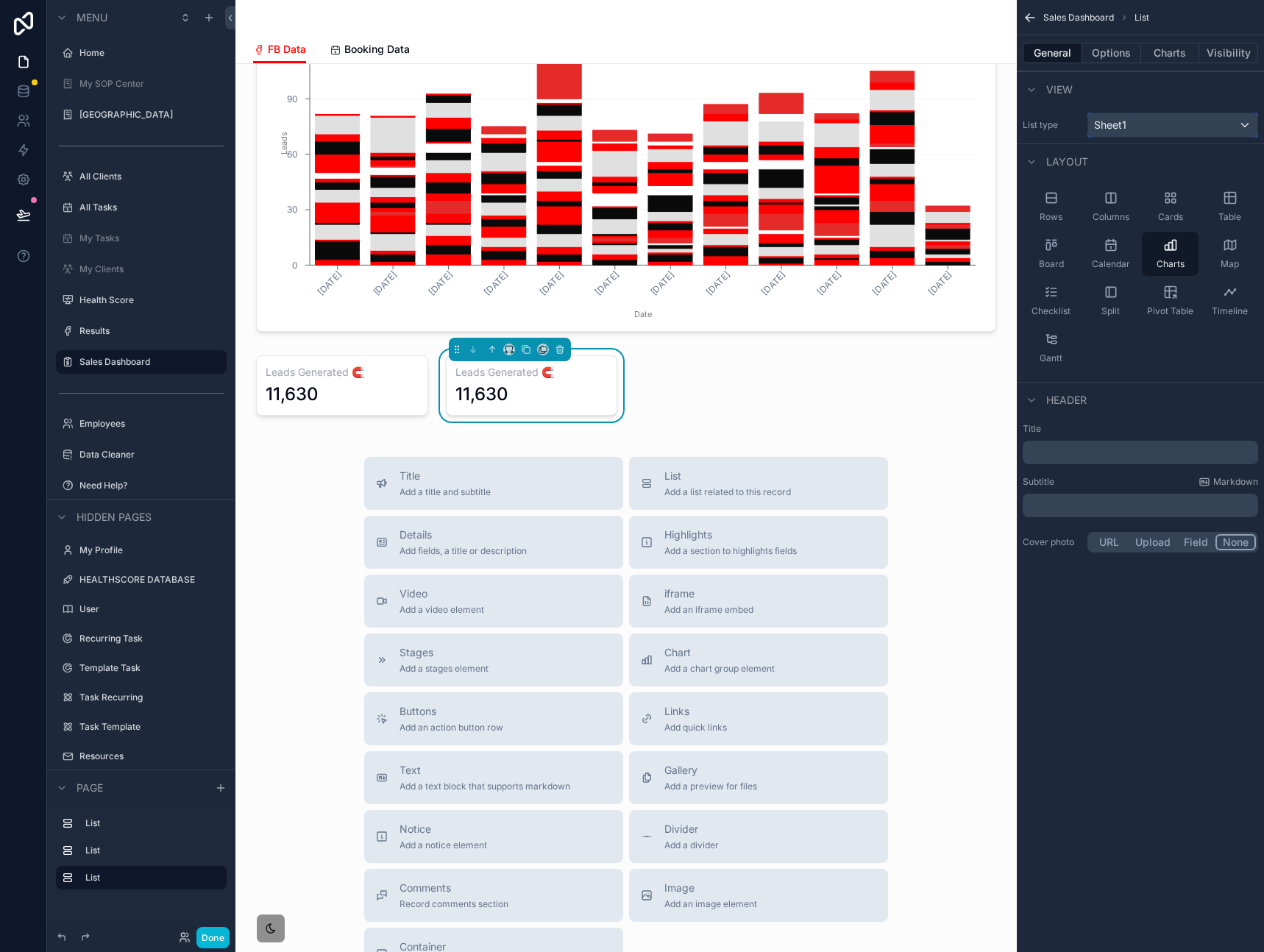
click at [1162, 117] on div "Sheet1" at bounding box center [1172, 125] width 169 height 24
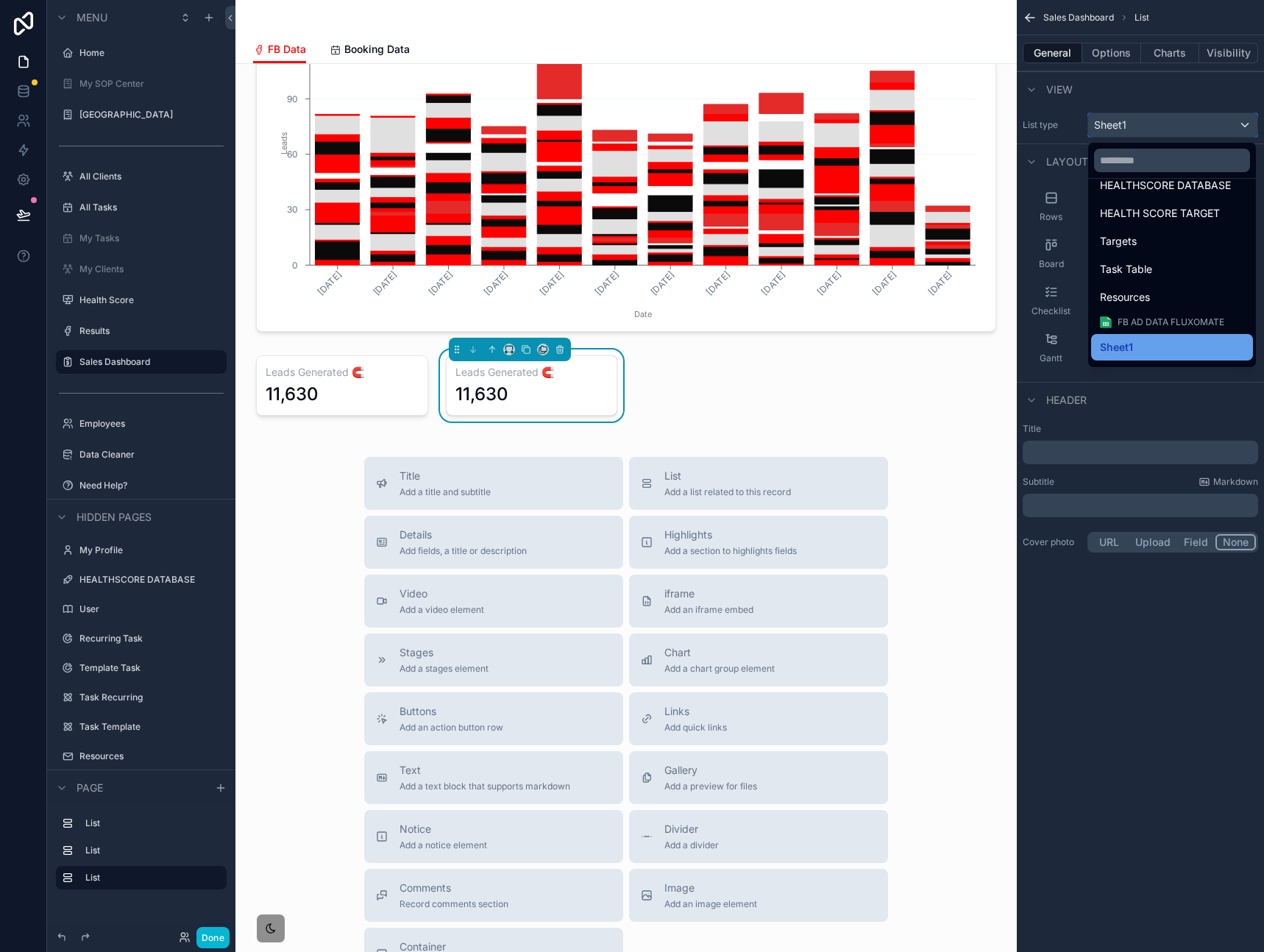
scroll to position [176, 0]
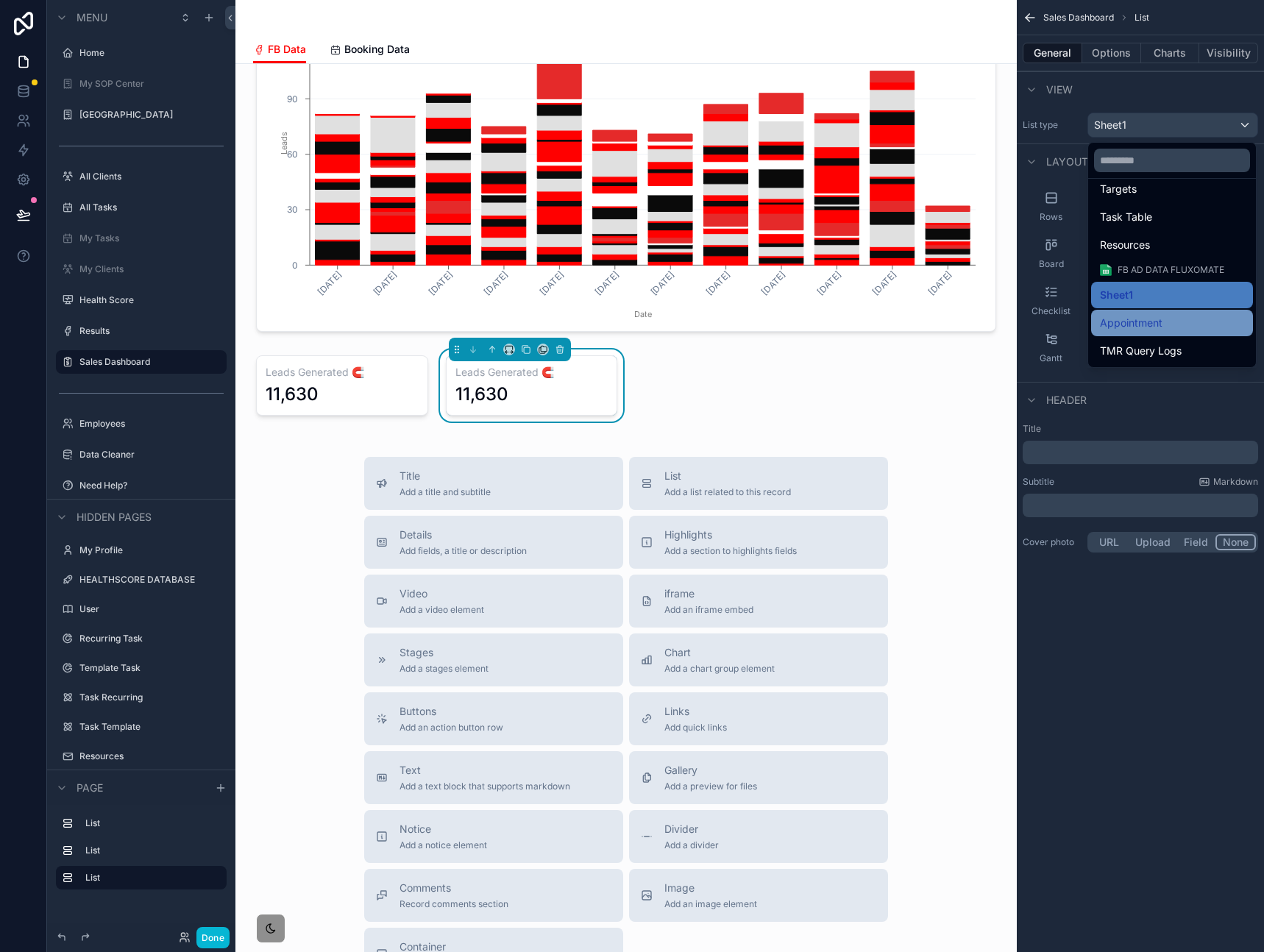
click at [1157, 317] on span "Appointment" at bounding box center [1131, 323] width 63 height 18
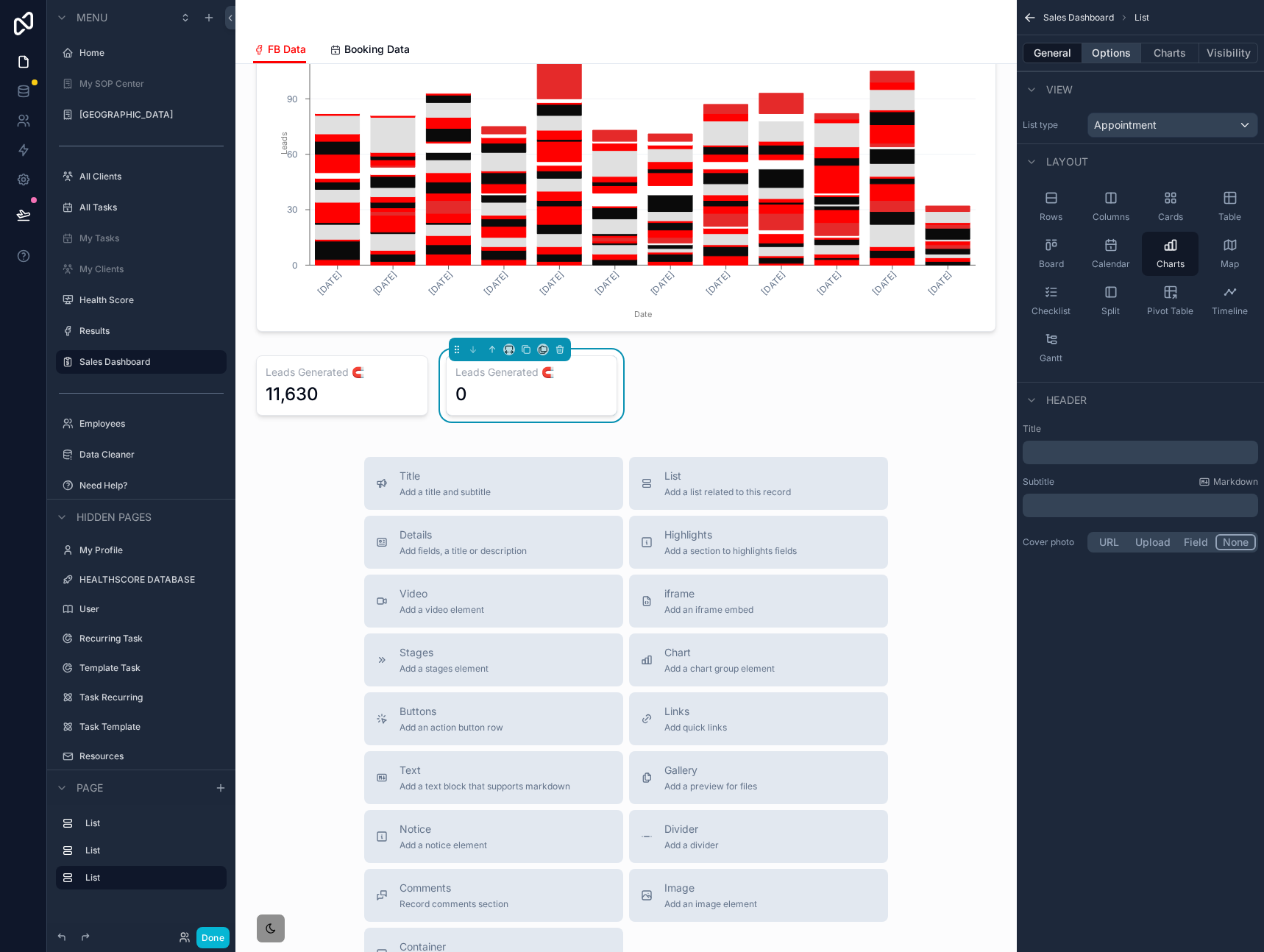
click at [1114, 54] on button "Options" at bounding box center [1112, 52] width 58 height 20
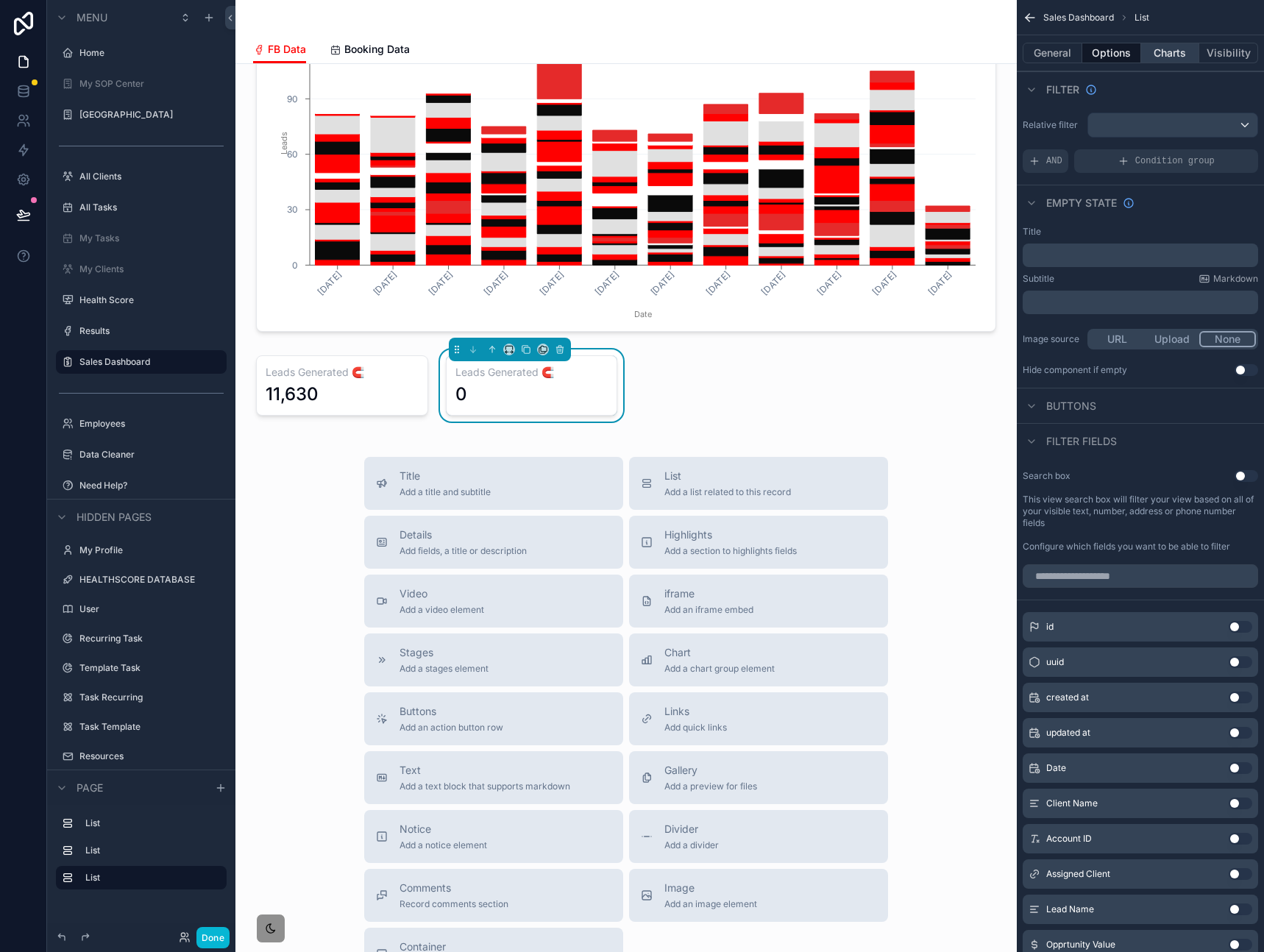
click at [1157, 56] on button "Charts" at bounding box center [1170, 52] width 58 height 20
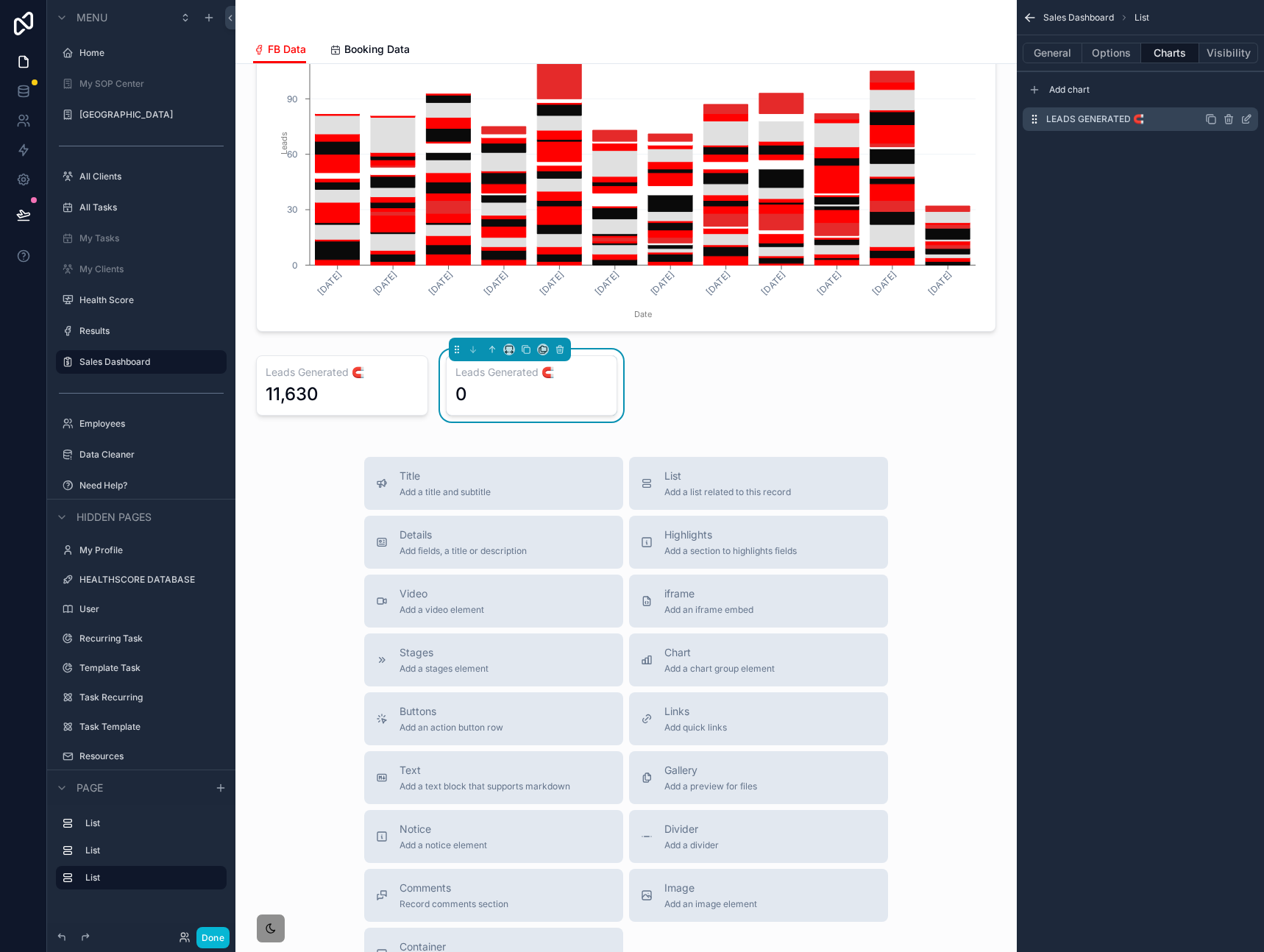
click at [1247, 120] on icon "scrollable content" at bounding box center [1247, 118] width 6 height 6
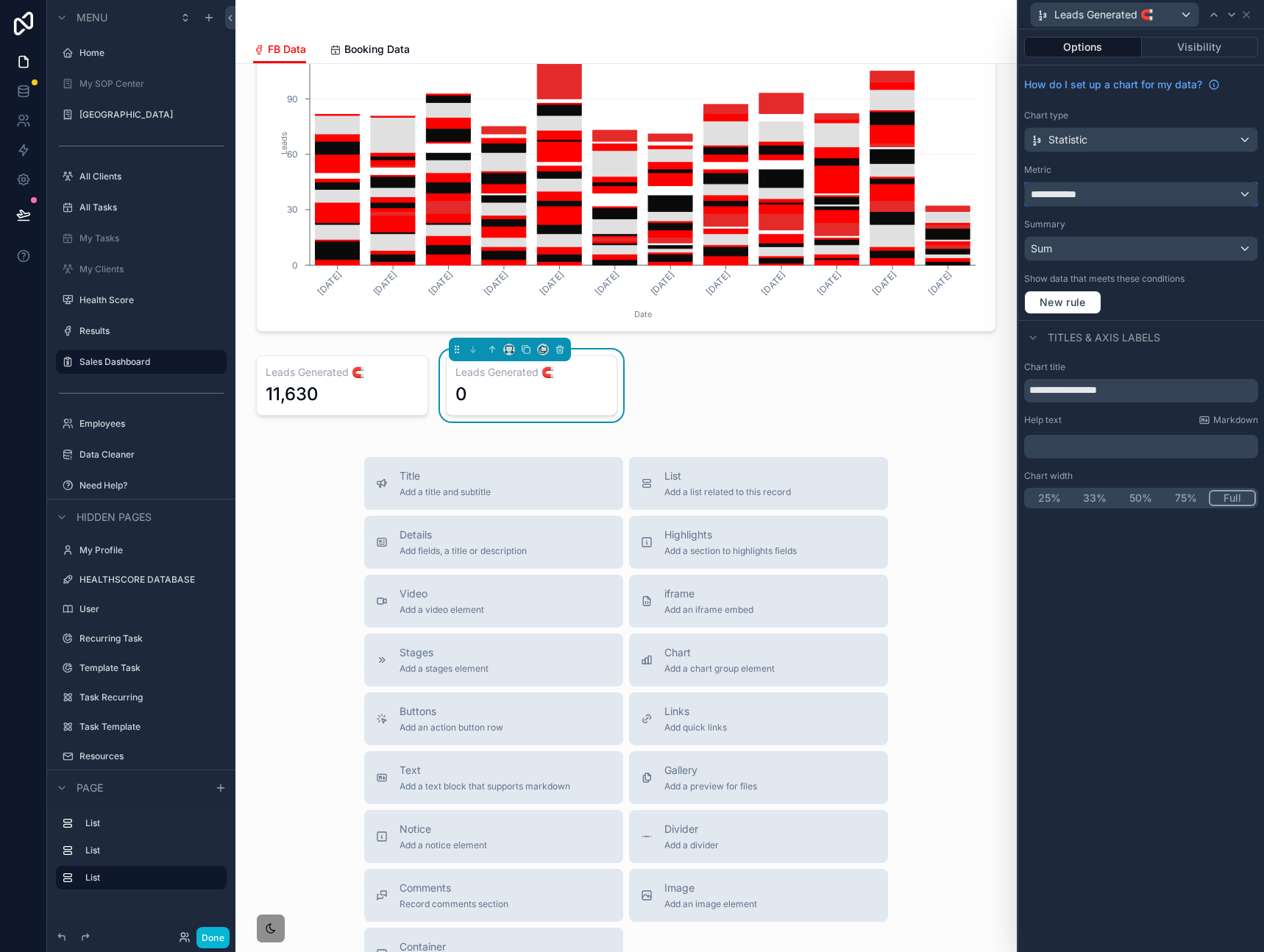
click at [1160, 188] on div "**********" at bounding box center [1141, 194] width 232 height 24
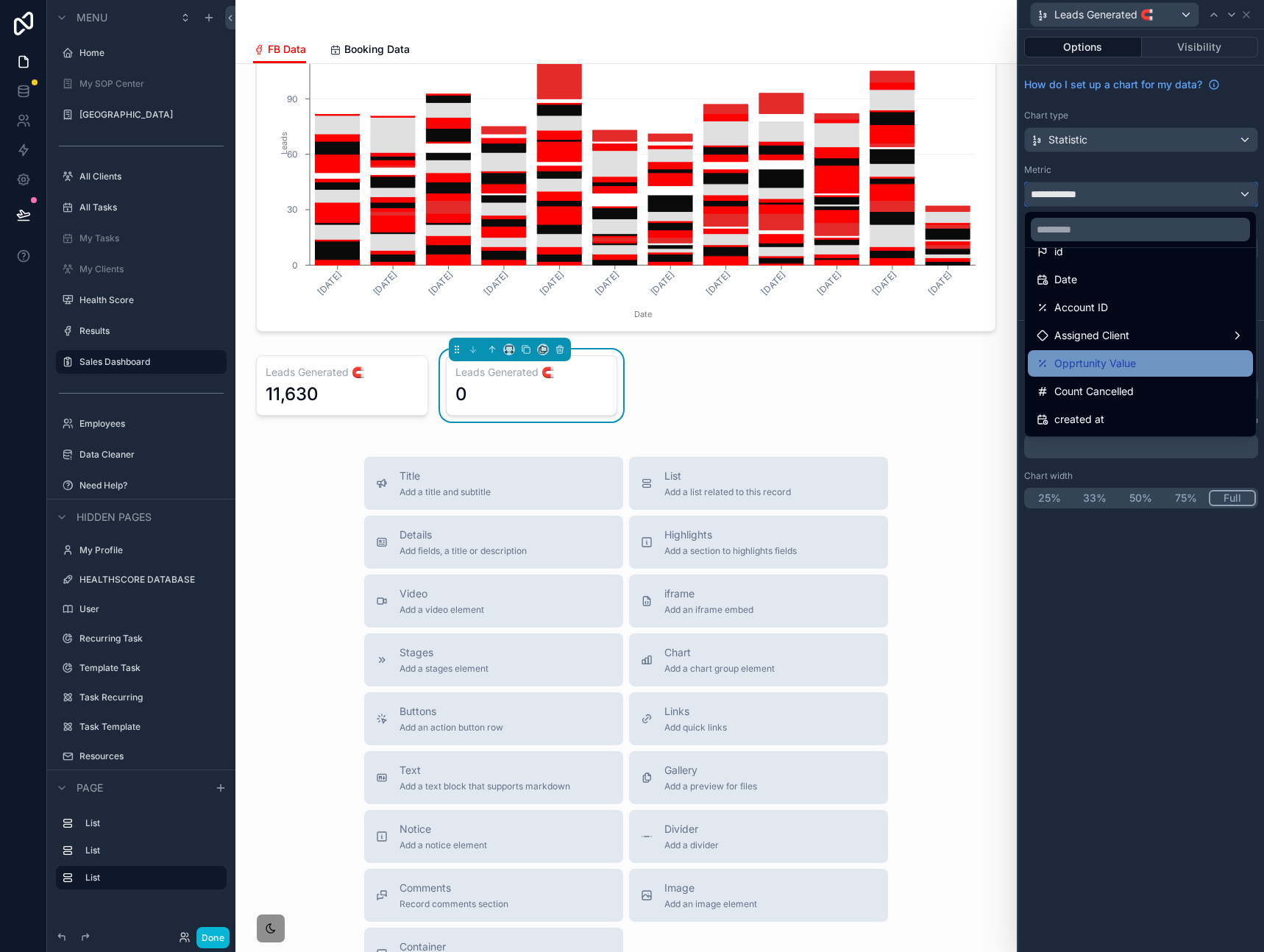
scroll to position [49, 0]
drag, startPoint x: 362, startPoint y: 42, endPoint x: 367, endPoint y: 35, distance: 8.6
click at [363, 42] on span "Booking Data" at bounding box center [377, 49] width 66 height 15
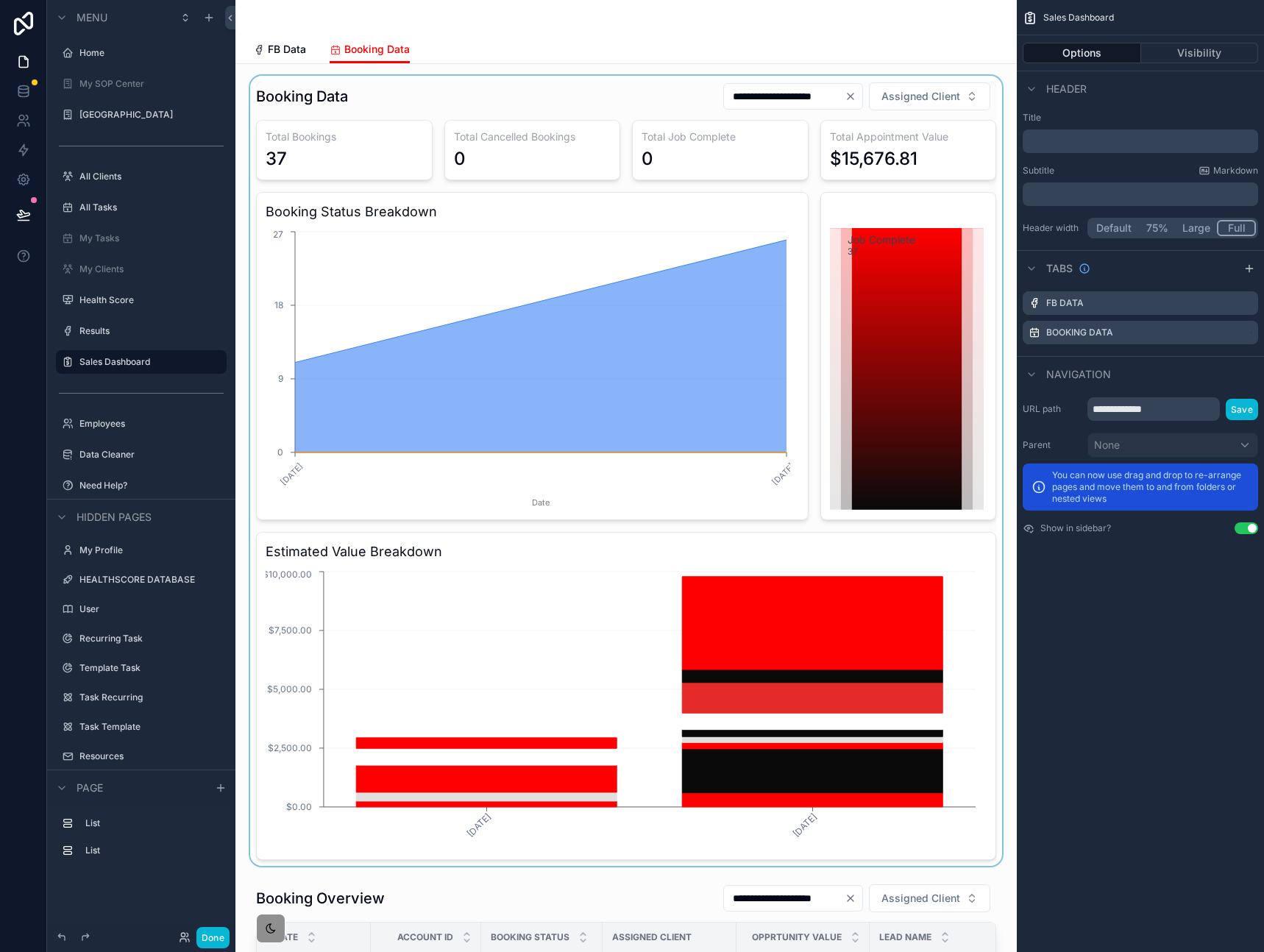
click at [423, 101] on div "scrollable content" at bounding box center [625, 471] width 757 height 790
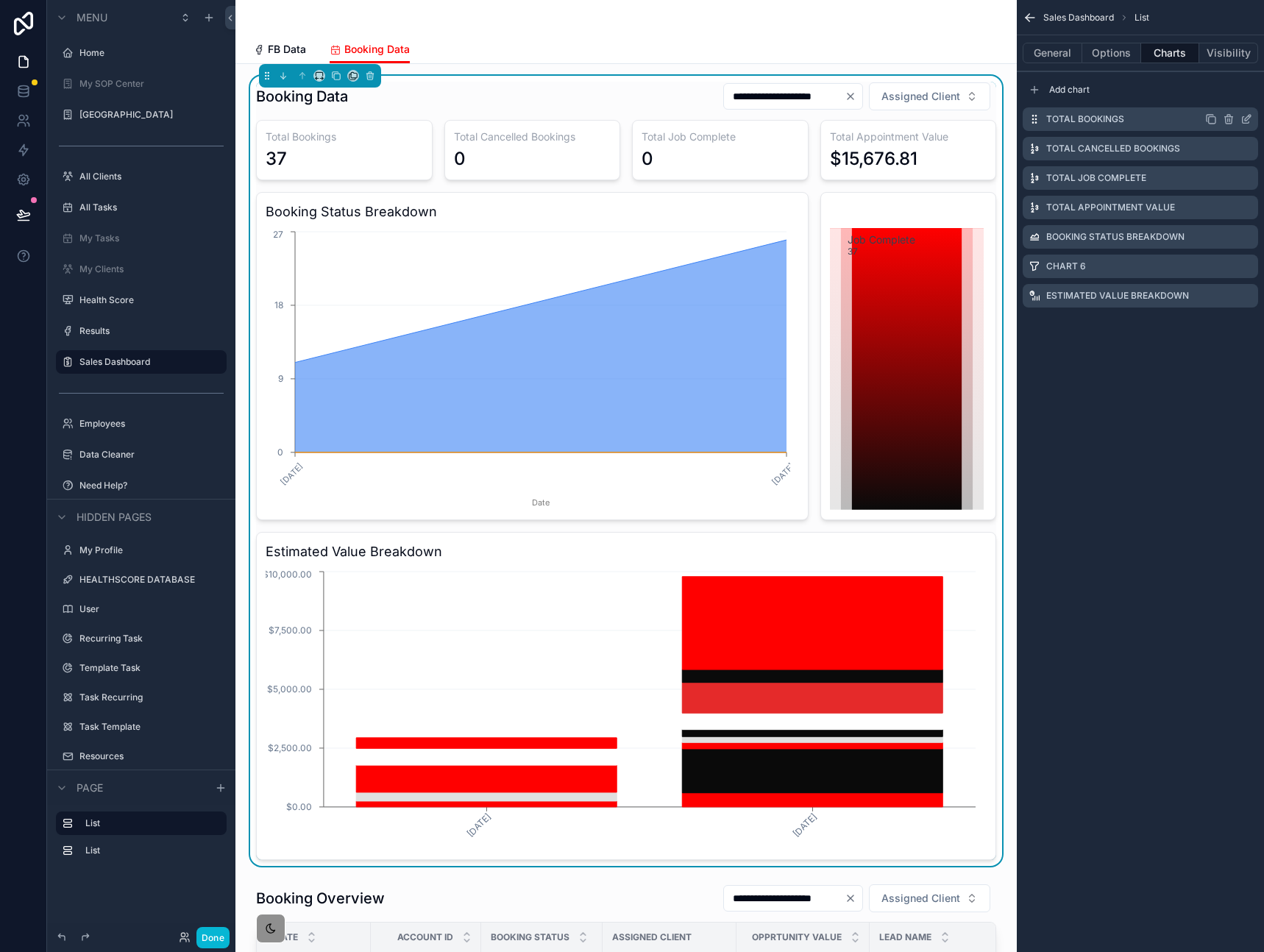
click at [1245, 119] on icon "scrollable content" at bounding box center [1247, 118] width 6 height 6
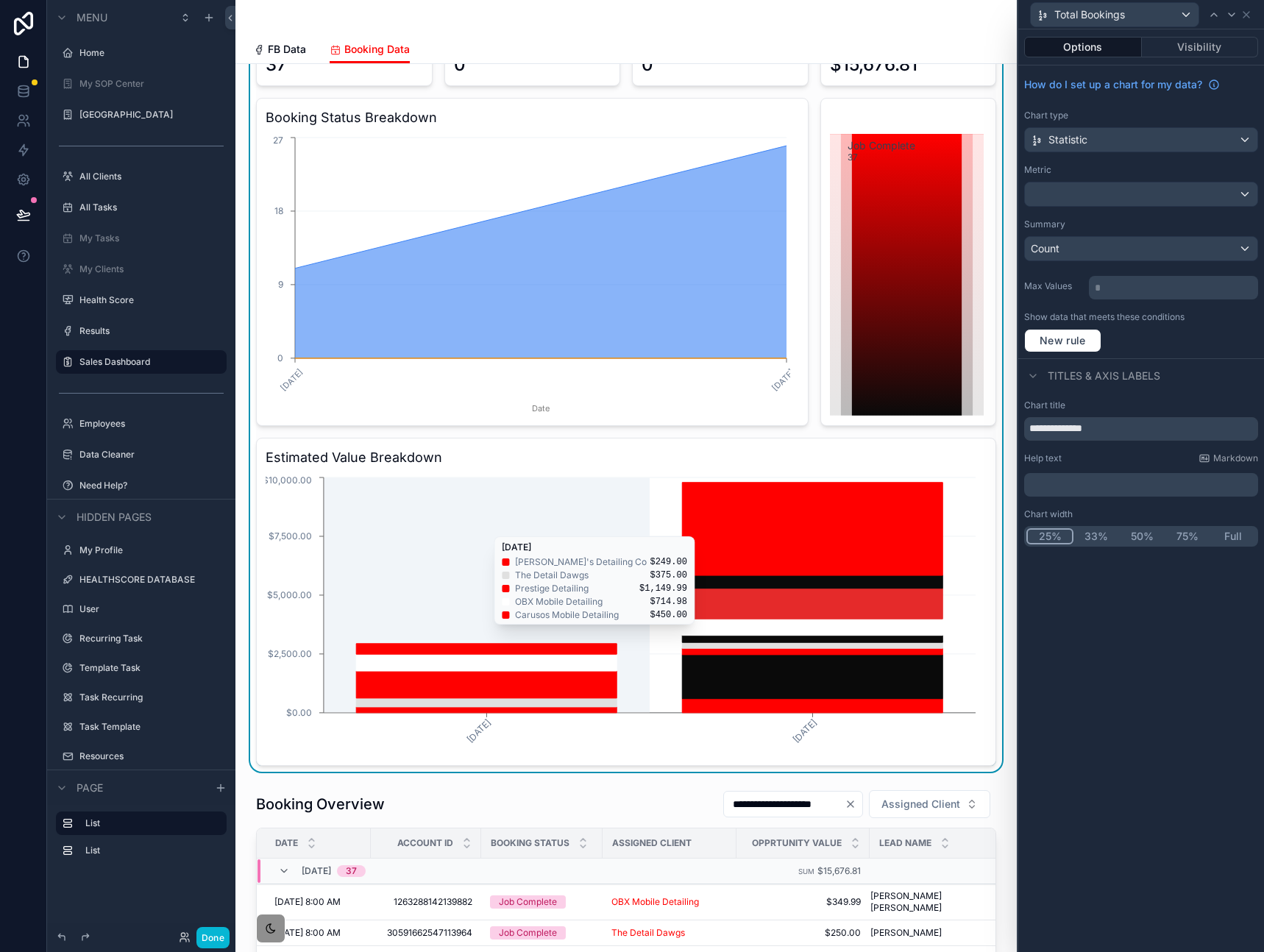
scroll to position [270, 0]
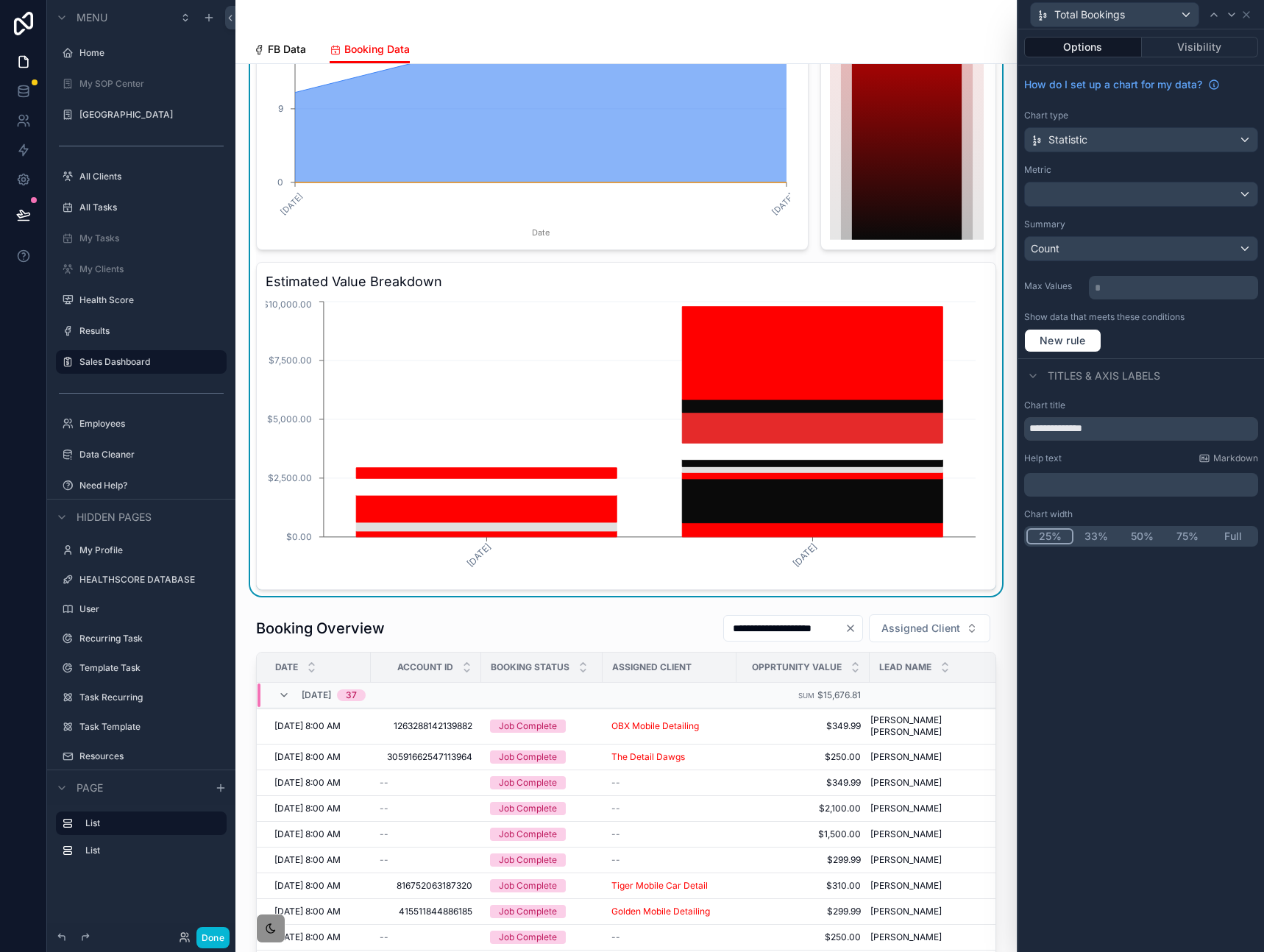
click at [275, 47] on span "FB Data" at bounding box center [286, 49] width 38 height 15
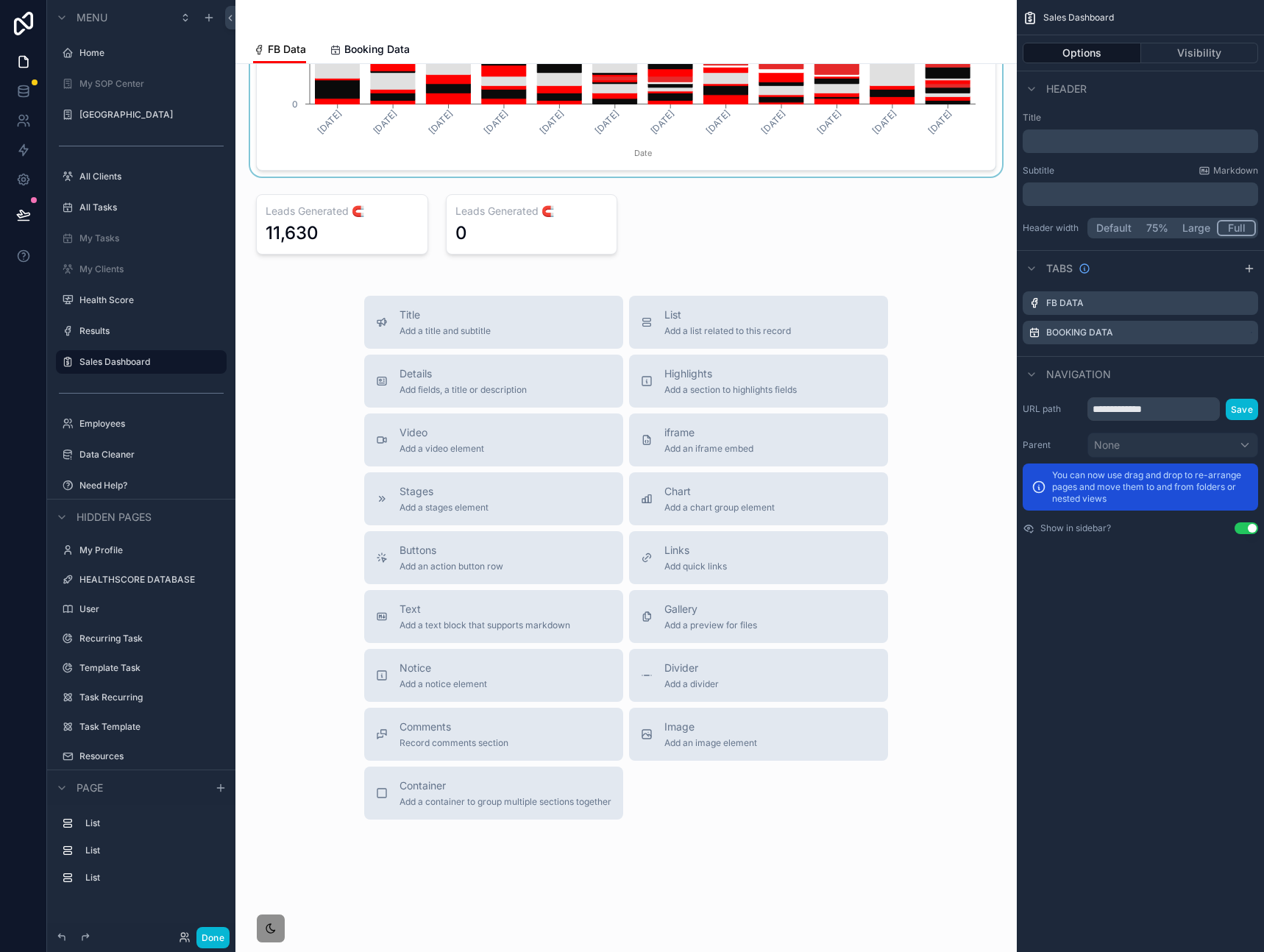
scroll to position [1182, 0]
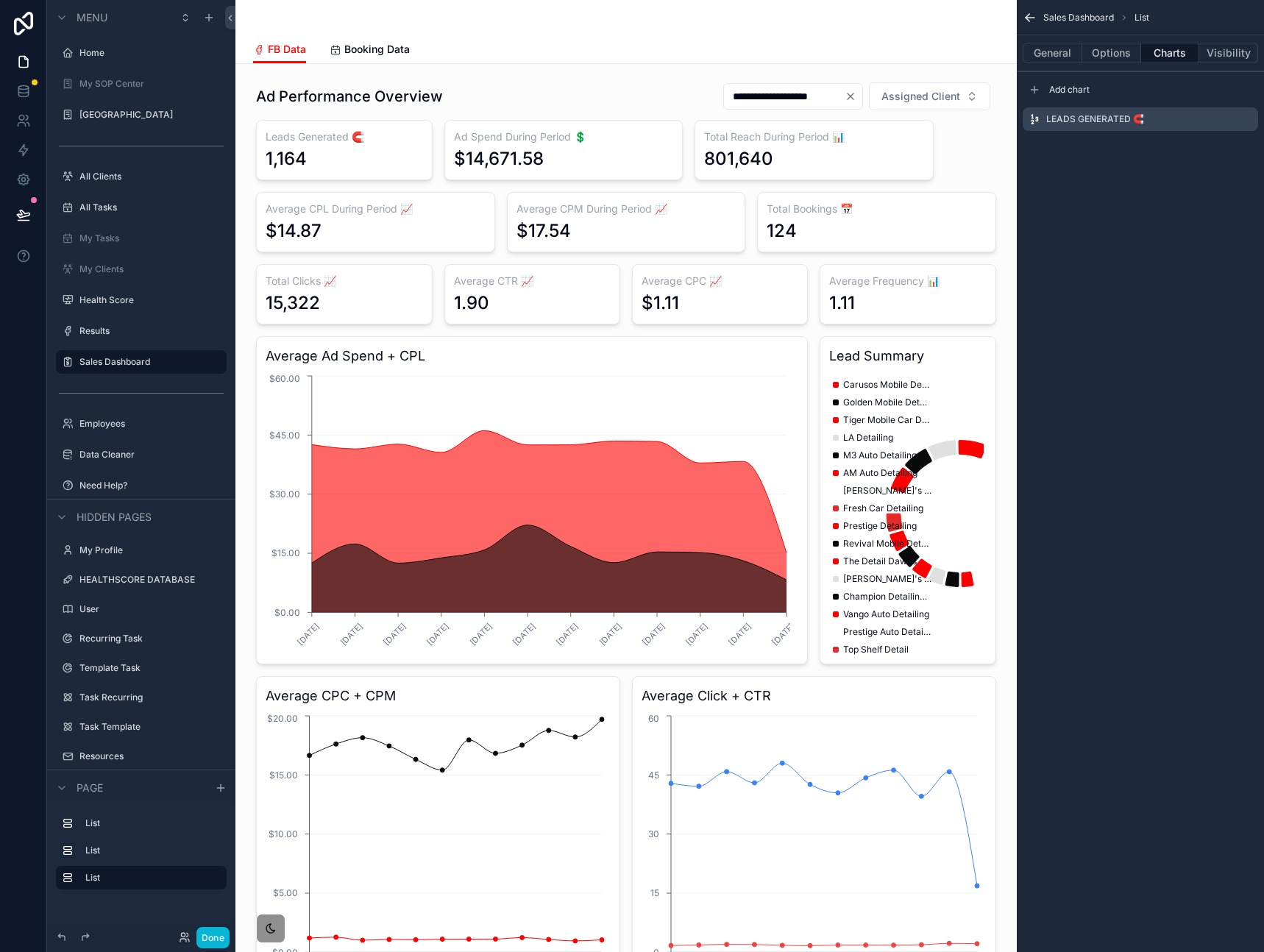
scroll to position [1182, 0]
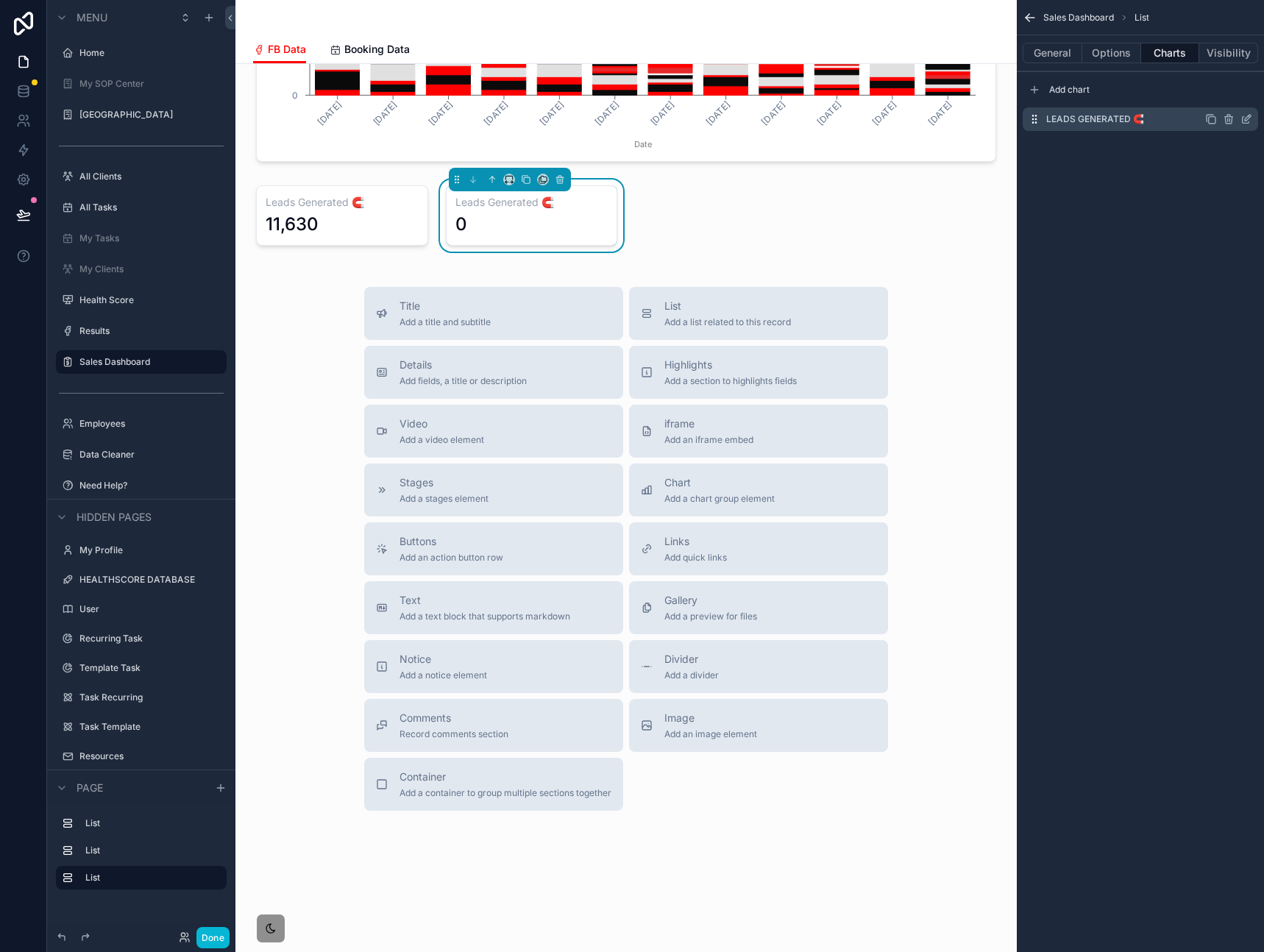
click at [1247, 120] on icon "scrollable content" at bounding box center [1245, 119] width 12 height 12
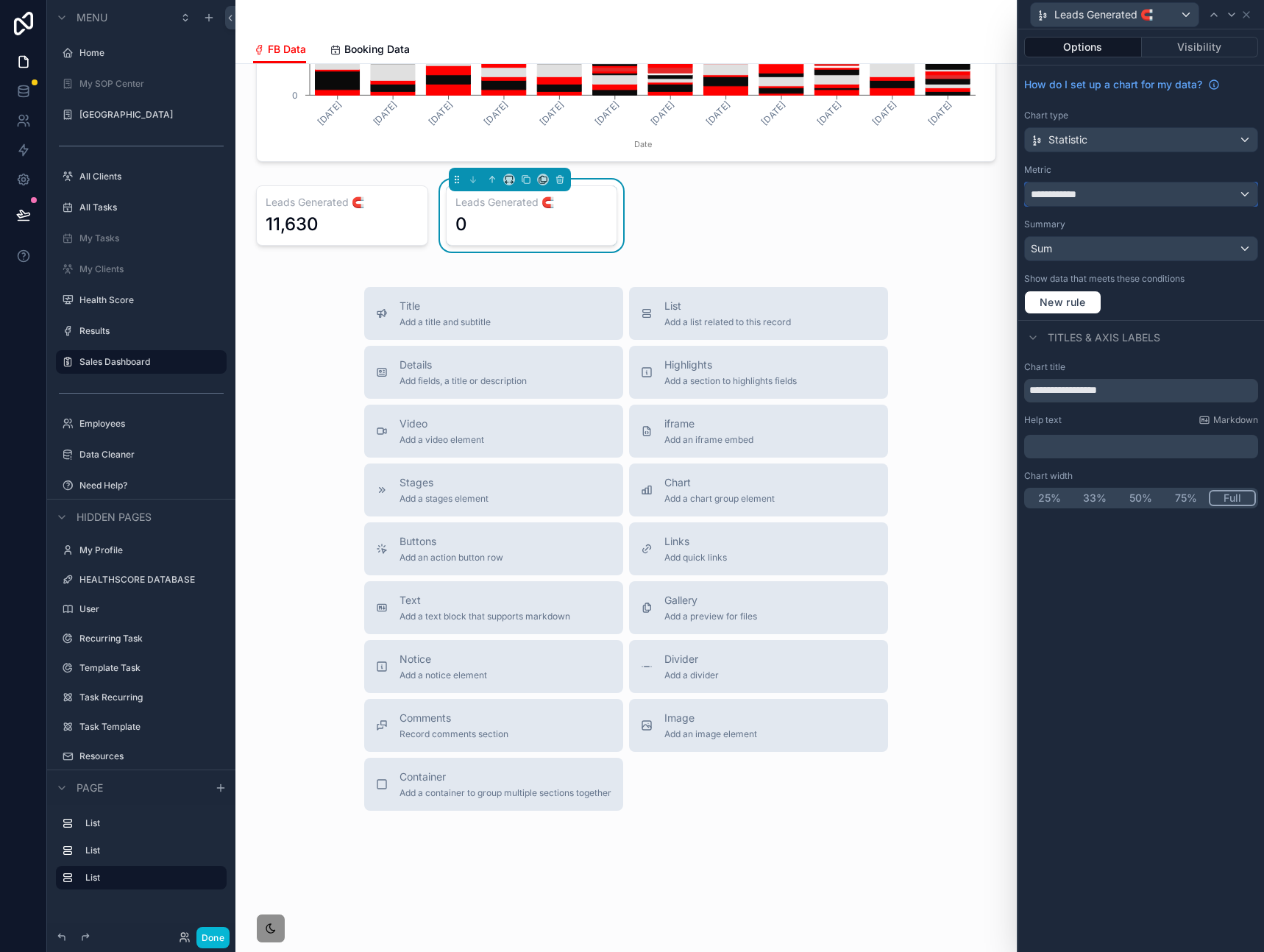
click at [1113, 201] on div "**********" at bounding box center [1141, 194] width 232 height 24
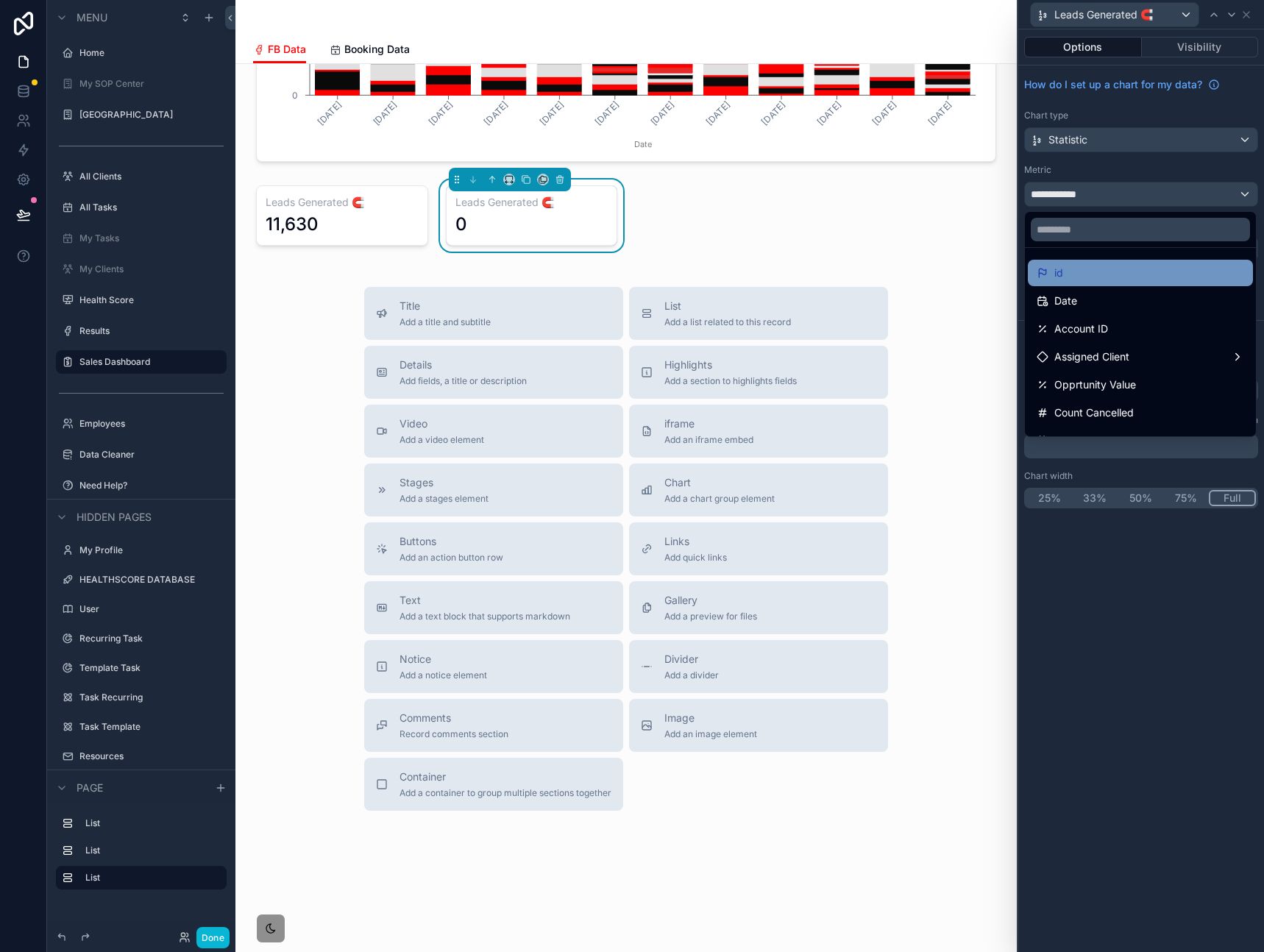
click at [1096, 276] on div "id" at bounding box center [1140, 273] width 207 height 18
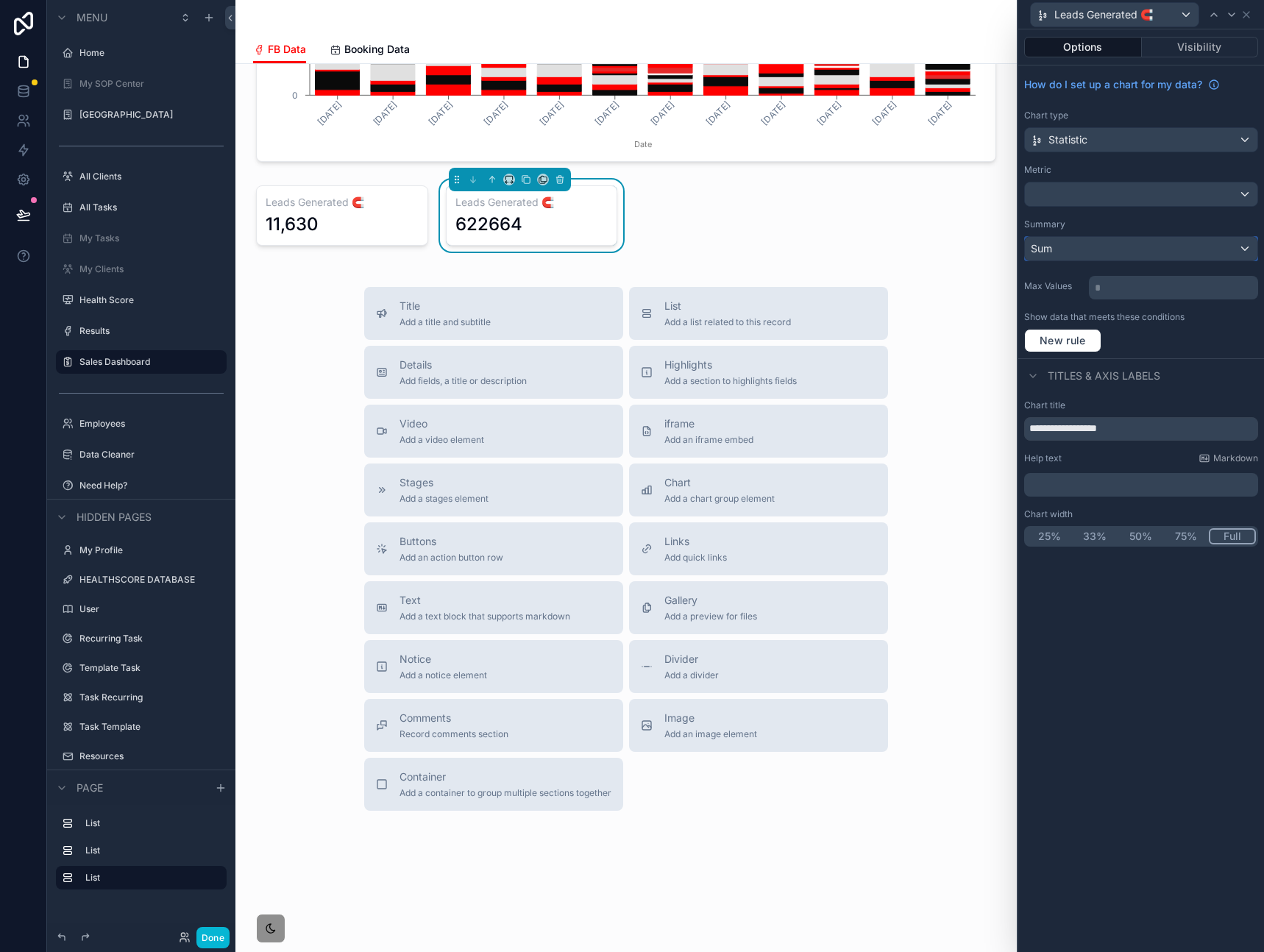
click at [1097, 252] on div "Sum" at bounding box center [1141, 248] width 232 height 24
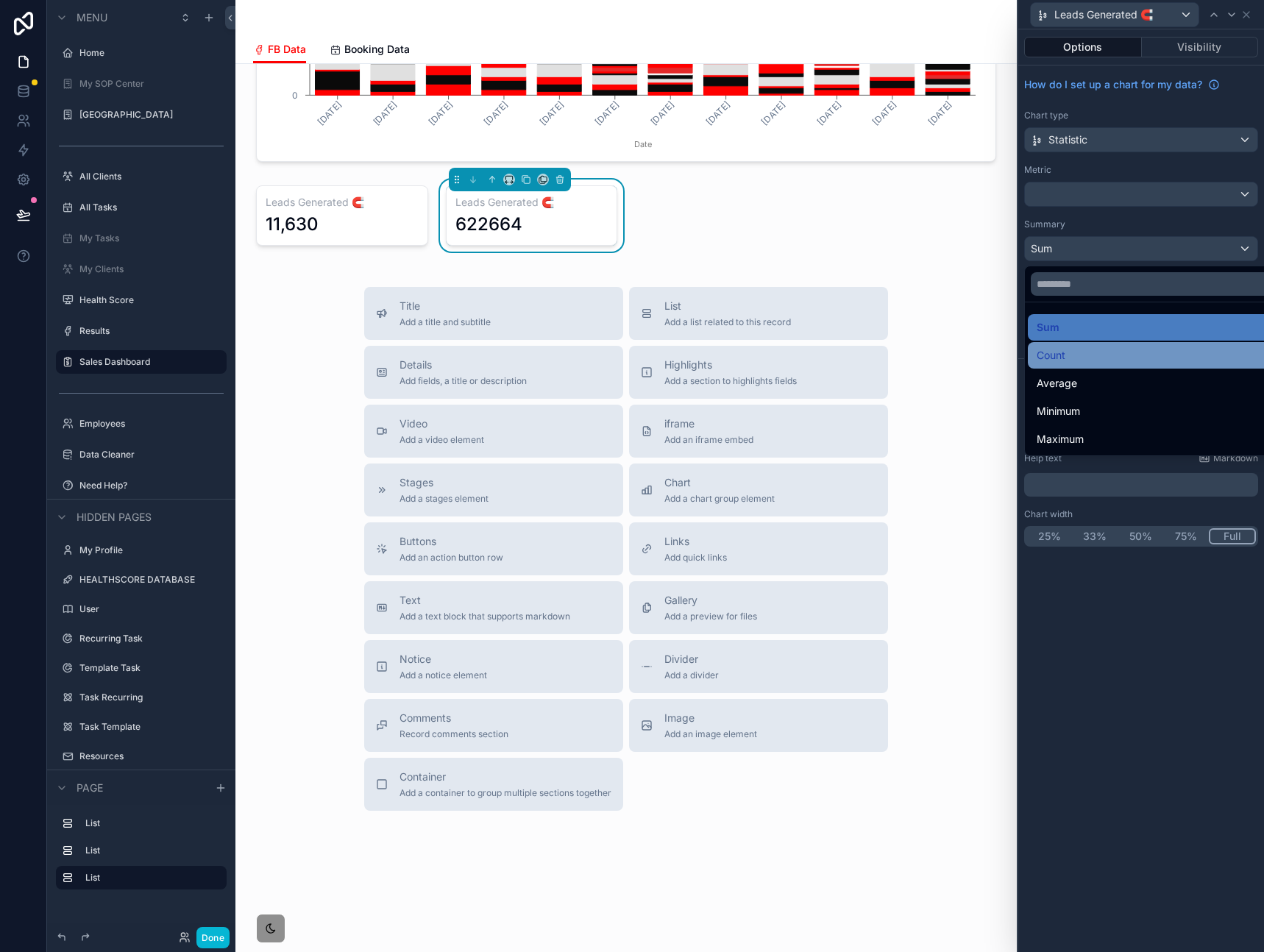
click at [1077, 348] on div "Count" at bounding box center [1158, 355] width 243 height 18
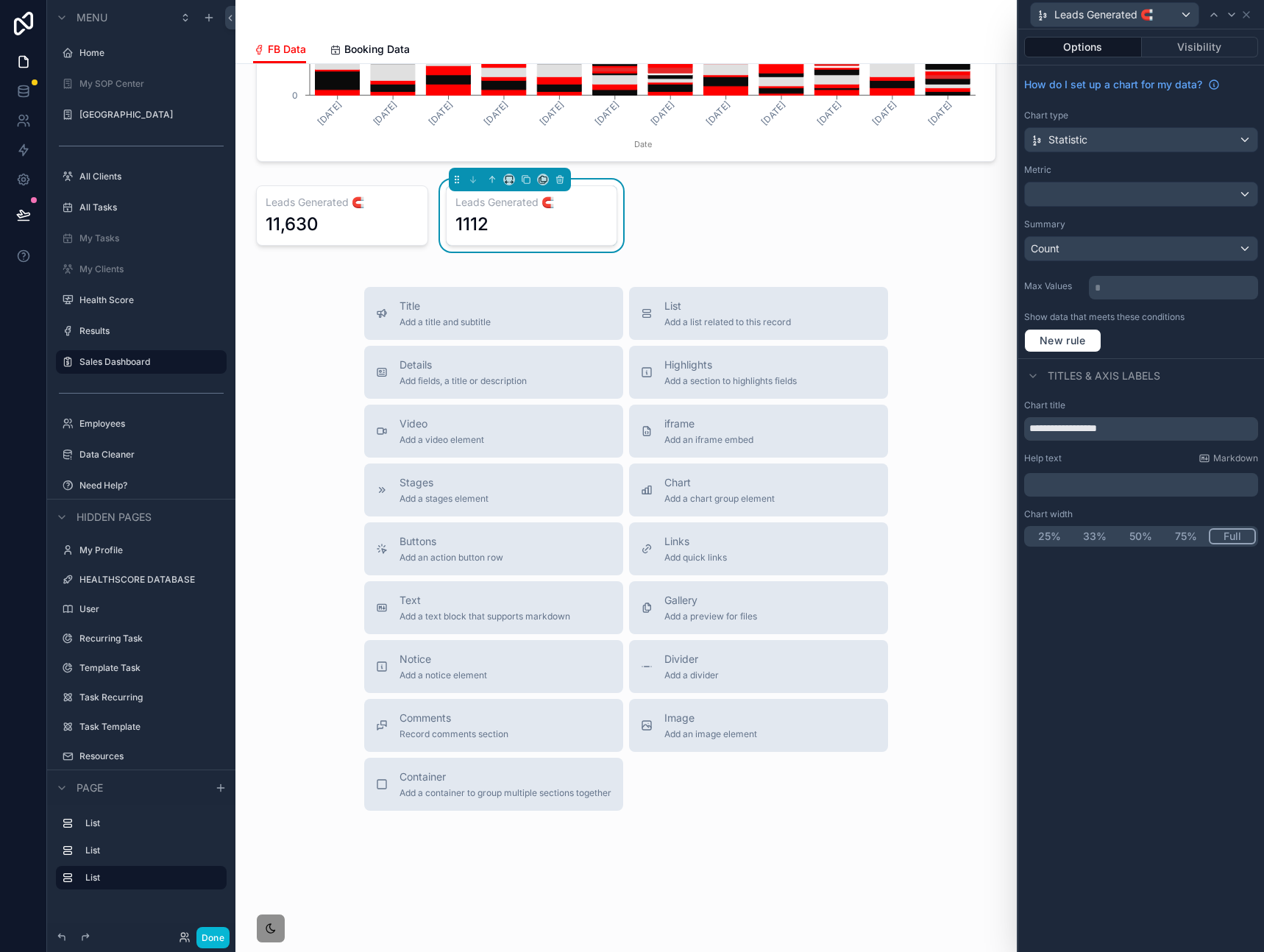
click at [1222, 324] on div "Show data that meets these conditions New rule" at bounding box center [1141, 331] width 234 height 42
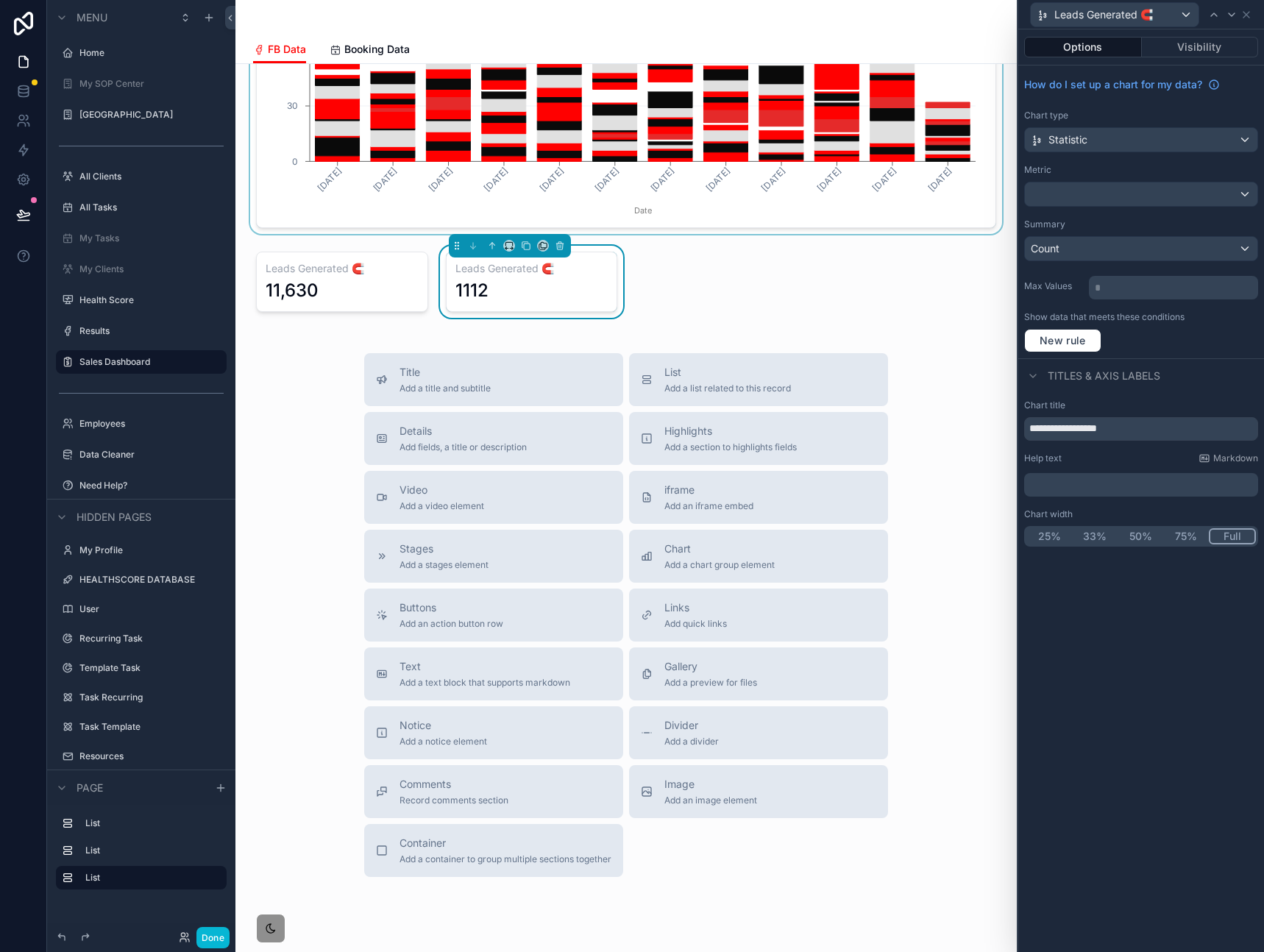
scroll to position [1044, 0]
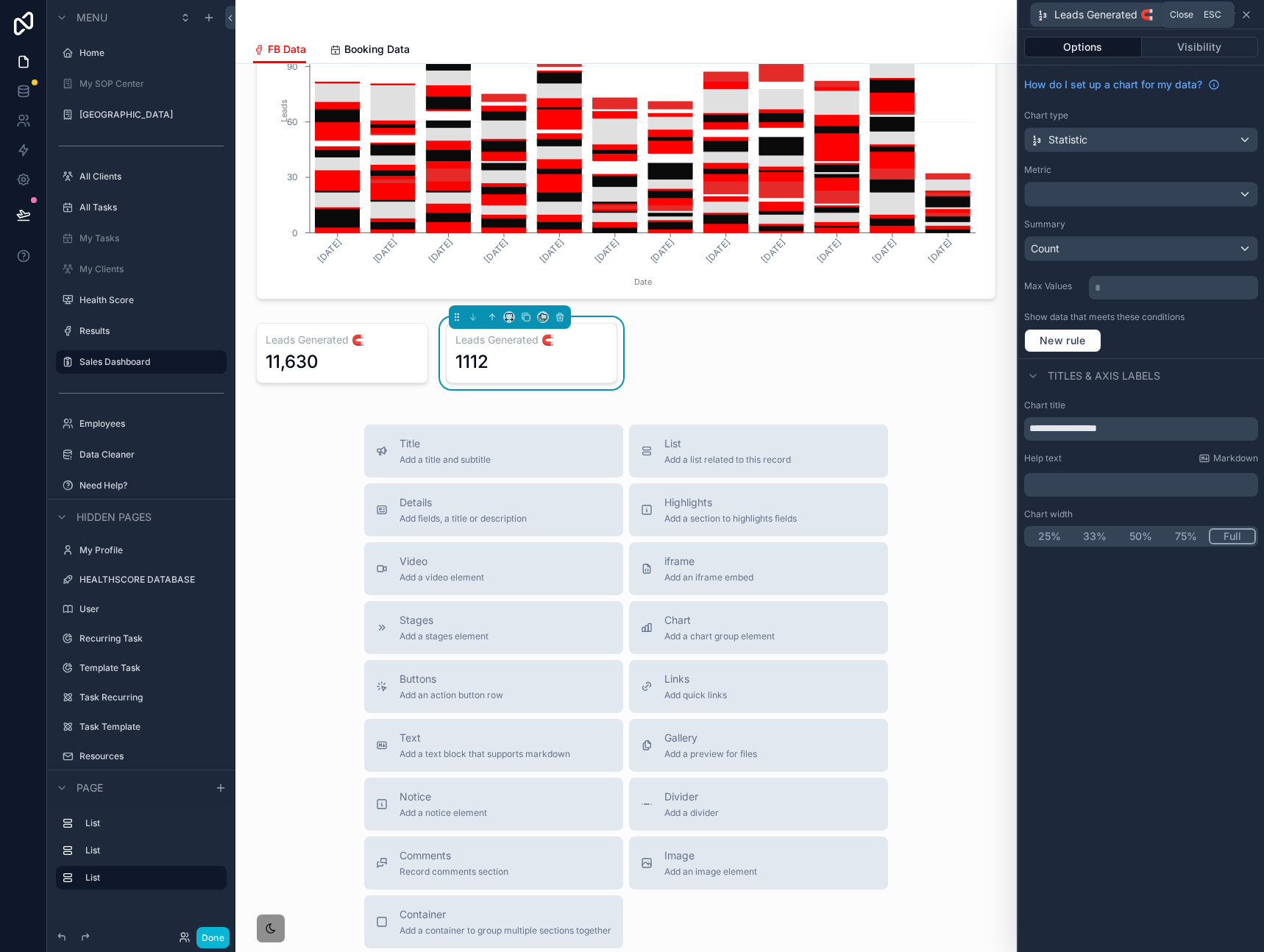
click at [1248, 15] on icon at bounding box center [1245, 14] width 12 height 12
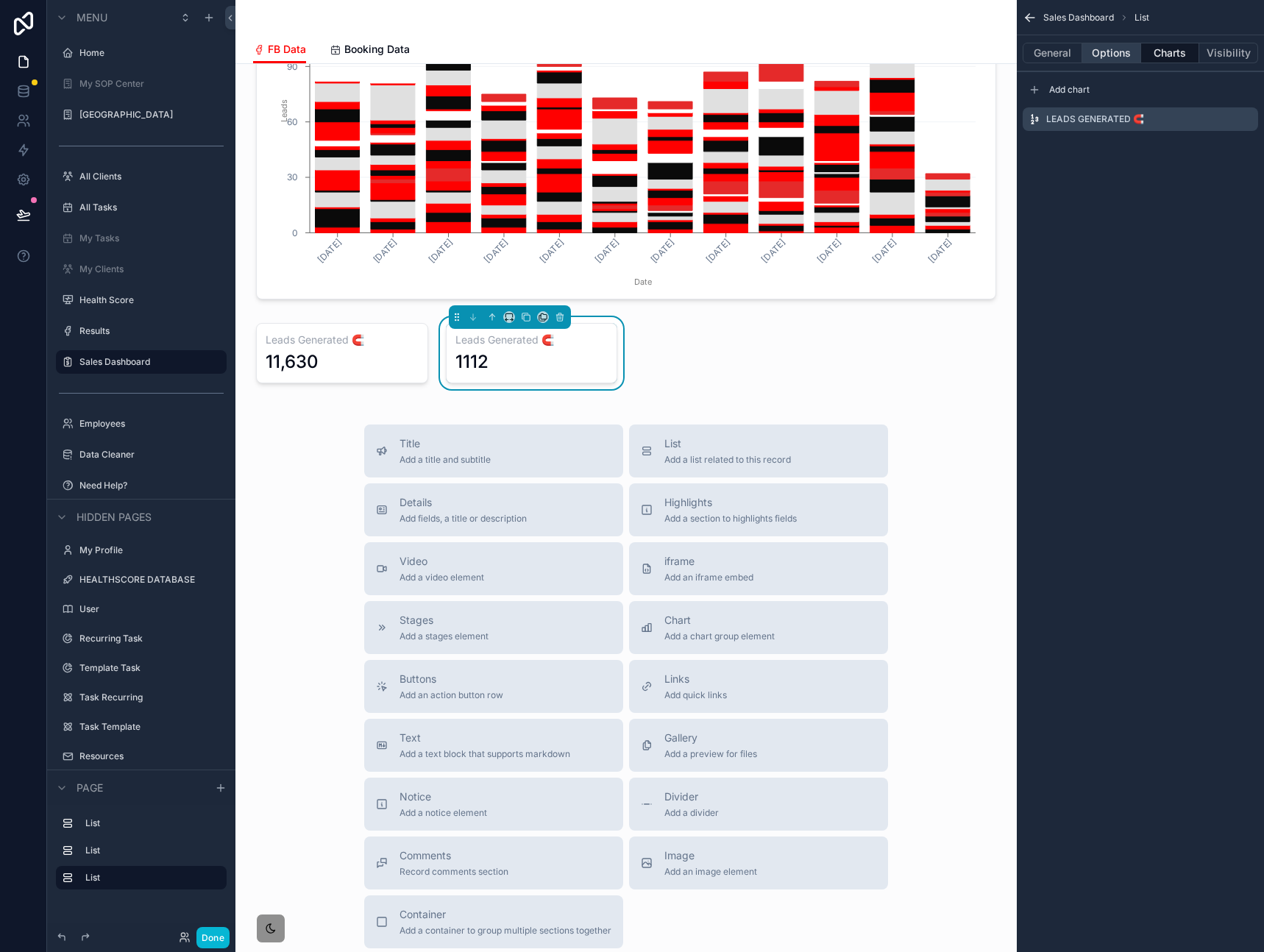
click at [1111, 57] on button "Options" at bounding box center [1112, 52] width 58 height 20
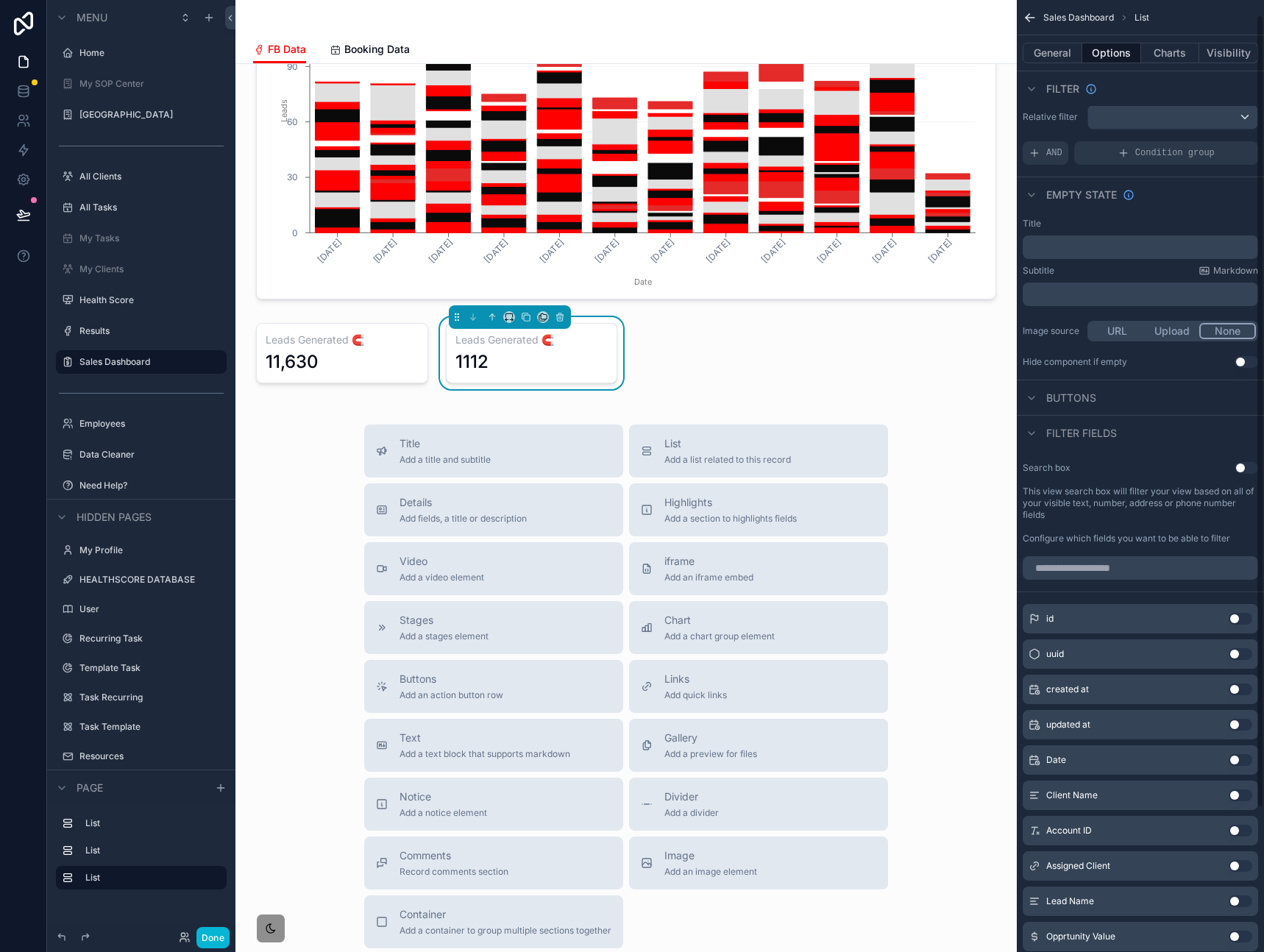
scroll to position [0, 0]
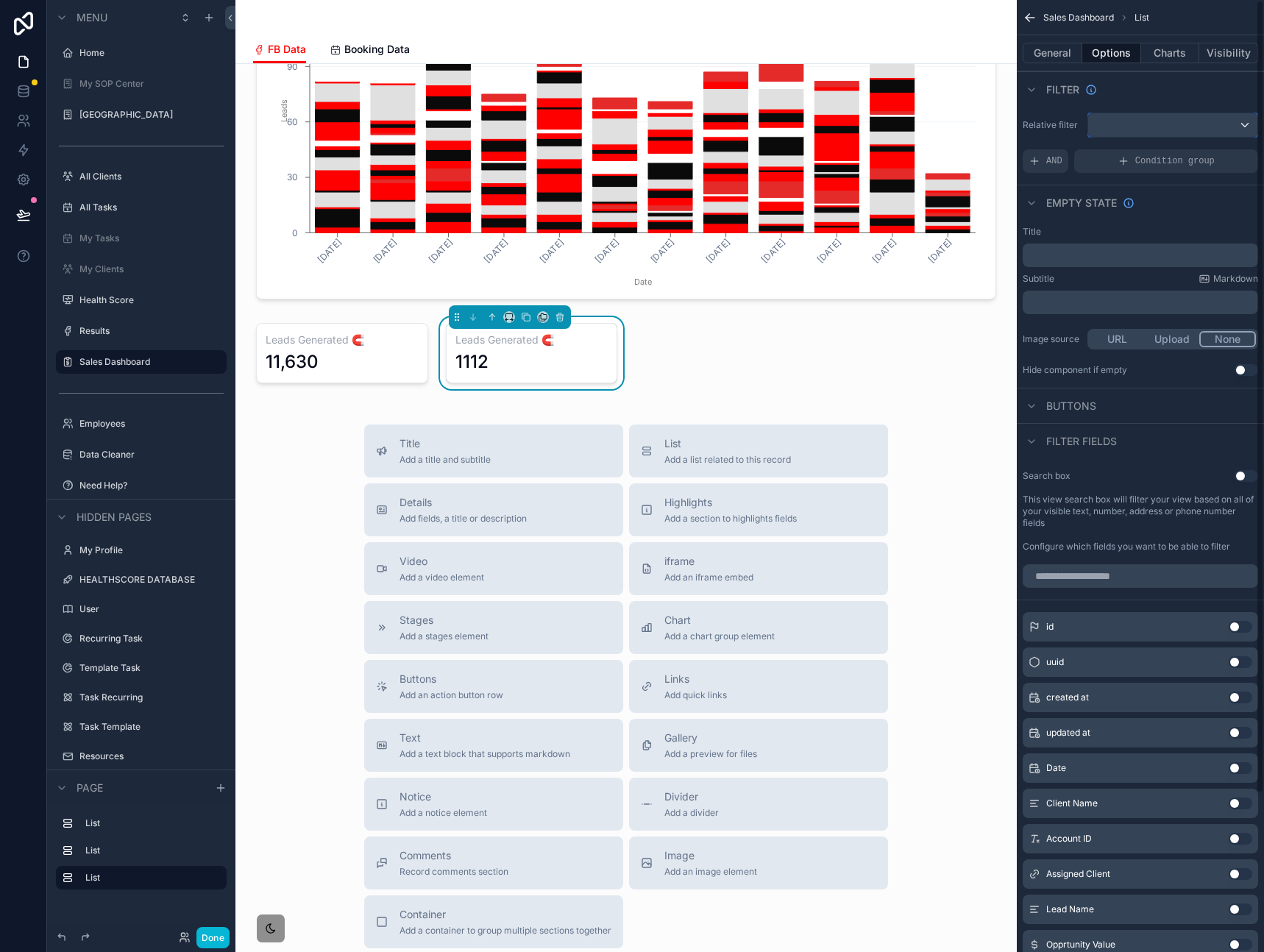
click at [1178, 128] on div "scrollable content" at bounding box center [1172, 125] width 169 height 24
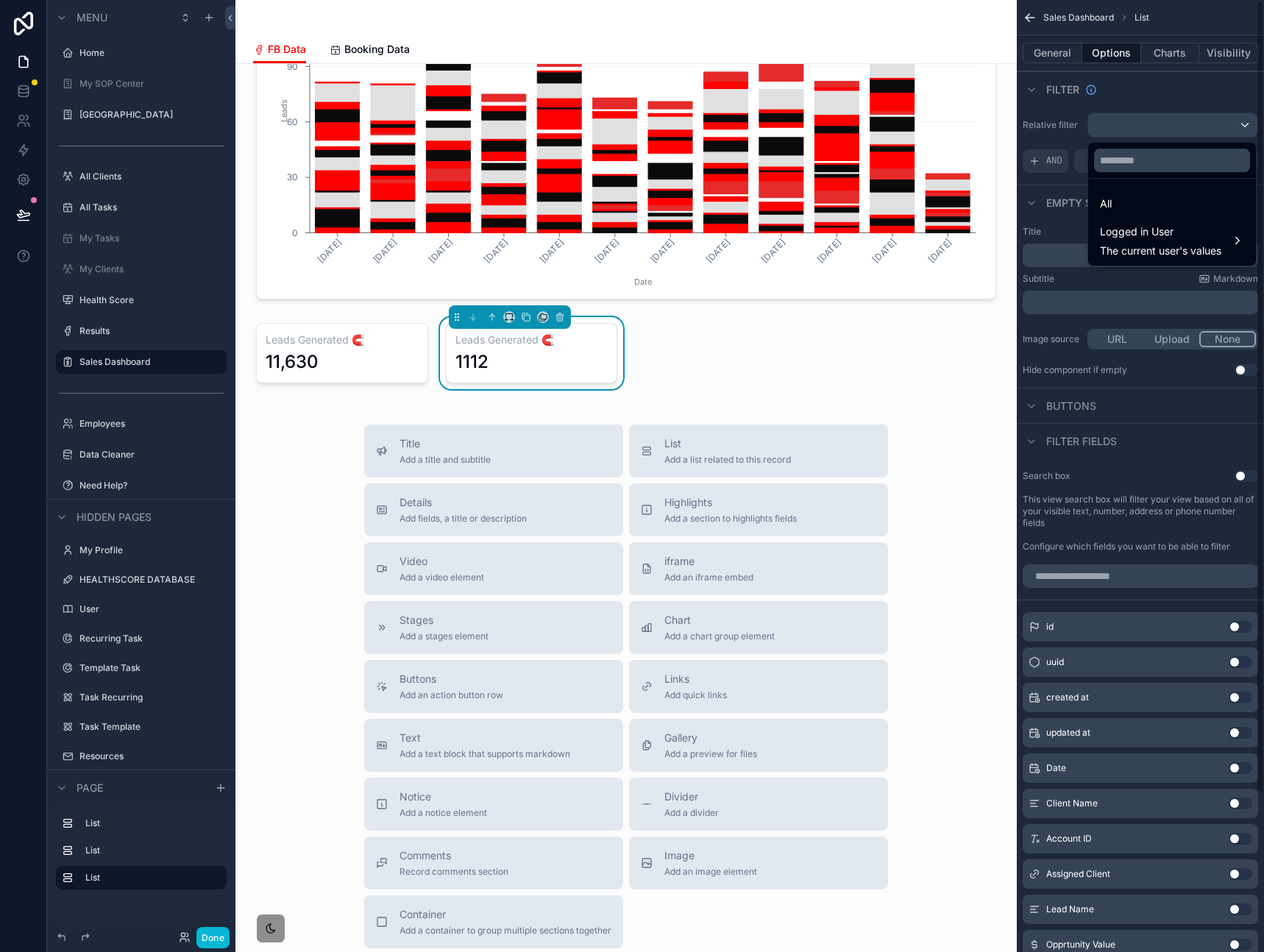
click at [1059, 159] on div "scrollable content" at bounding box center [632, 476] width 1264 height 952
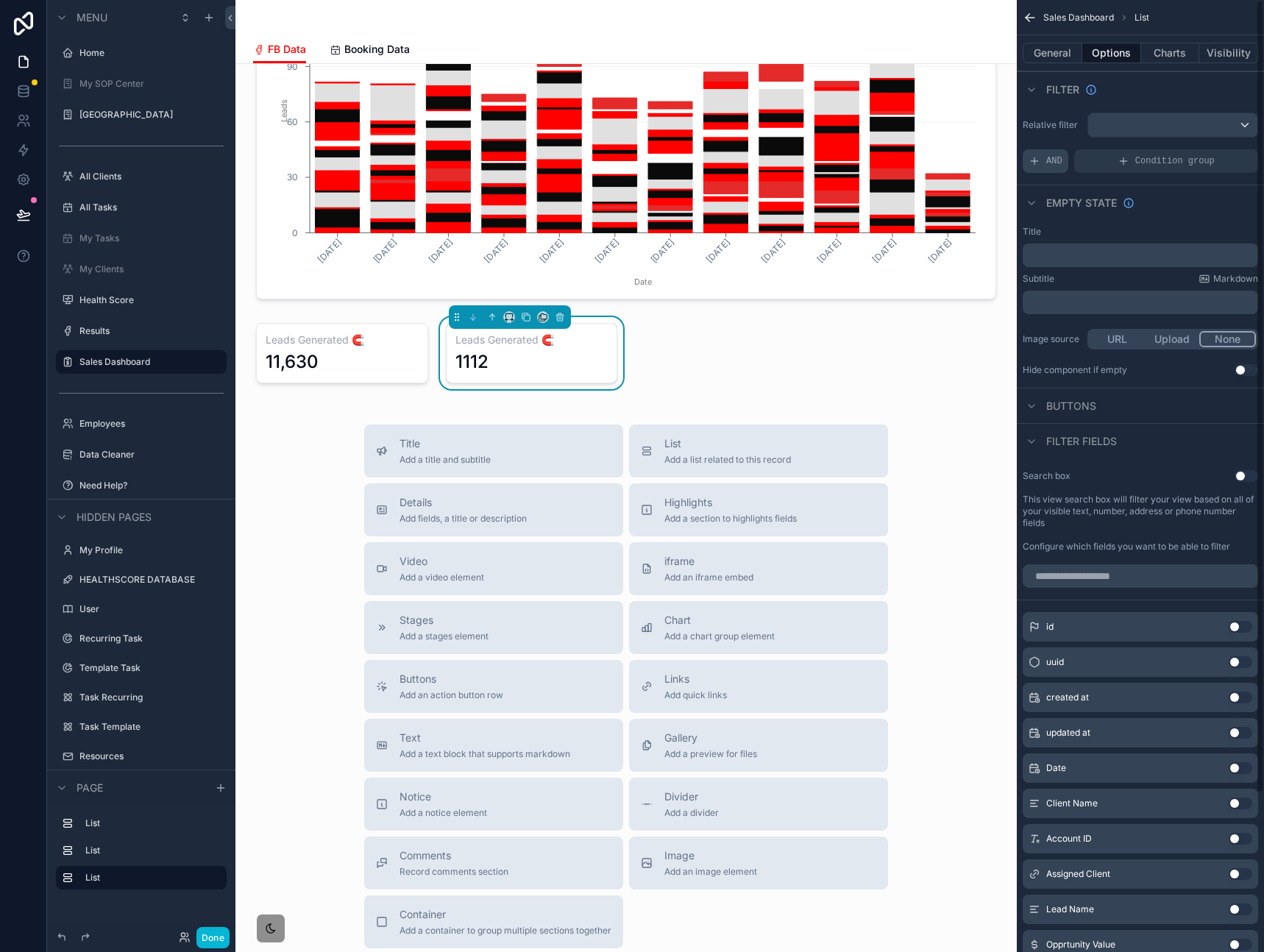
click at [1056, 165] on span "AND" at bounding box center [1054, 160] width 16 height 12
click at [1220, 154] on icon "scrollable content" at bounding box center [1221, 151] width 9 height 9
click at [371, 45] on span "Booking Data" at bounding box center [377, 49] width 66 height 15
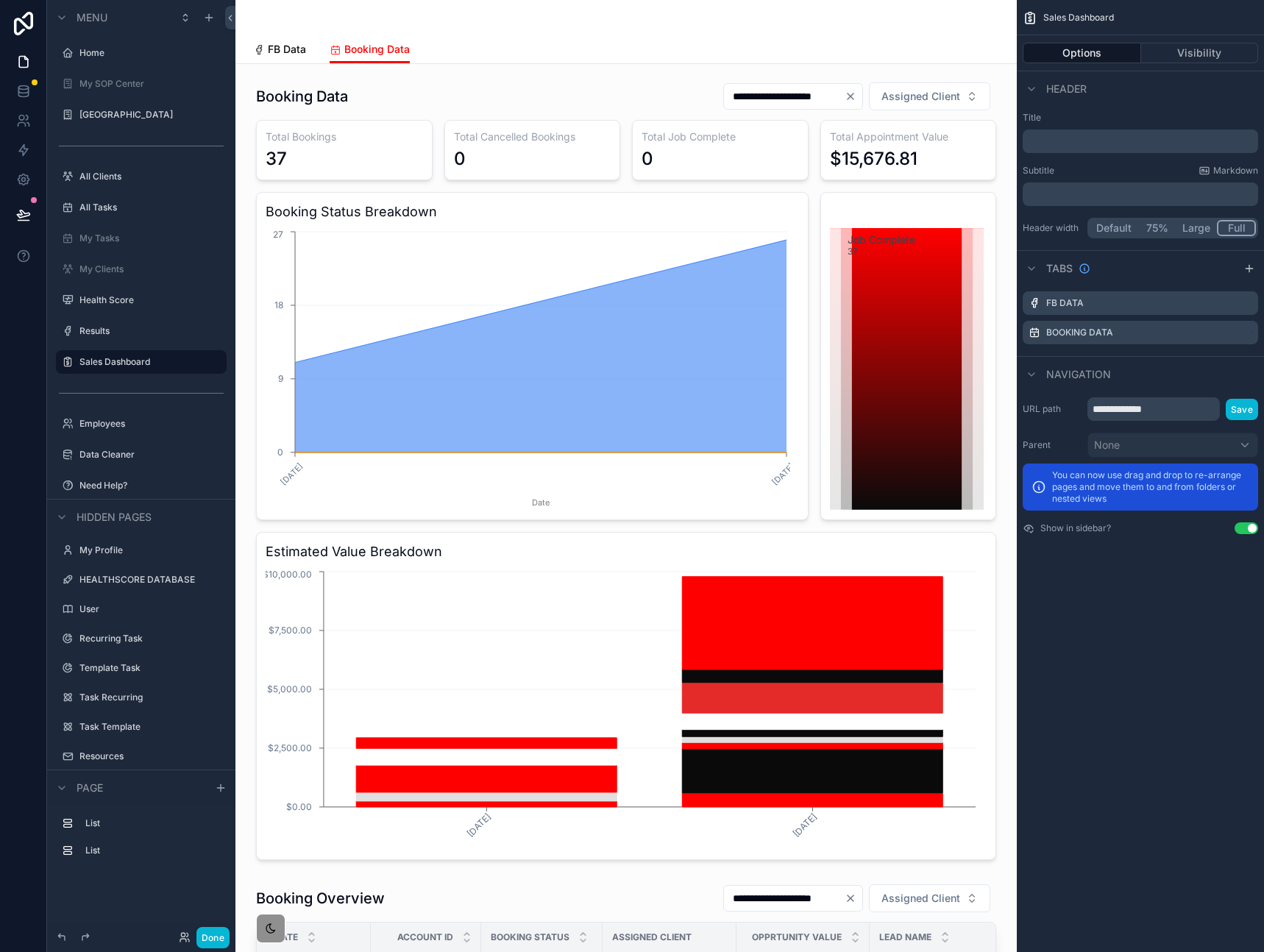
click at [280, 42] on span "FB Data" at bounding box center [286, 49] width 38 height 15
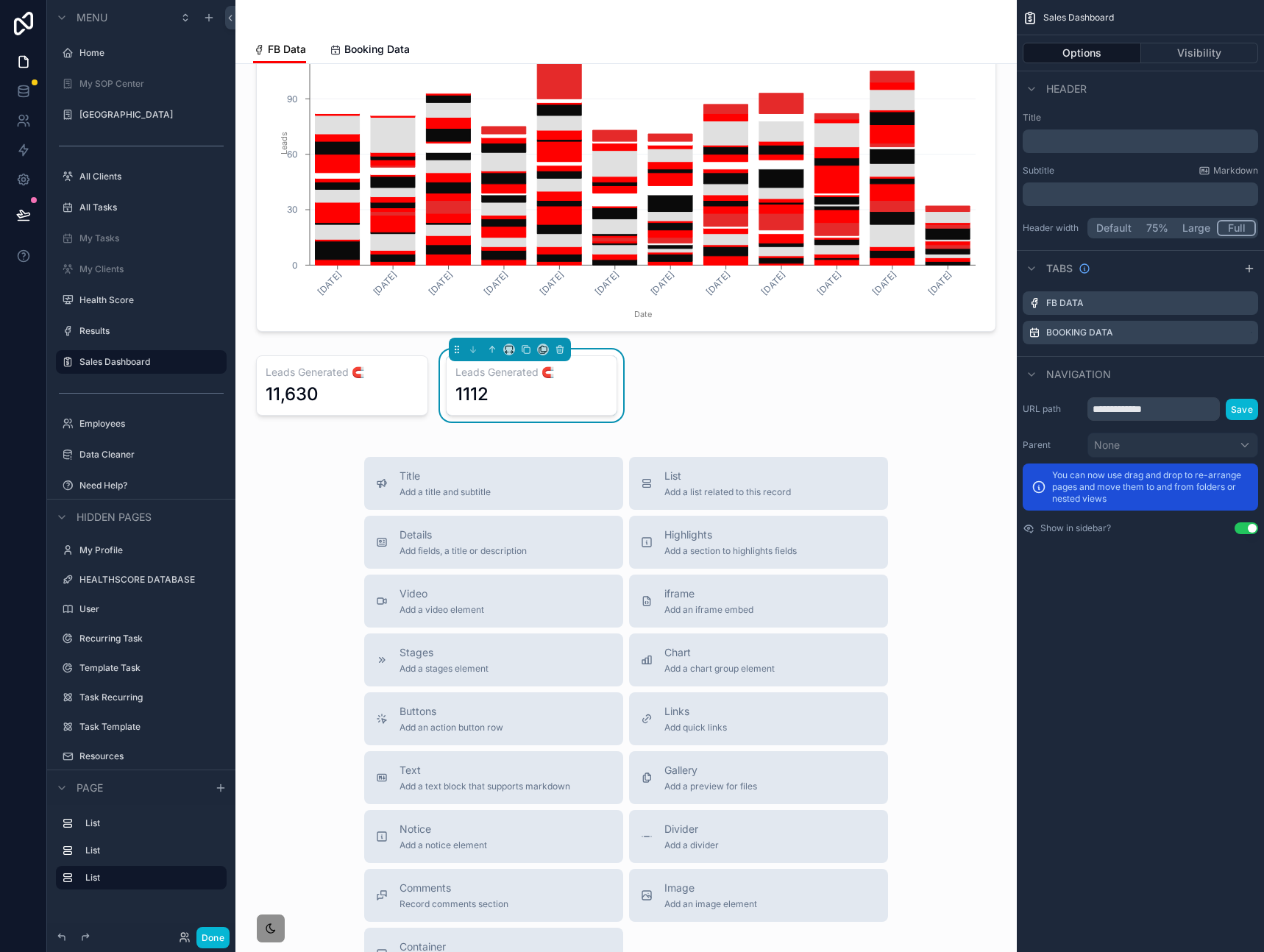
scroll to position [1182, 0]
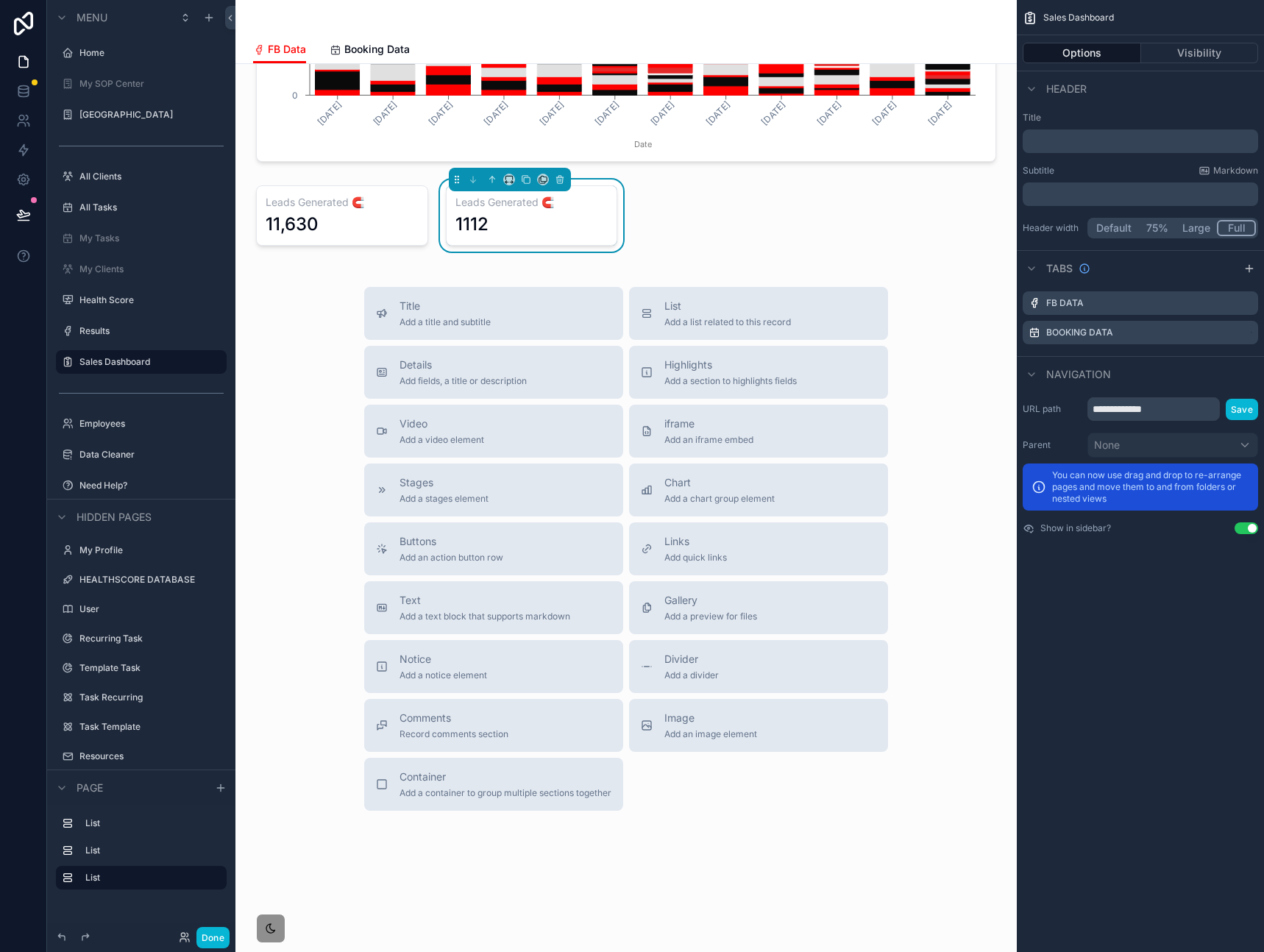
click at [523, 180] on icon "scrollable content" at bounding box center [526, 180] width 11 height 11
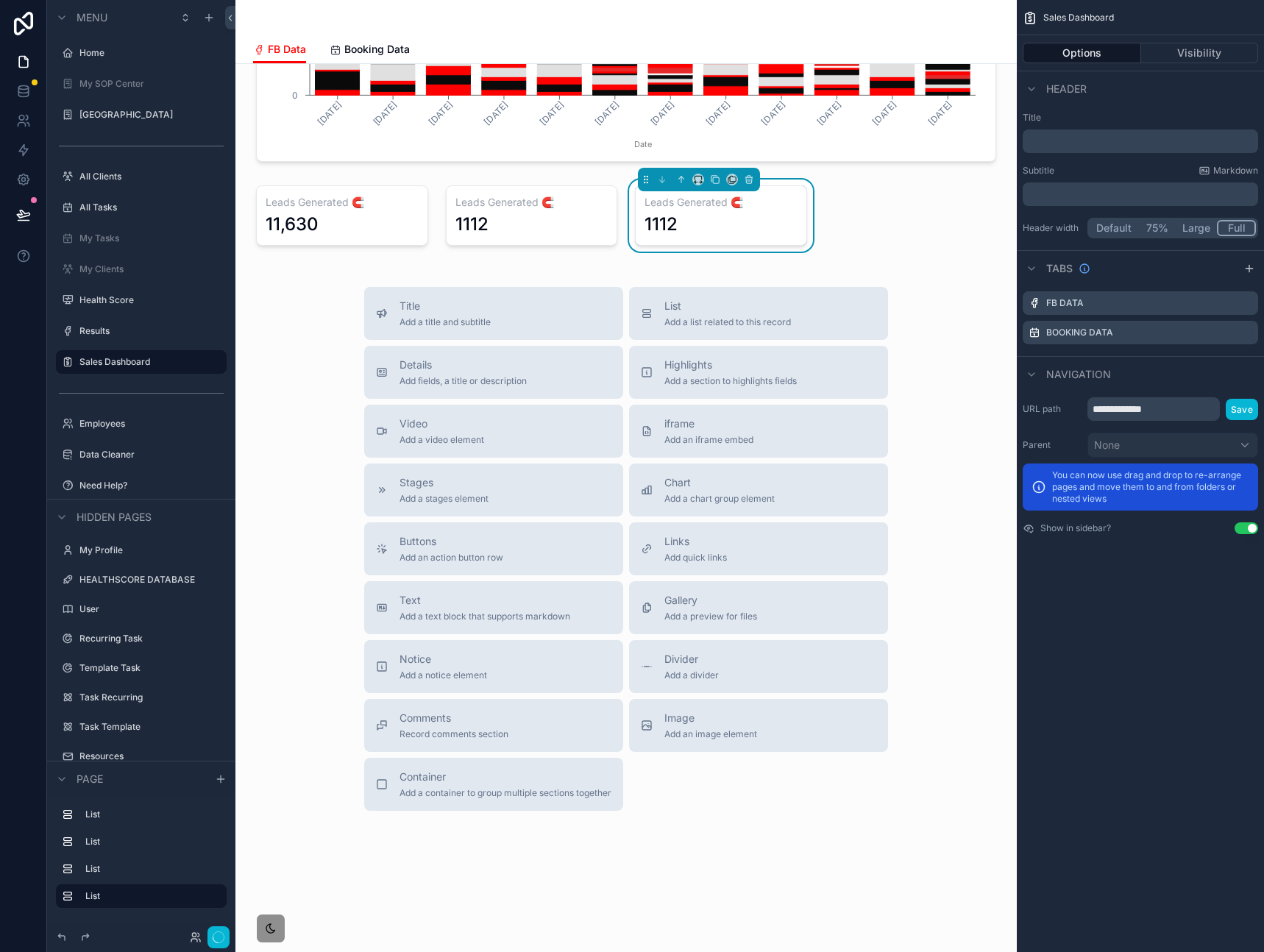
click at [684, 220] on div "1112" at bounding box center [721, 224] width 153 height 24
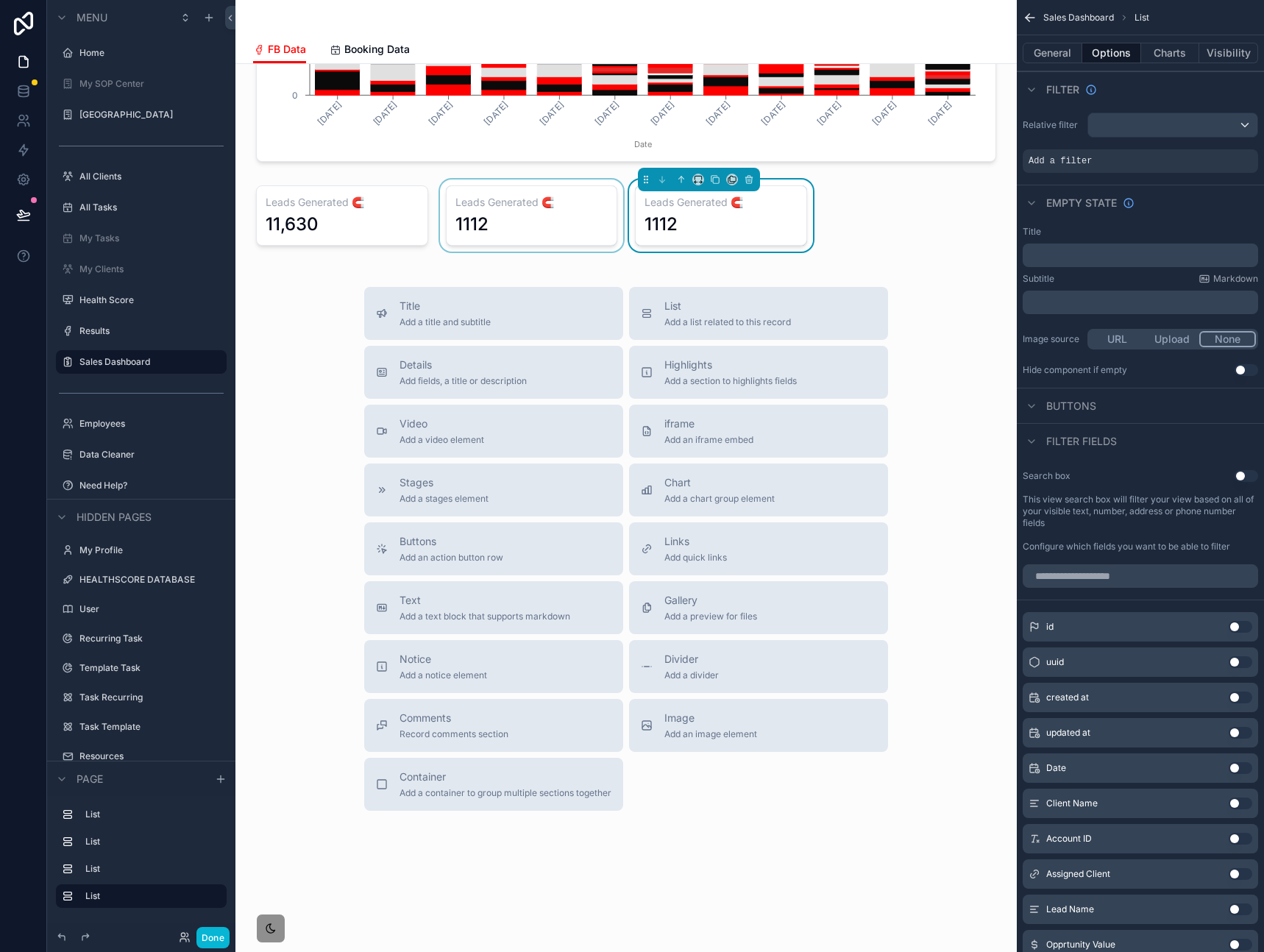
click at [549, 214] on div "scrollable content" at bounding box center [531, 215] width 190 height 72
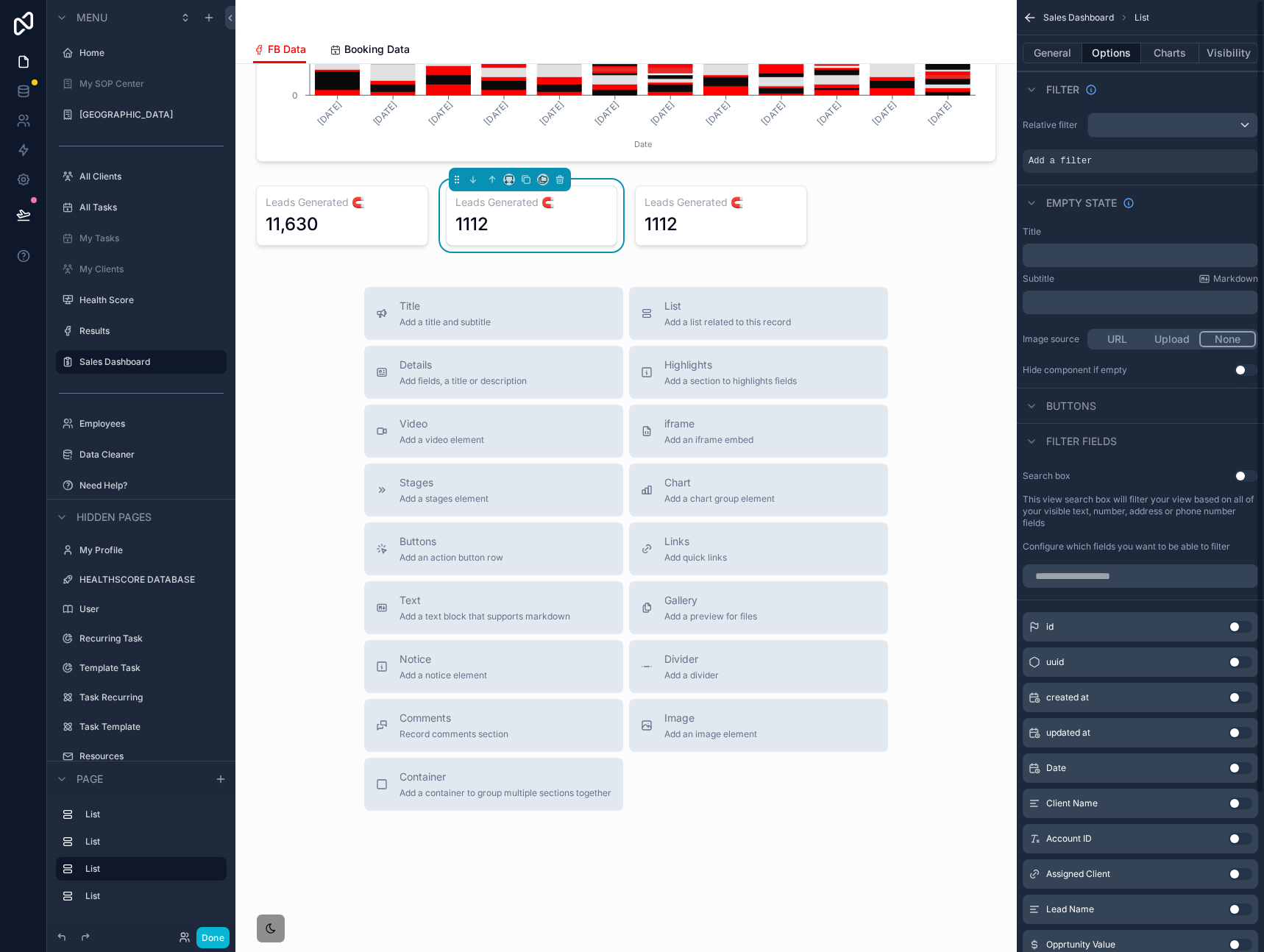
click at [1131, 226] on div "Title" at bounding box center [1140, 231] width 236 height 12
click at [1184, 58] on button "Charts" at bounding box center [1170, 52] width 58 height 20
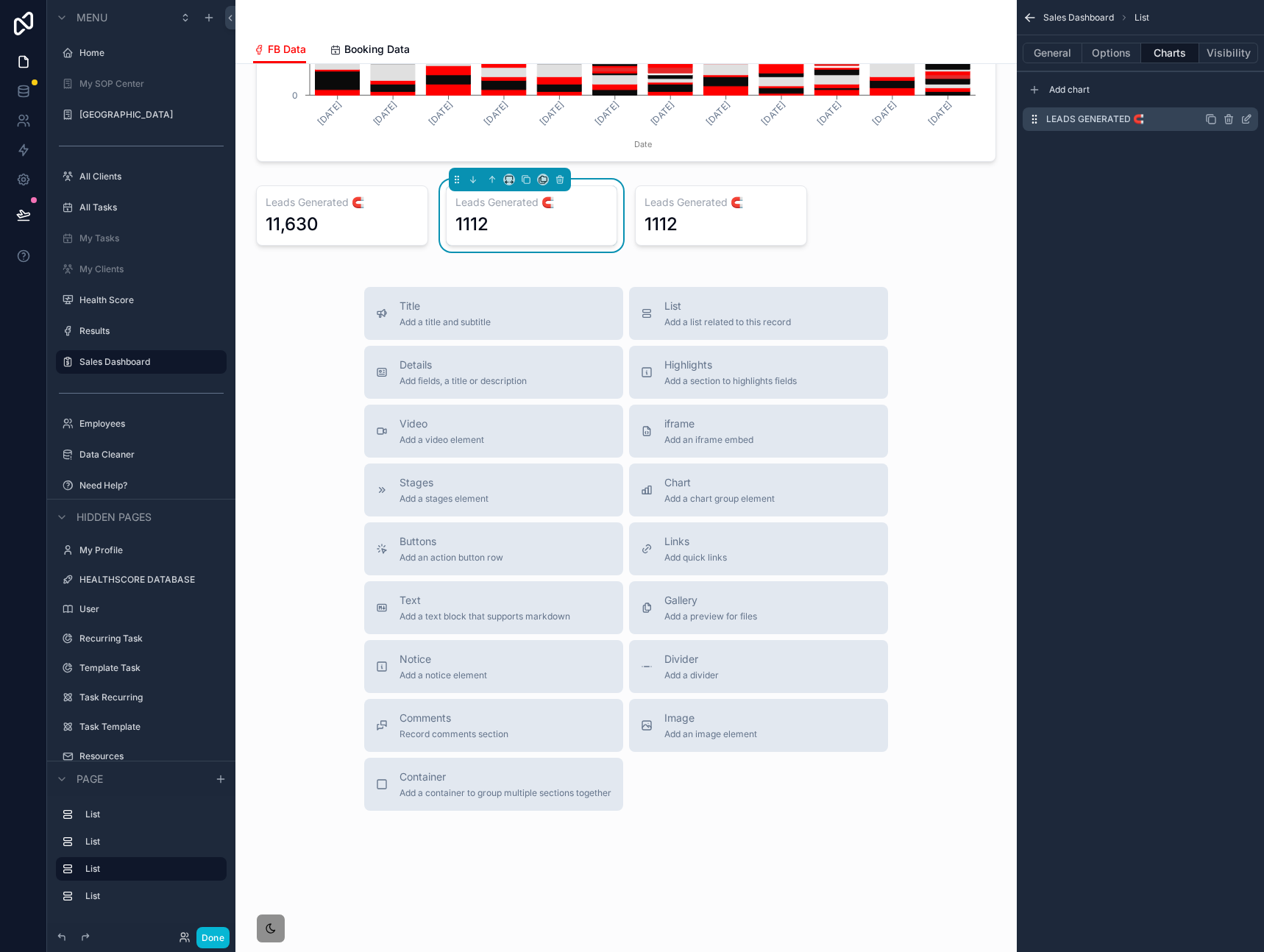
click at [1250, 120] on icon "scrollable content" at bounding box center [1245, 119] width 12 height 12
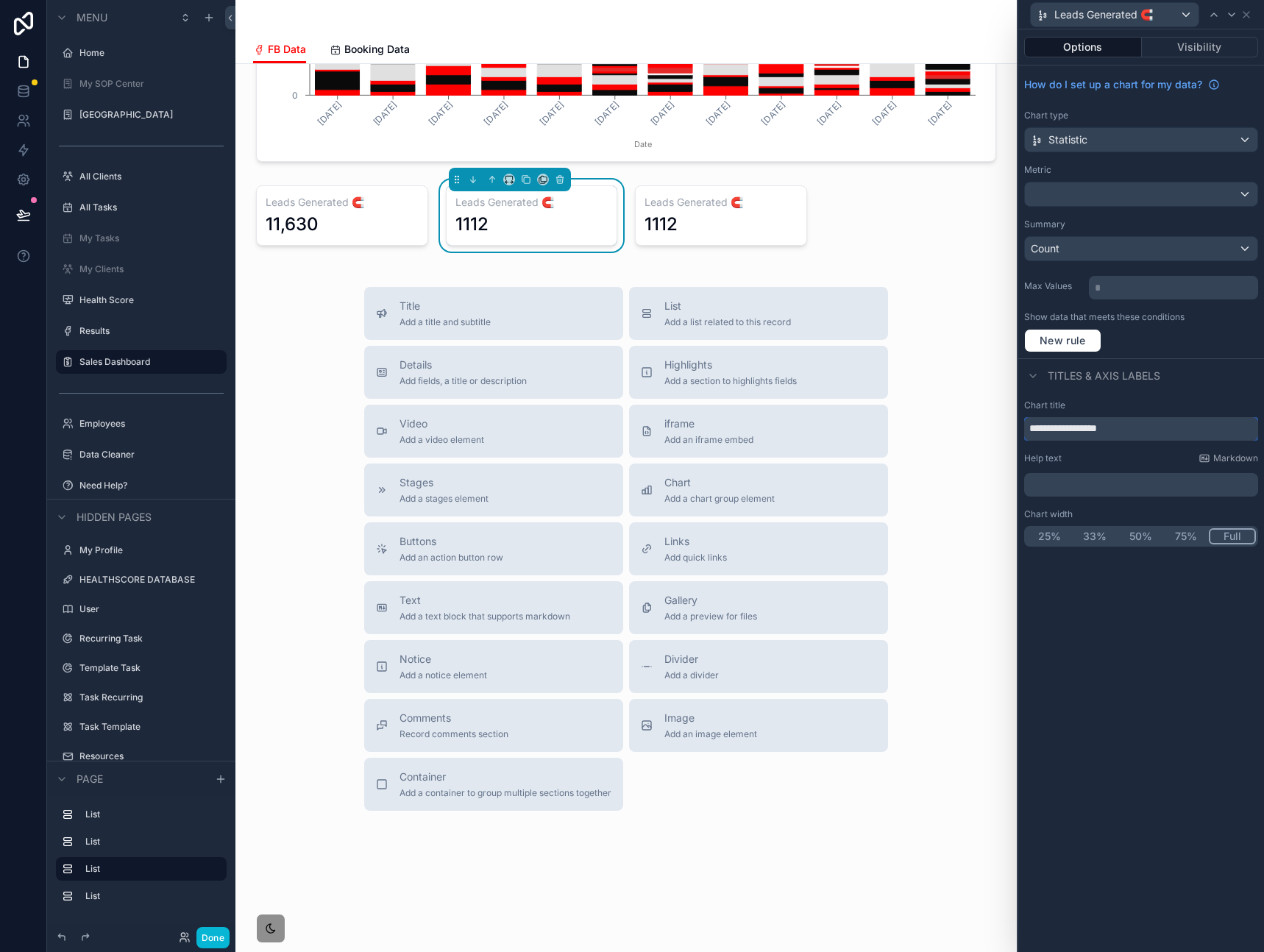
drag, startPoint x: 1137, startPoint y: 426, endPoint x: 972, endPoint y: 419, distance: 165.1
click at [971, 425] on div "**********" at bounding box center [632, 476] width 1264 height 952
paste input "text"
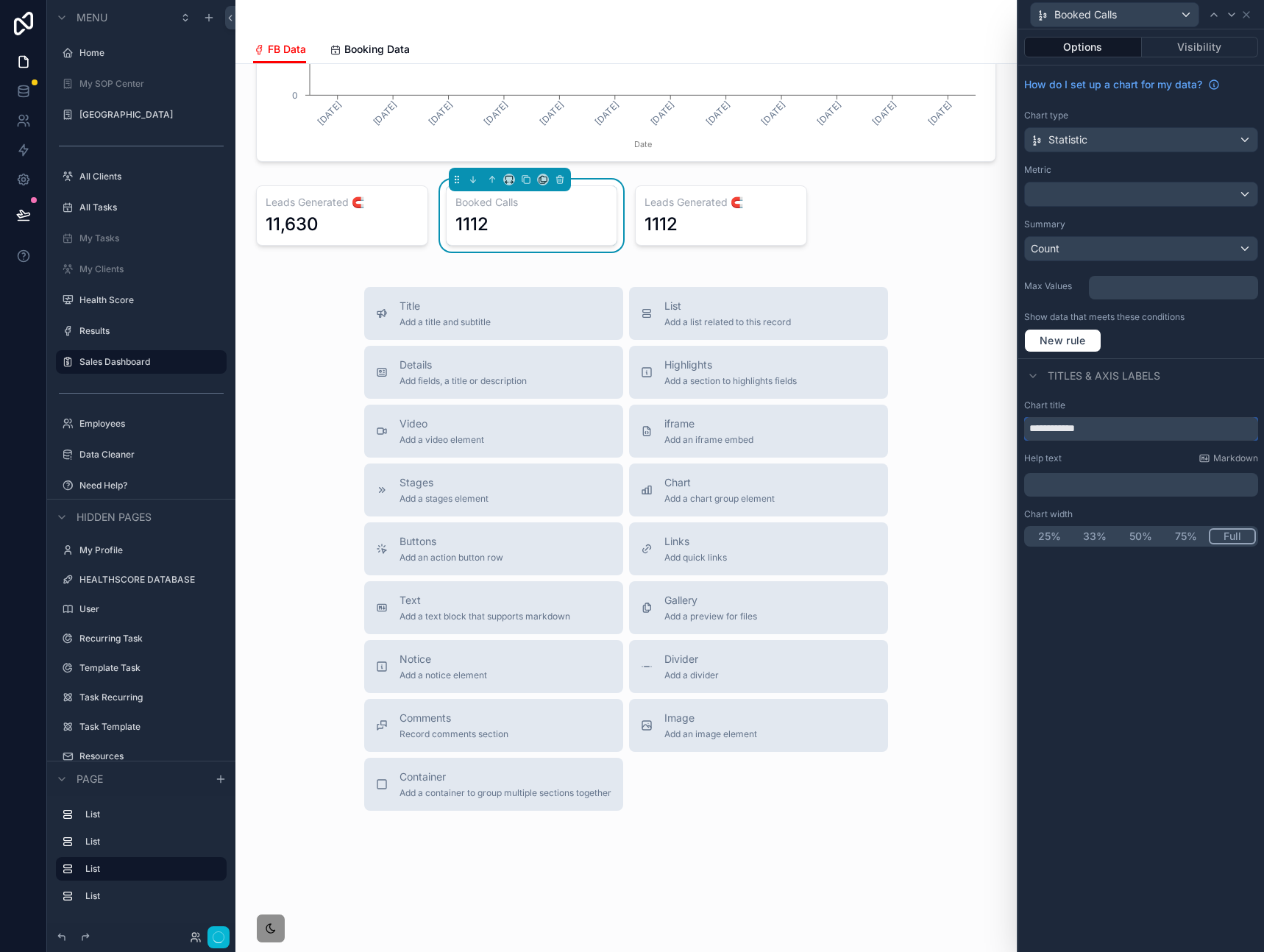
type input "**********"
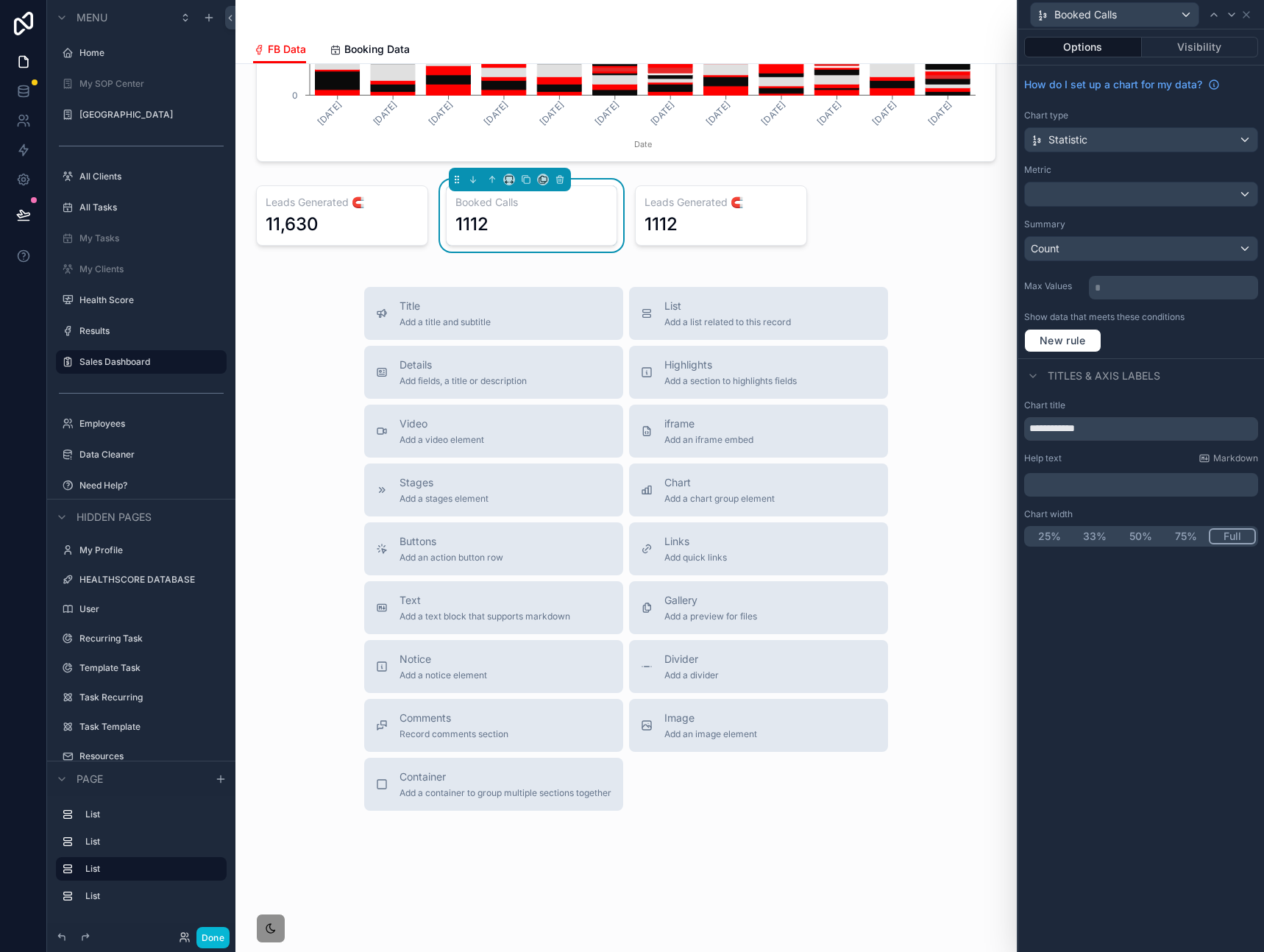
click at [958, 356] on div "Title Add a title and subtitle List Add a list related to this record Details A…" at bounding box center [625, 548] width 757 height 523
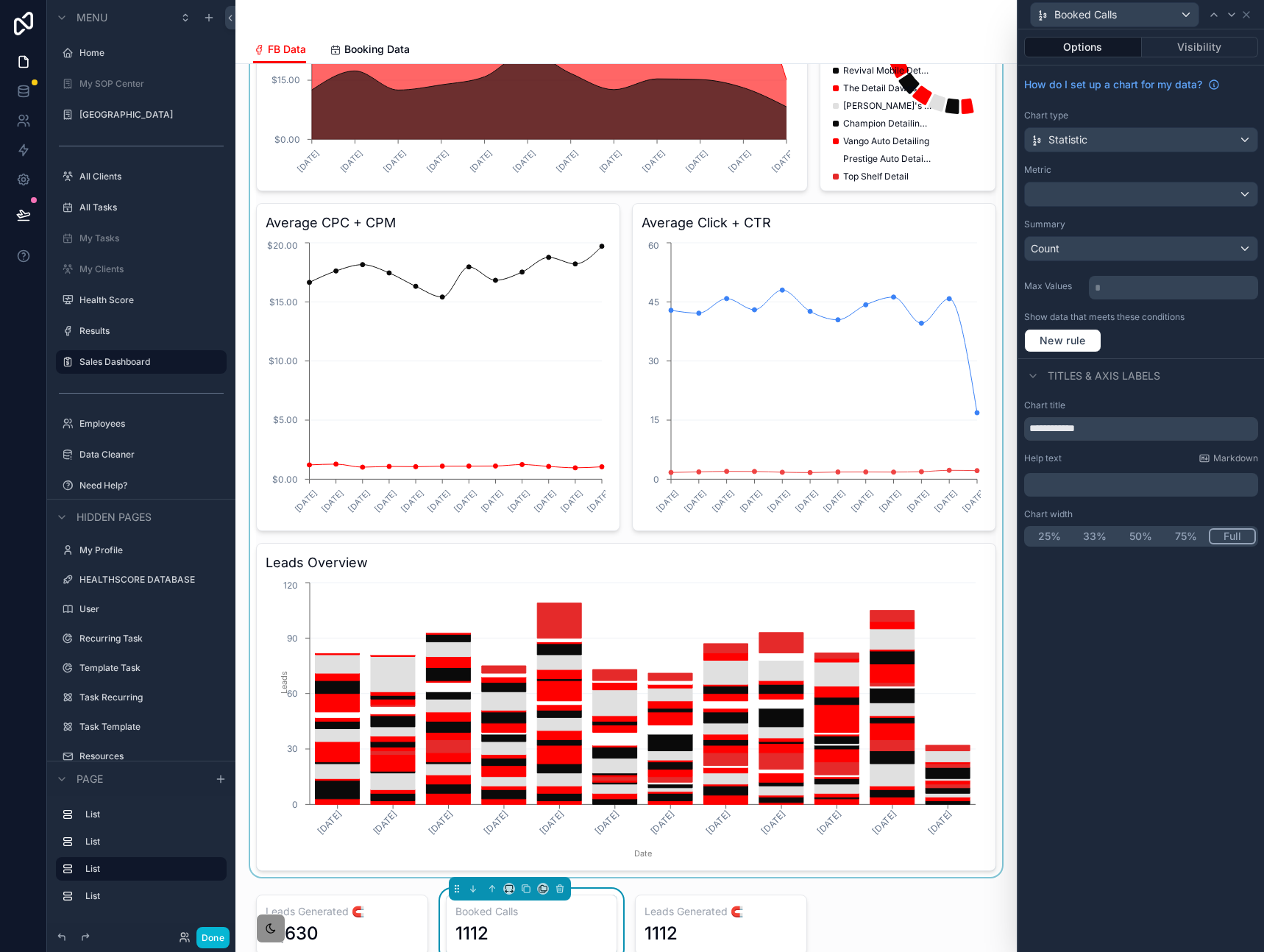
scroll to position [0, 0]
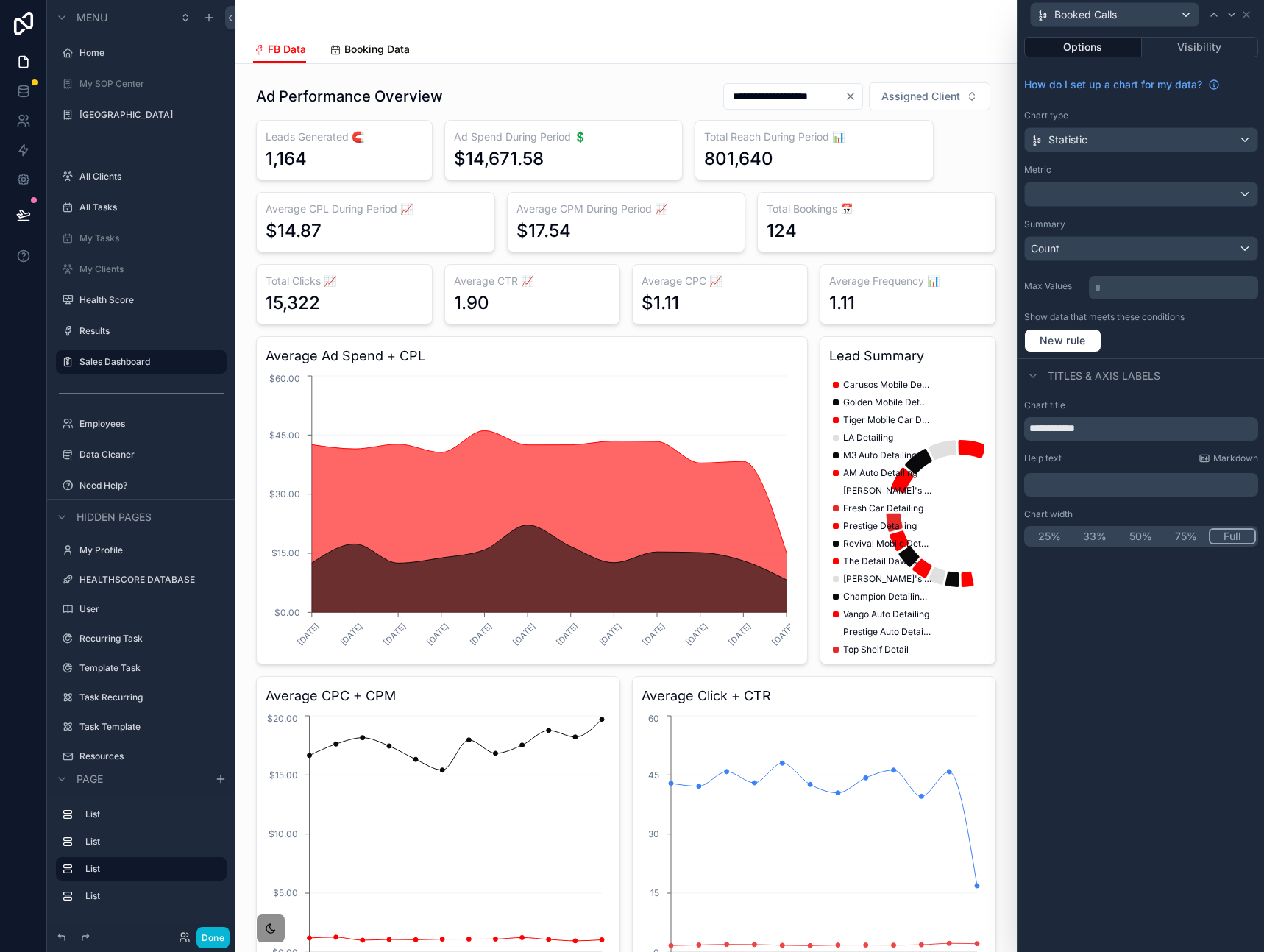
click at [389, 52] on span "Booking Data" at bounding box center [377, 49] width 66 height 15
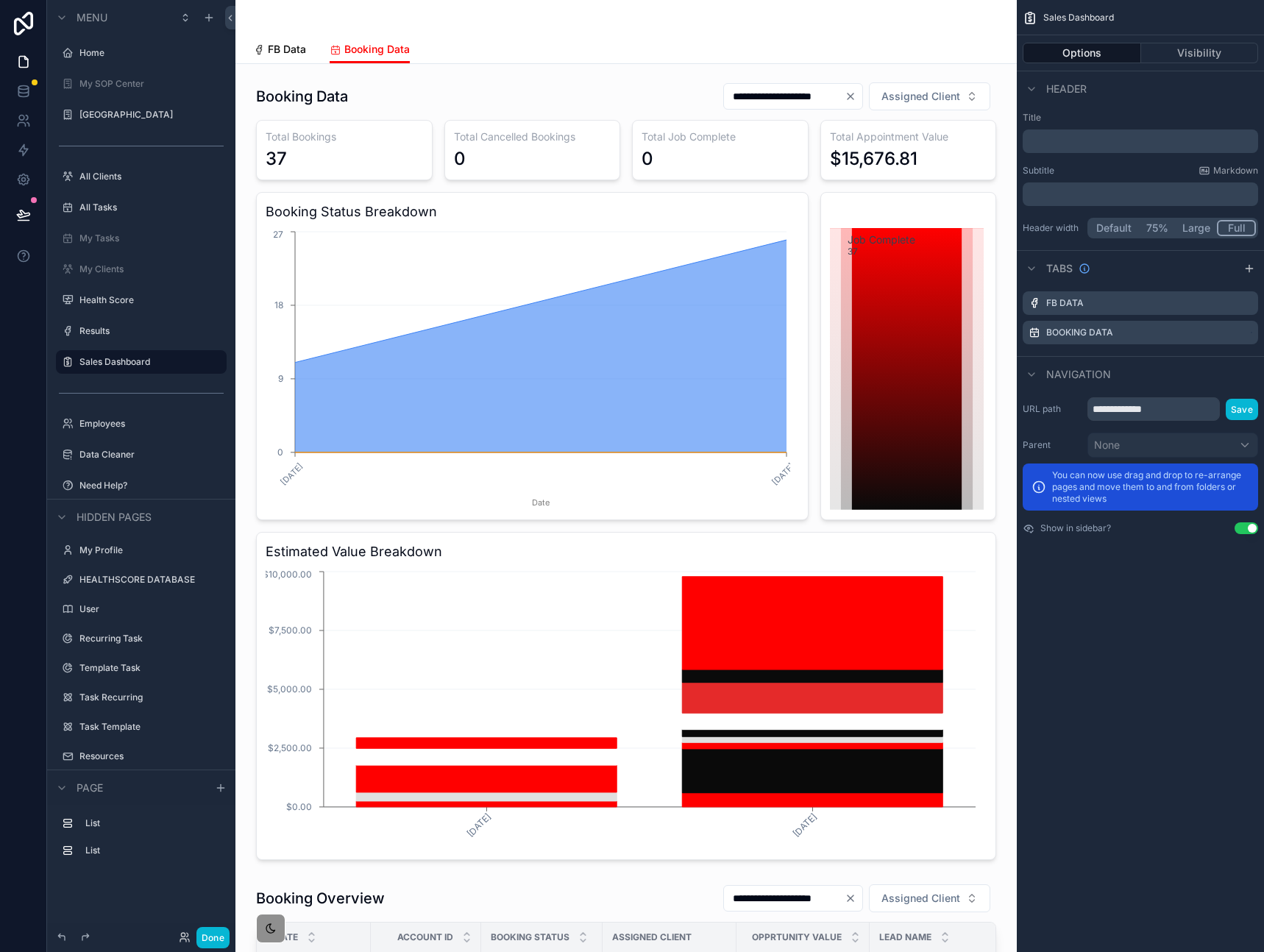
click at [287, 48] on span "FB Data" at bounding box center [286, 49] width 38 height 15
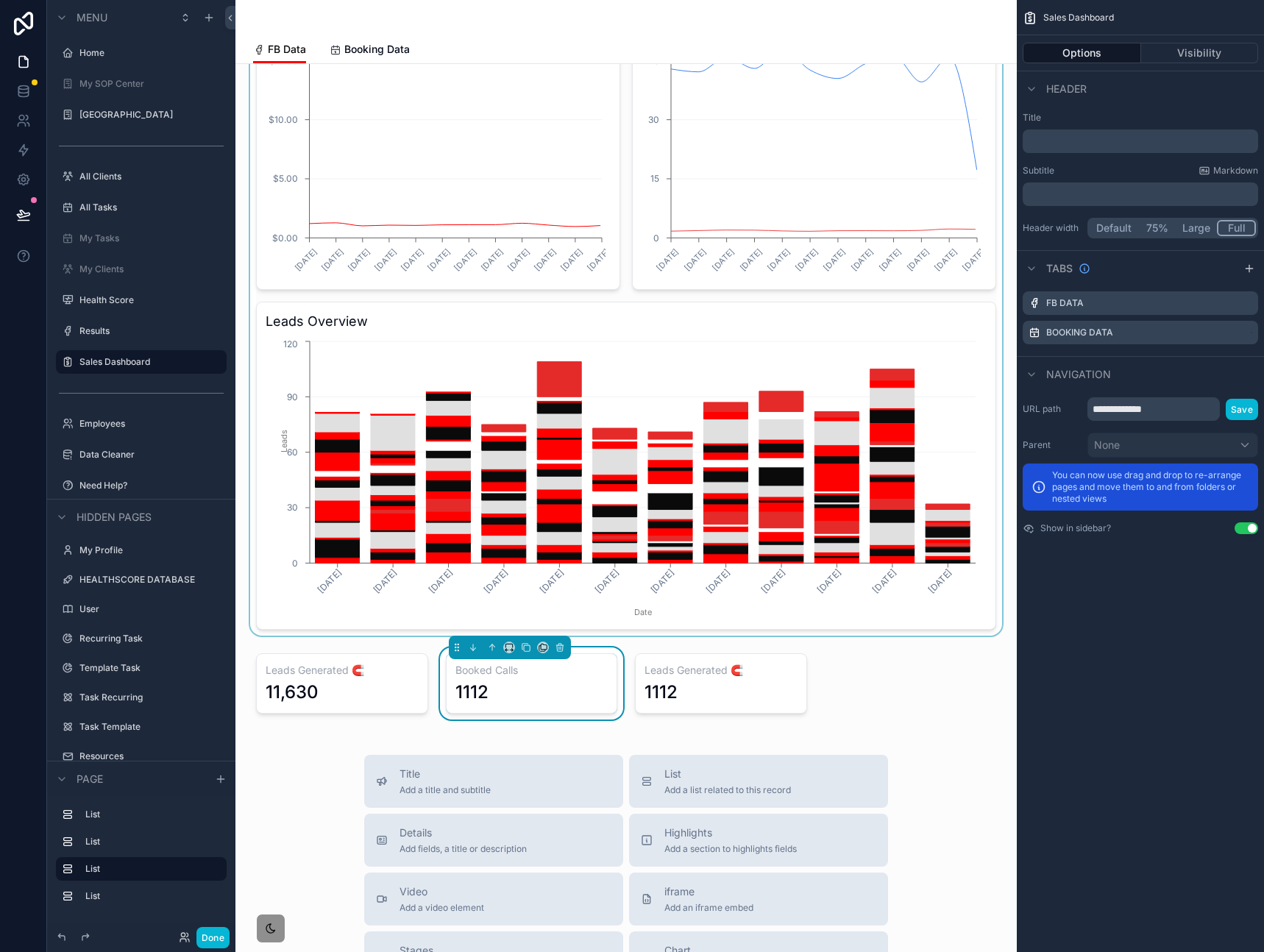
scroll to position [1182, 0]
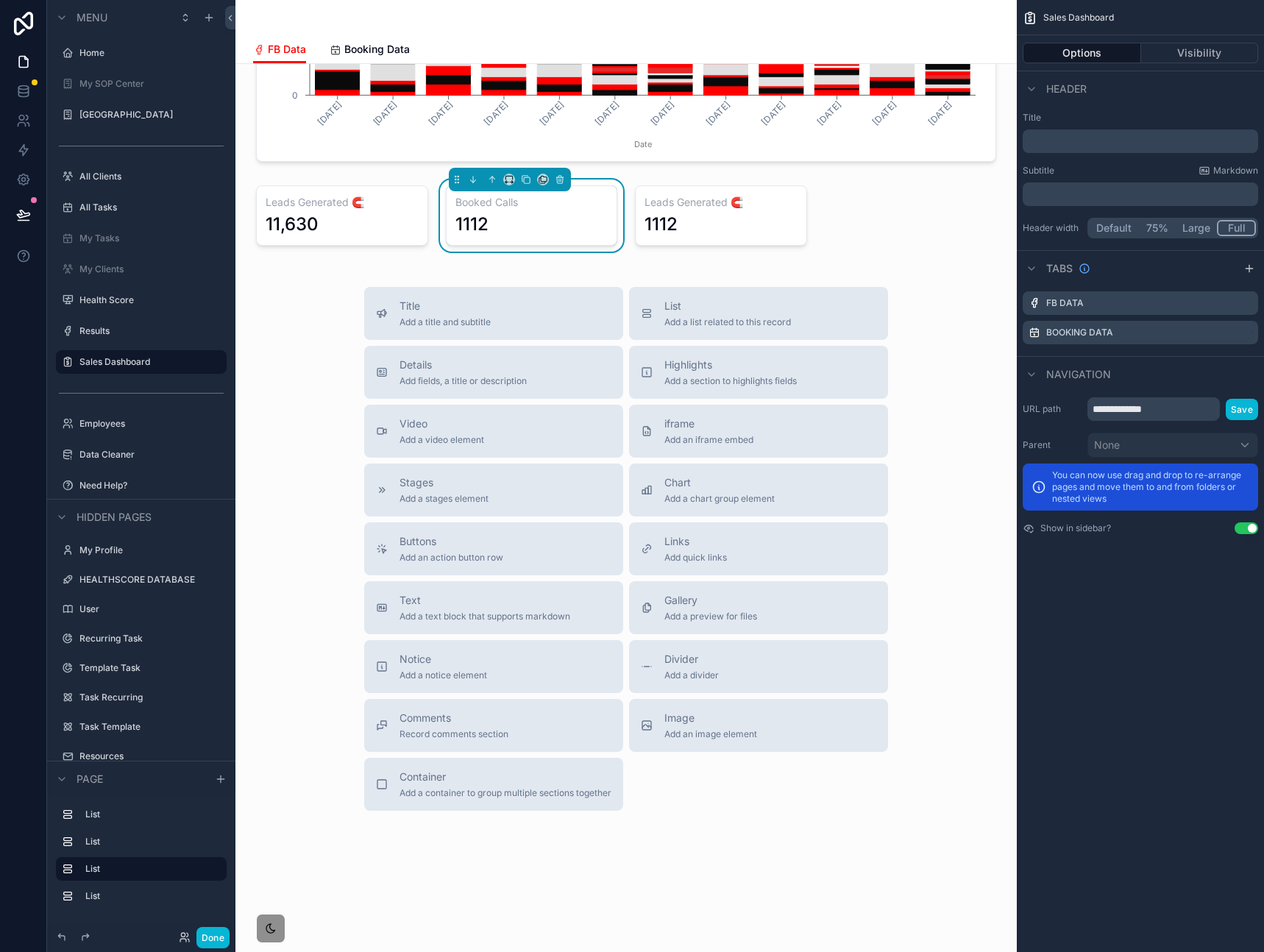
click at [706, 223] on div "scrollable content" at bounding box center [721, 215] width 190 height 72
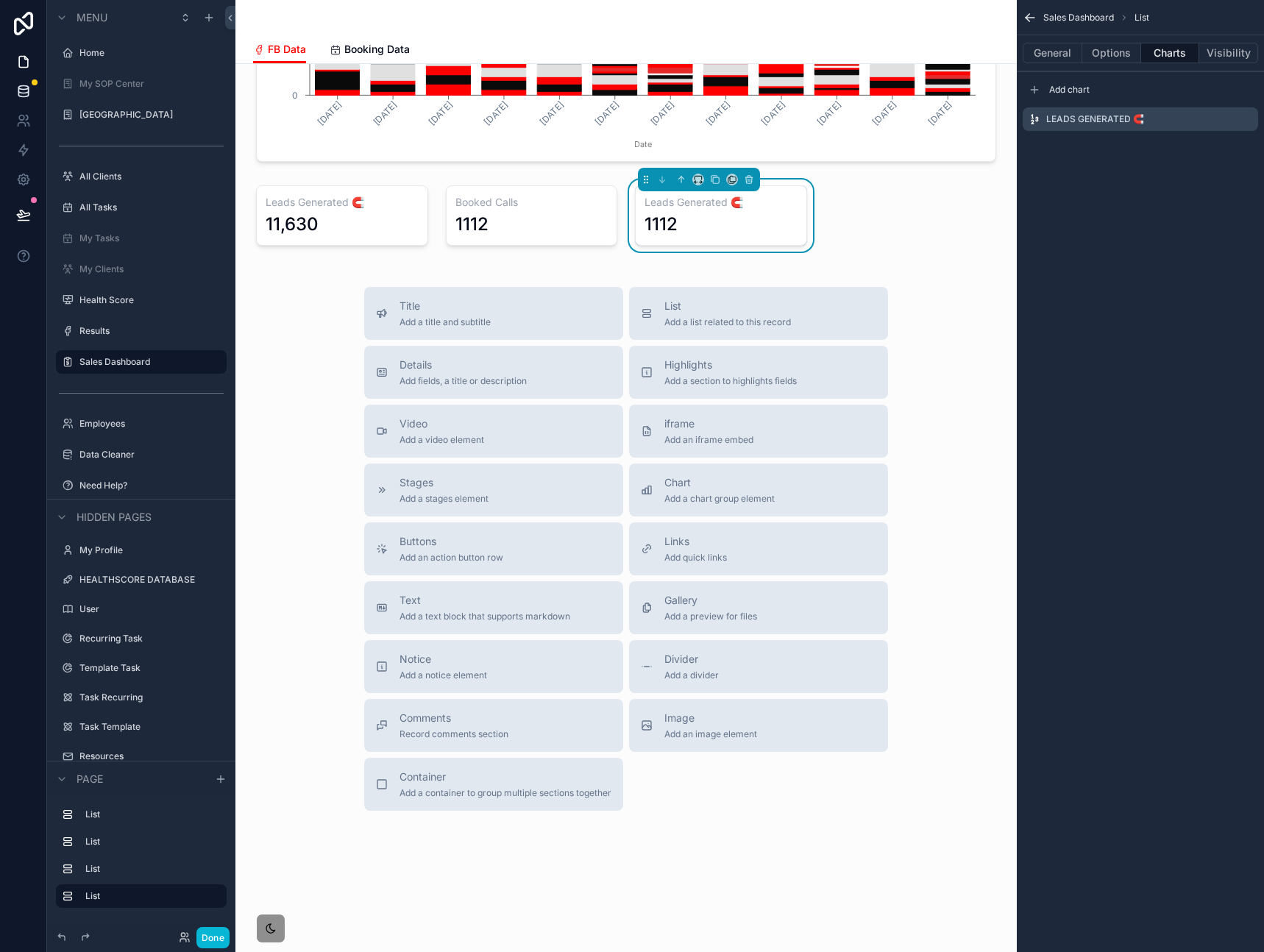
click at [28, 93] on icon at bounding box center [23, 91] width 15 height 15
click at [733, 222] on div "1112" at bounding box center [721, 224] width 153 height 24
click at [1244, 119] on icon "scrollable content" at bounding box center [1245, 119] width 12 height 12
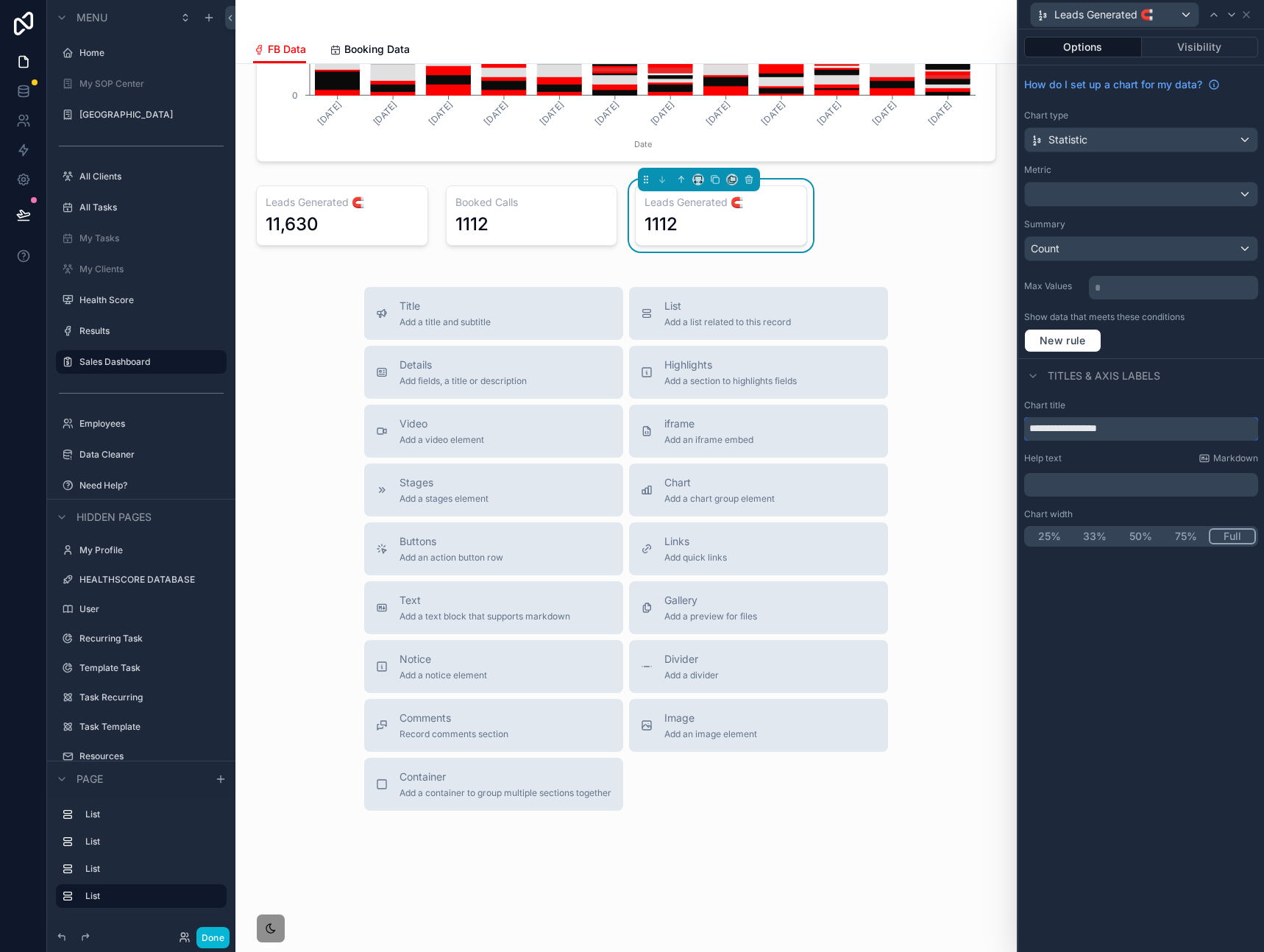
drag, startPoint x: 1144, startPoint y: 428, endPoint x: 958, endPoint y: 428, distance: 186.0
click at [958, 428] on div "**********" at bounding box center [632, 476] width 1264 height 952
drag, startPoint x: 1159, startPoint y: 431, endPoint x: 1001, endPoint y: 417, distance: 158.6
click at [1001, 417] on div "**********" at bounding box center [632, 476] width 1264 height 952
paste input "text"
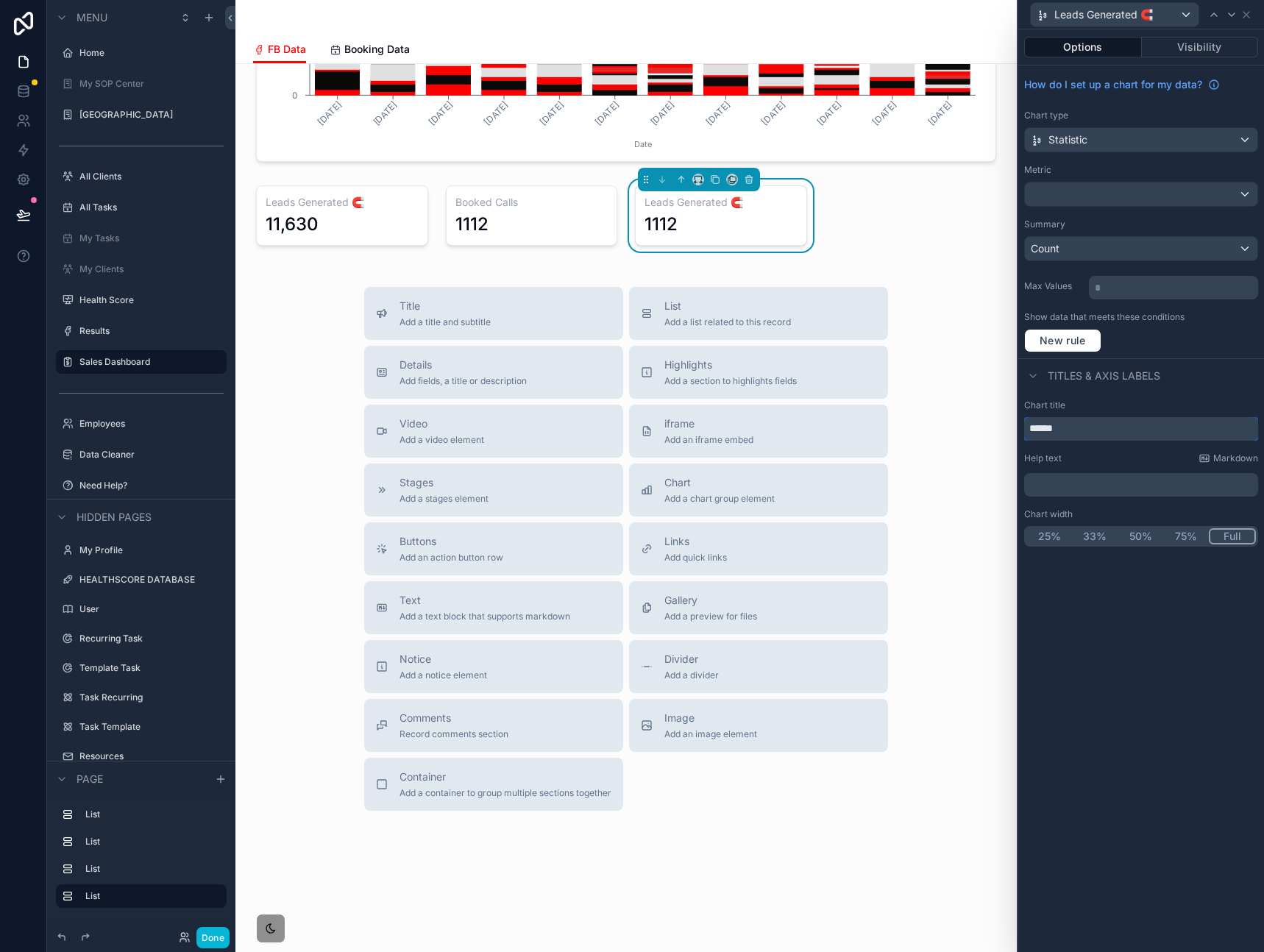
type input "******"
click at [1128, 395] on div "Chart title ****** Help text Markdown ﻿ Chart width 25% 33% 50% 75% Full" at bounding box center [1140, 472] width 245 height 159
click at [1099, 641] on div "Options Visibility How do I set up a chart for my data? Chart type Statistic Me…" at bounding box center [1140, 491] width 245 height 923
click at [1082, 340] on span "New rule" at bounding box center [1063, 340] width 58 height 13
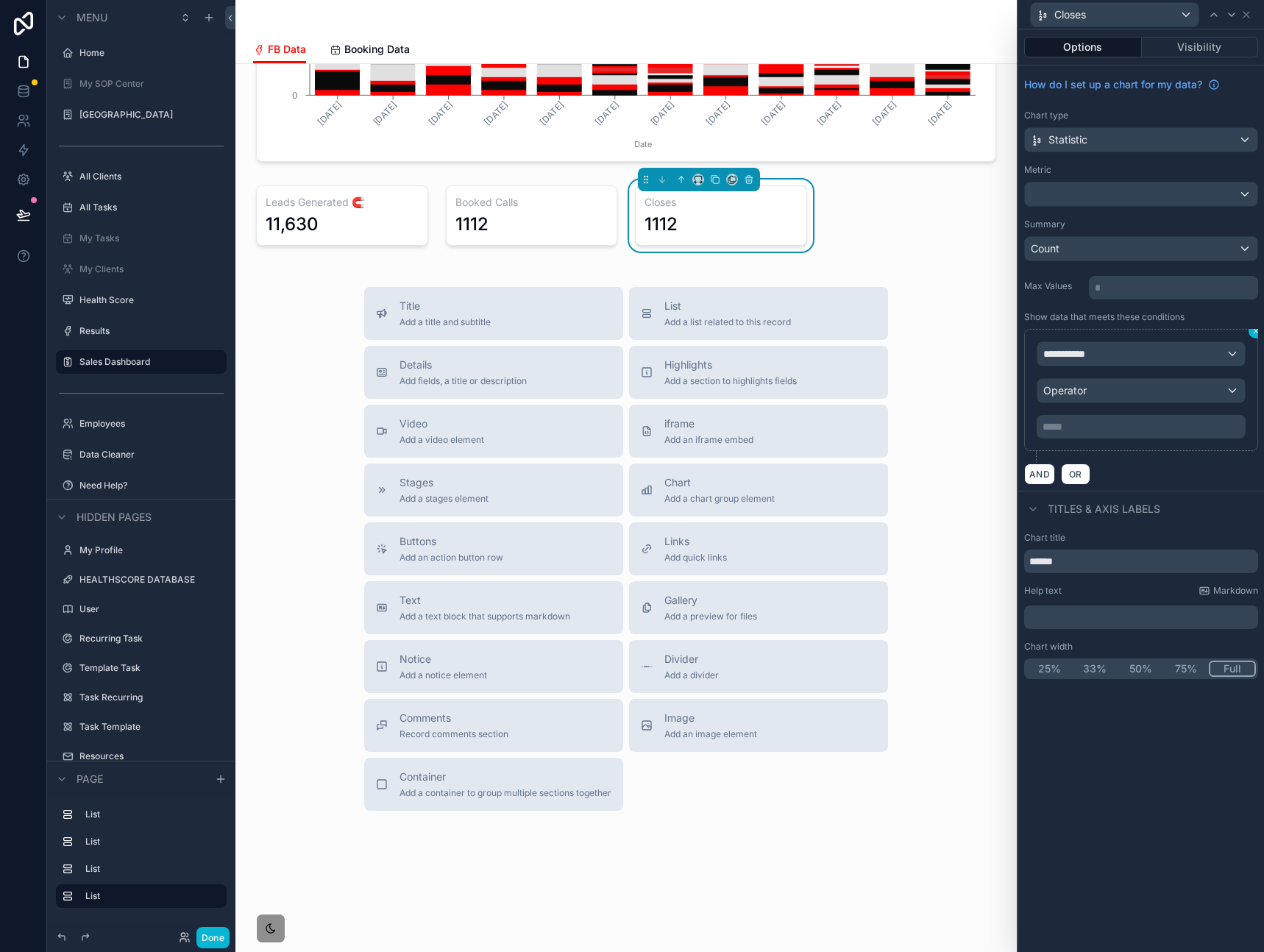
click at [1252, 335] on icon at bounding box center [1256, 331] width 9 height 9
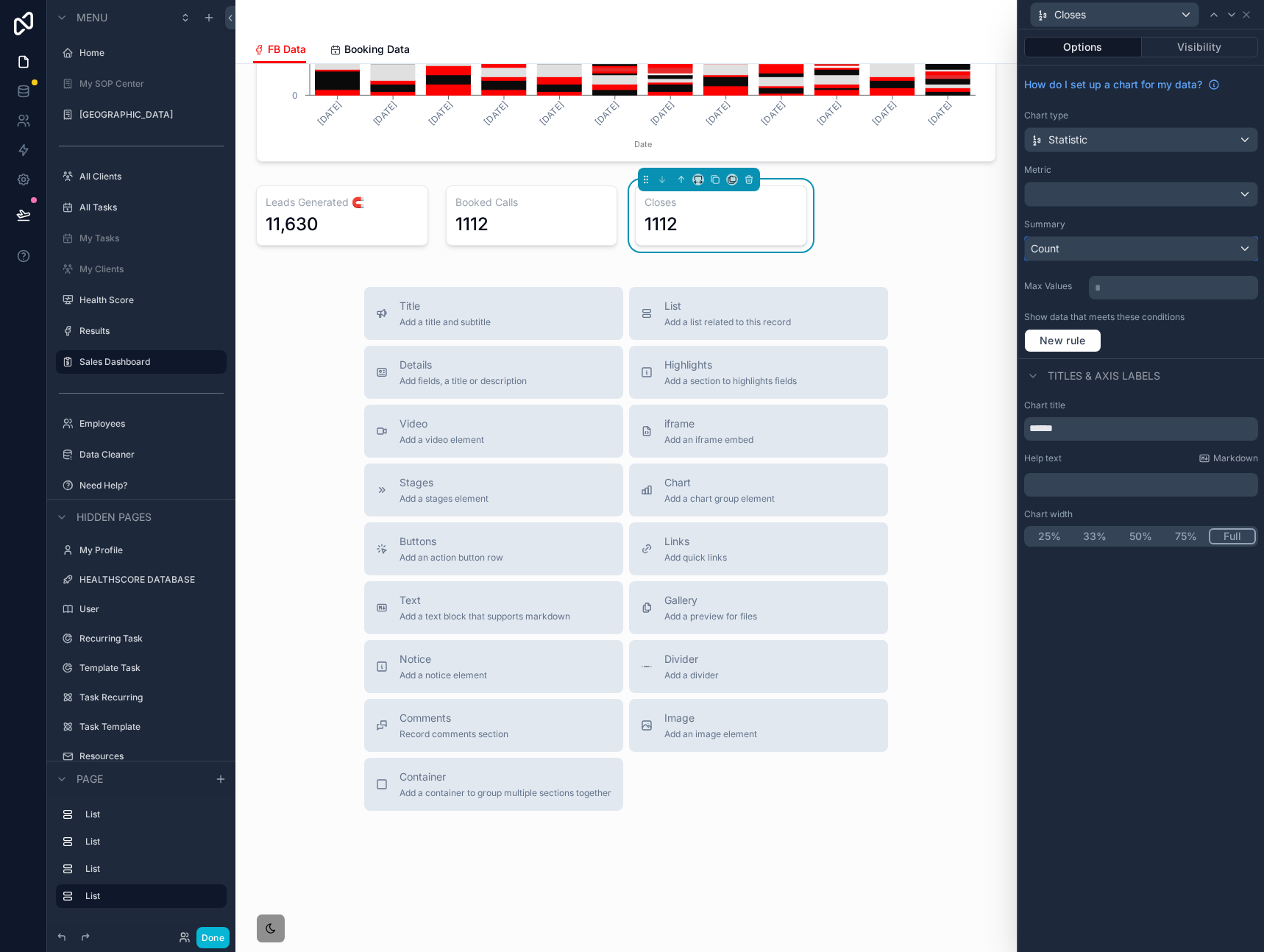
click at [1113, 244] on div "Count" at bounding box center [1141, 248] width 232 height 24
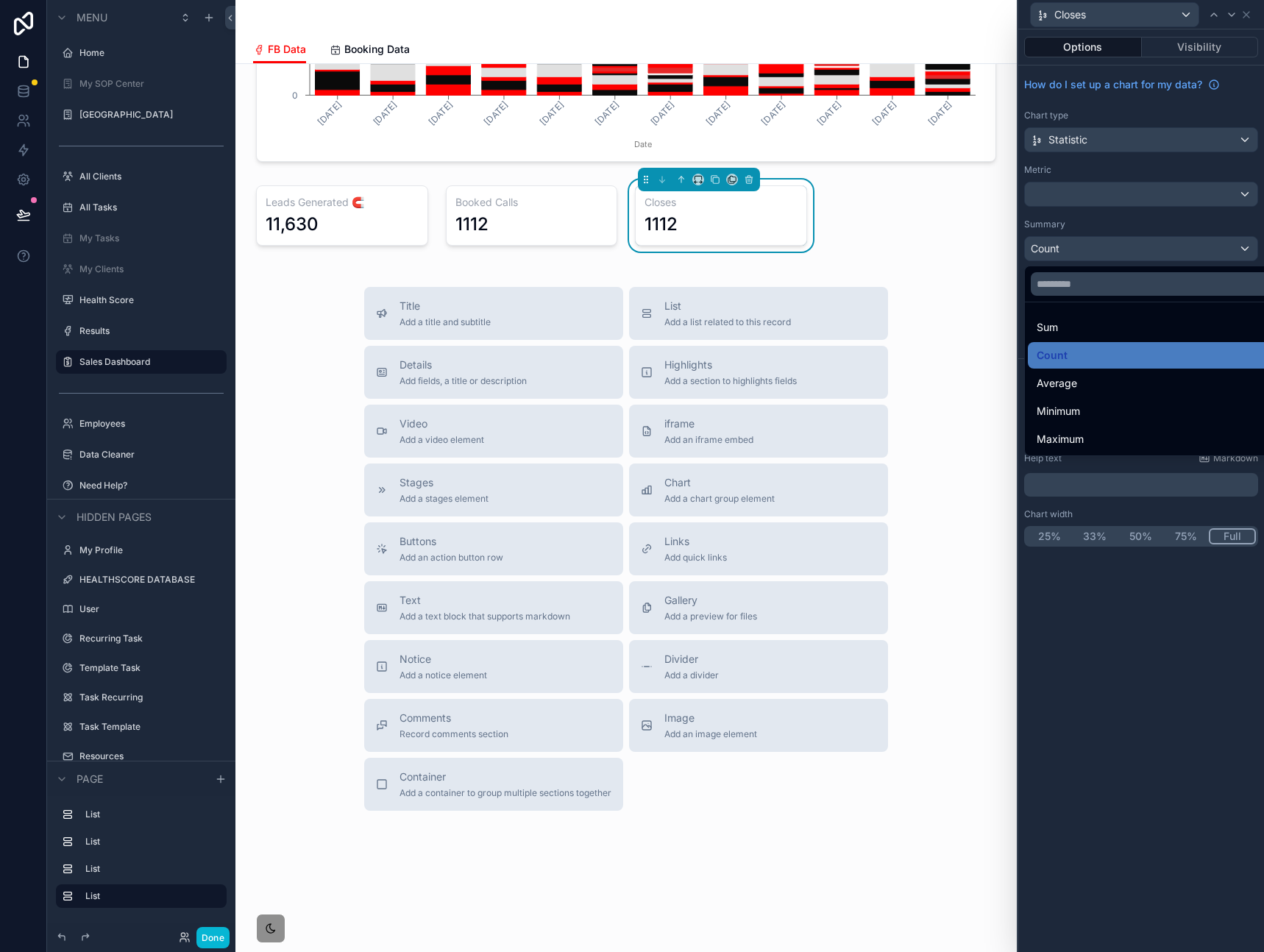
click at [1131, 218] on div at bounding box center [1140, 476] width 245 height 952
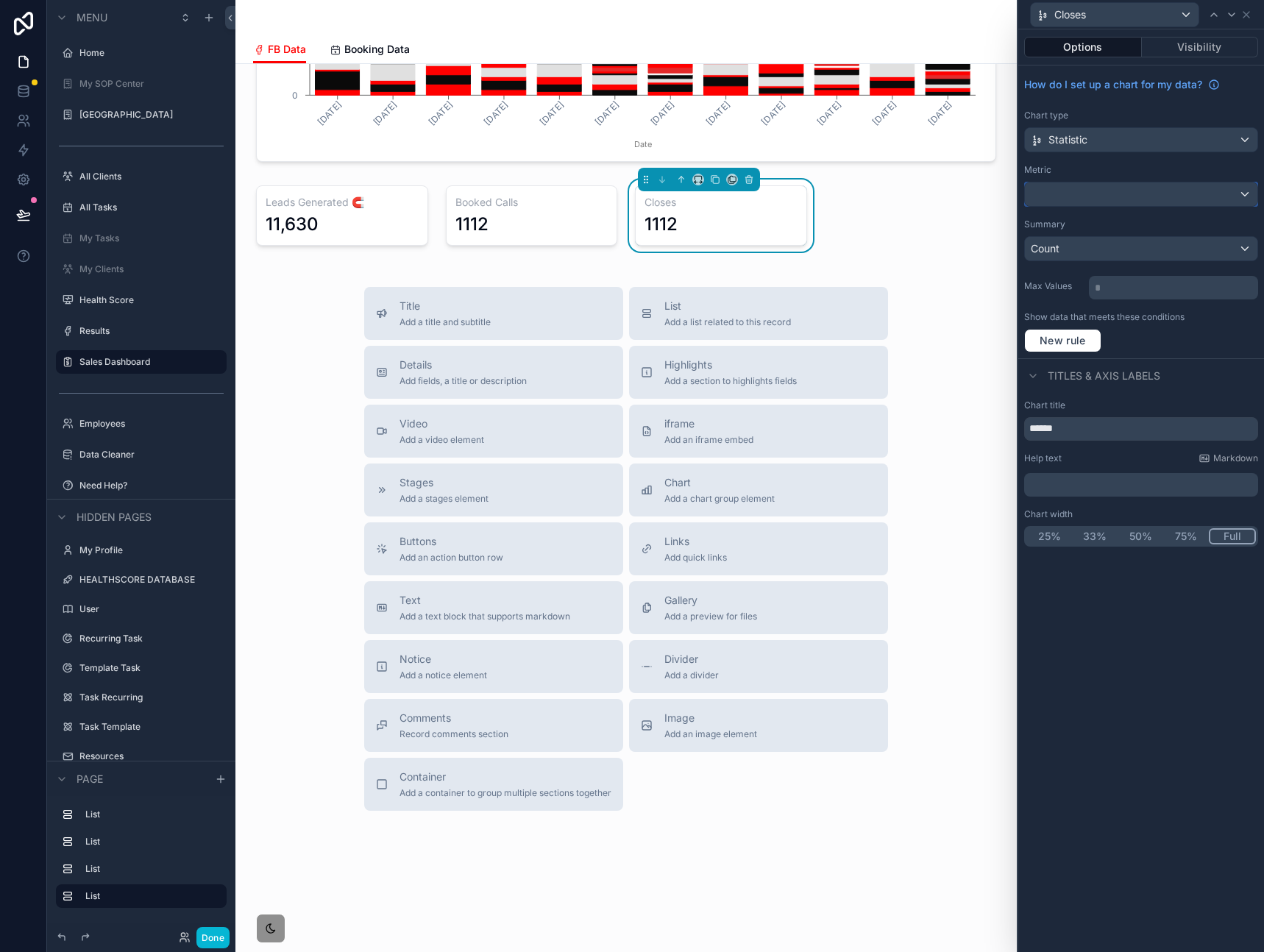
click at [1136, 199] on div at bounding box center [1141, 194] width 232 height 24
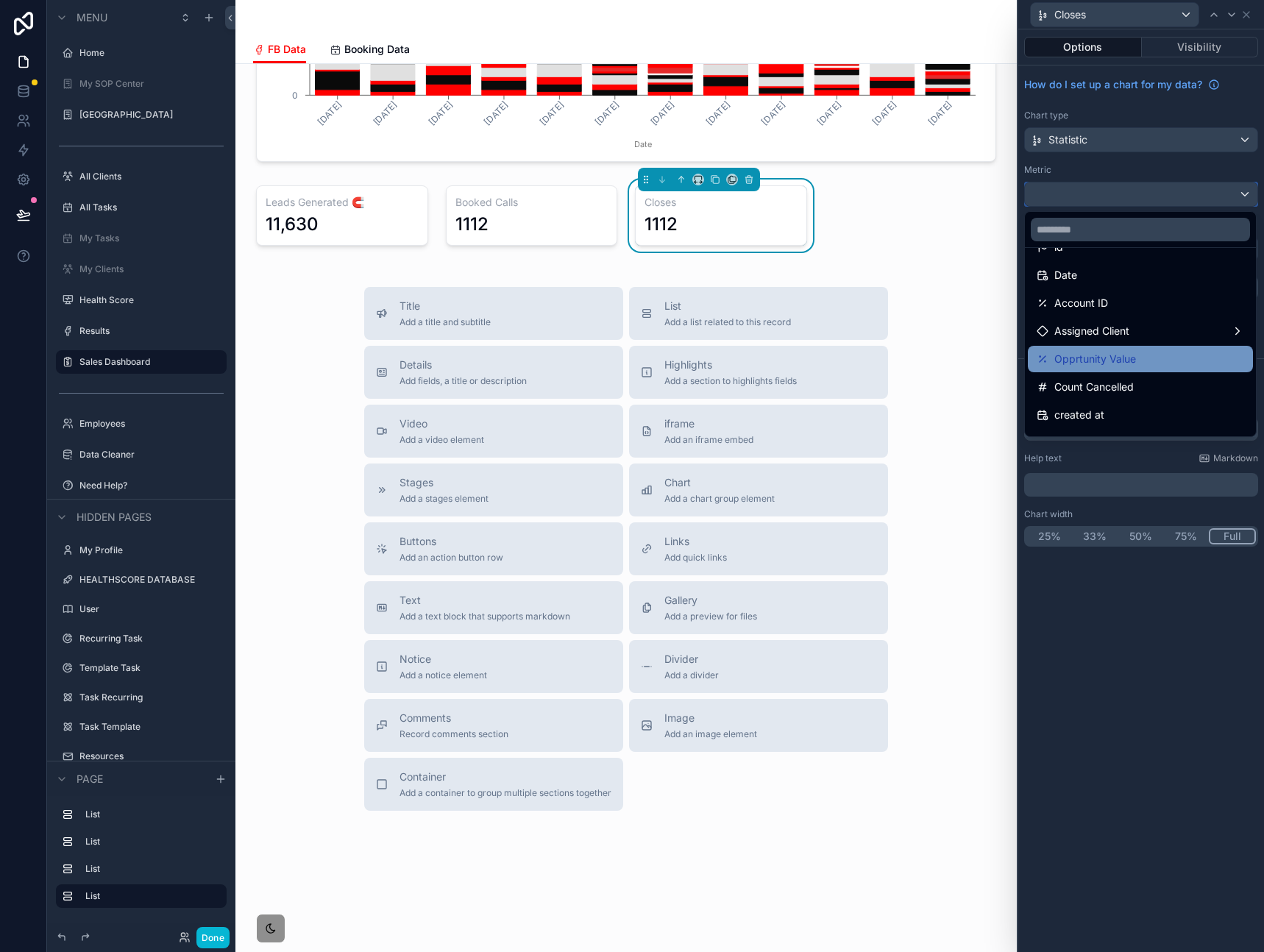
scroll to position [49, 0]
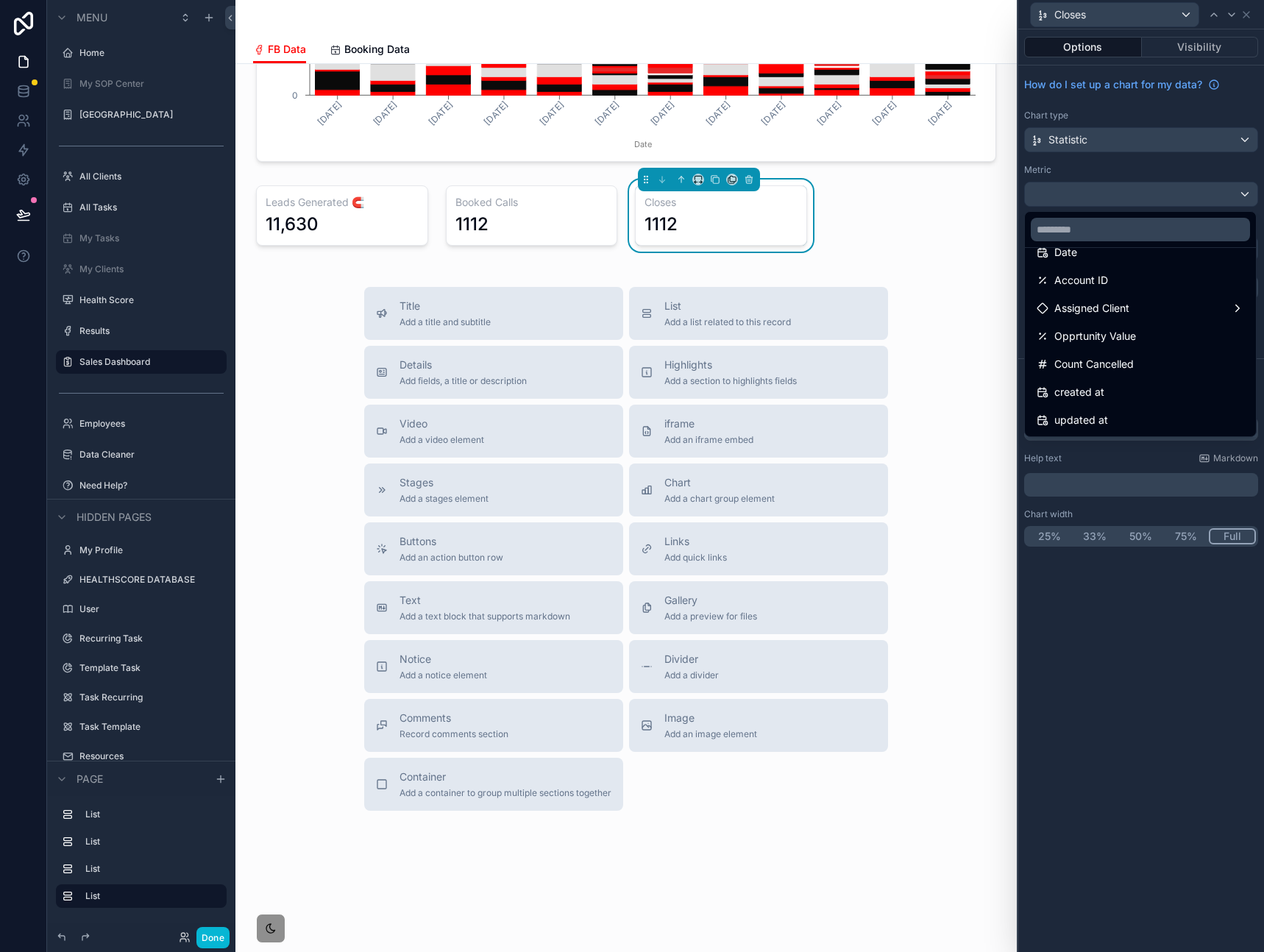
click at [1153, 462] on div at bounding box center [1140, 476] width 245 height 952
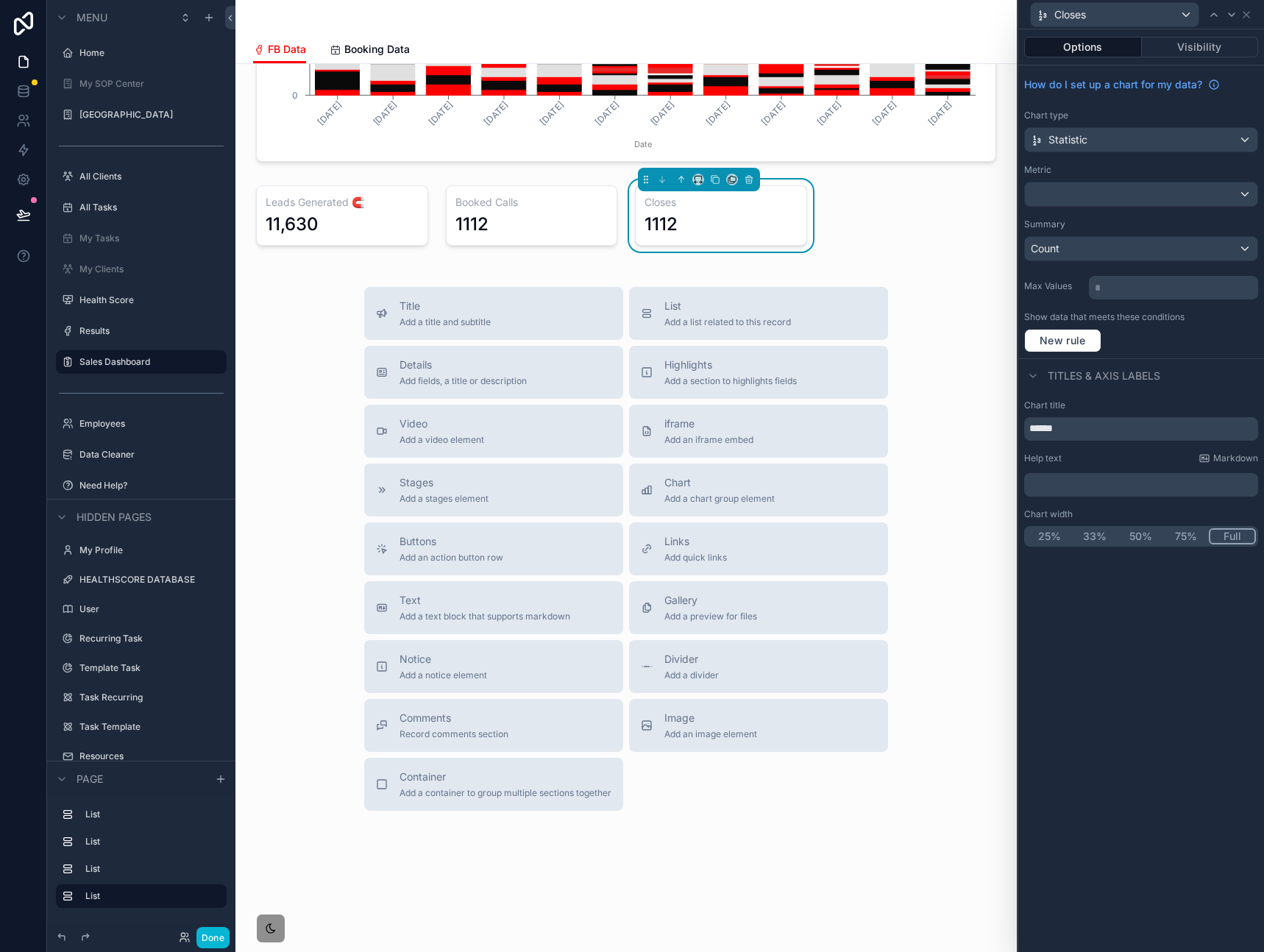
click at [1138, 636] on div "Options Visibility How do I set up a chart for my data? Chart type Statistic Me…" at bounding box center [1140, 491] width 245 height 923
click at [711, 180] on icon "scrollable content" at bounding box center [715, 180] width 11 height 11
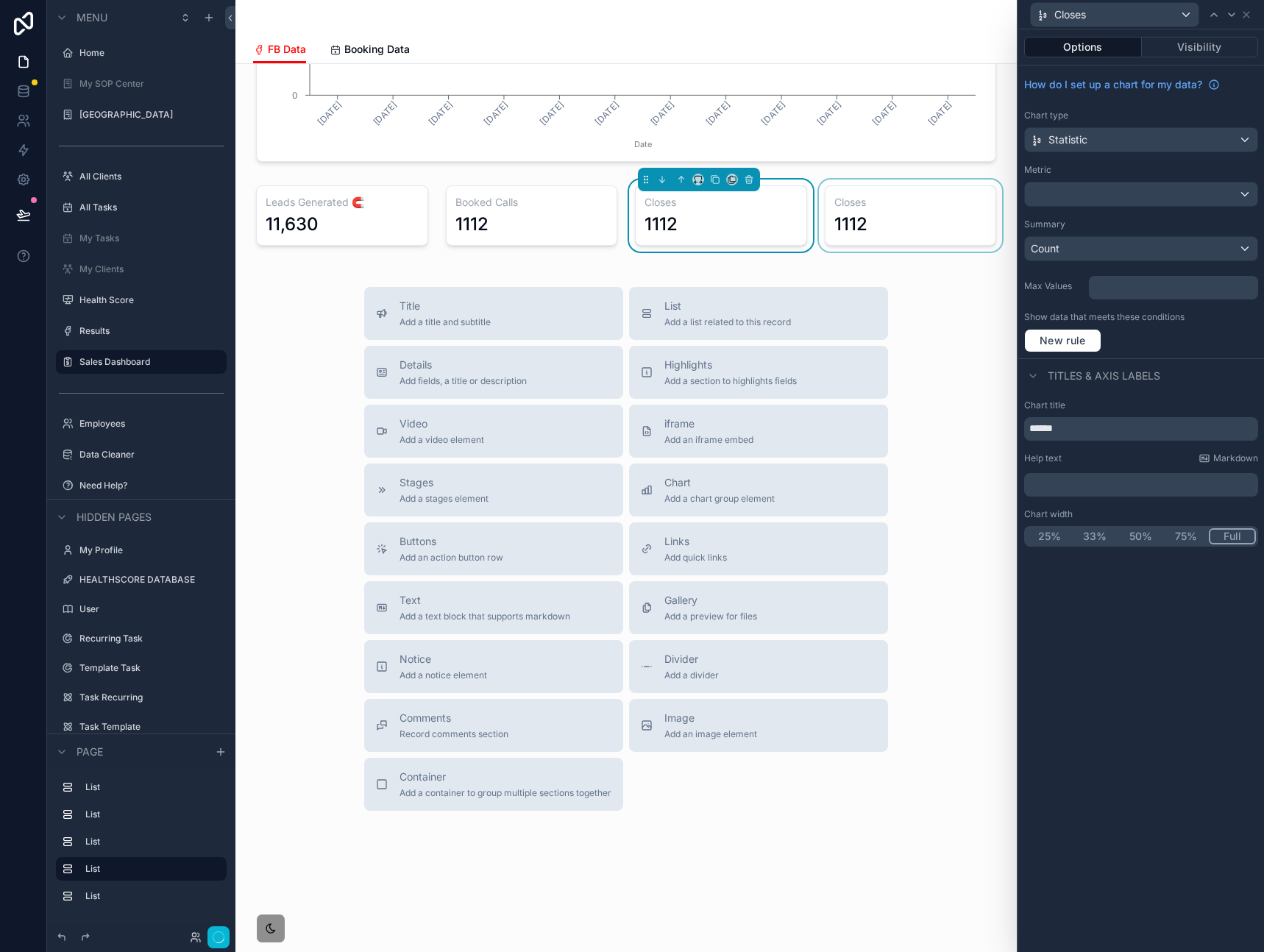
click at [862, 216] on div "1112" at bounding box center [911, 224] width 153 height 24
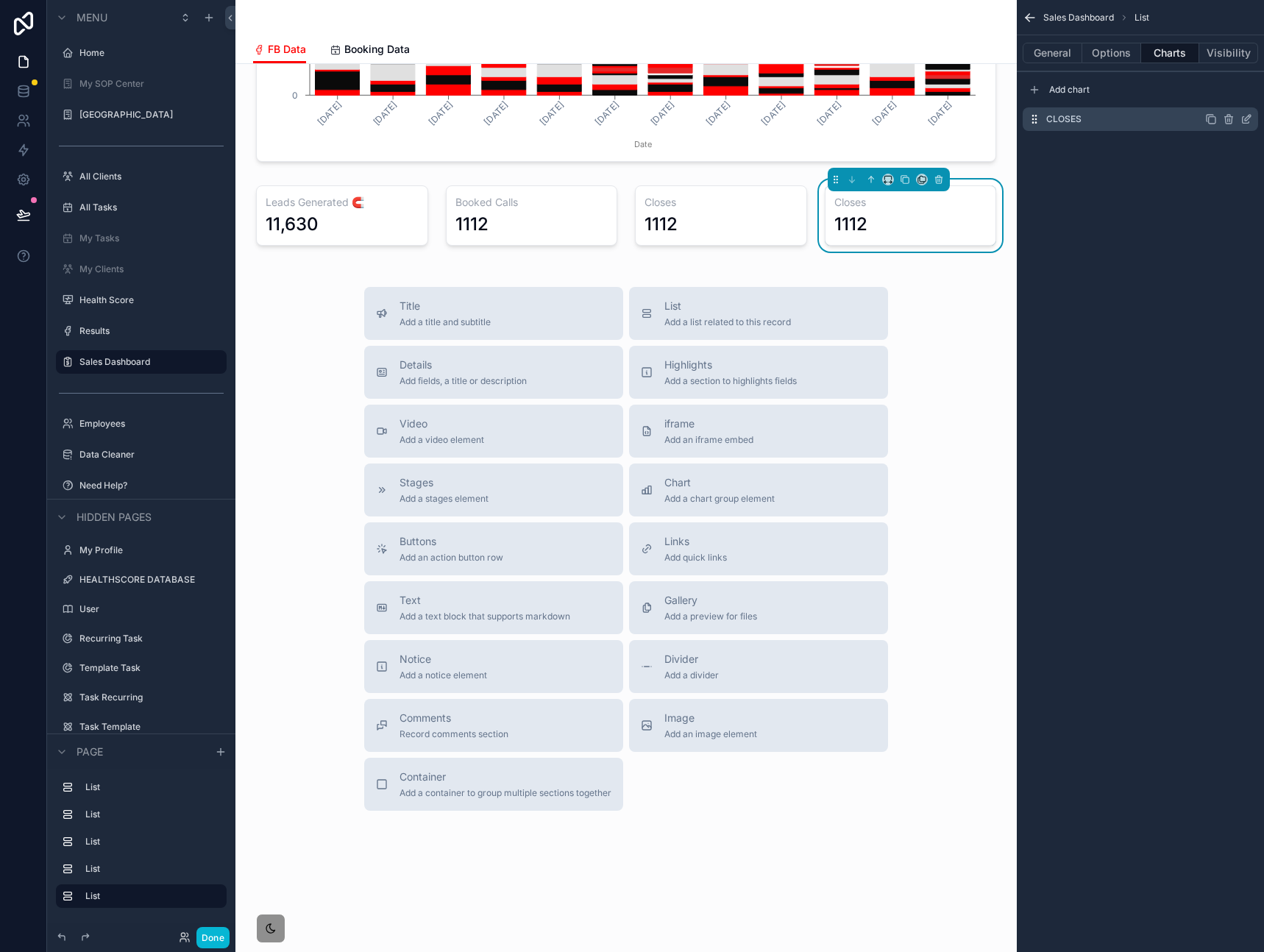
click at [1248, 121] on icon "scrollable content" at bounding box center [1245, 119] width 12 height 12
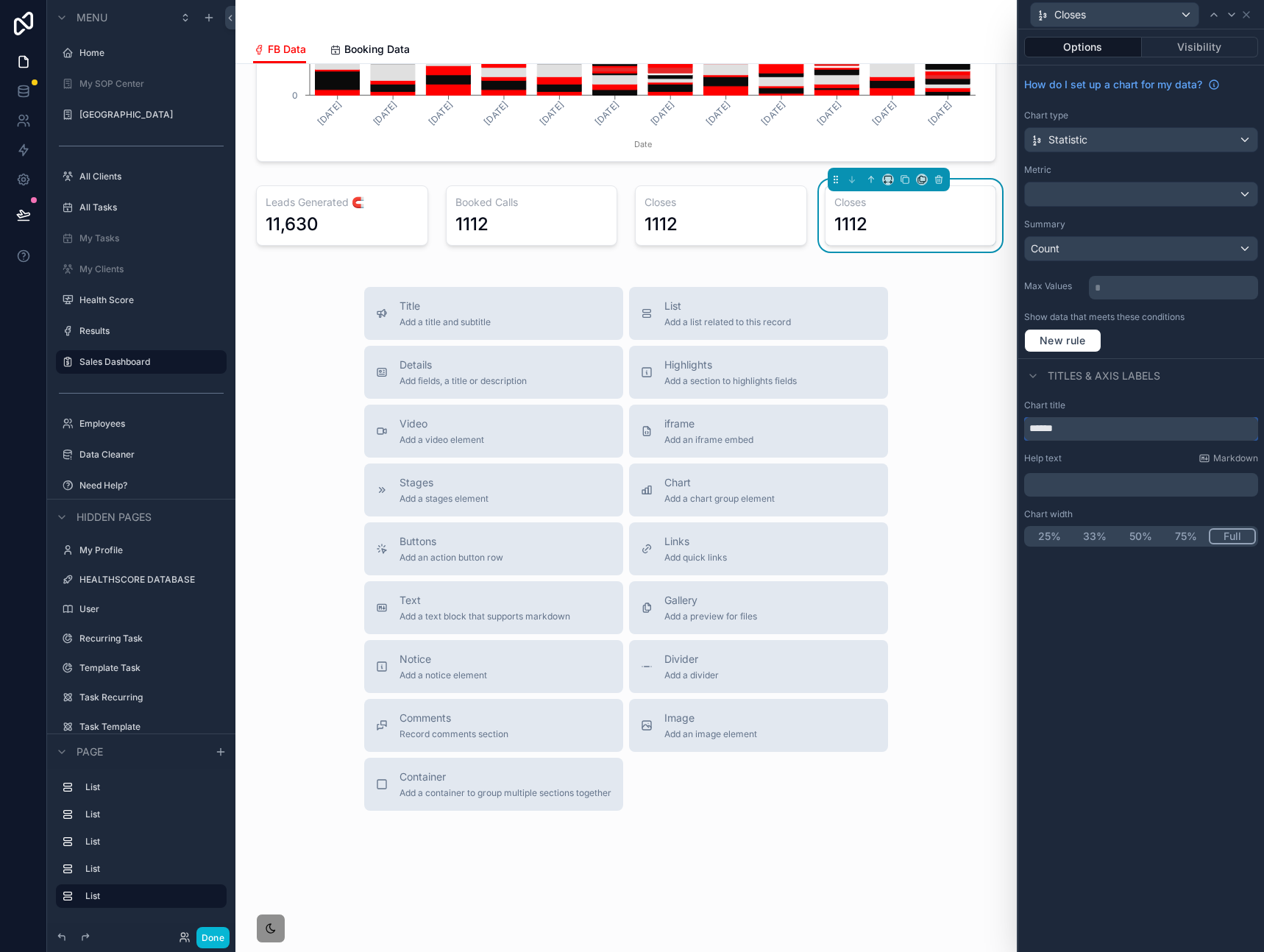
click at [1079, 428] on input "******" at bounding box center [1141, 429] width 234 height 24
paste input "*"
type input "*******"
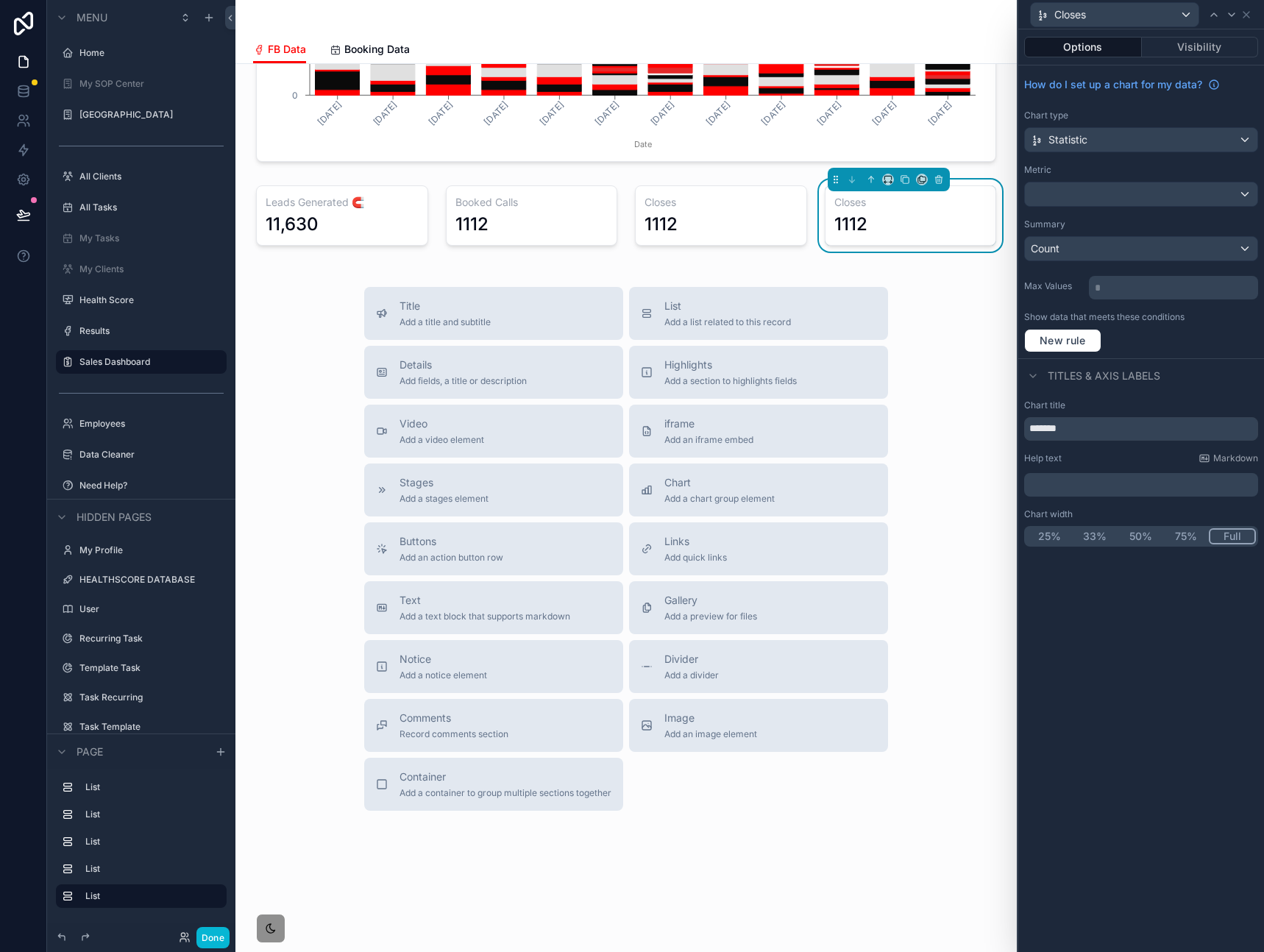
click at [1205, 342] on div "New rule" at bounding box center [1141, 340] width 234 height 24
click at [1138, 202] on div at bounding box center [1141, 194] width 232 height 24
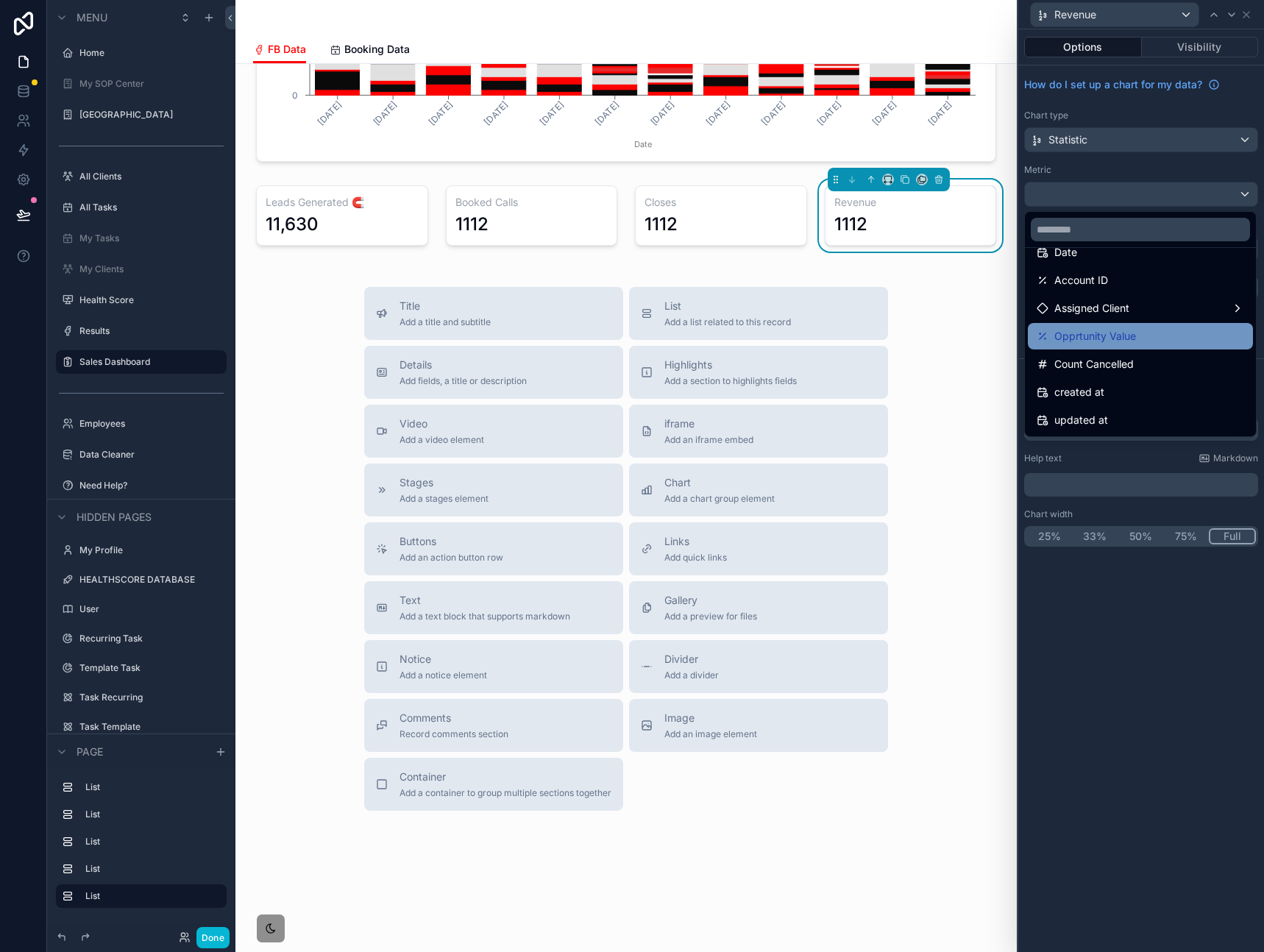
click at [1145, 343] on div "Opprtunity Value" at bounding box center [1140, 337] width 207 height 18
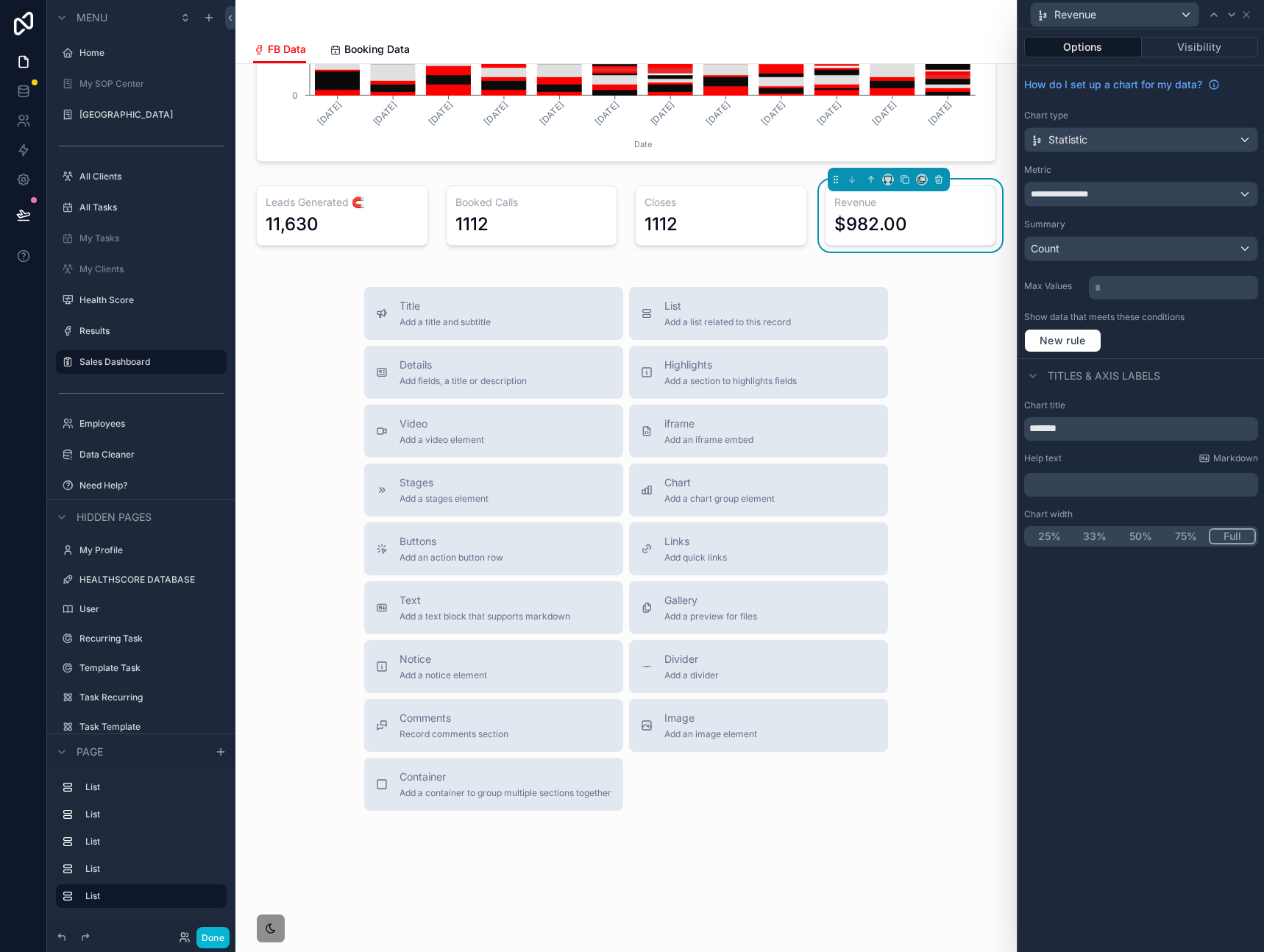
click at [1219, 336] on div "New rule" at bounding box center [1141, 340] width 234 height 24
click at [1136, 623] on div "**********" at bounding box center [1140, 491] width 245 height 923
click at [1128, 646] on div "**********" at bounding box center [1140, 491] width 245 height 923
click at [953, 562] on div "Title Add a title and subtitle List Add a list related to this record Details A…" at bounding box center [625, 548] width 757 height 523
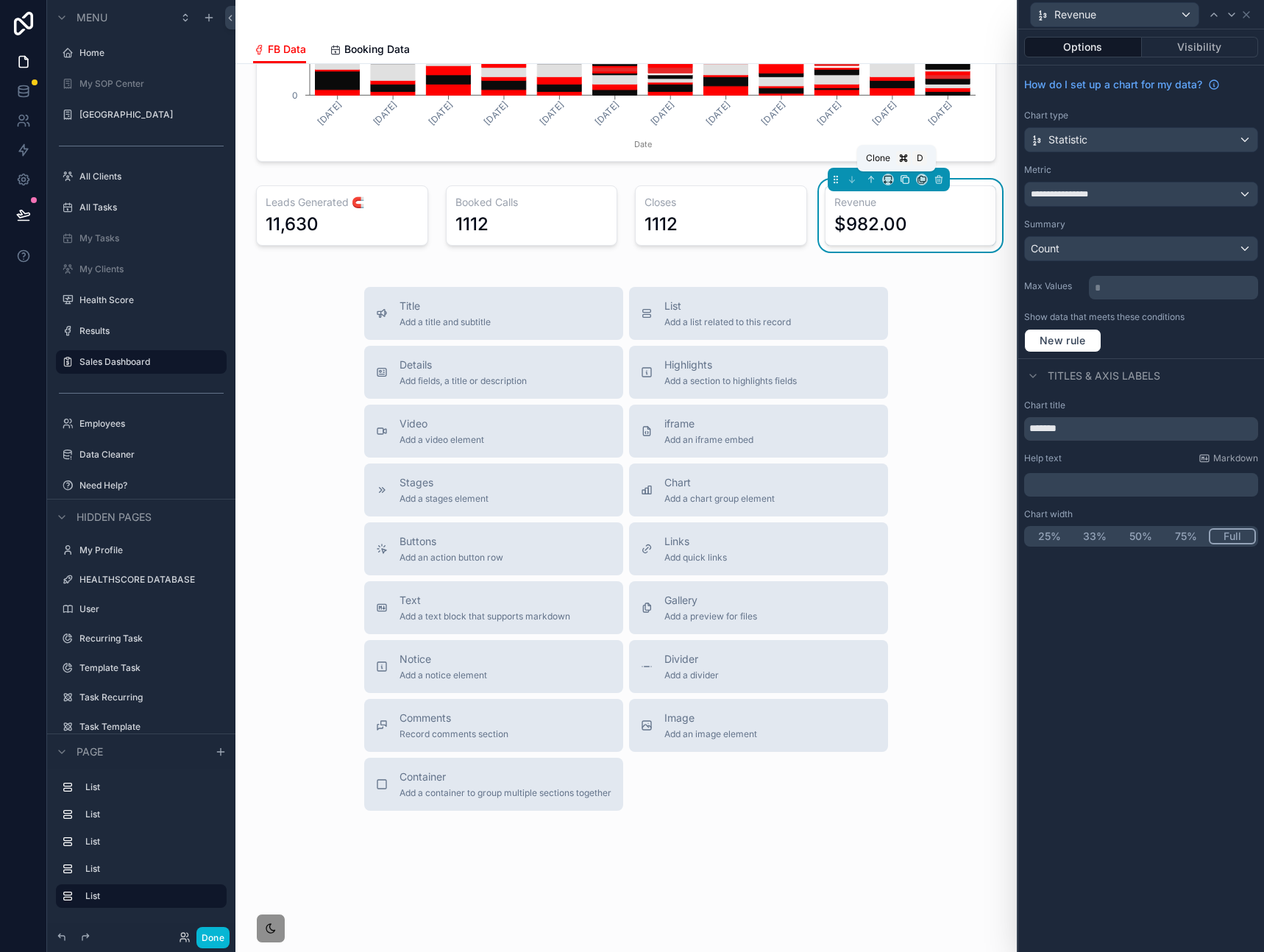
click at [903, 180] on icon "scrollable content" at bounding box center [905, 180] width 6 height 6
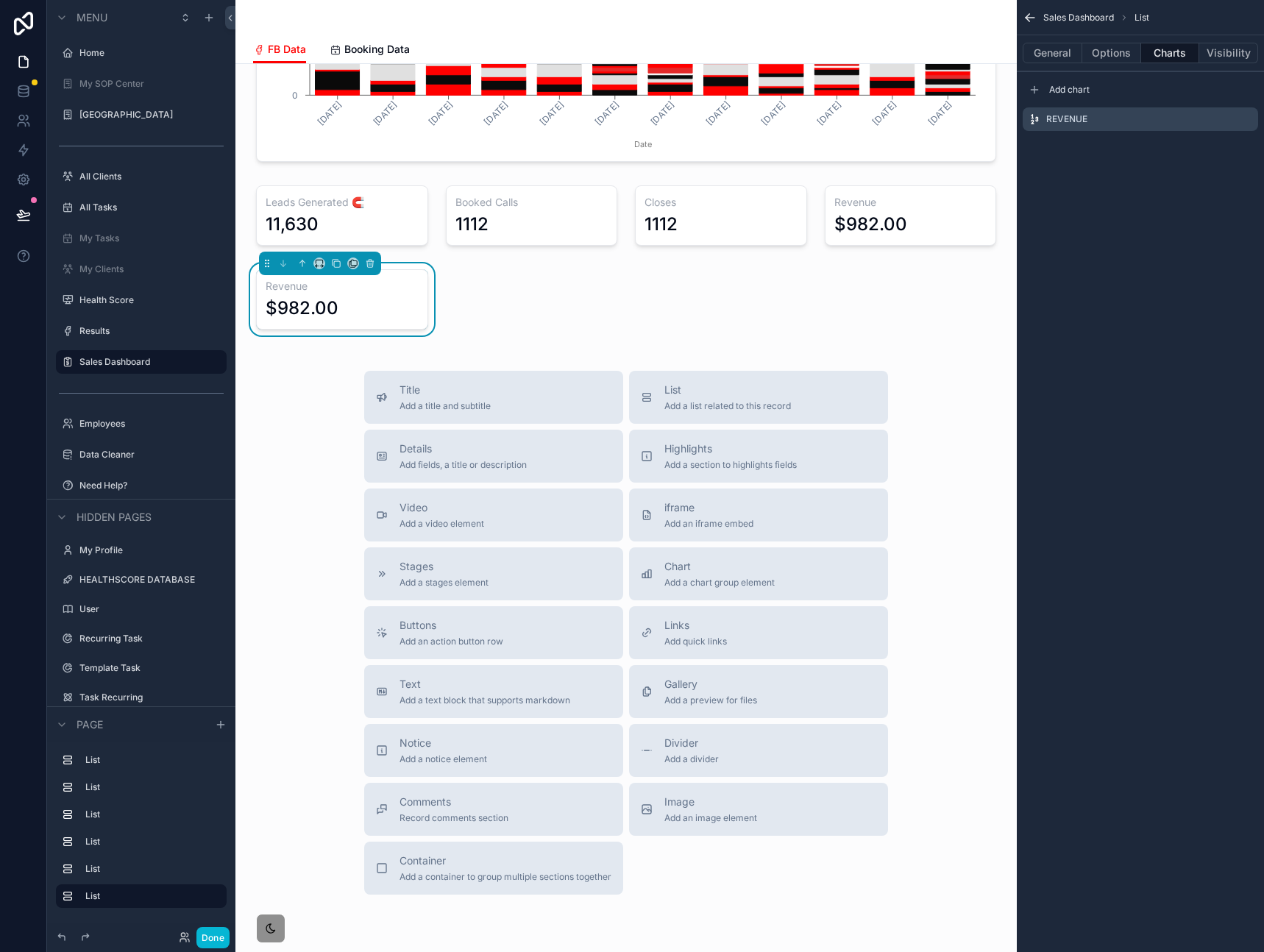
click at [328, 312] on div "$982.00" at bounding box center [302, 308] width 73 height 24
click at [272, 382] on div "Title Add a title and subtitle List Add a list related to this record Details A…" at bounding box center [625, 632] width 757 height 523
click at [357, 313] on div "$982.00" at bounding box center [342, 308] width 153 height 24
click at [1061, 58] on button "General" at bounding box center [1051, 52] width 59 height 20
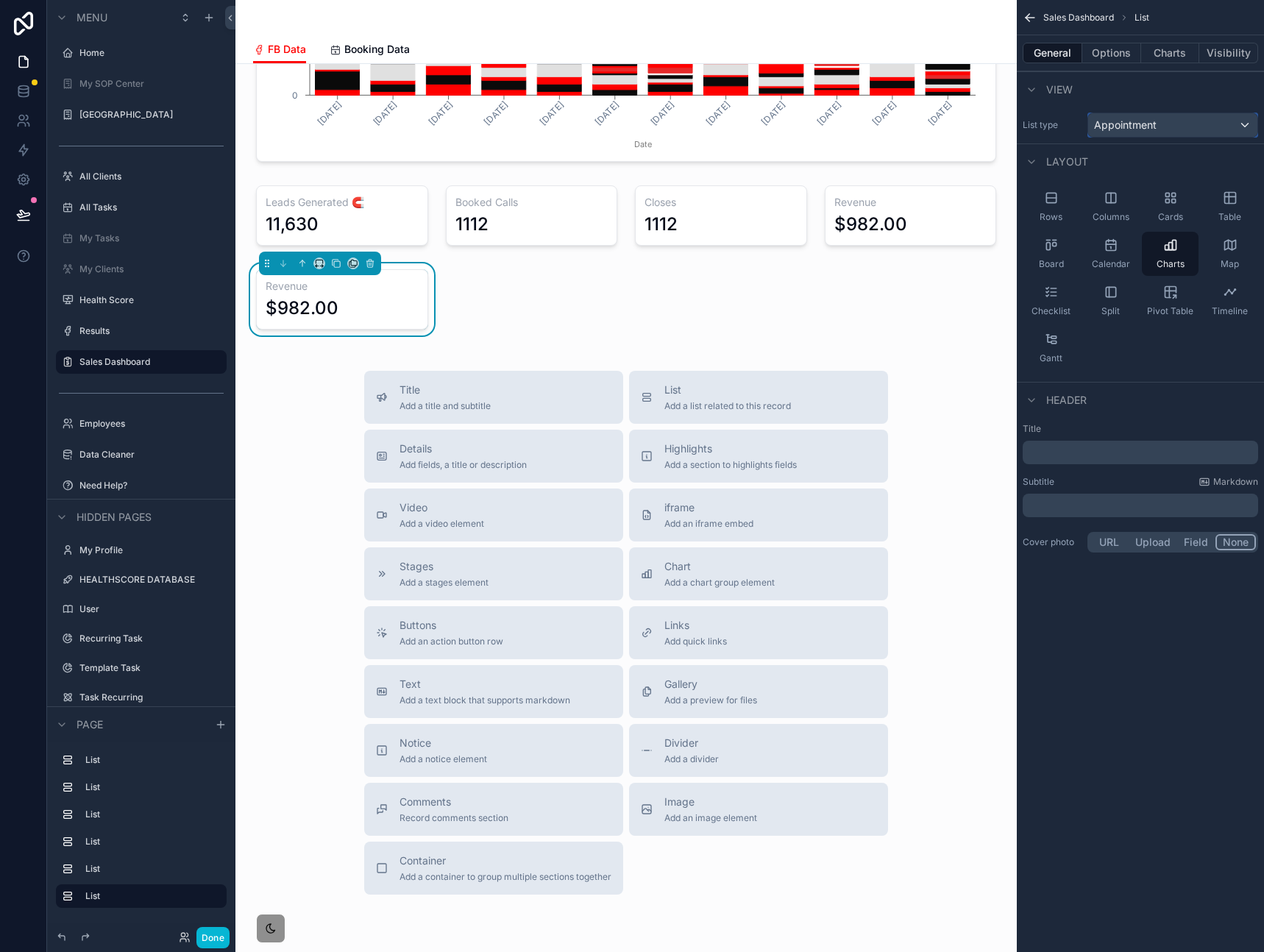
click at [1152, 120] on span "Appointment" at bounding box center [1125, 125] width 63 height 15
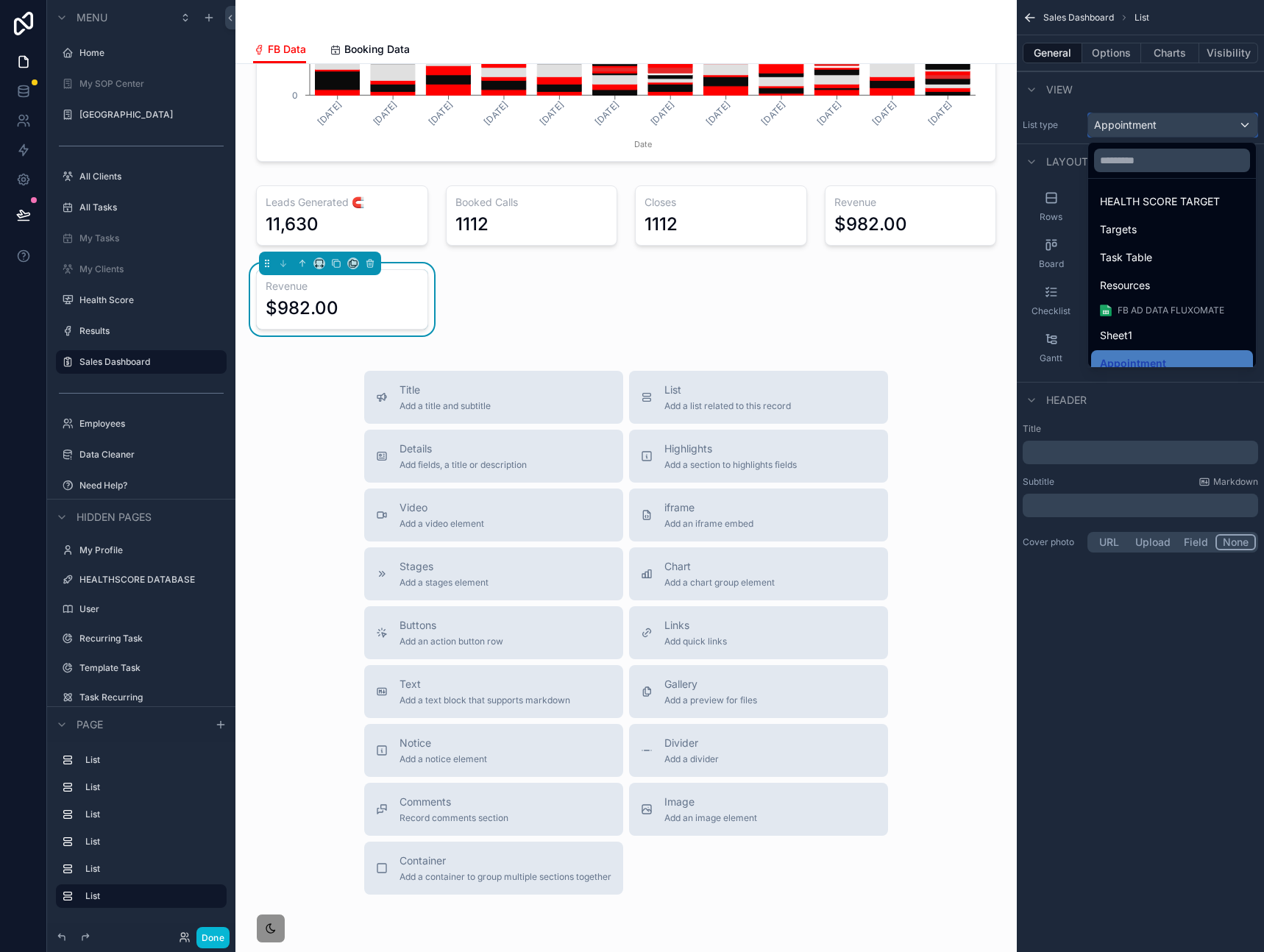
scroll to position [145, 0]
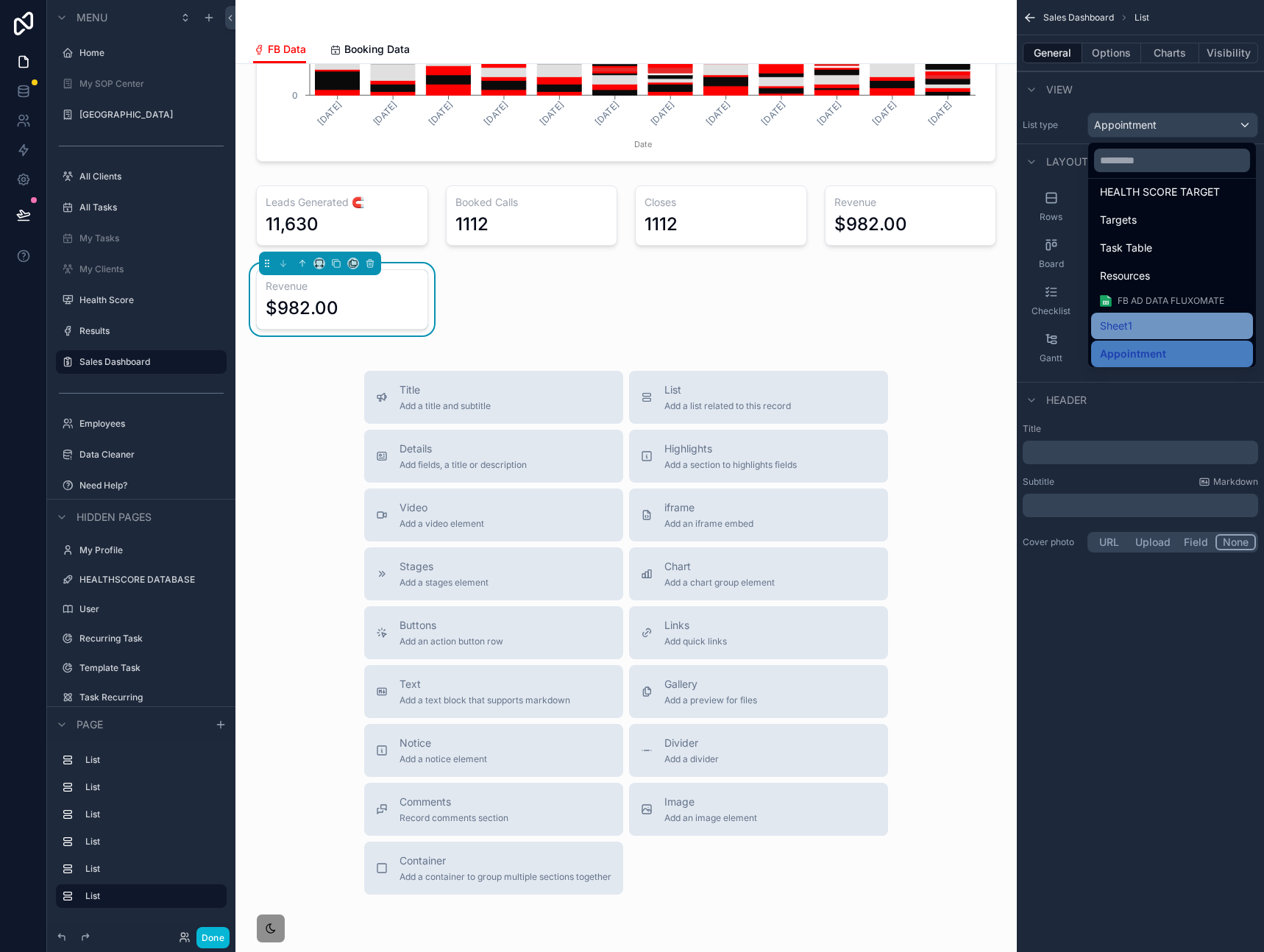
click at [1151, 321] on div "Sheet1" at bounding box center [1172, 326] width 144 height 18
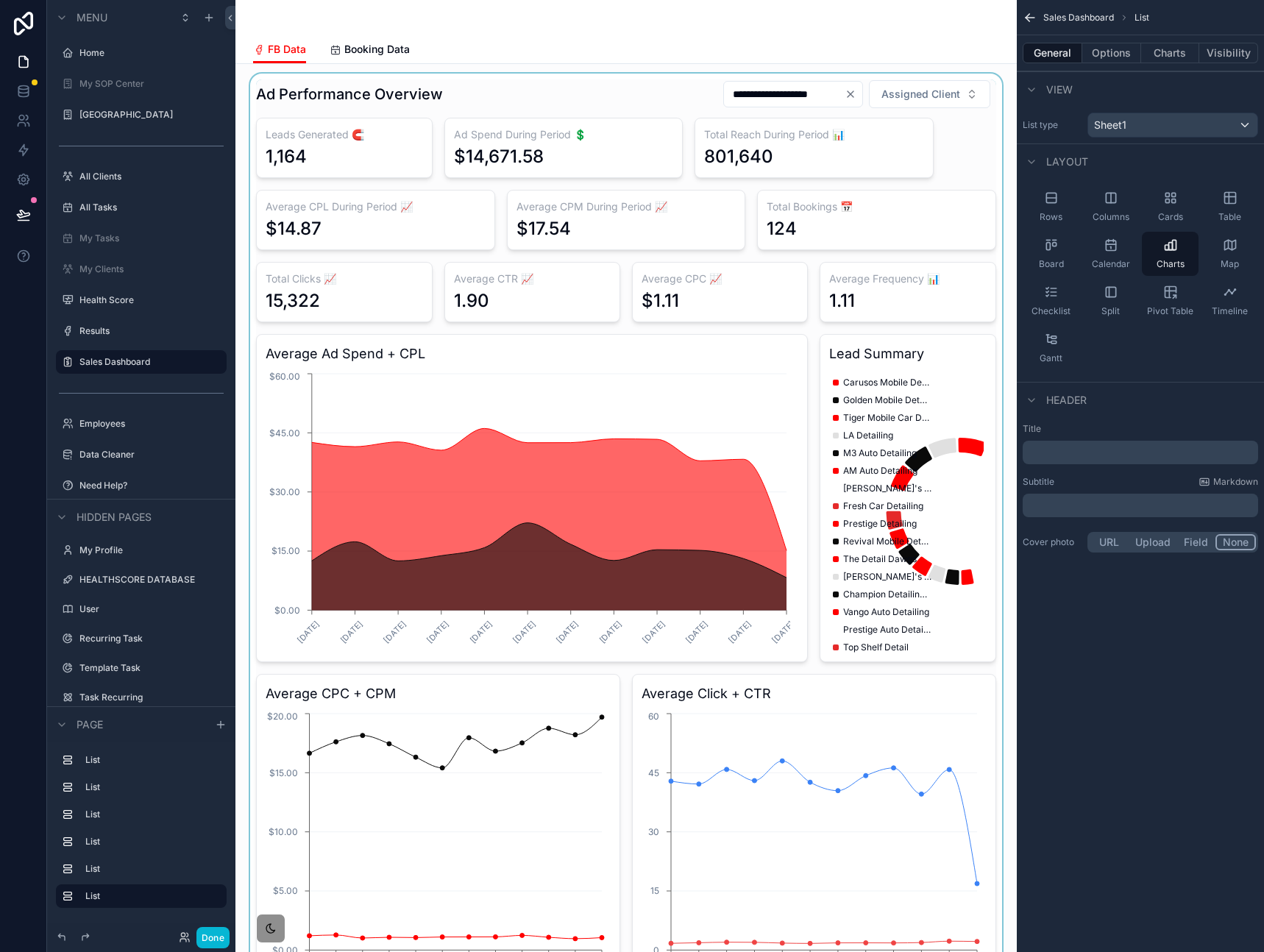
scroll to position [0, 0]
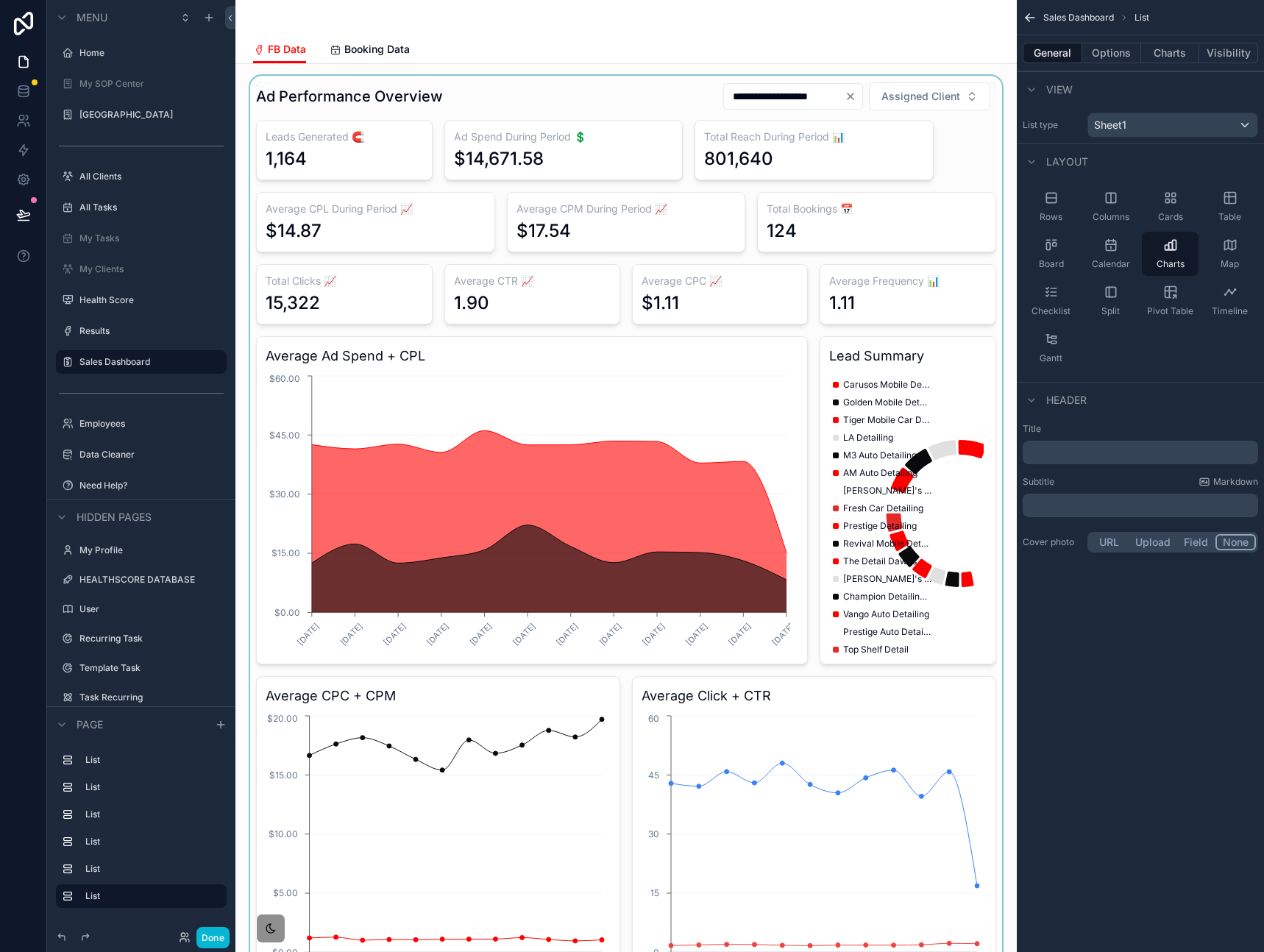
click at [834, 201] on div "scrollable content" at bounding box center [625, 713] width 757 height 1274
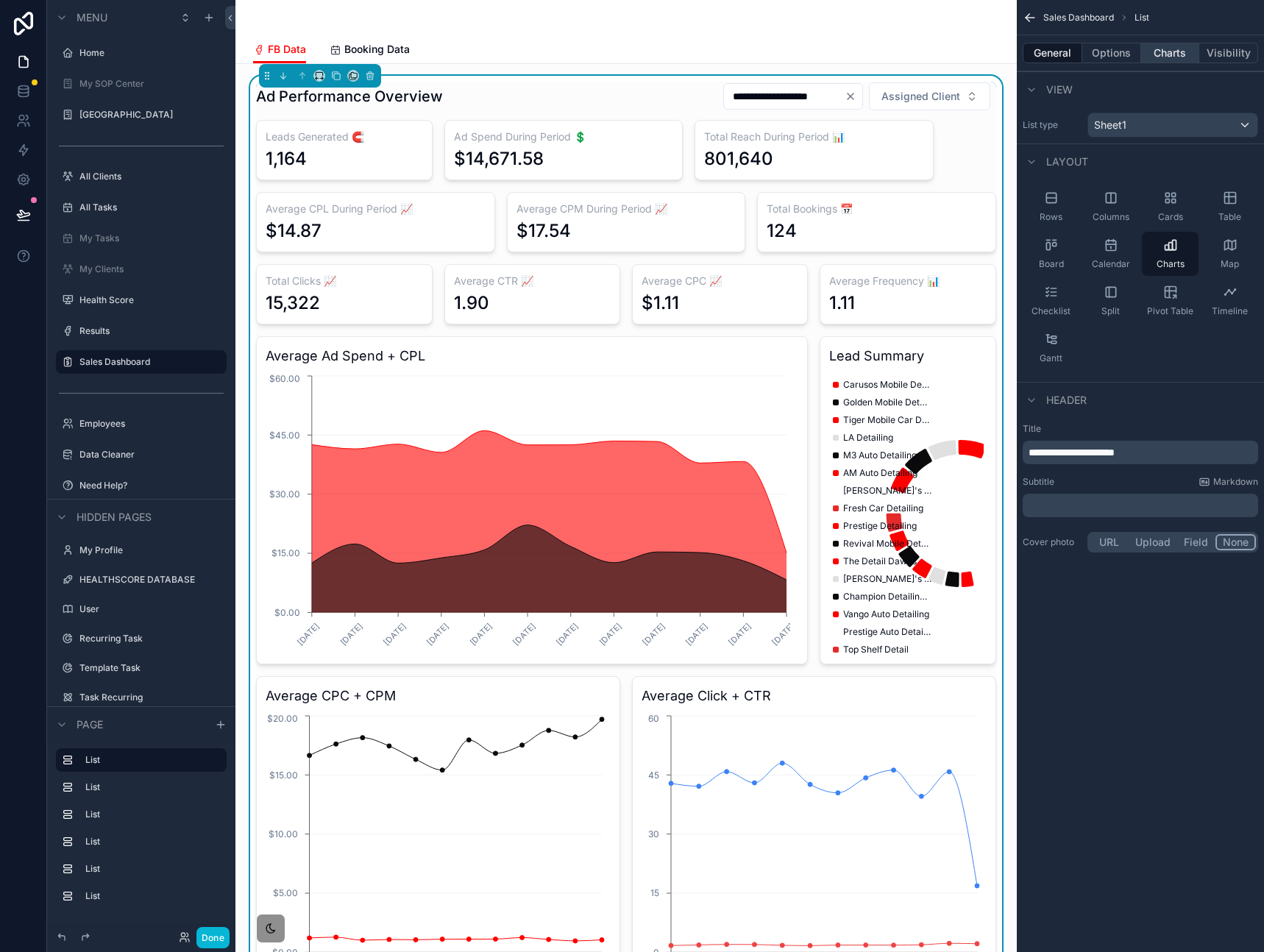
click at [1164, 57] on button "Charts" at bounding box center [1170, 52] width 58 height 20
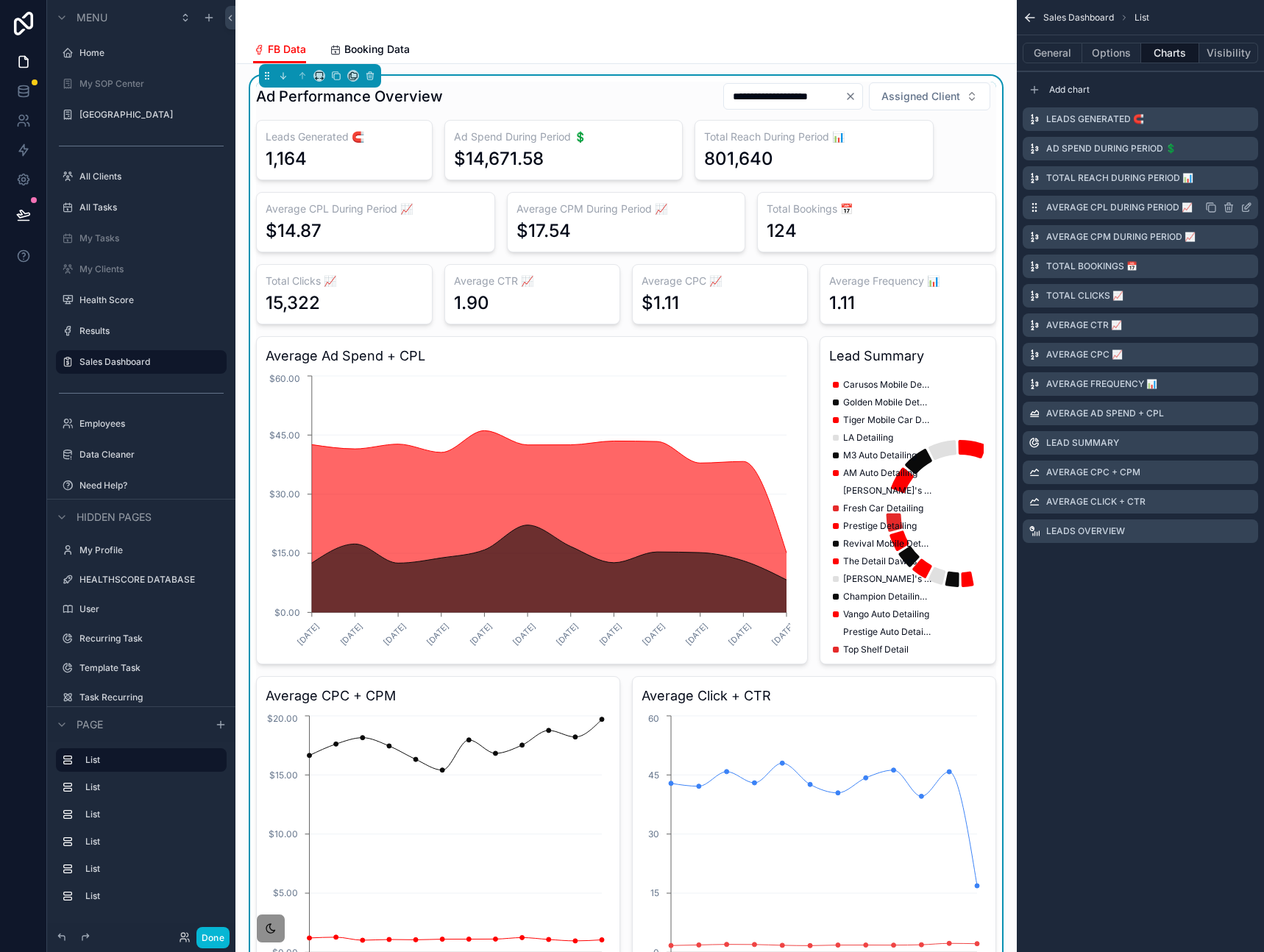
click at [1248, 208] on icon "scrollable content" at bounding box center [1245, 207] width 12 height 12
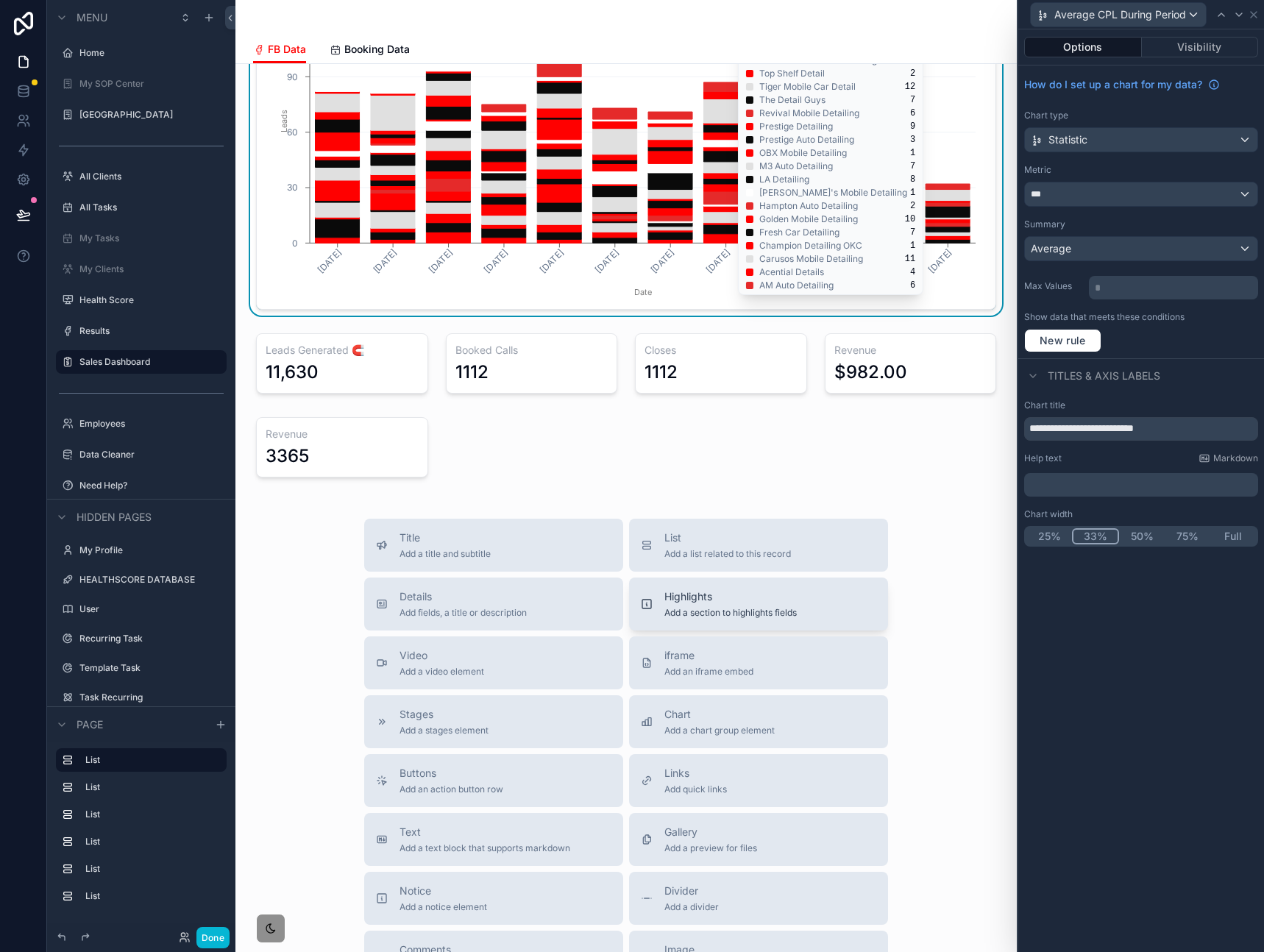
scroll to position [1265, 0]
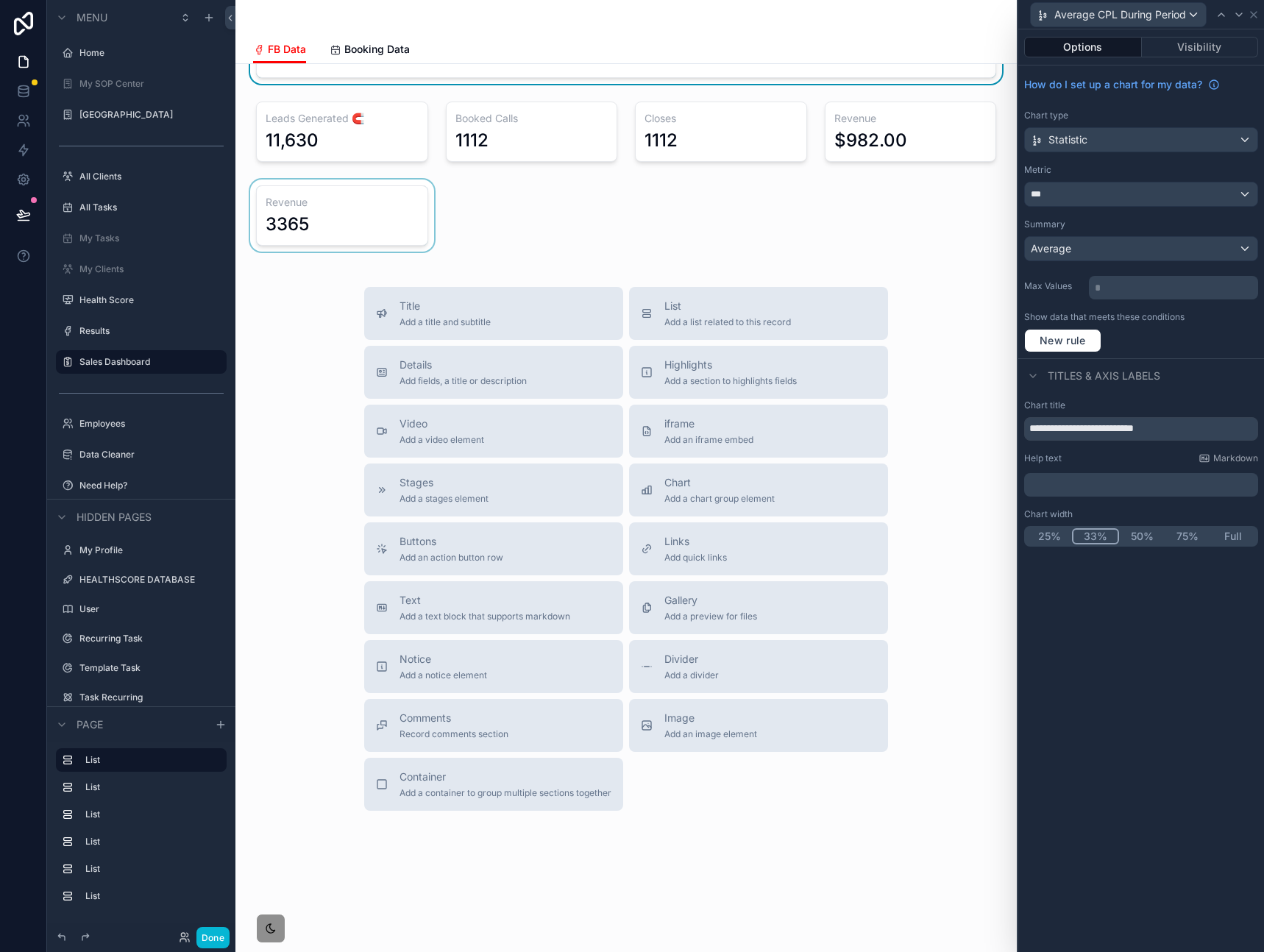
click at [391, 220] on div "scrollable content" at bounding box center [342, 215] width 190 height 72
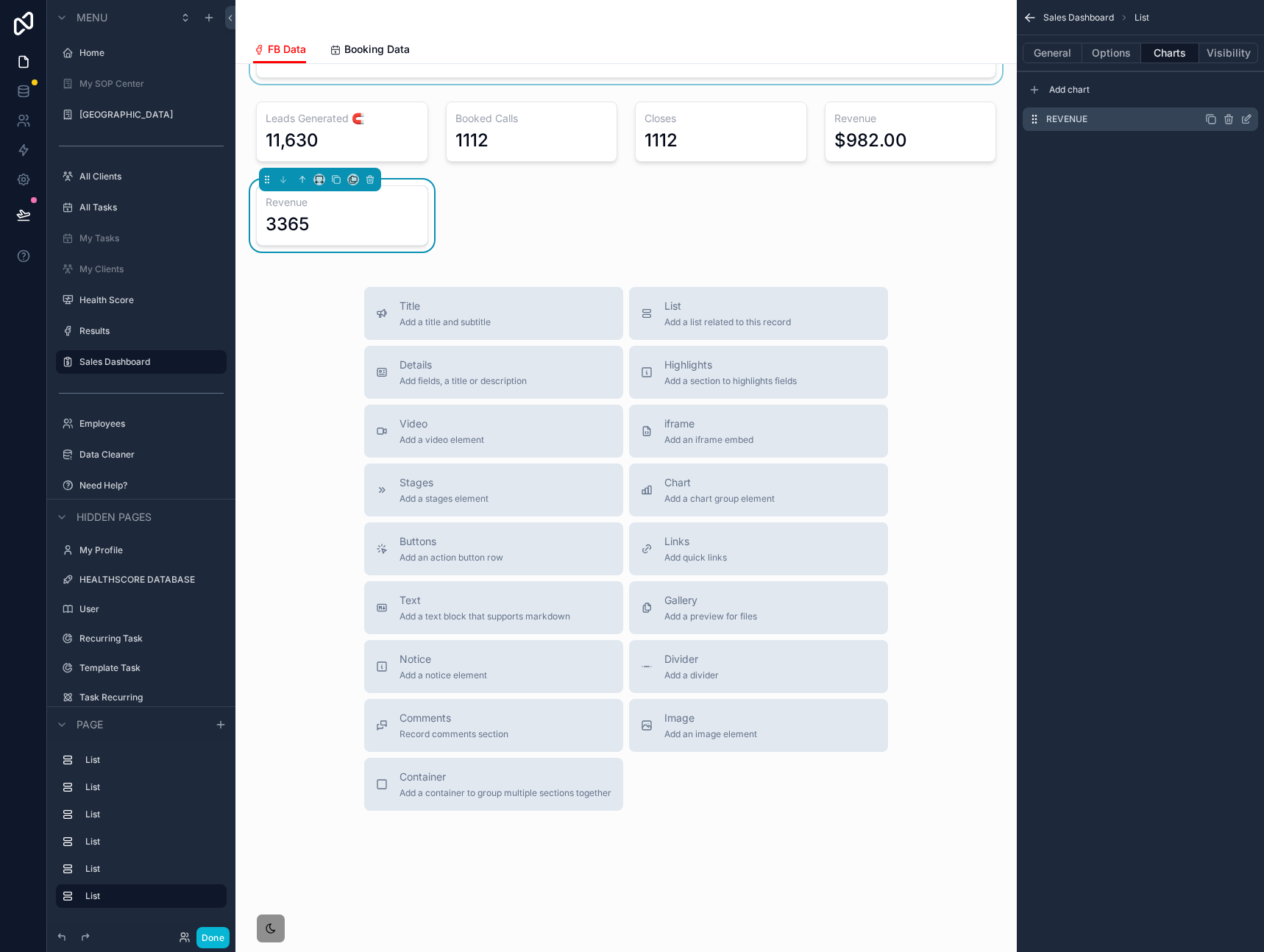
click at [1245, 120] on icon "scrollable content" at bounding box center [1245, 119] width 12 height 12
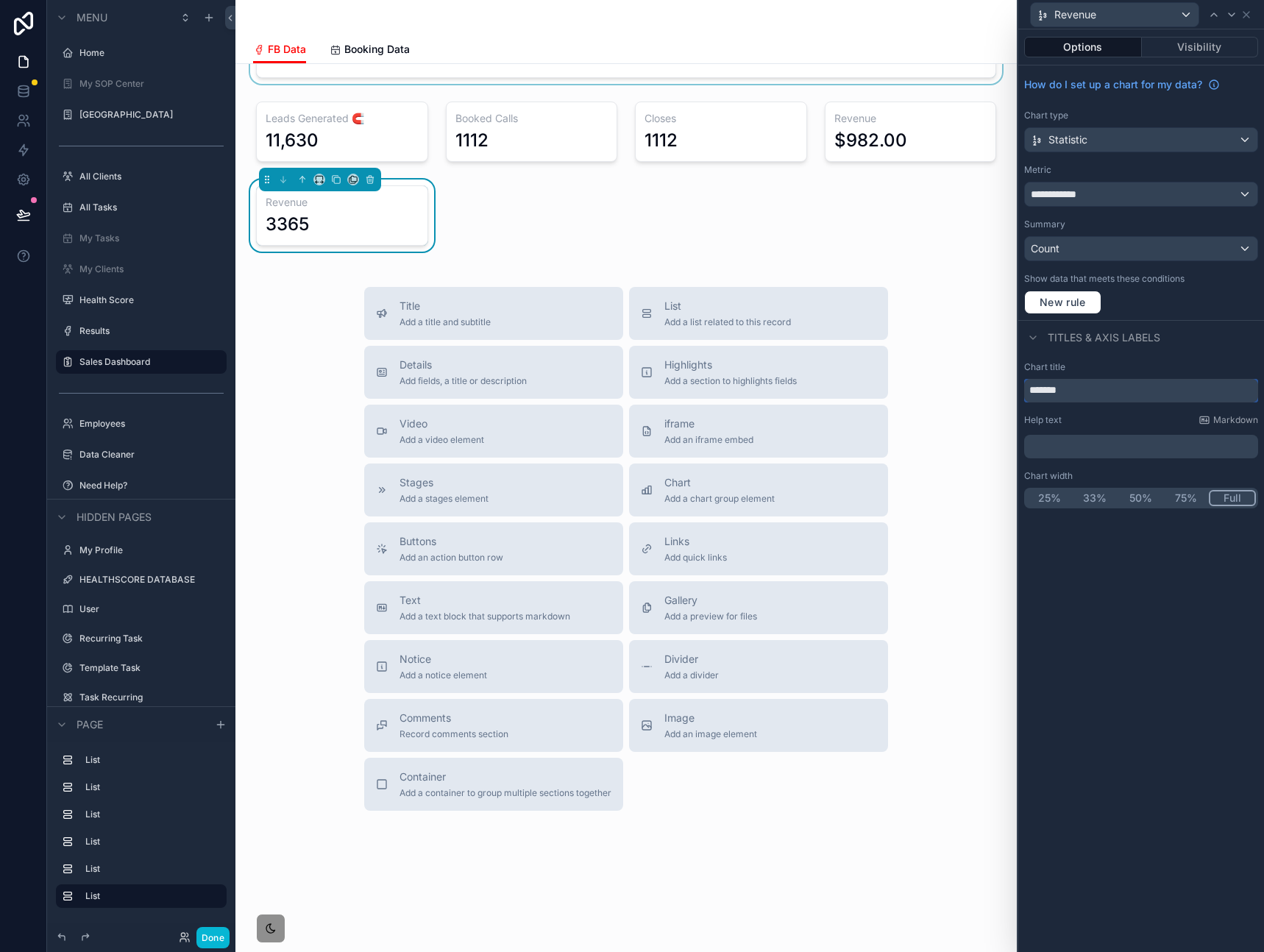
drag, startPoint x: 1092, startPoint y: 388, endPoint x: 998, endPoint y: 383, distance: 94.1
click at [996, 383] on div "**********" at bounding box center [632, 476] width 1264 height 952
paste input "**********"
type input "**********"
click at [1198, 311] on div "New rule" at bounding box center [1141, 302] width 234 height 24
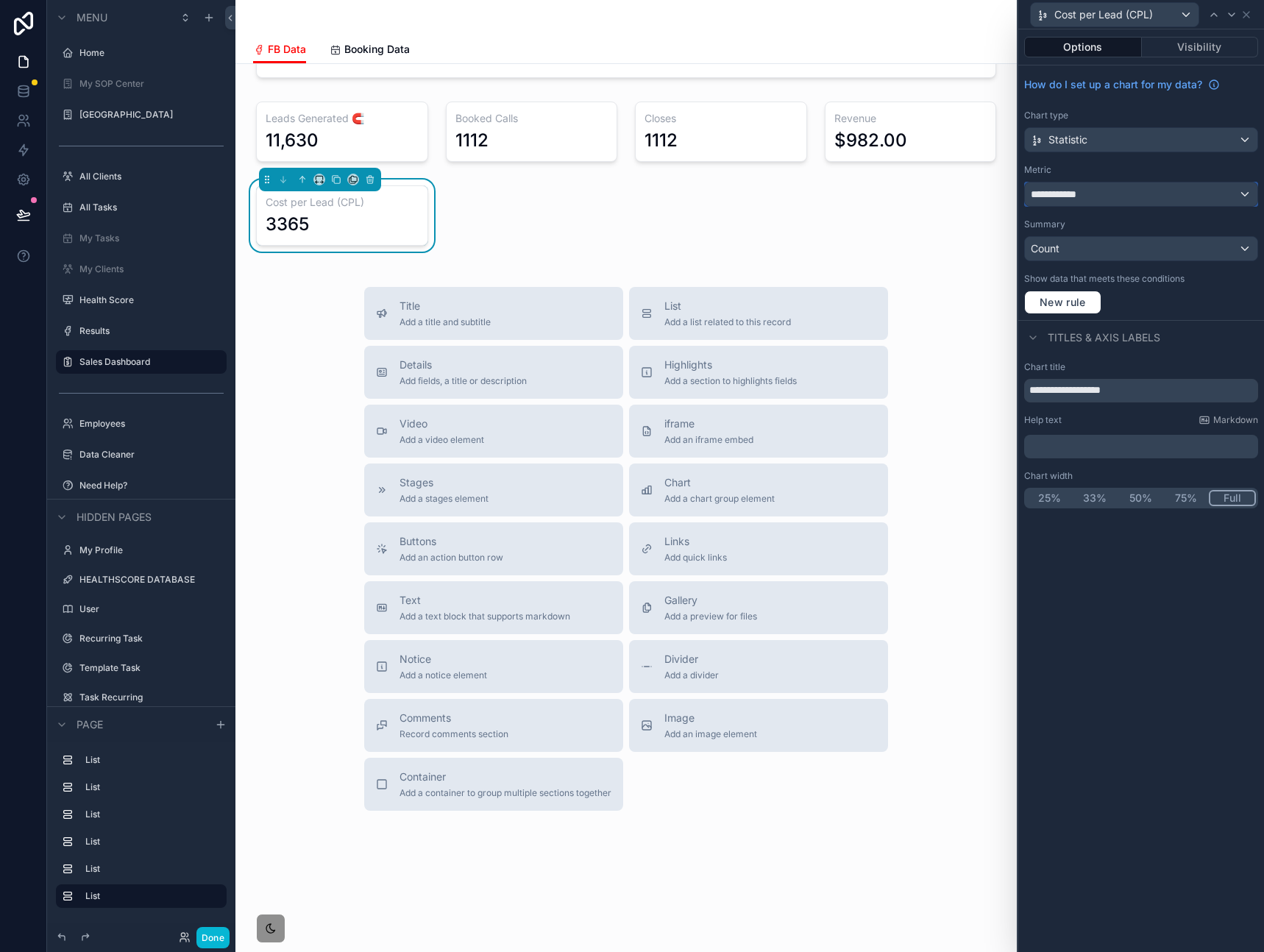
click at [1108, 197] on div "**********" at bounding box center [1141, 194] width 232 height 24
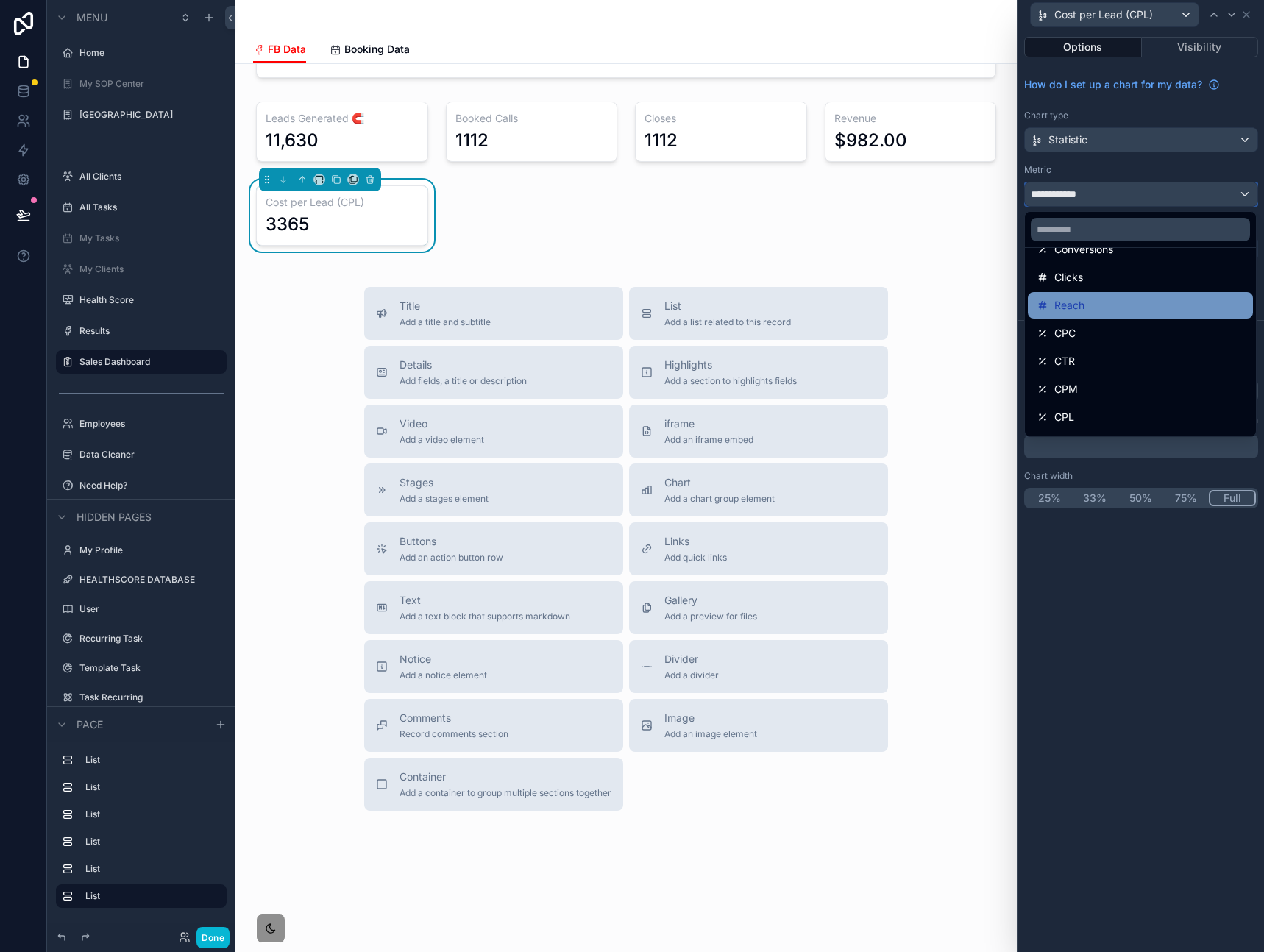
scroll to position [247, 0]
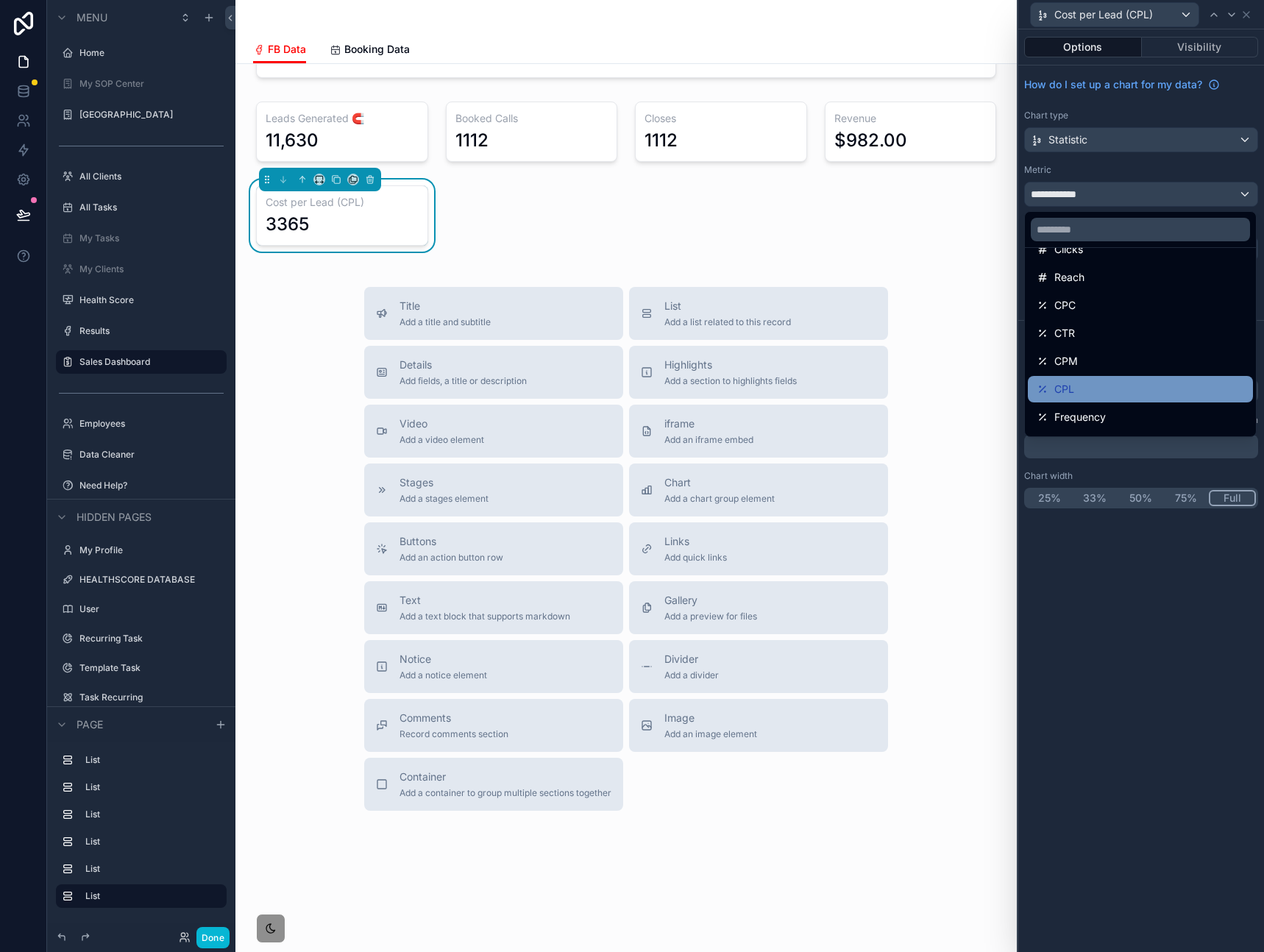
click at [1127, 385] on div "CPL" at bounding box center [1140, 389] width 207 height 18
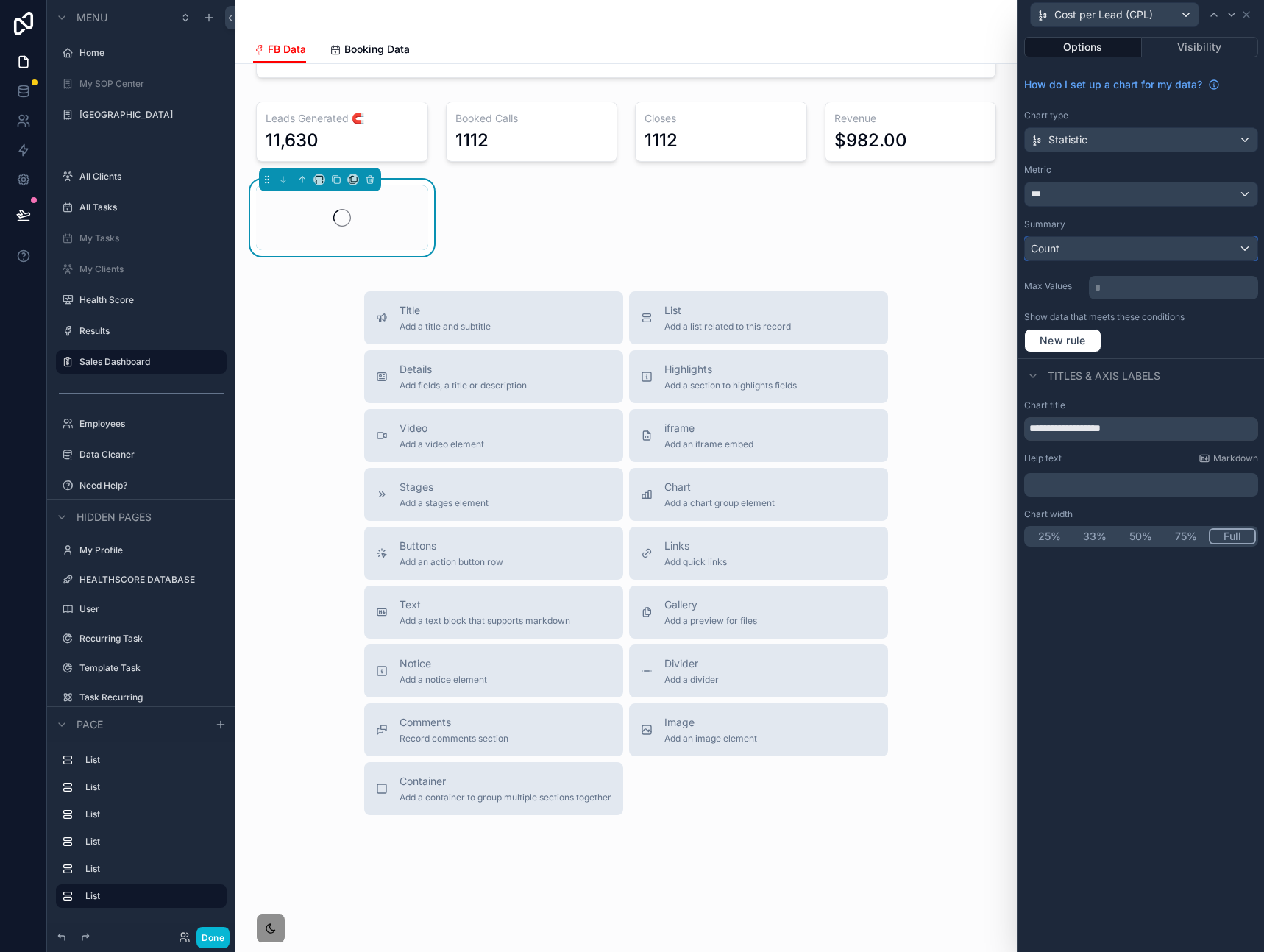
click at [1136, 254] on div "Count" at bounding box center [1141, 248] width 232 height 24
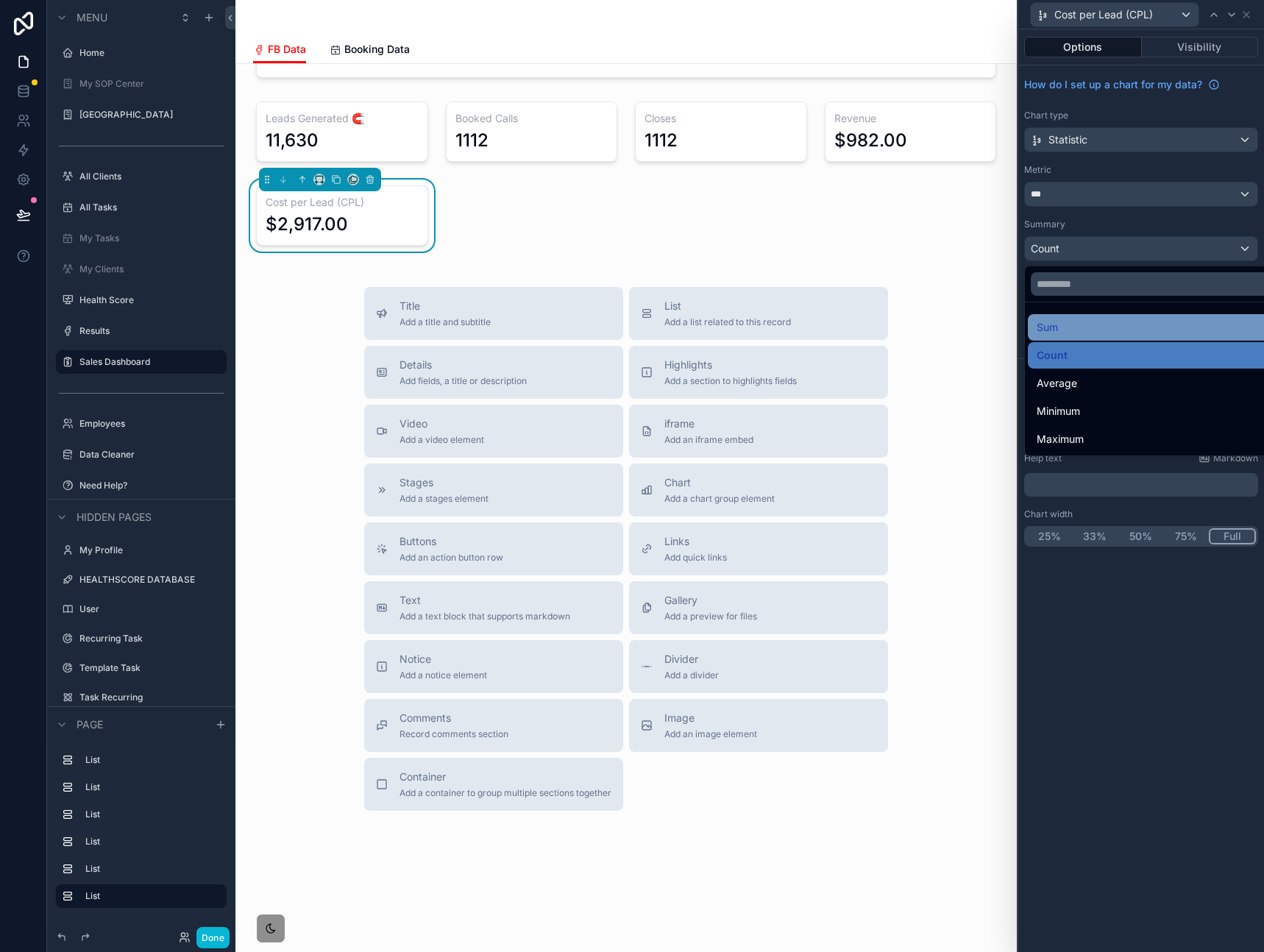
click at [1099, 330] on div "Sum" at bounding box center [1158, 328] width 243 height 18
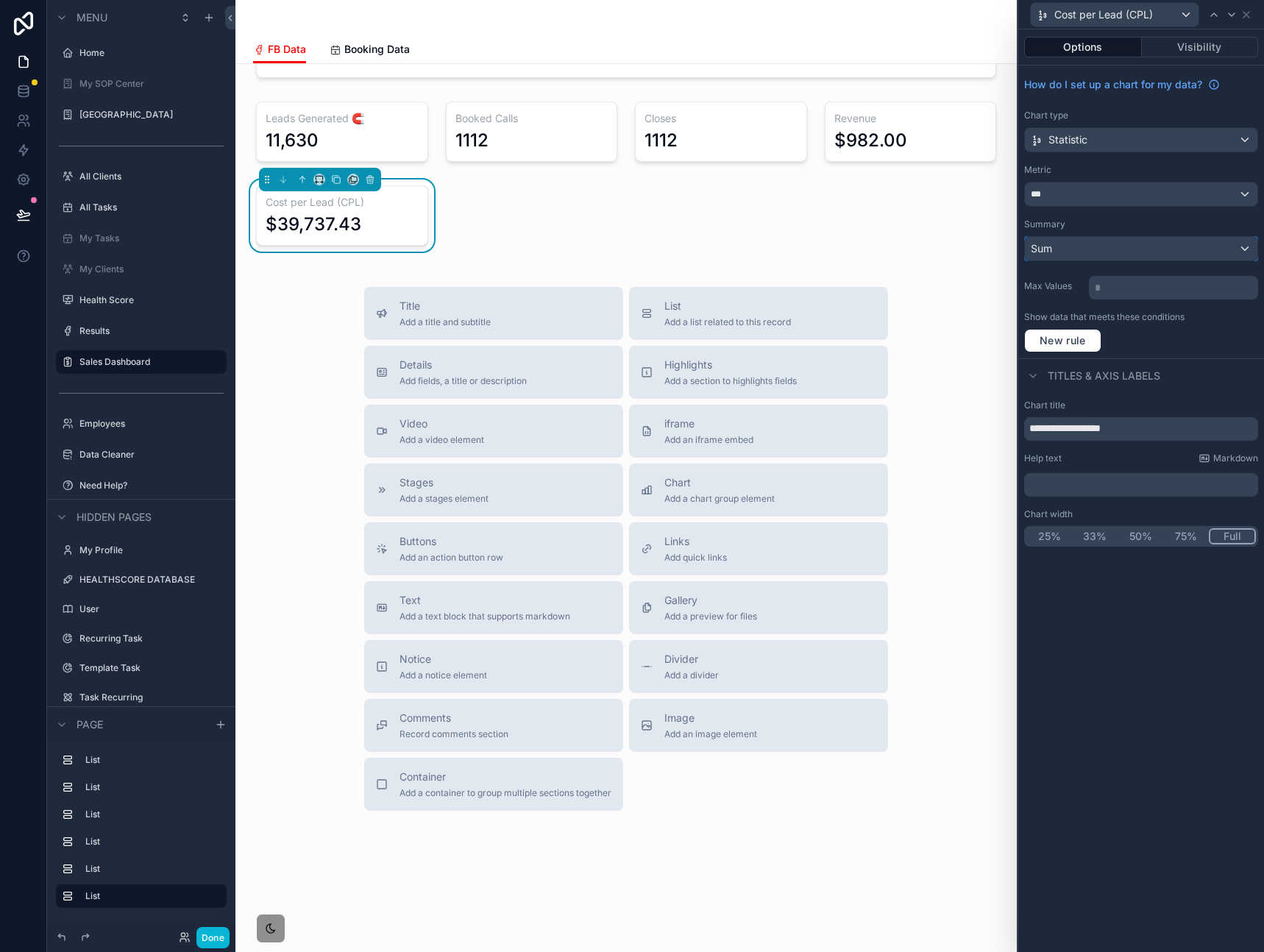
click at [1099, 259] on div "Sum" at bounding box center [1141, 248] width 232 height 24
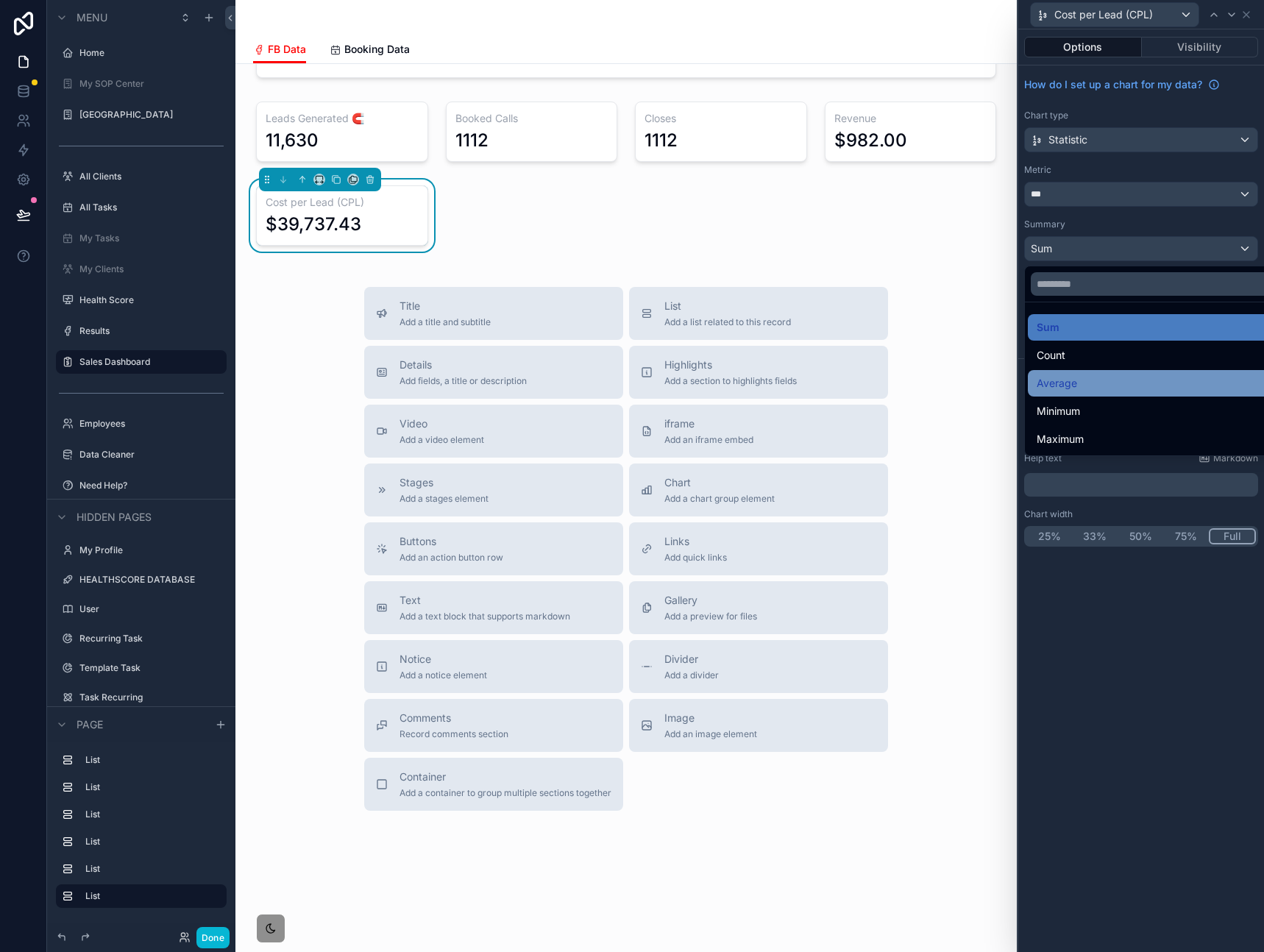
click at [1102, 390] on div "Average" at bounding box center [1158, 383] width 243 height 18
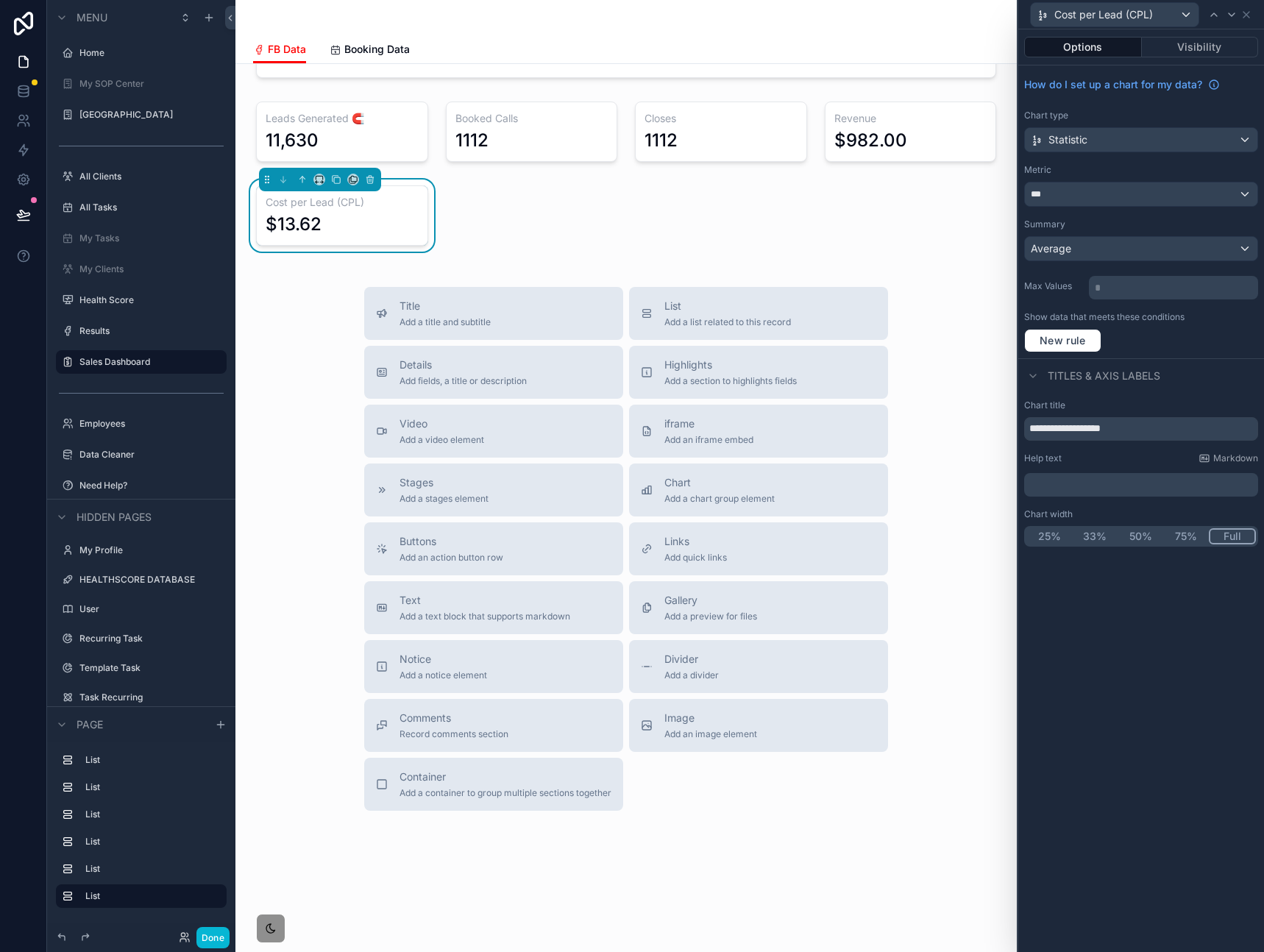
click at [1090, 569] on div "**********" at bounding box center [1140, 491] width 245 height 923
click at [279, 575] on div "Title Add a title and subtitle List Add a list related to this record Details A…" at bounding box center [625, 548] width 757 height 523
click at [1155, 784] on div "**********" at bounding box center [1140, 491] width 245 height 923
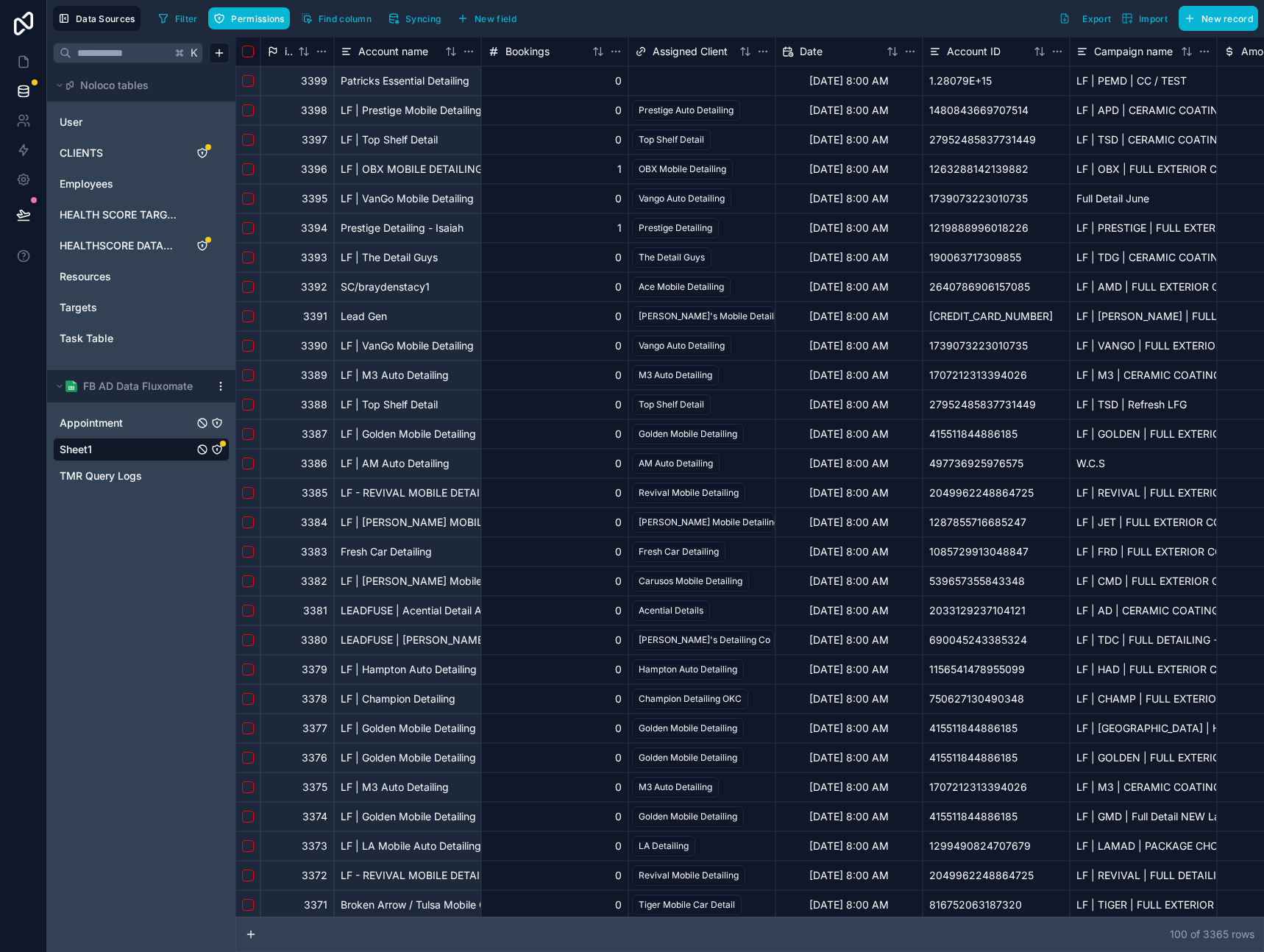
click at [120, 429] on span "Appointment" at bounding box center [90, 422] width 63 height 15
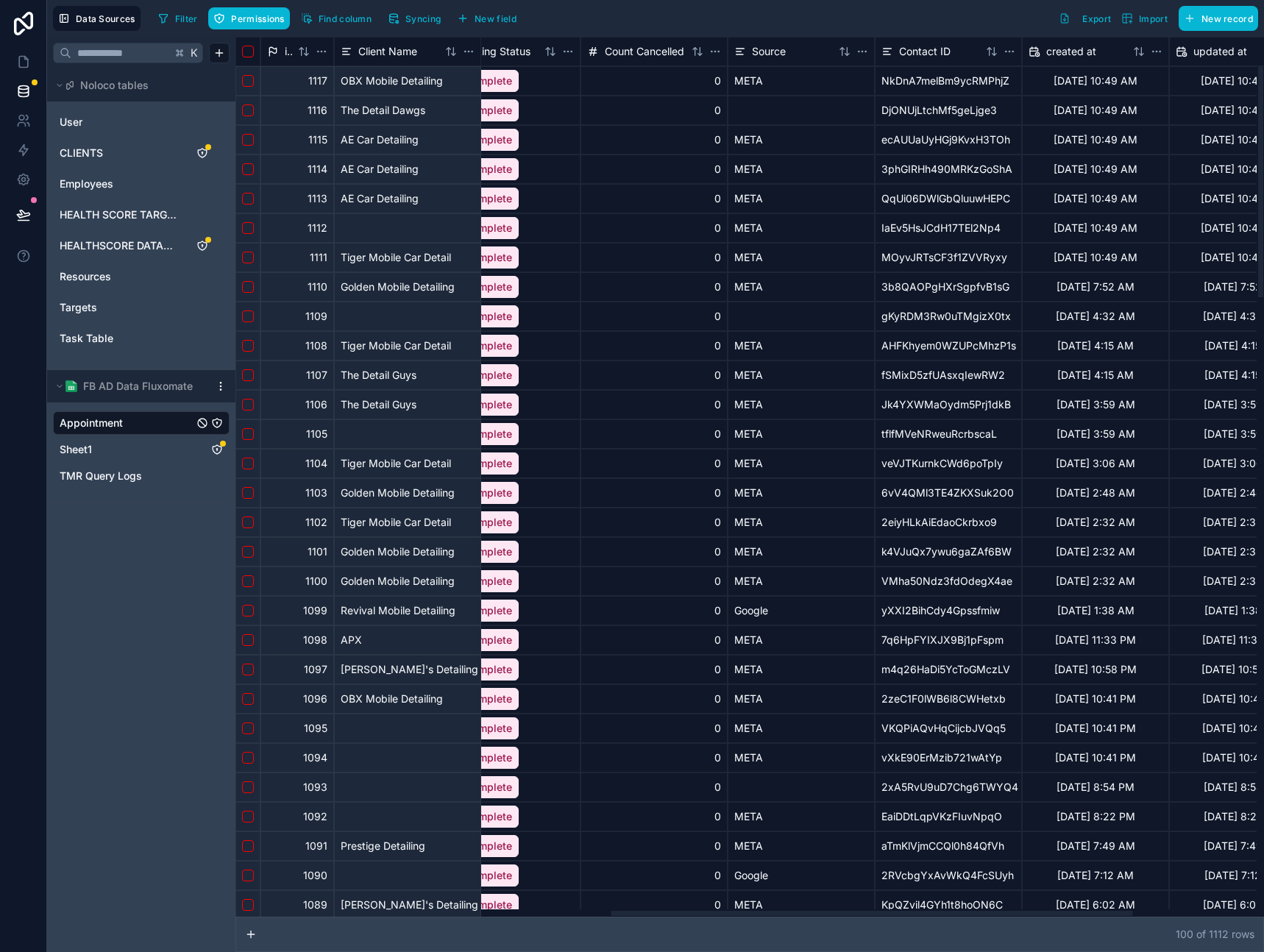
scroll to position [0, 983]
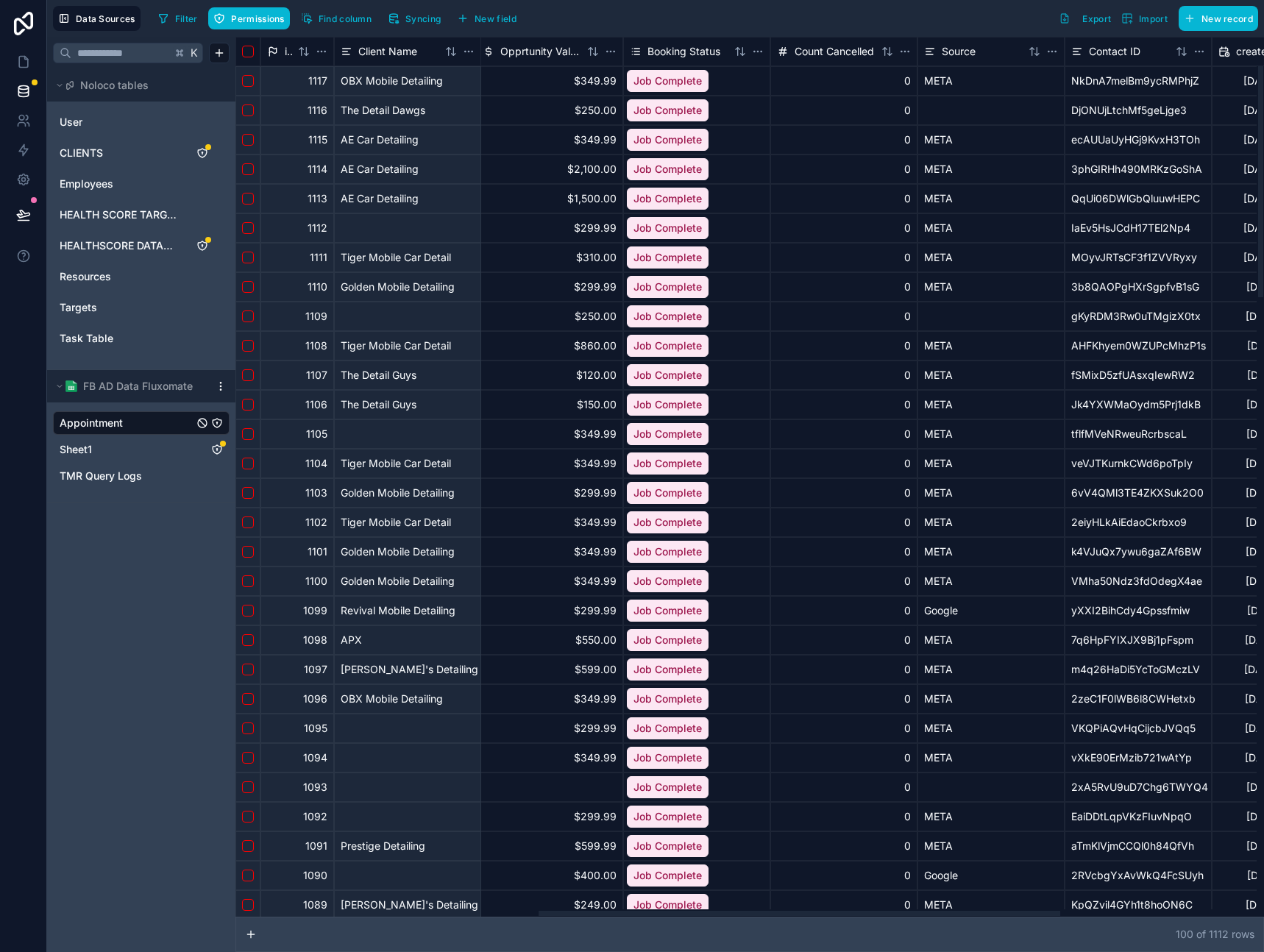
drag, startPoint x: 525, startPoint y: 914, endPoint x: 783, endPoint y: 878, distance: 260.5
click at [786, 910] on div at bounding box center [799, 913] width 522 height 5
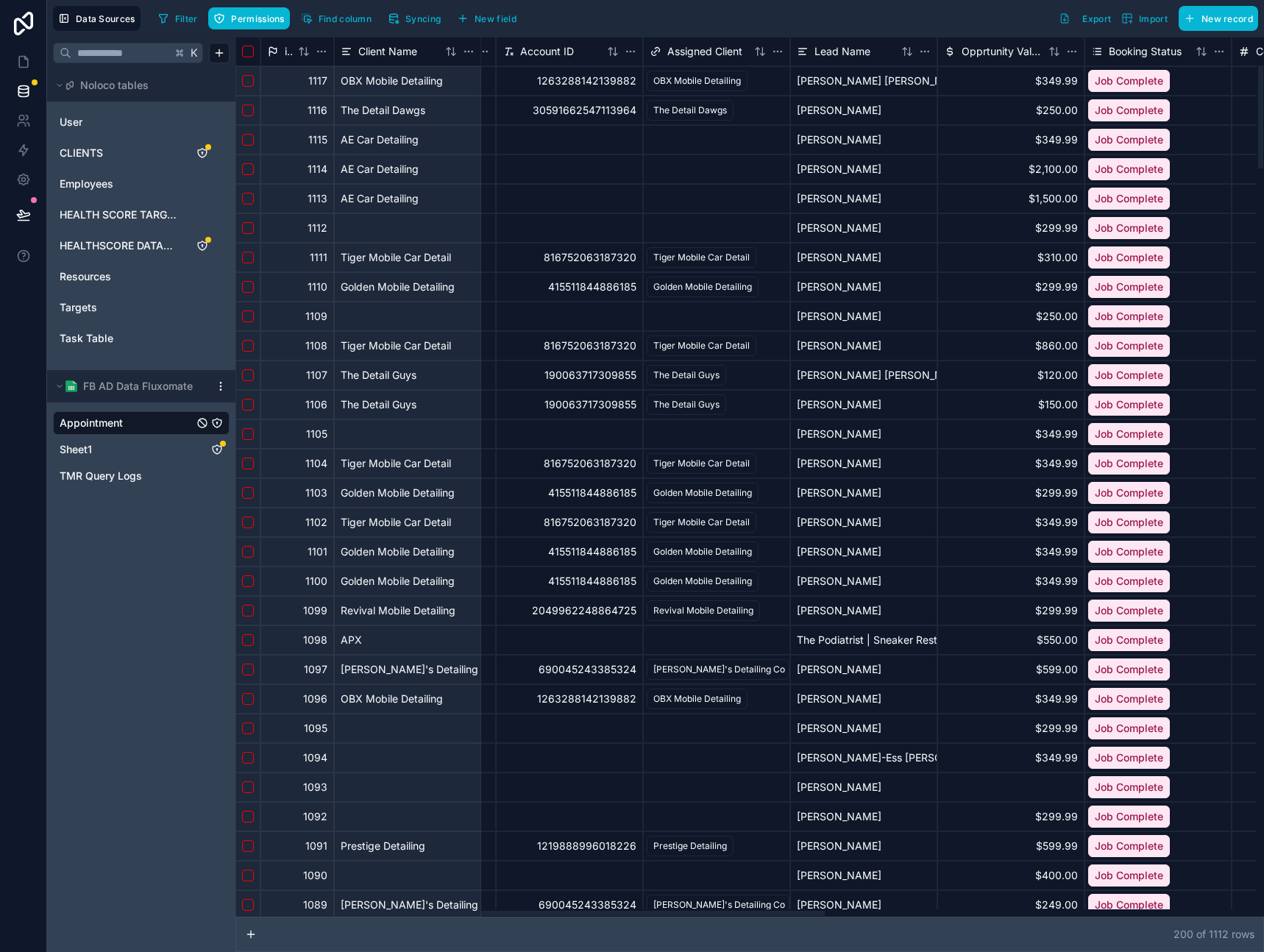
scroll to position [0, 138]
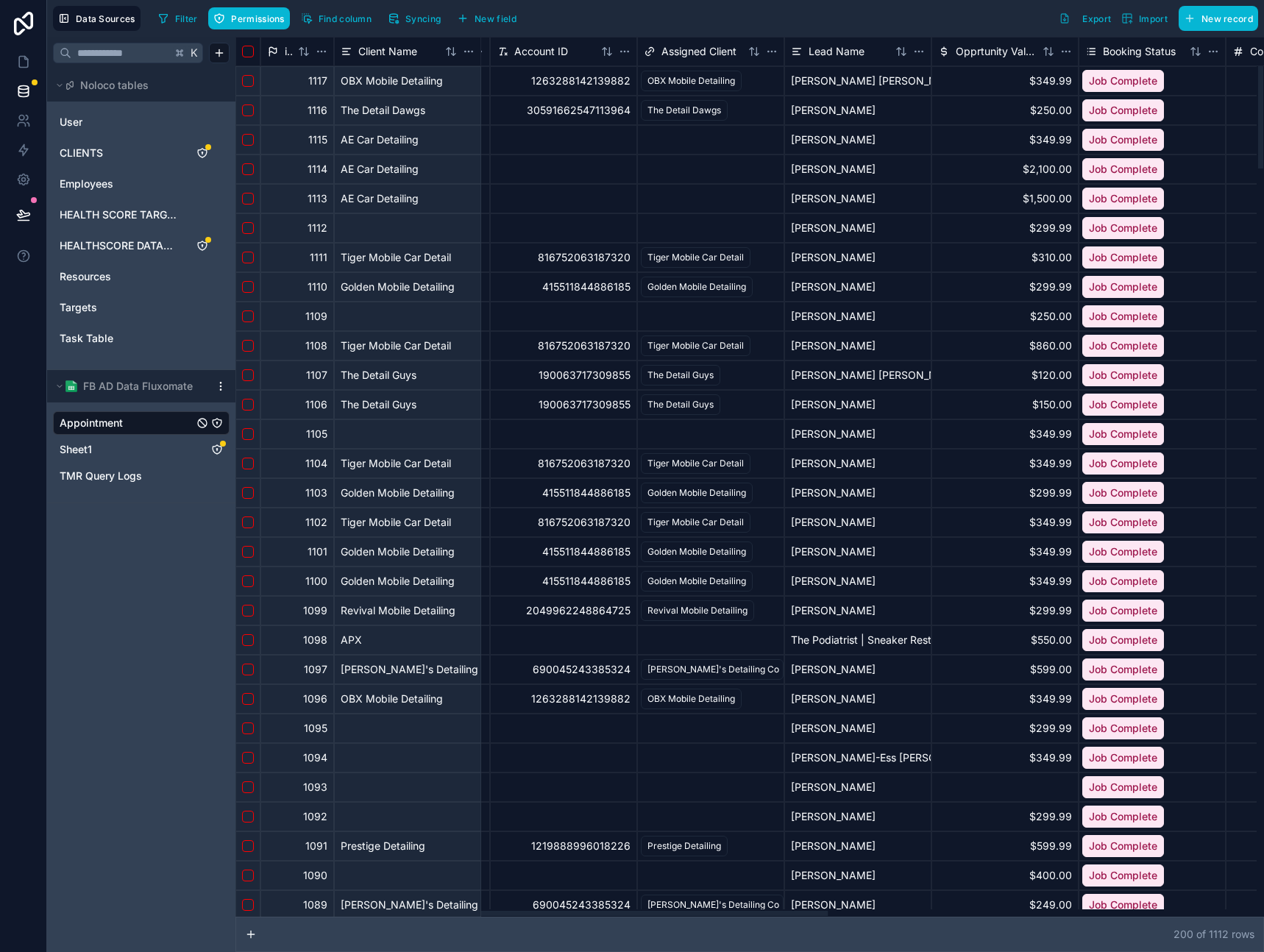
drag, startPoint x: 838, startPoint y: 915, endPoint x: 648, endPoint y: 902, distance: 190.4
click at [648, 910] on div at bounding box center [567, 913] width 522 height 5
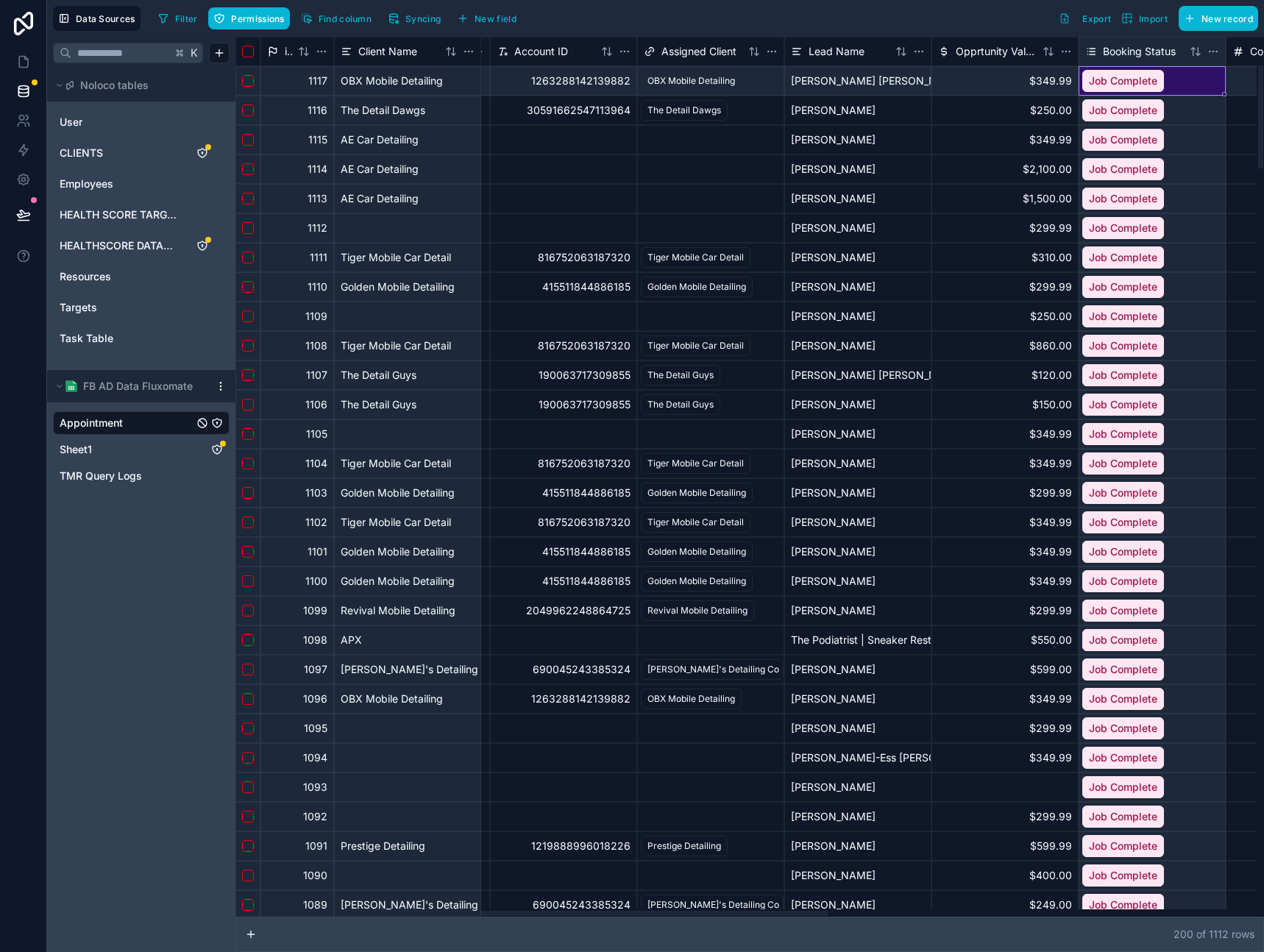
click at [1179, 81] on div "Job Complete" at bounding box center [1152, 81] width 145 height 28
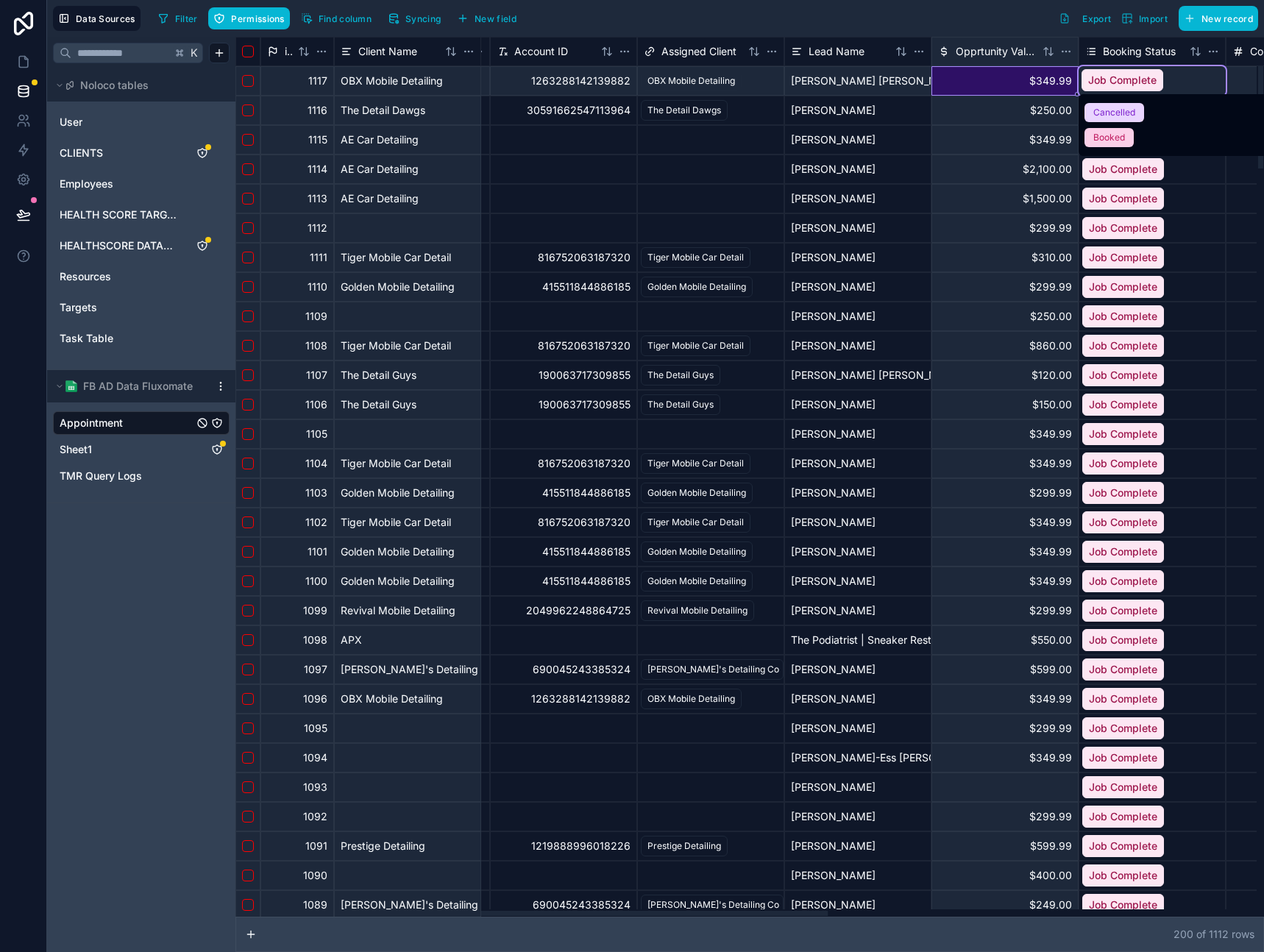
click at [989, 86] on div "$349.99" at bounding box center [1004, 81] width 147 height 29
